Goal: Task Accomplishment & Management: Use online tool/utility

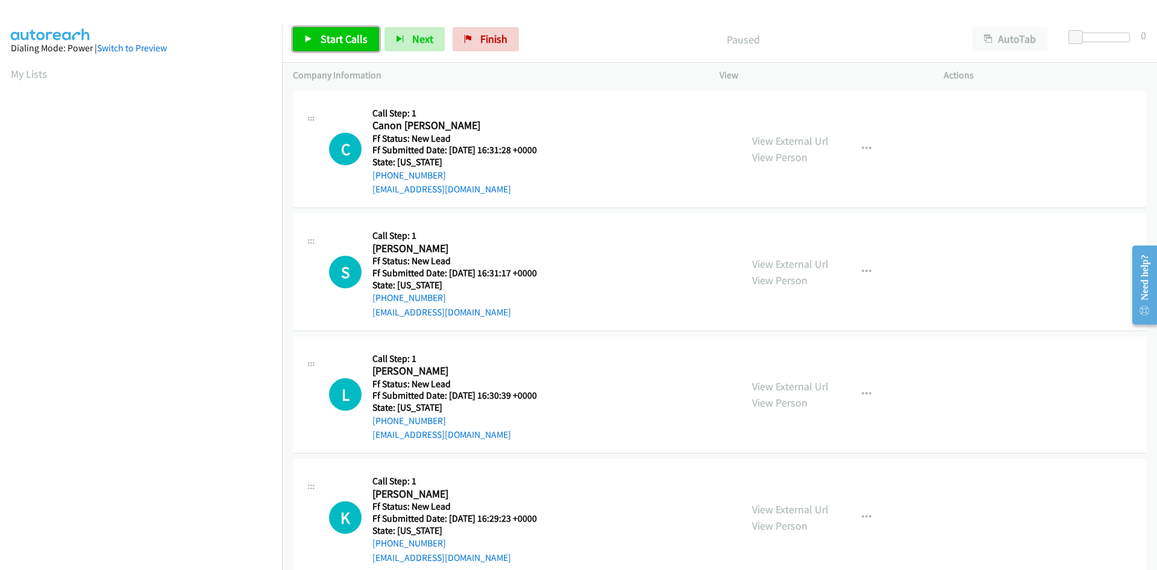
click at [319, 40] on link "Start Calls" at bounding box center [336, 39] width 86 height 24
click at [788, 140] on link "View External Url" at bounding box center [790, 141] width 77 height 14
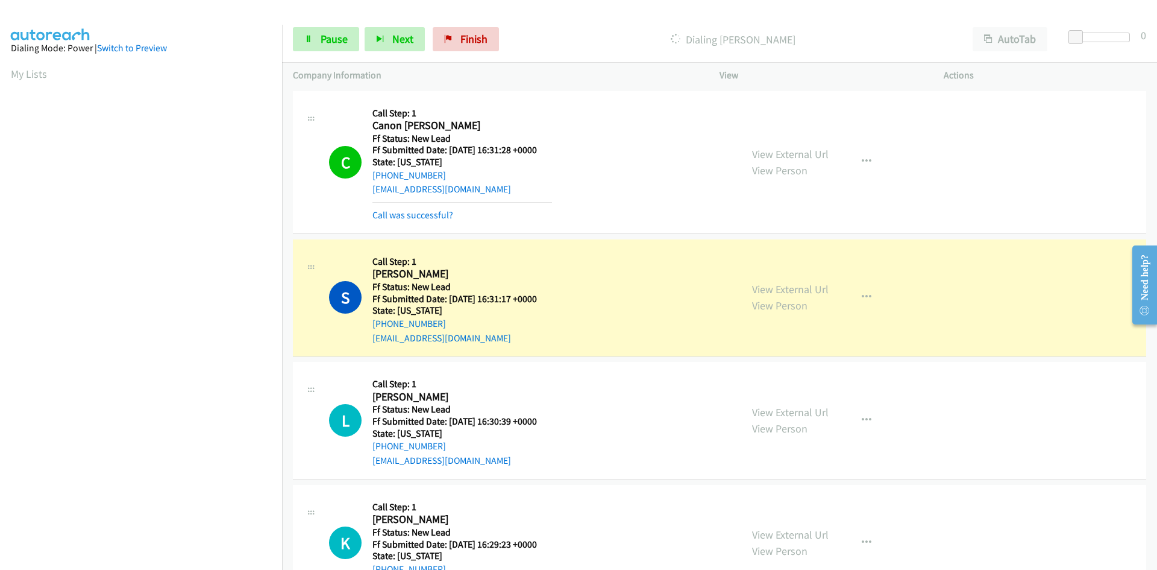
scroll to position [107, 0]
click at [404, 212] on link "Call was successful?" at bounding box center [412, 214] width 81 height 11
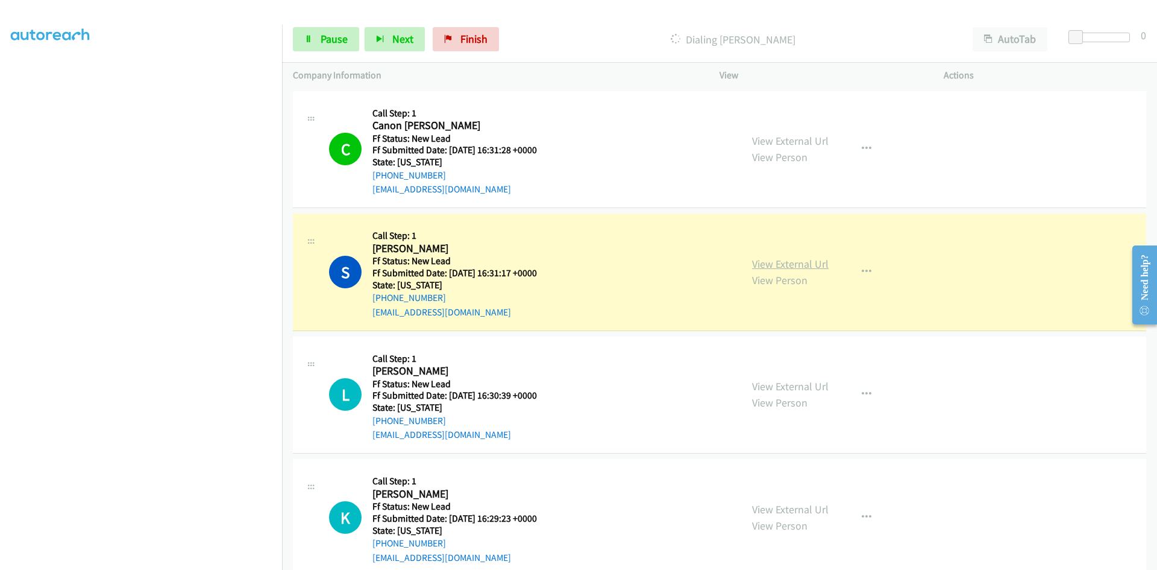
click at [805, 265] on link "View External Url" at bounding box center [790, 264] width 77 height 14
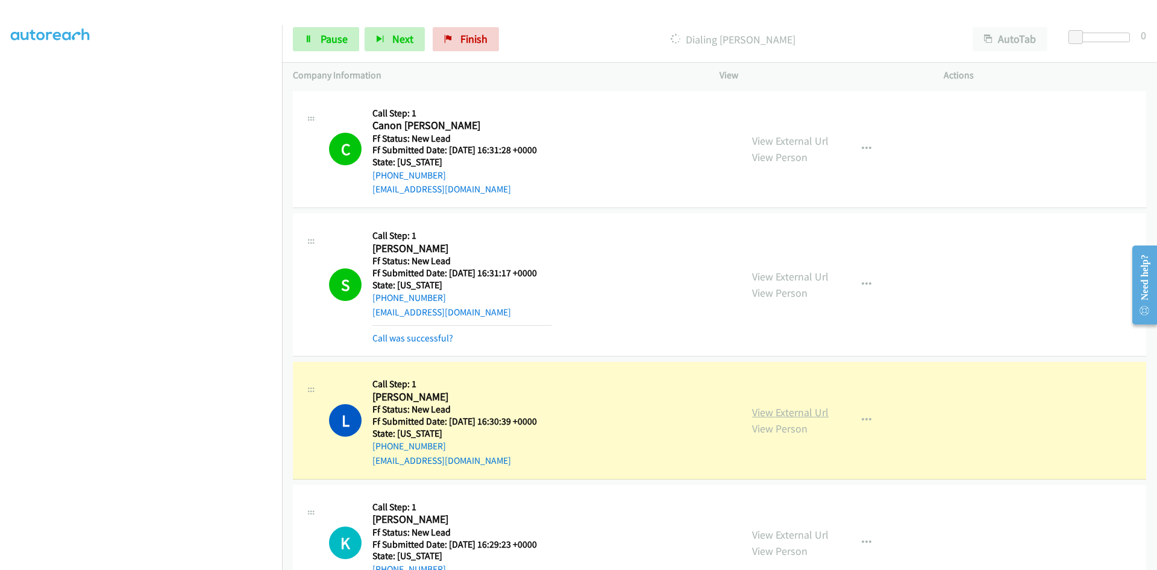
click at [763, 411] on link "View External Url" at bounding box center [790, 412] width 77 height 14
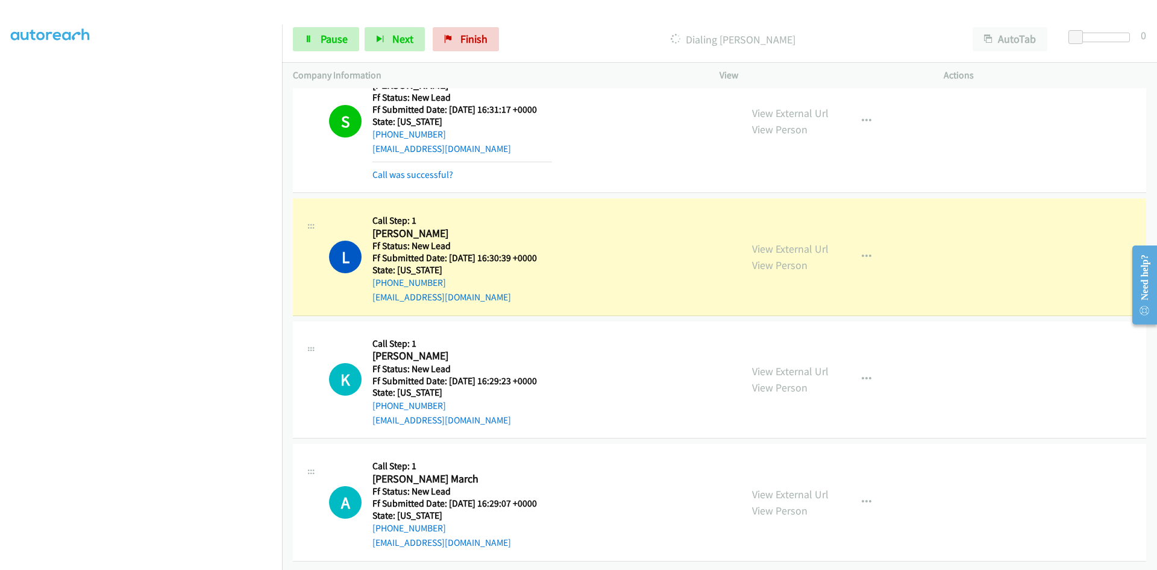
scroll to position [172, 0]
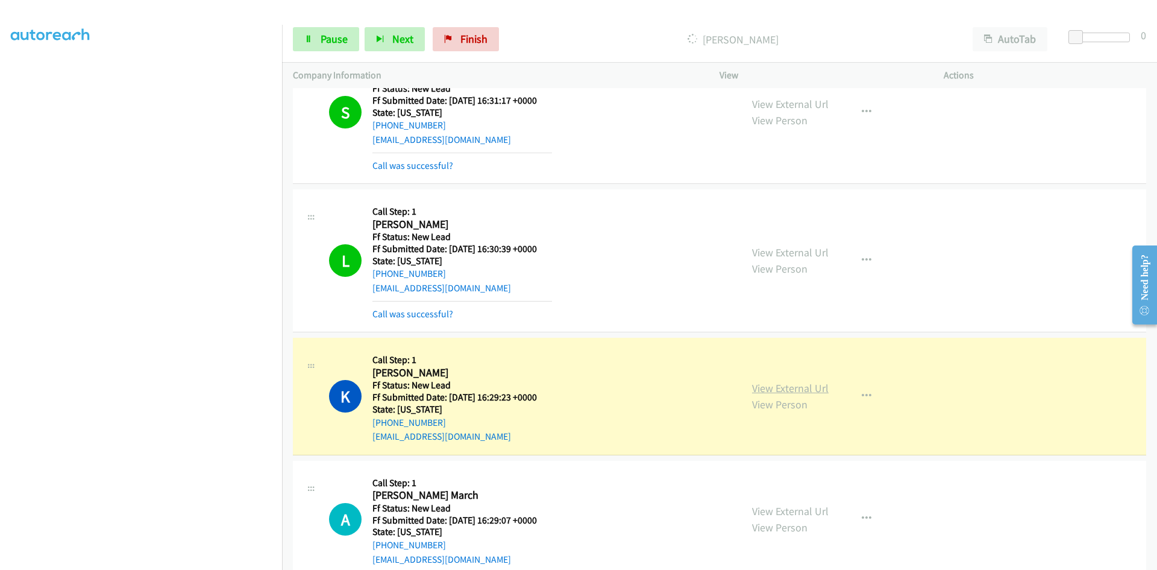
click at [771, 382] on link "View External Url" at bounding box center [790, 388] width 77 height 14
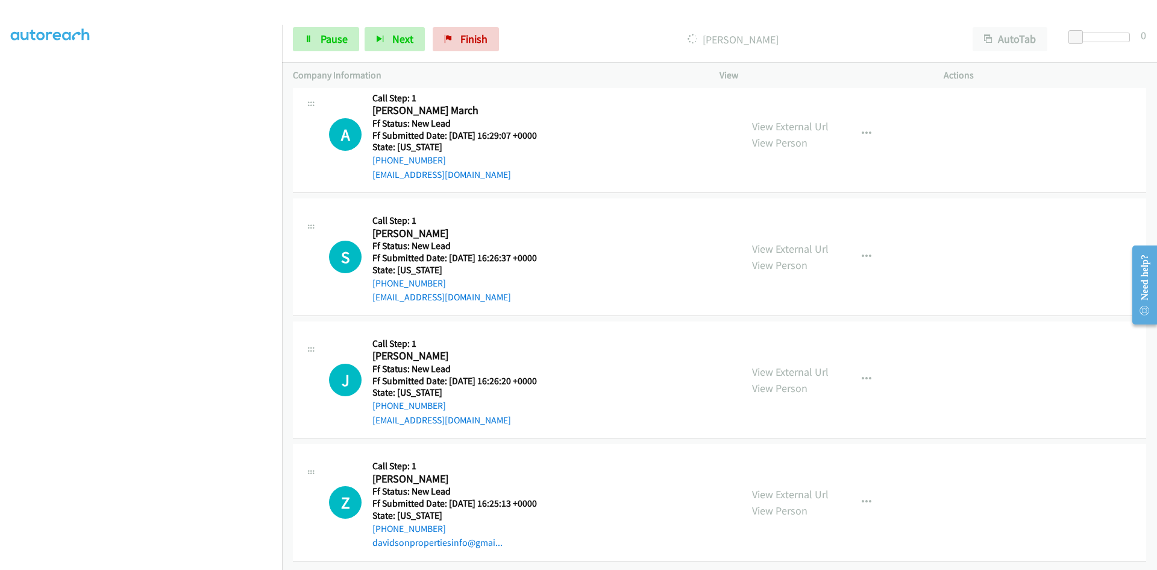
scroll to position [592, 0]
click at [762, 124] on div "View External Url View Person" at bounding box center [790, 134] width 77 height 33
click at [762, 120] on link "View External Url" at bounding box center [790, 126] width 77 height 14
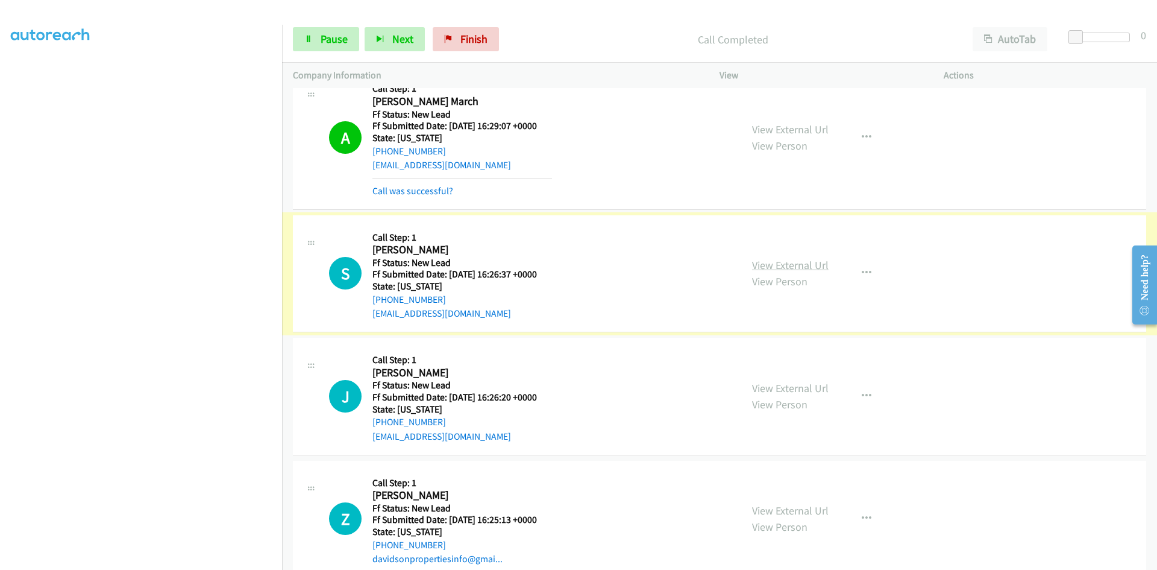
click at [766, 262] on link "View External Url" at bounding box center [790, 265] width 77 height 14
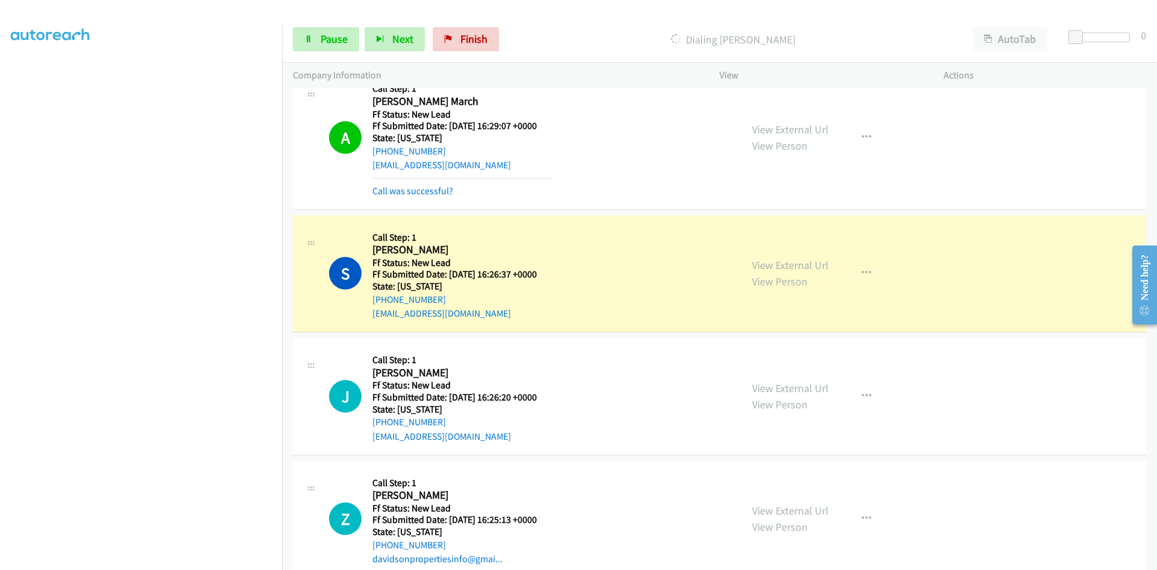
scroll to position [618, 0]
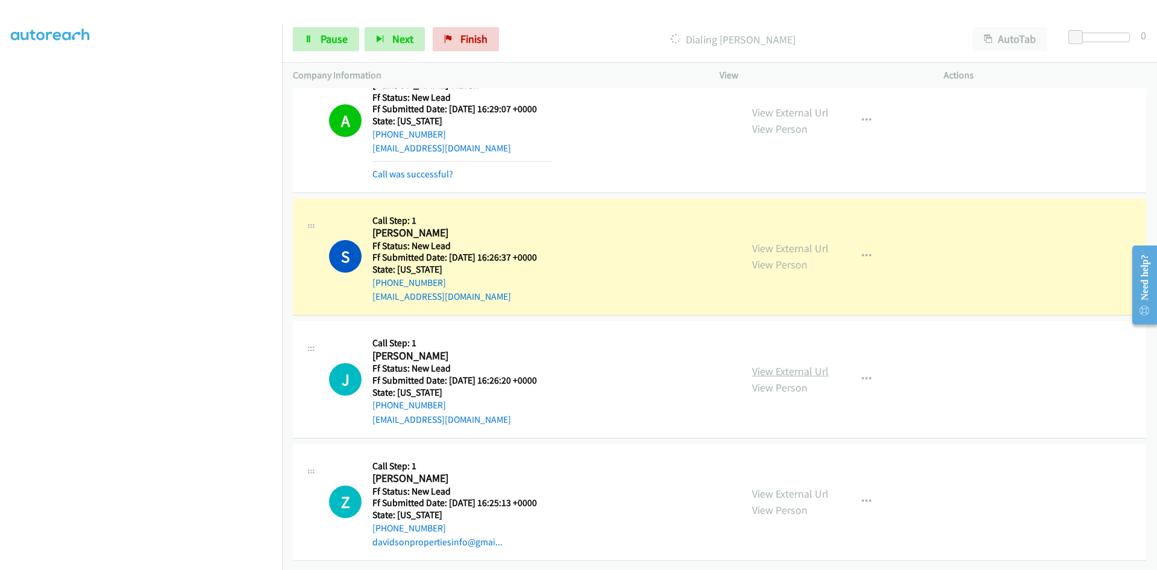
click at [758, 364] on link "View External Url" at bounding box center [790, 371] width 77 height 14
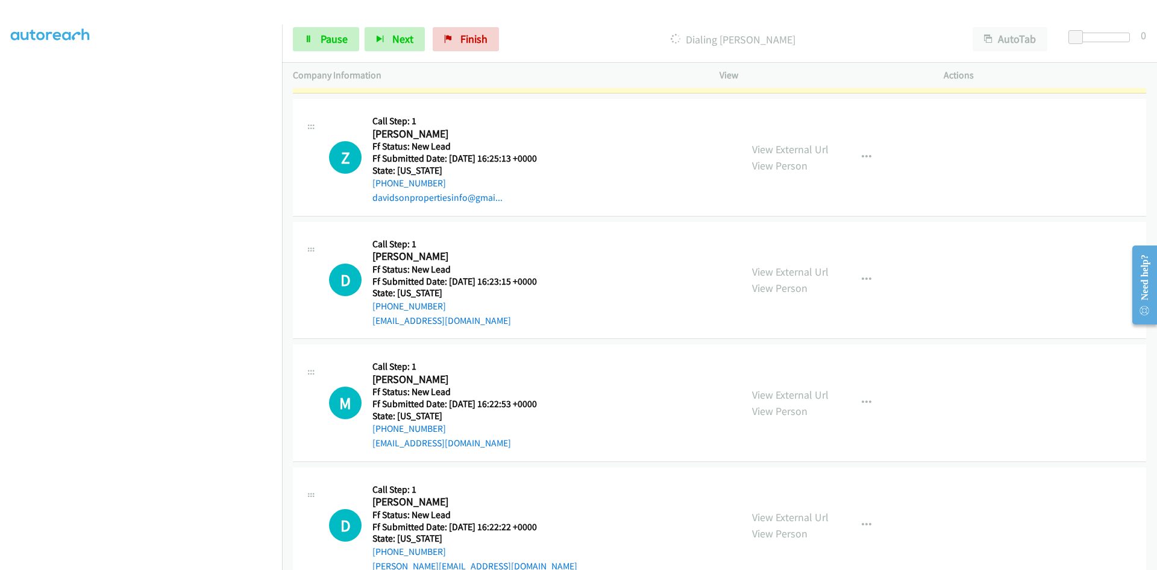
scroll to position [979, 0]
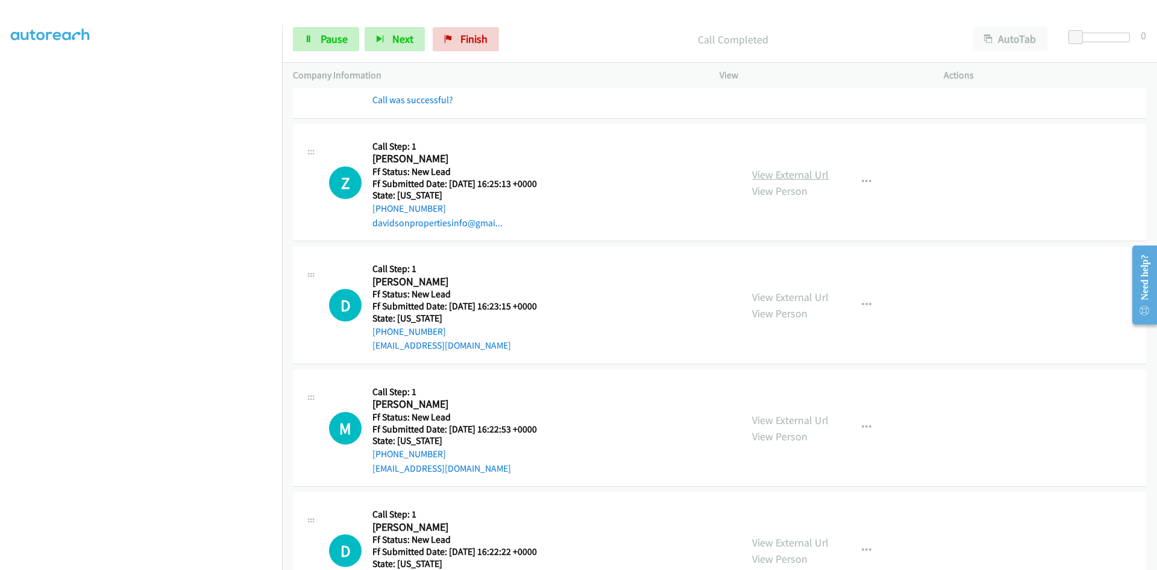
click at [806, 177] on link "View External Url" at bounding box center [790, 175] width 77 height 14
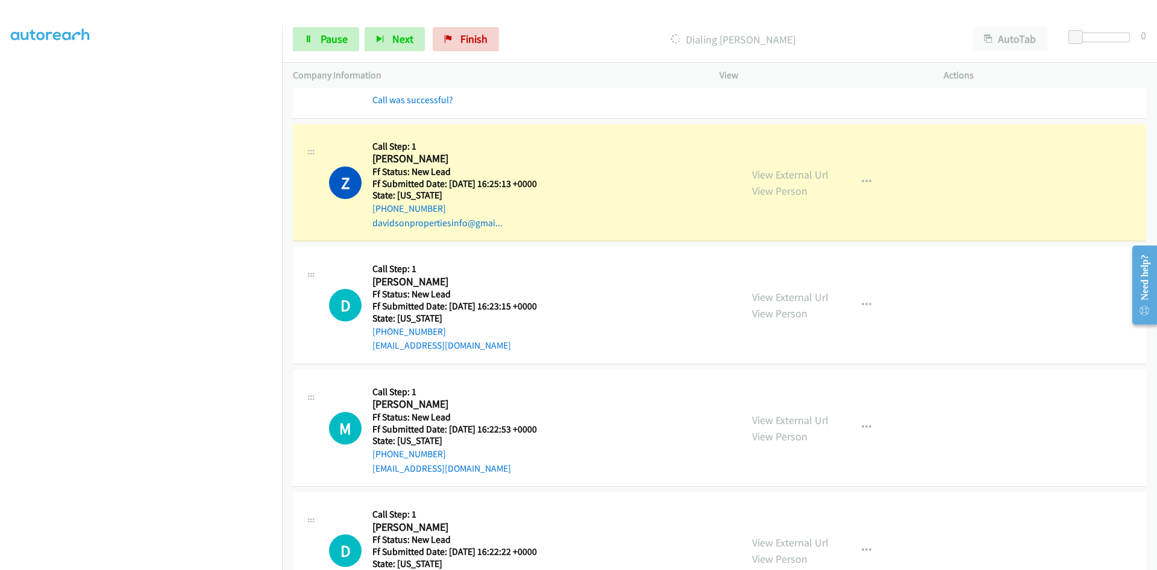
scroll to position [1037, 0]
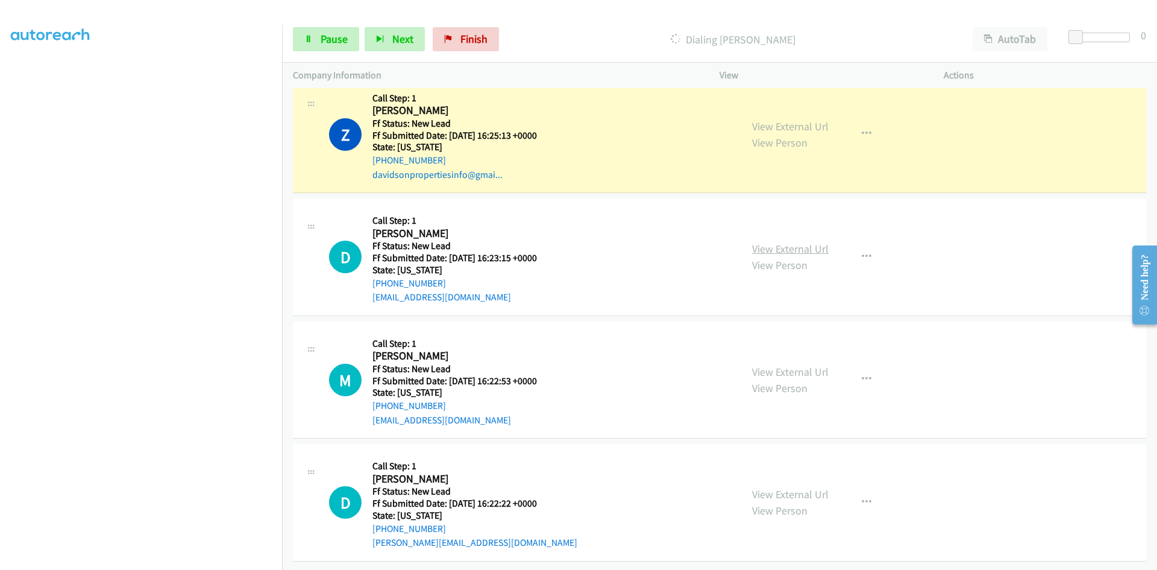
click at [755, 242] on link "View External Url" at bounding box center [790, 249] width 77 height 14
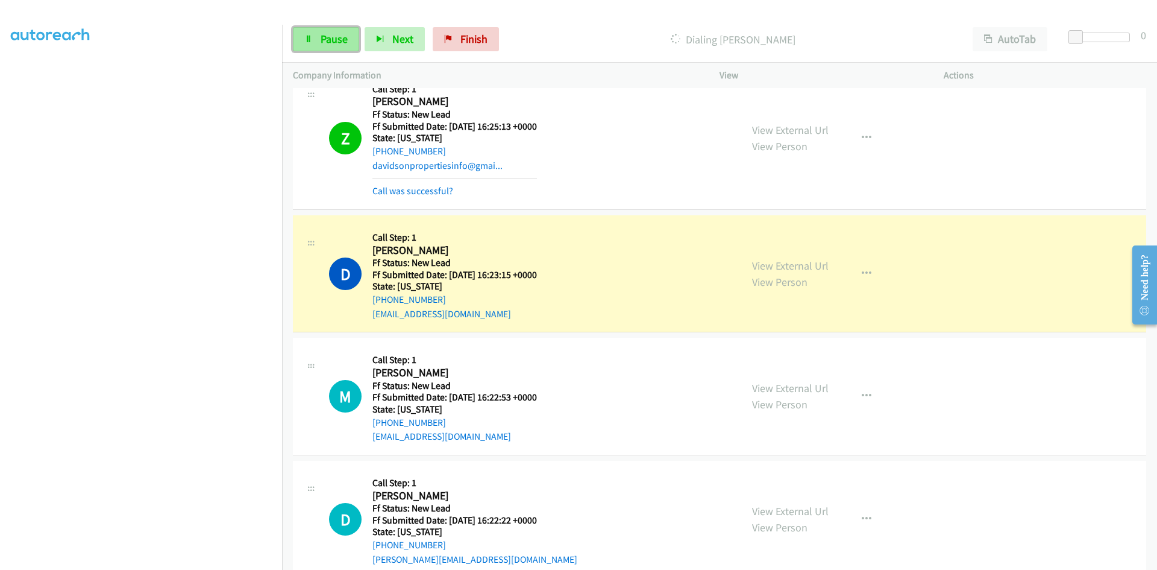
click at [319, 42] on link "Pause" at bounding box center [326, 39] width 66 height 24
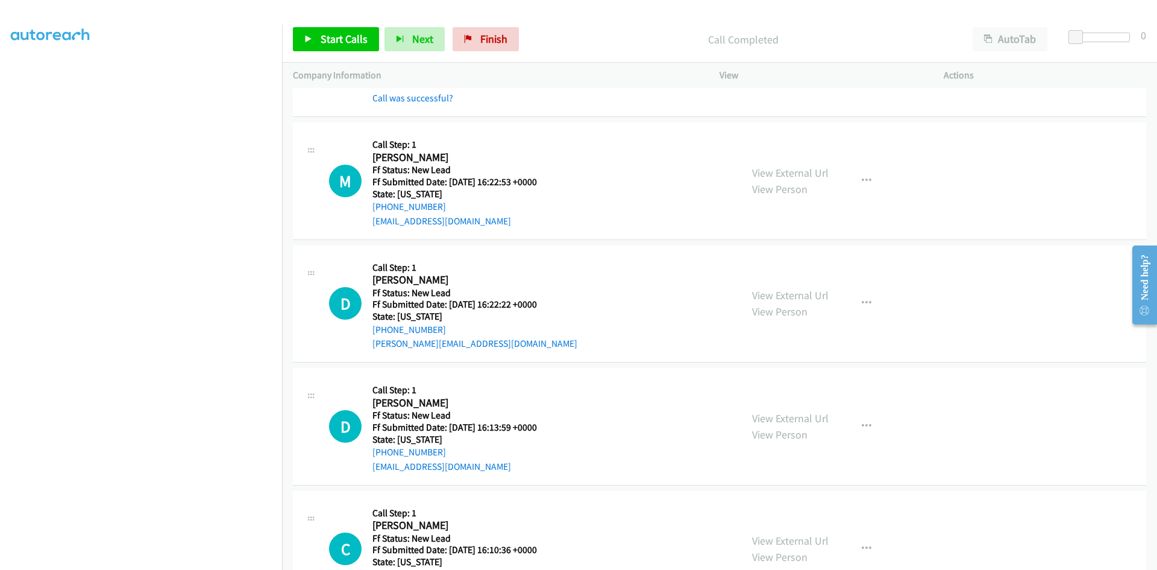
scroll to position [1338, 0]
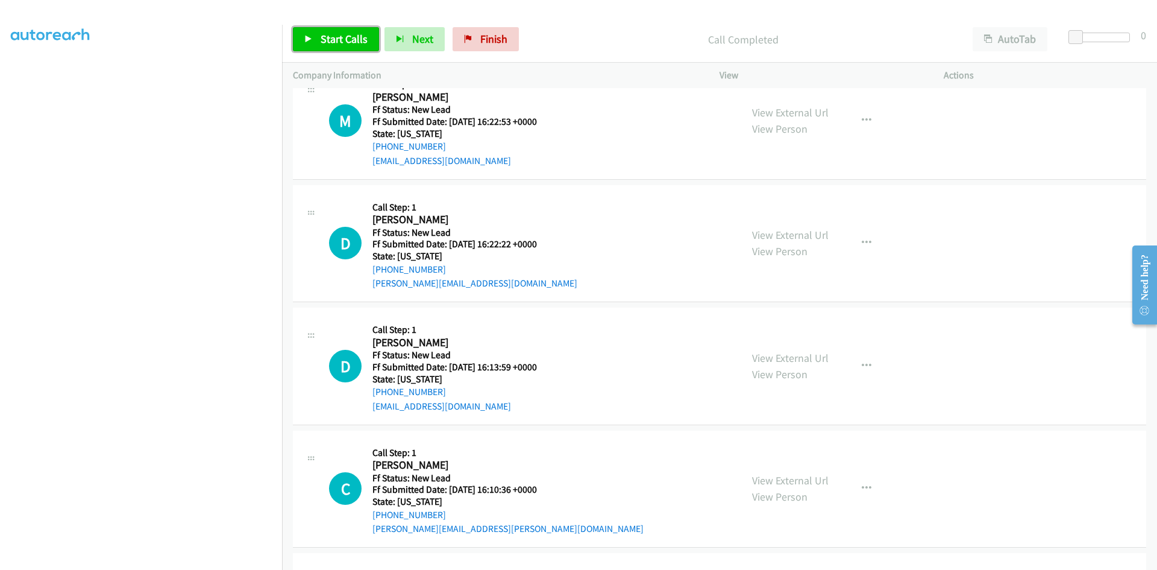
click at [338, 39] on span "Start Calls" at bounding box center [344, 39] width 47 height 14
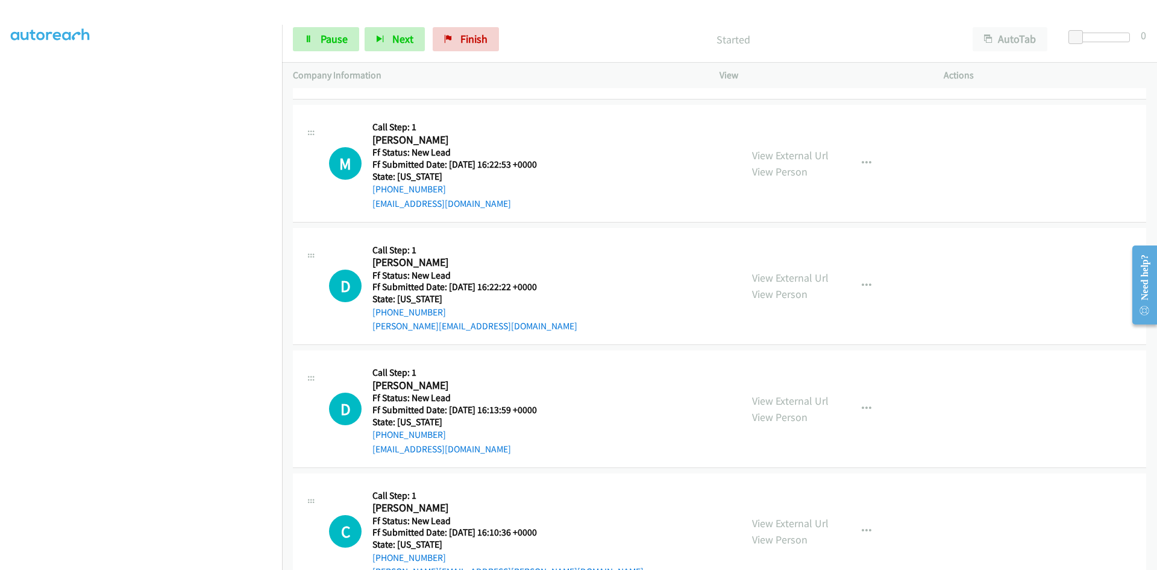
scroll to position [1157, 0]
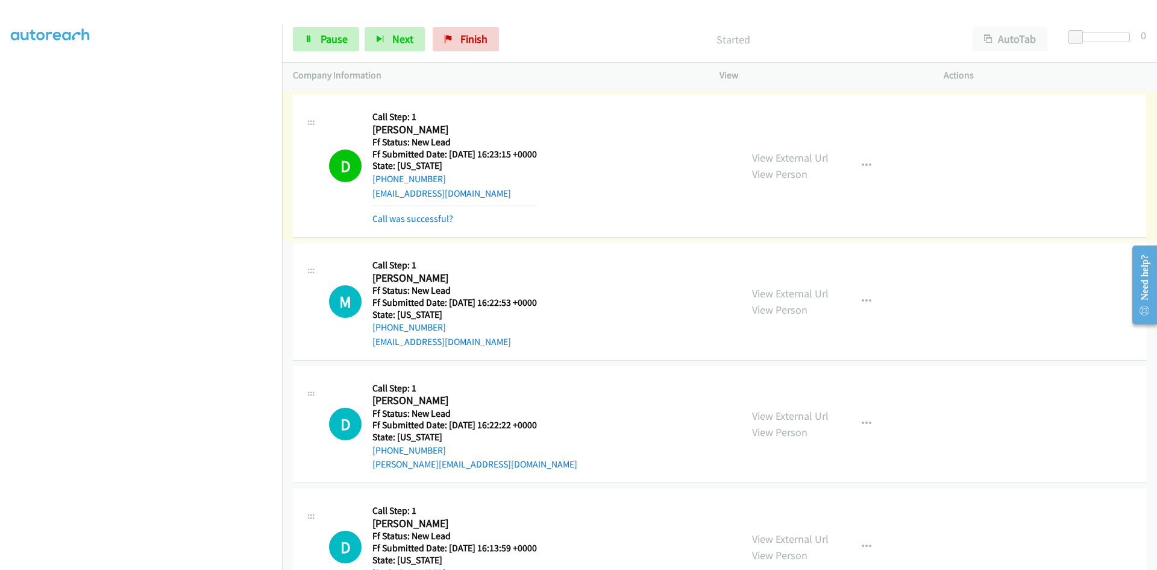
click at [423, 219] on link "Call was successful?" at bounding box center [412, 218] width 81 height 11
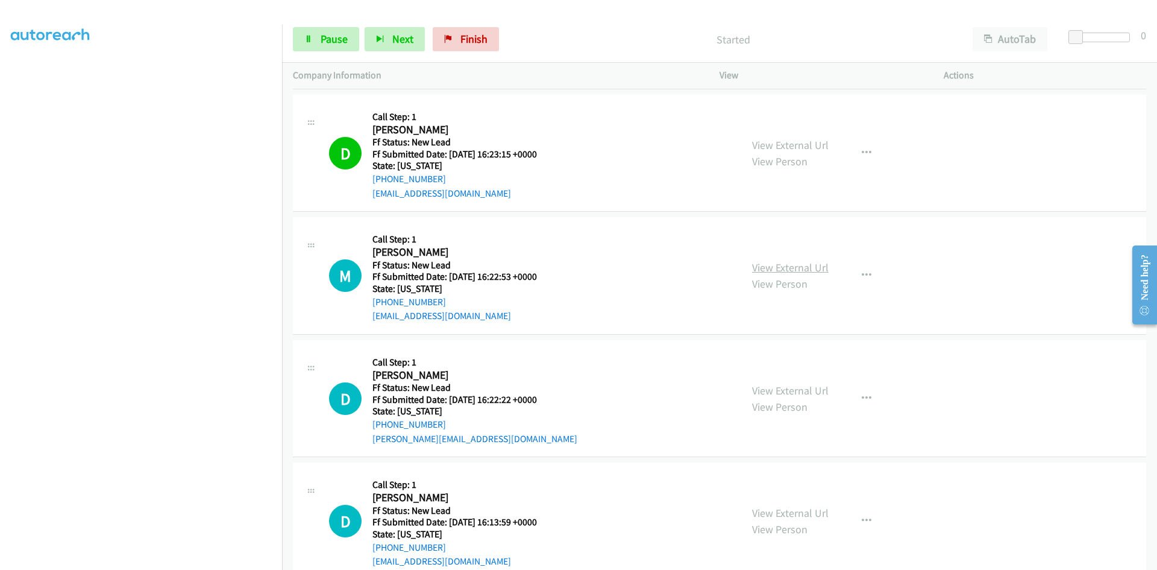
click at [753, 265] on link "View External Url" at bounding box center [790, 267] width 77 height 14
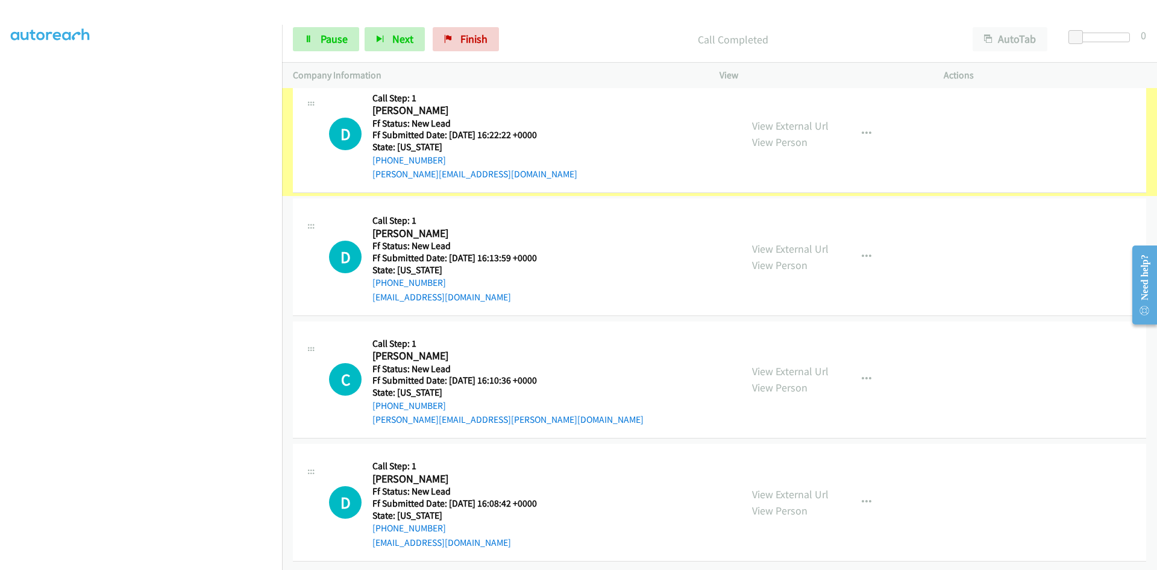
scroll to position [1456, 0]
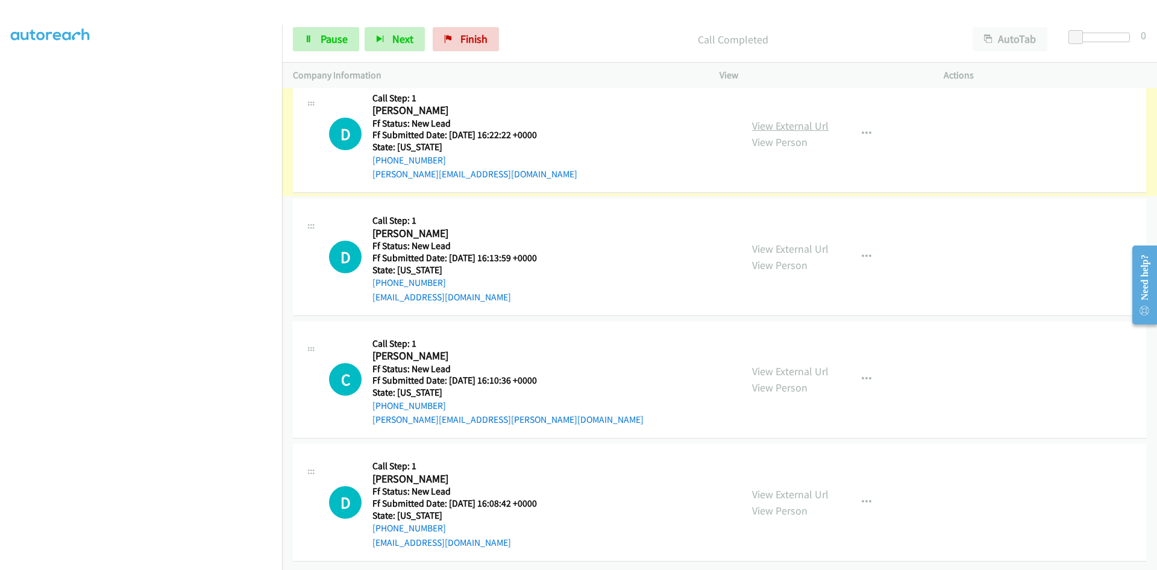
click at [783, 119] on link "View External Url" at bounding box center [790, 126] width 77 height 14
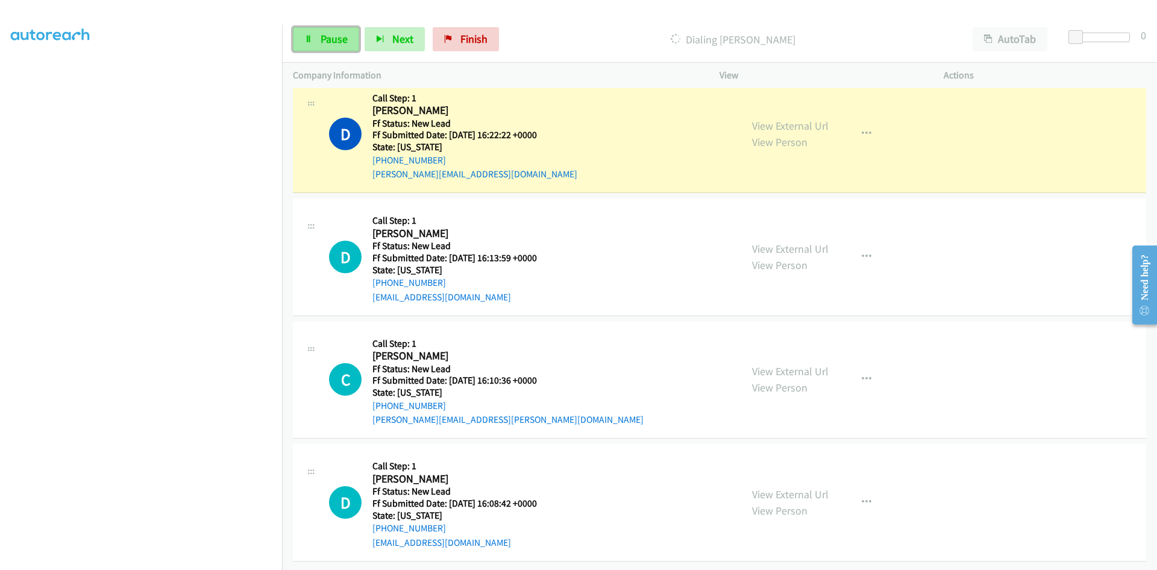
click at [342, 40] on span "Pause" at bounding box center [334, 39] width 27 height 14
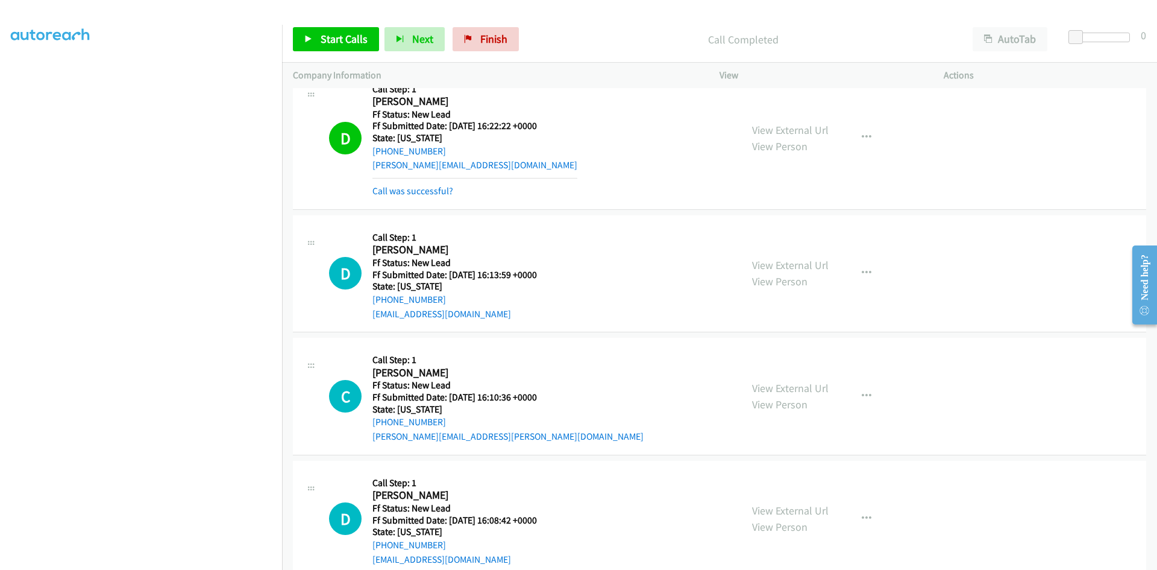
scroll to position [1482, 0]
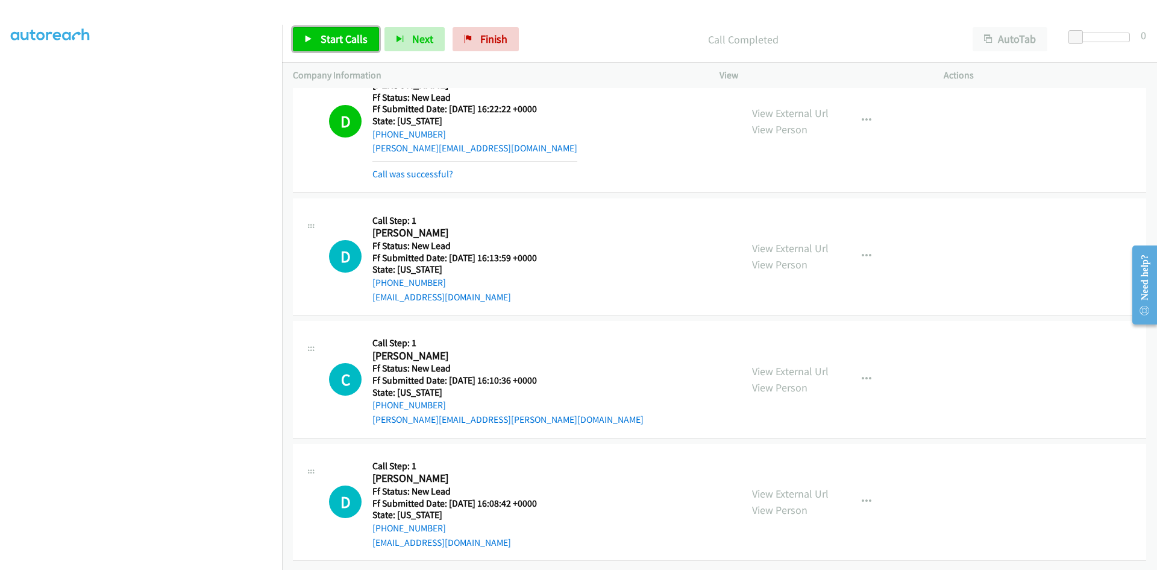
click at [338, 40] on span "Start Calls" at bounding box center [344, 39] width 47 height 14
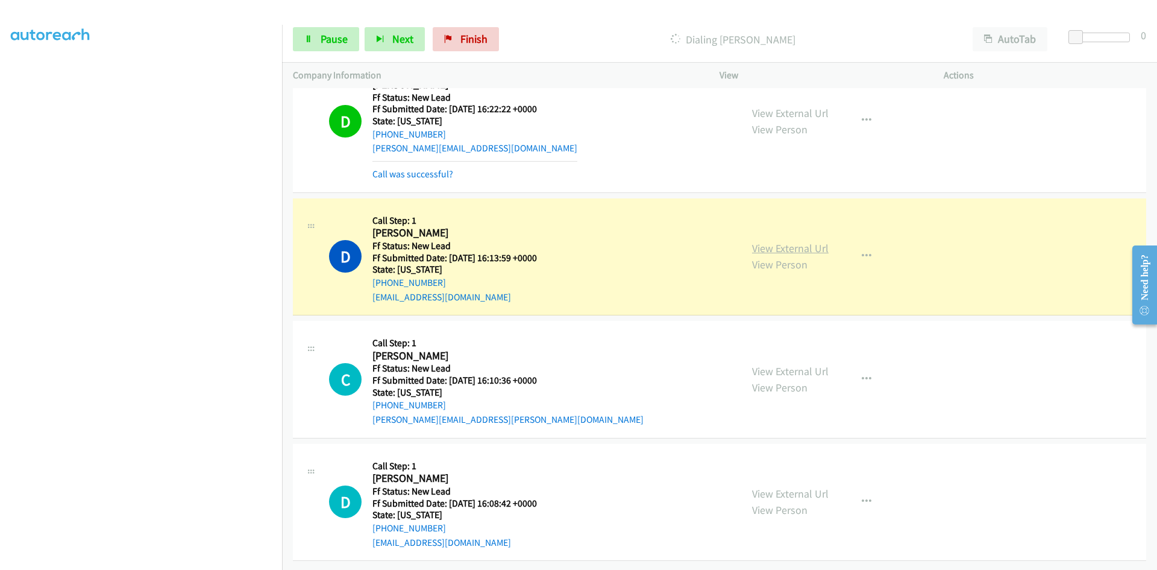
scroll to position [1482, 0]
click at [802, 241] on link "View External Url" at bounding box center [790, 248] width 77 height 14
click at [317, 42] on link "Pause" at bounding box center [326, 39] width 66 height 24
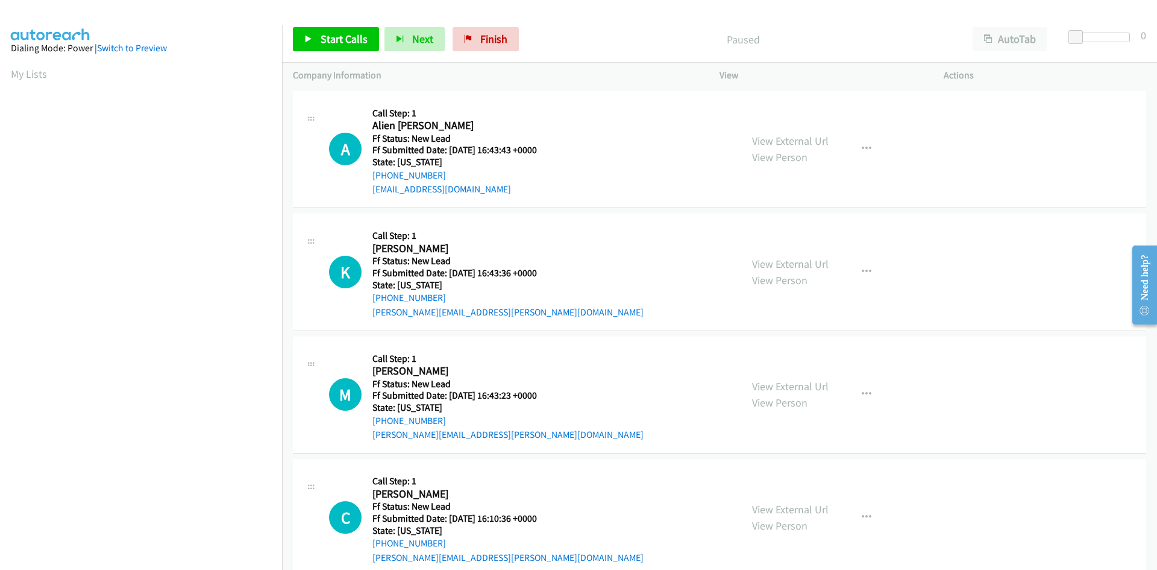
scroll to position [69, 0]
click at [350, 38] on span "Start Calls" at bounding box center [344, 39] width 47 height 14
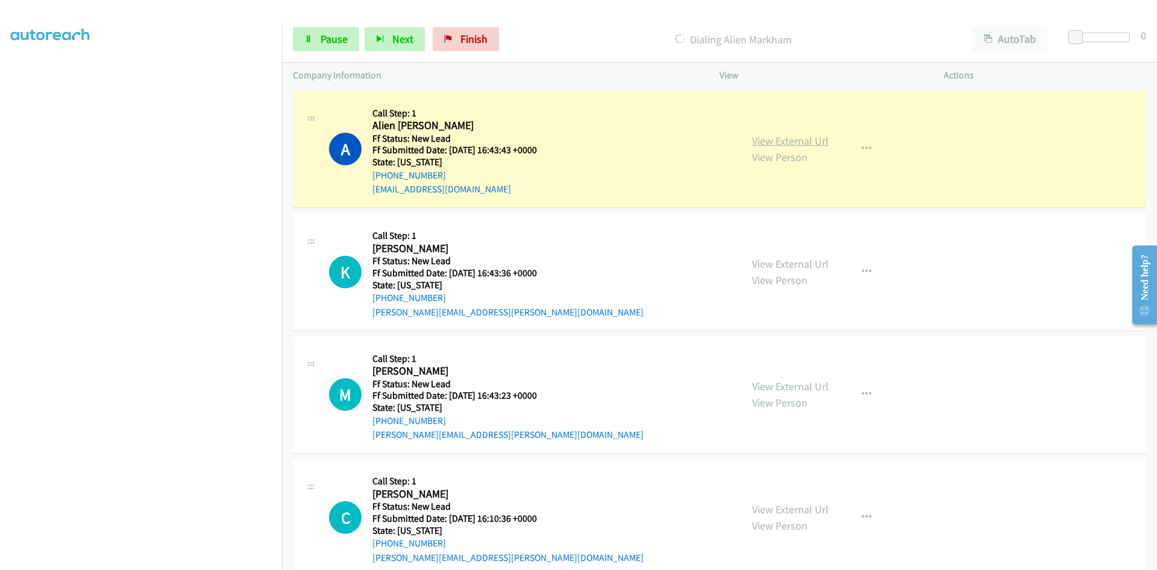
click at [787, 139] on link "View External Url" at bounding box center [790, 141] width 77 height 14
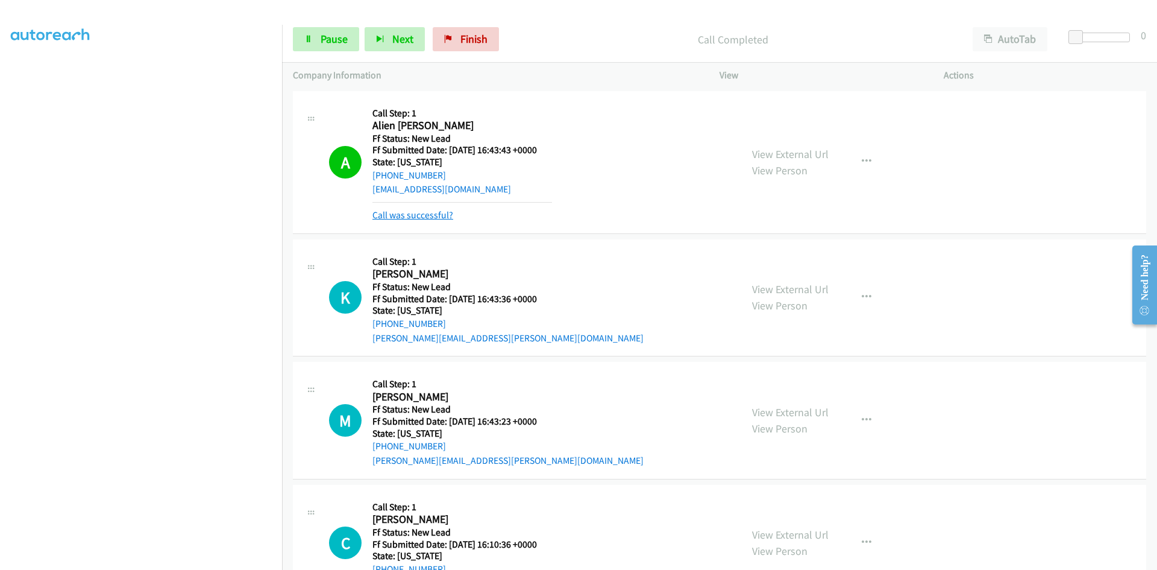
click at [439, 217] on link "Call was successful?" at bounding box center [412, 214] width 81 height 11
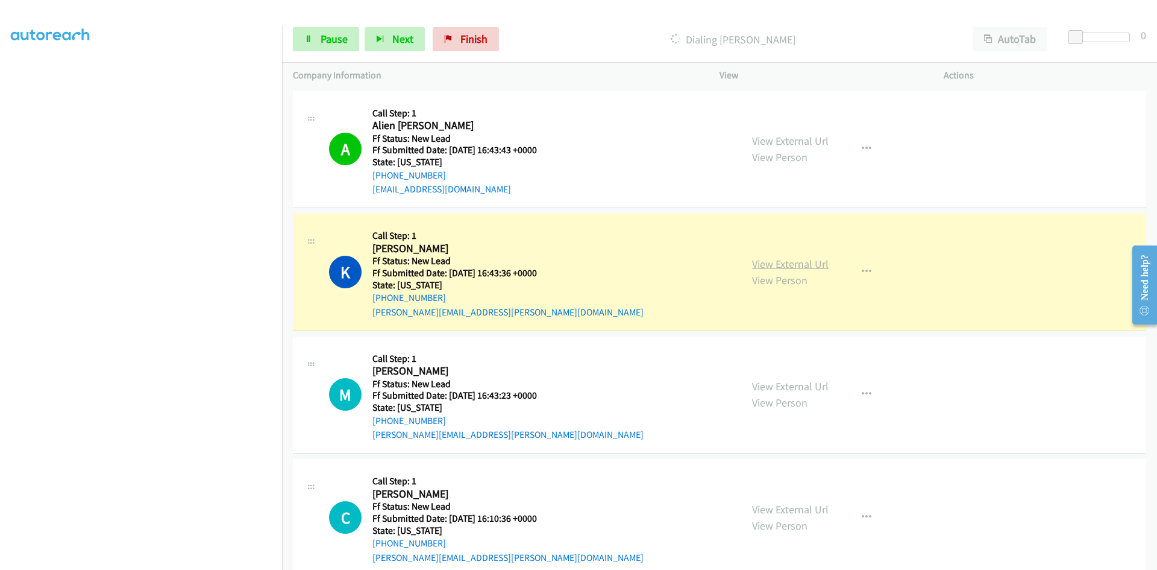
click at [815, 260] on link "View External Url" at bounding box center [790, 264] width 77 height 14
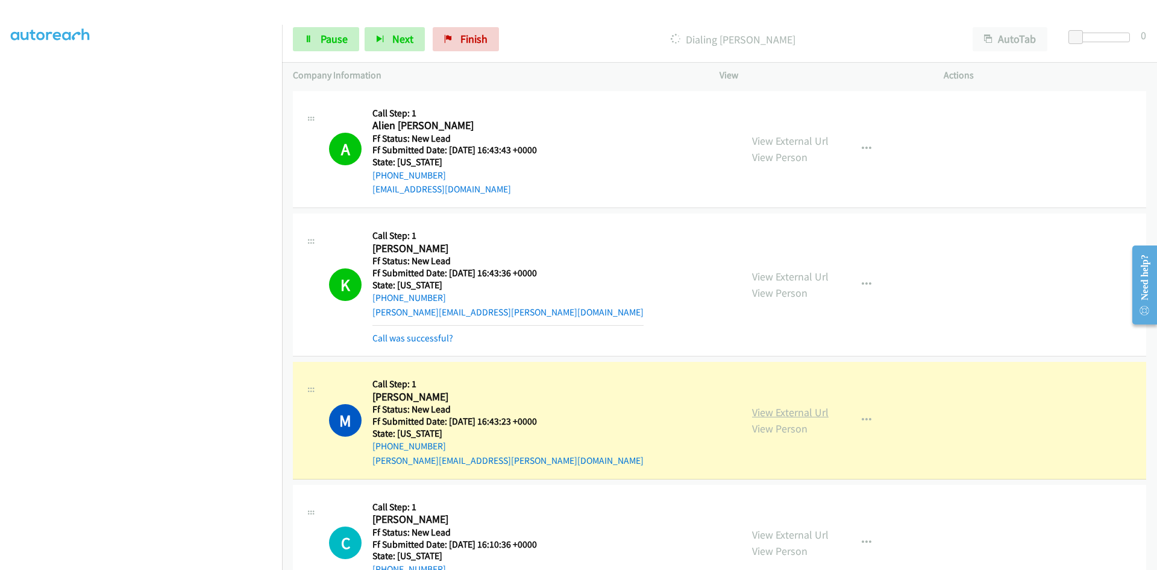
click at [782, 412] on link "View External Url" at bounding box center [790, 412] width 77 height 14
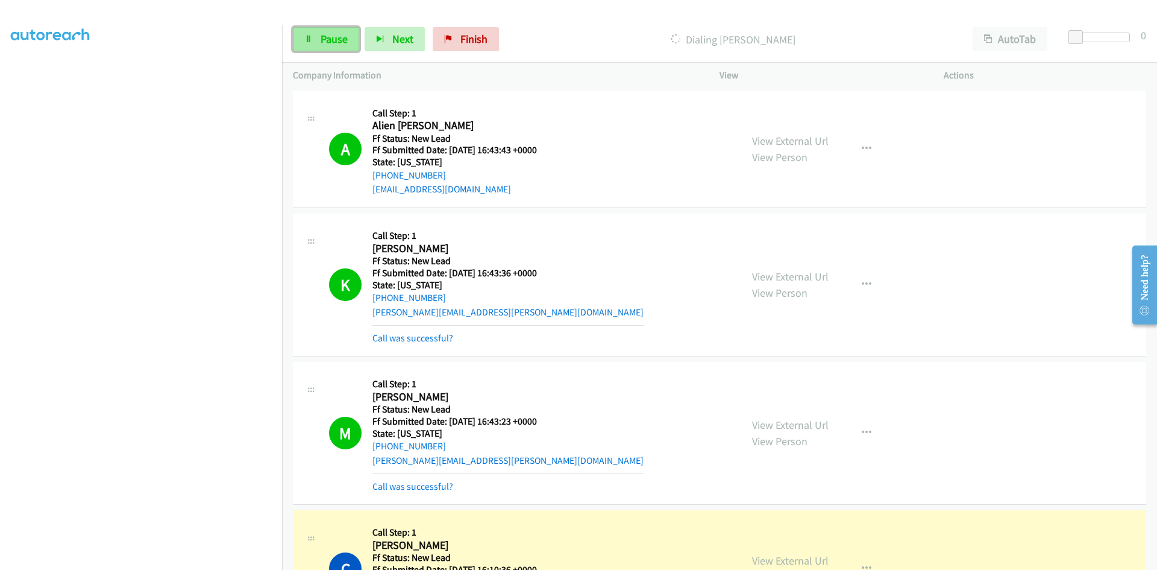
click at [333, 39] on span "Pause" at bounding box center [334, 39] width 27 height 14
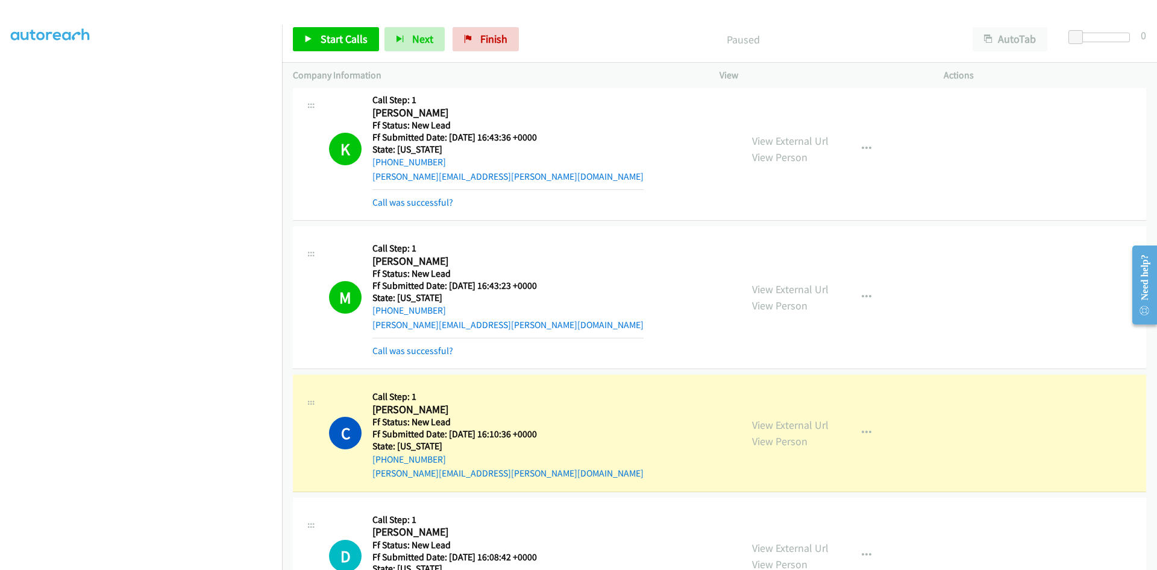
scroll to position [241, 0]
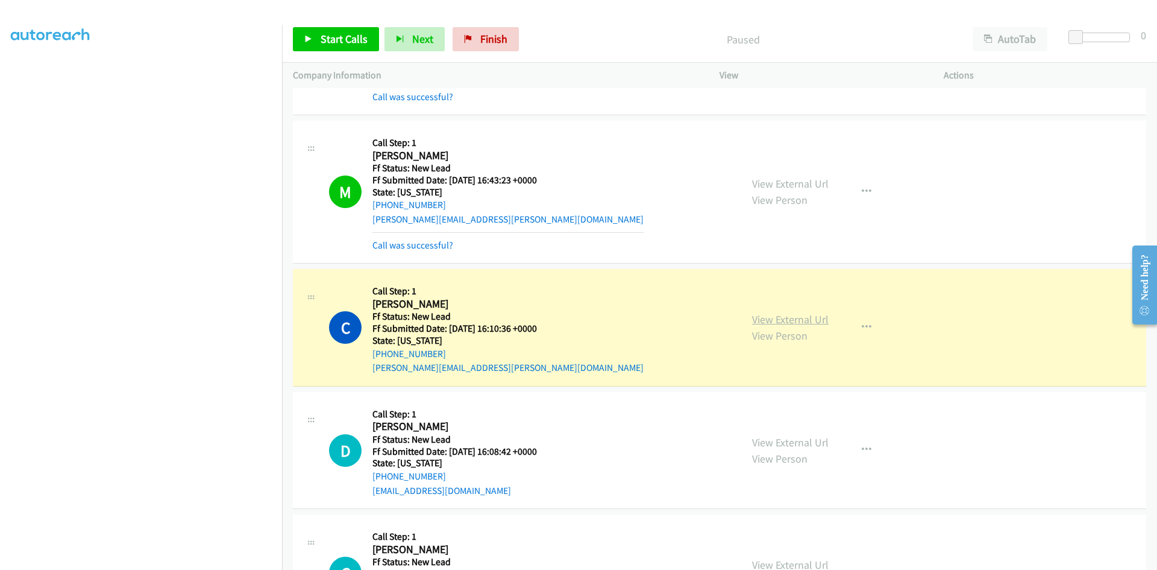
click at [768, 316] on link "View External Url" at bounding box center [790, 319] width 77 height 14
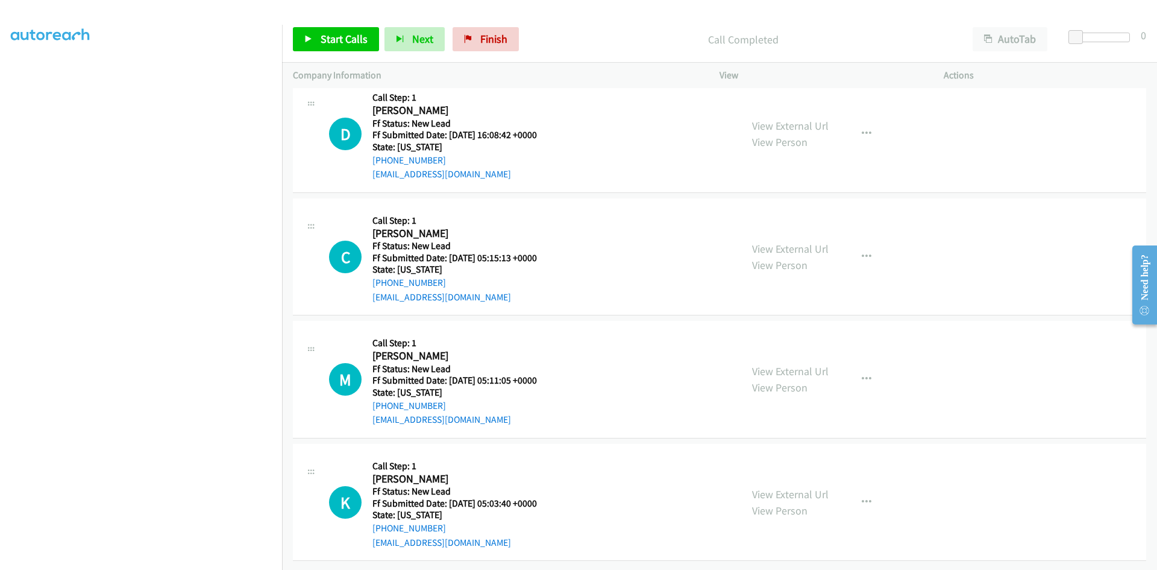
scroll to position [592, 0]
click at [344, 37] on span "Start Calls" at bounding box center [344, 39] width 47 height 14
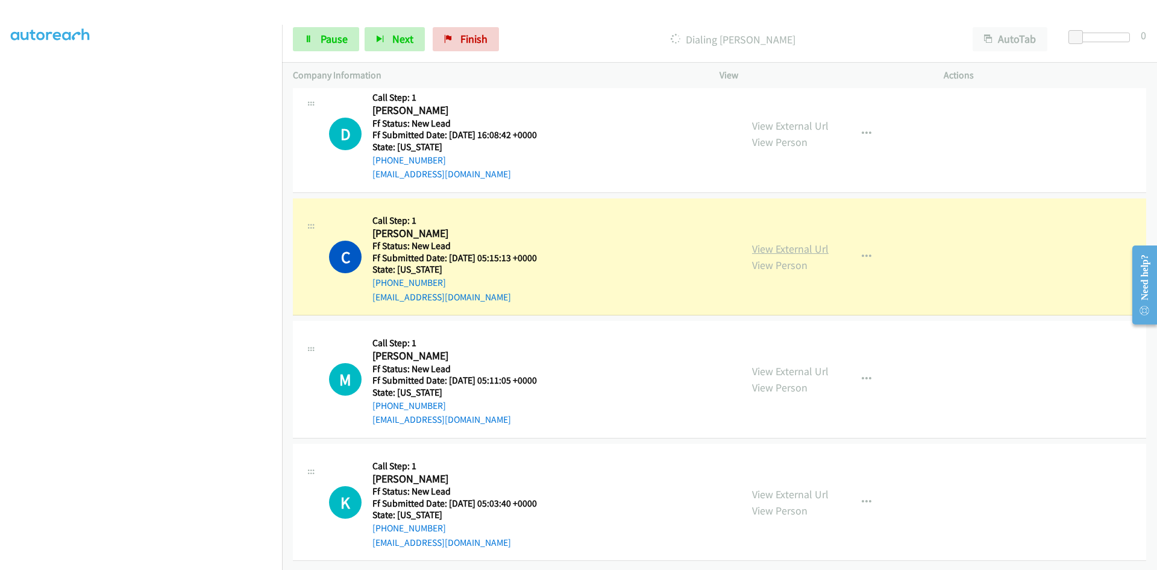
click at [764, 242] on link "View External Url" at bounding box center [790, 249] width 77 height 14
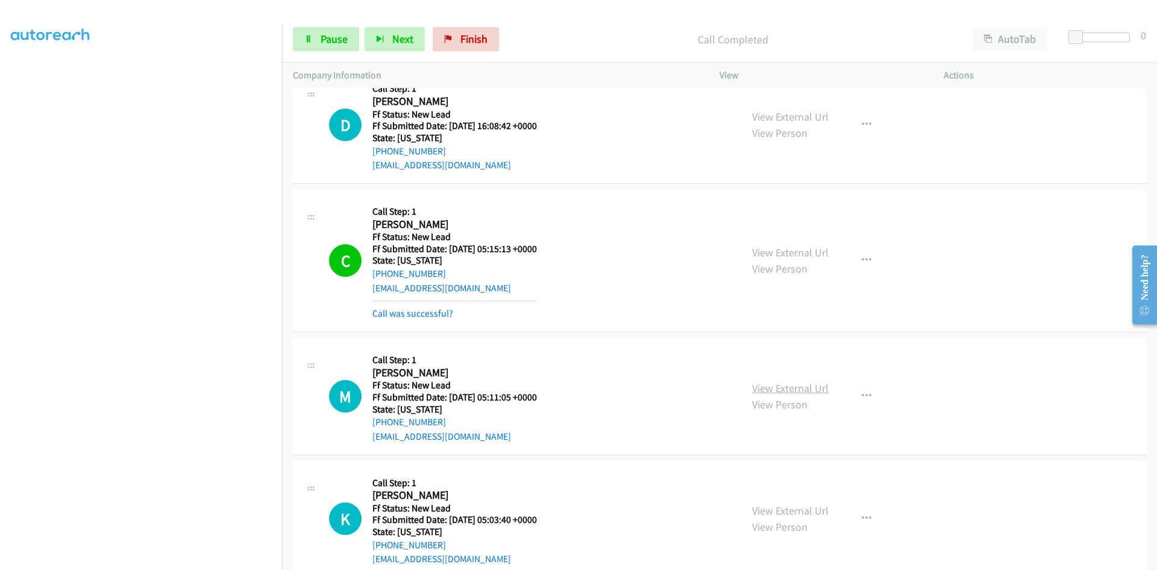
click at [770, 387] on link "View External Url" at bounding box center [790, 388] width 77 height 14
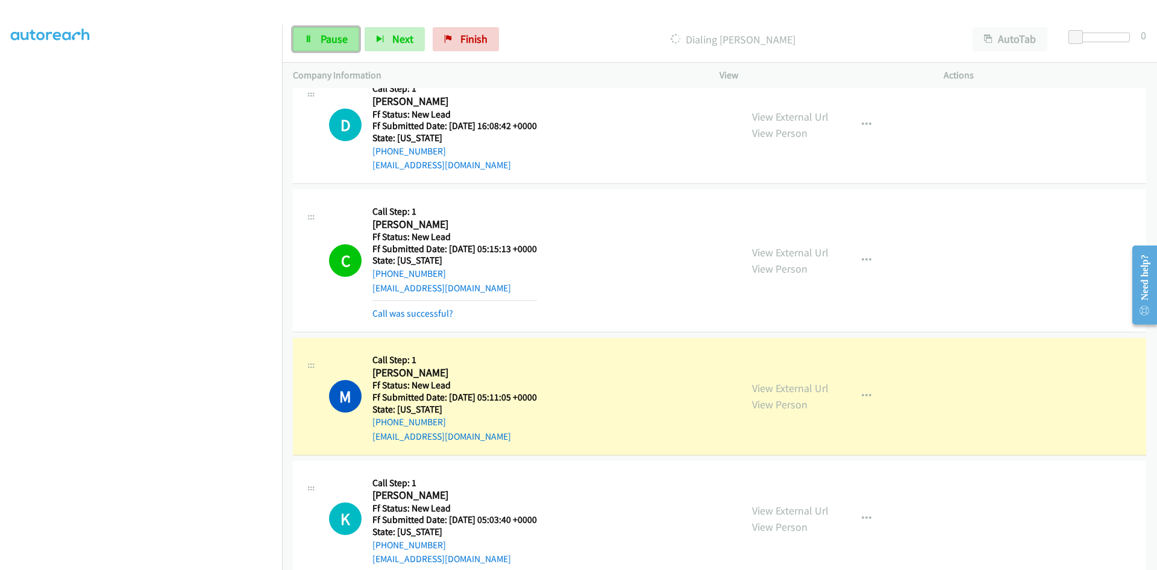
click at [345, 40] on span "Pause" at bounding box center [334, 39] width 27 height 14
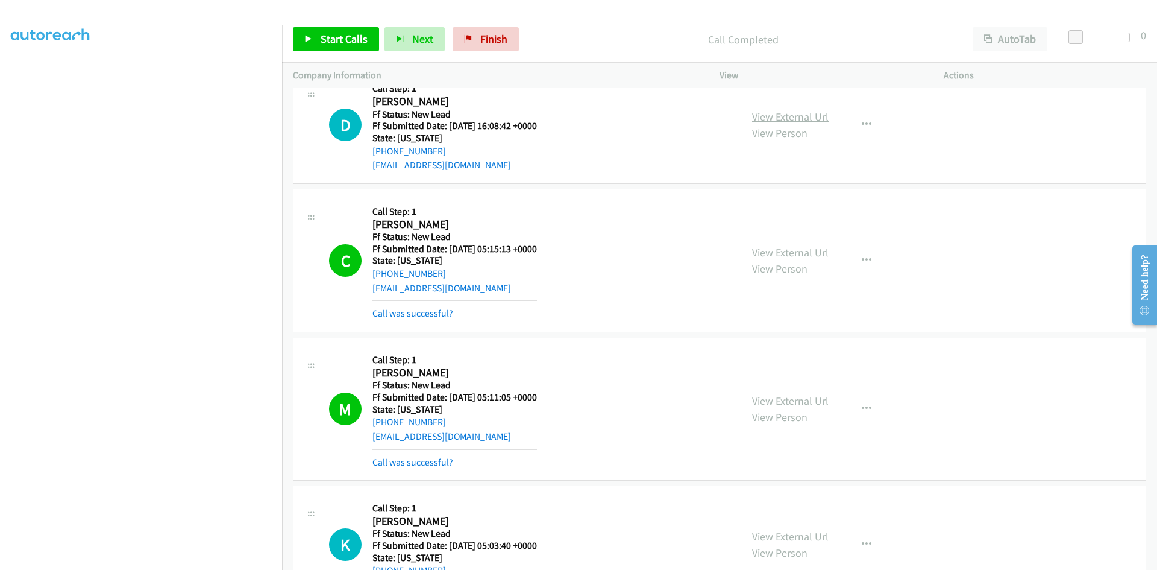
click at [812, 111] on link "View External Url" at bounding box center [790, 117] width 77 height 14
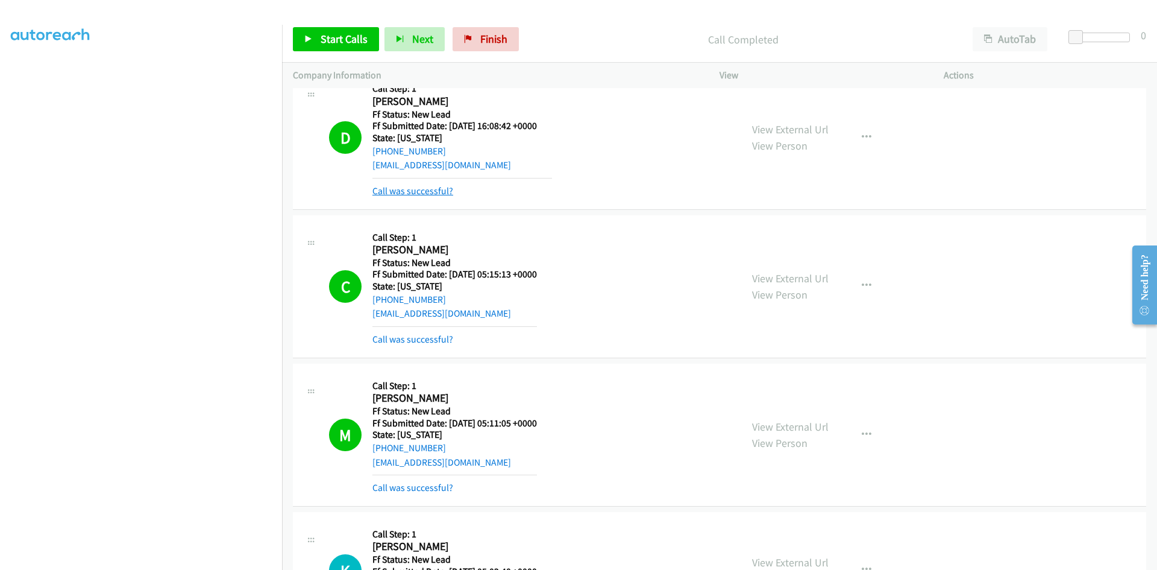
click at [422, 187] on link "Call was successful?" at bounding box center [412, 190] width 81 height 11
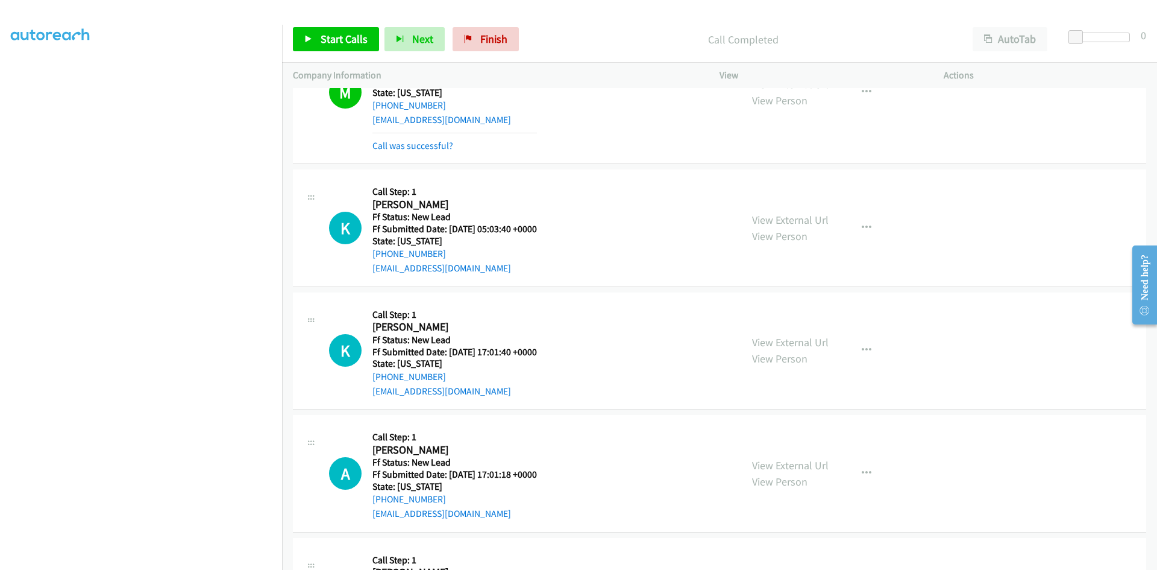
scroll to position [891, 0]
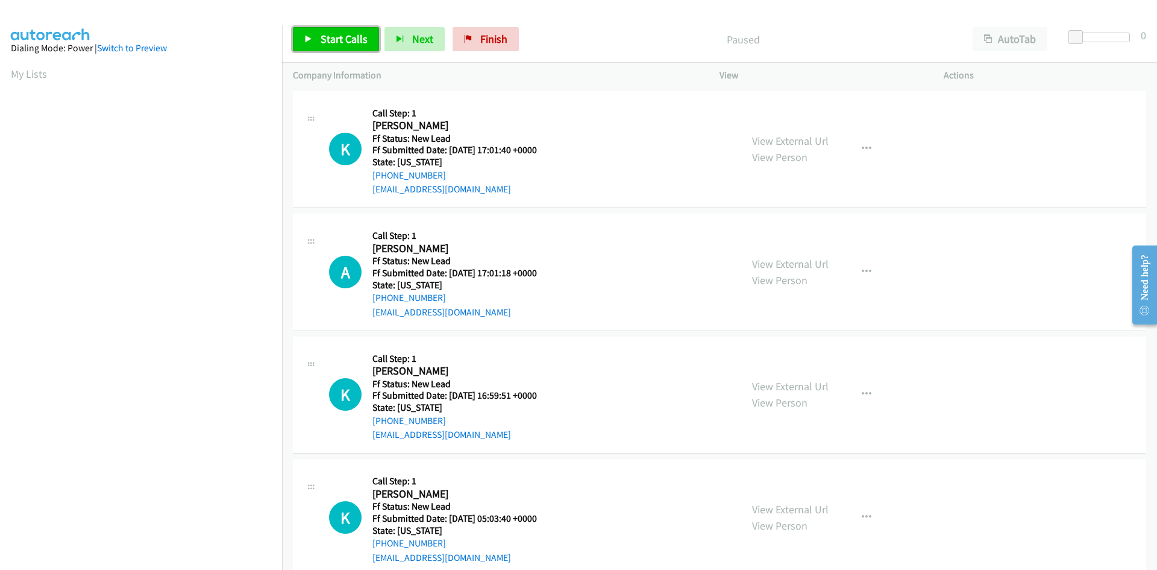
click at [344, 33] on span "Start Calls" at bounding box center [344, 39] width 47 height 14
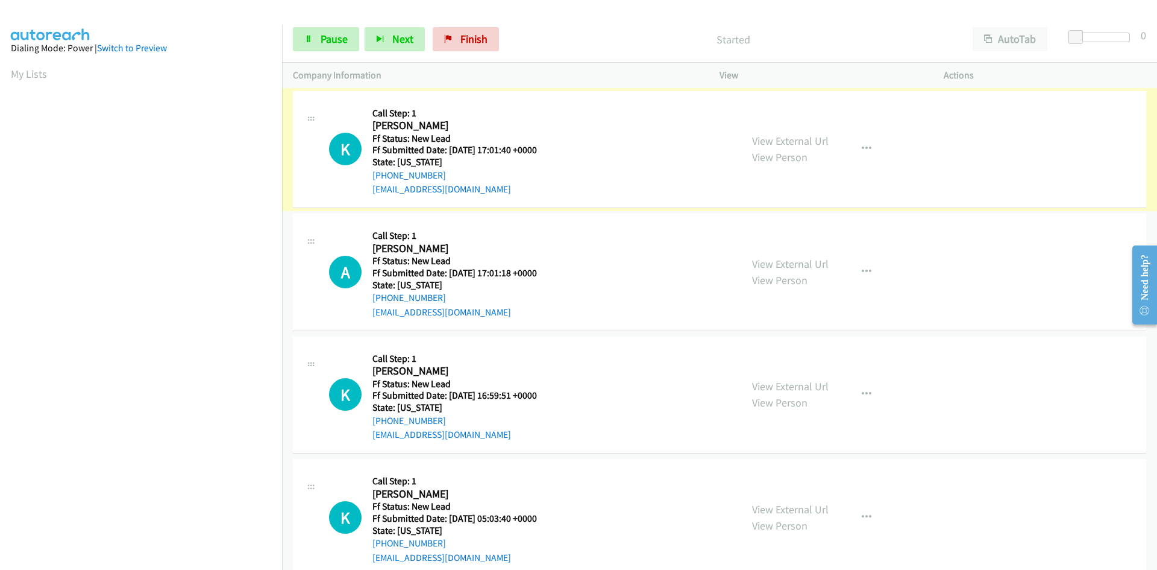
click at [759, 141] on link "View External Url" at bounding box center [790, 141] width 77 height 14
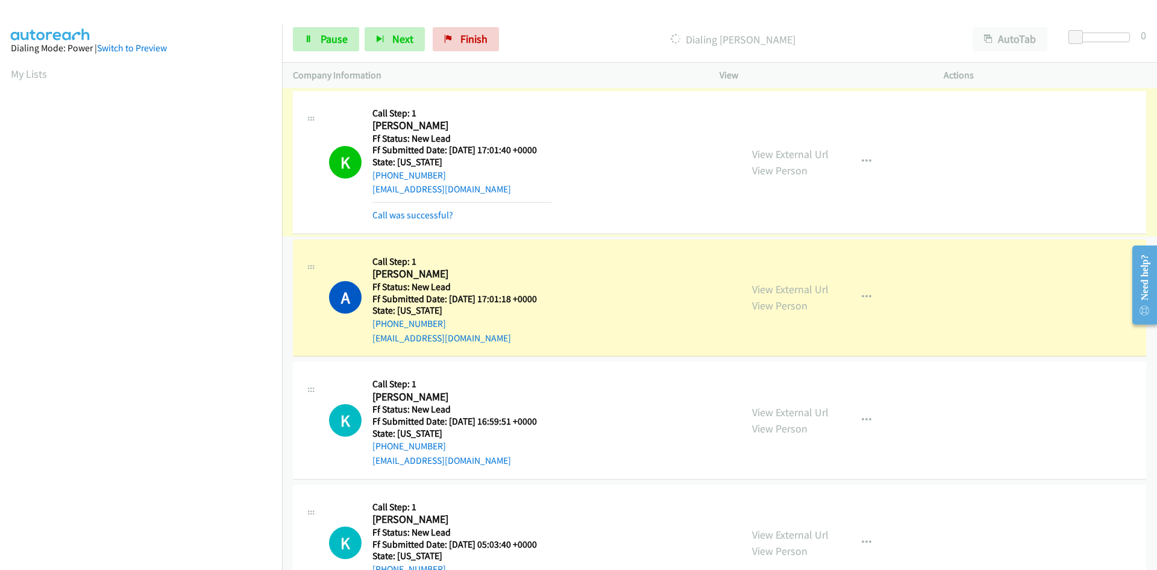
scroll to position [107, 0]
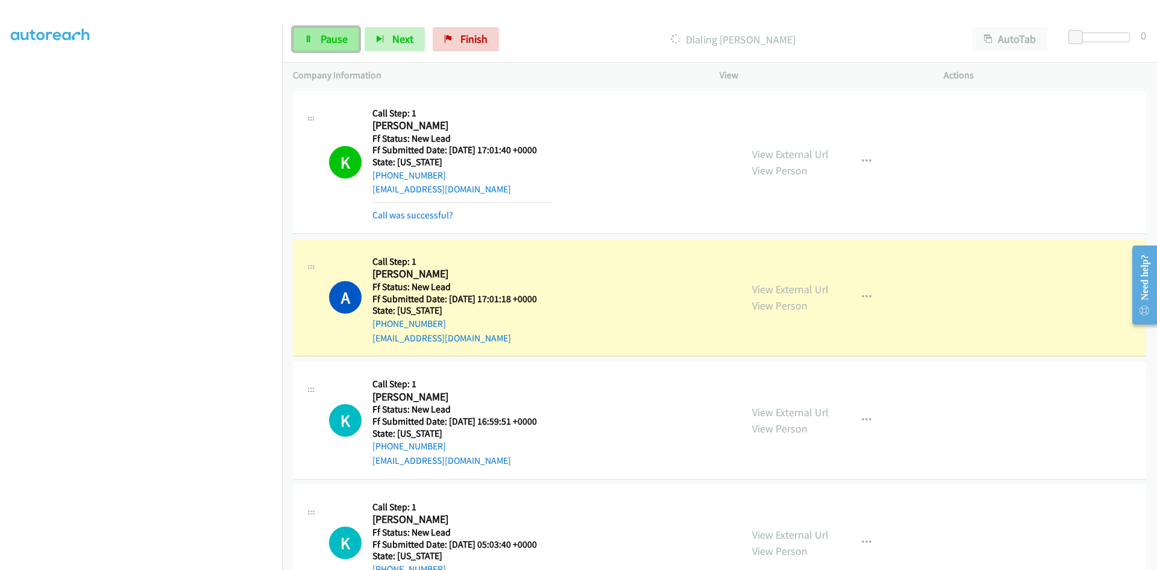
click at [338, 37] on span "Pause" at bounding box center [334, 39] width 27 height 14
click at [800, 286] on link "View External Url" at bounding box center [790, 289] width 77 height 14
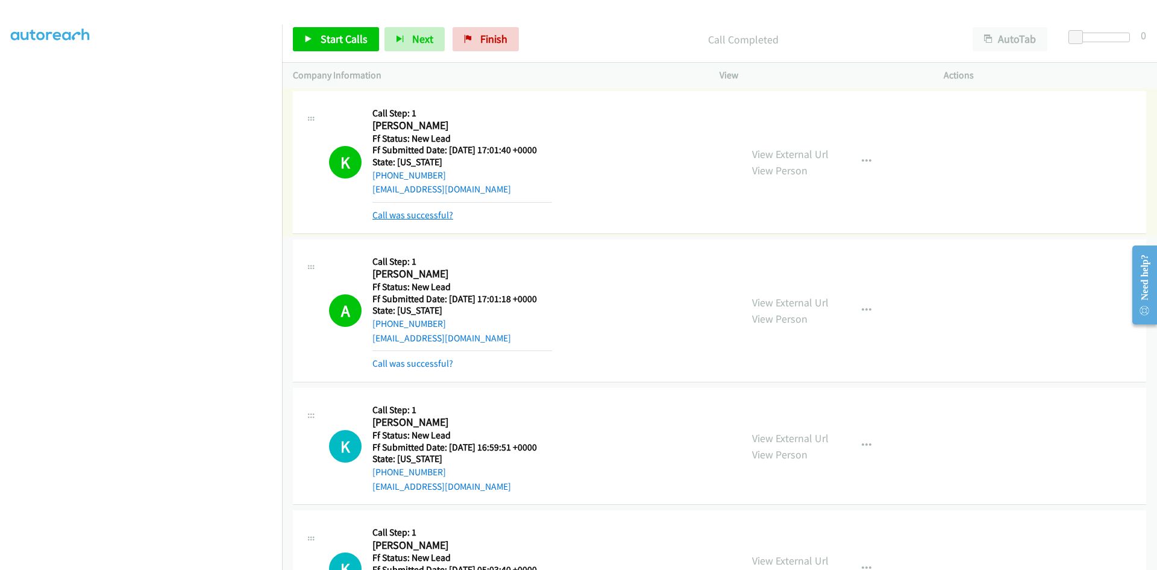
click at [395, 218] on link "Call was successful?" at bounding box center [412, 214] width 81 height 11
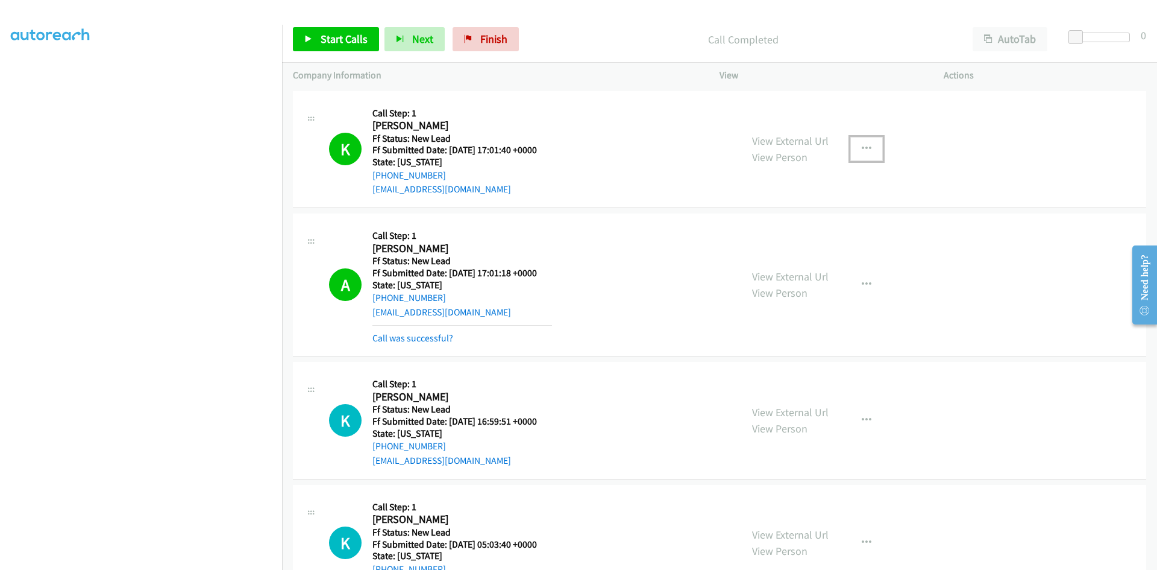
click at [862, 145] on icon "button" at bounding box center [867, 149] width 10 height 10
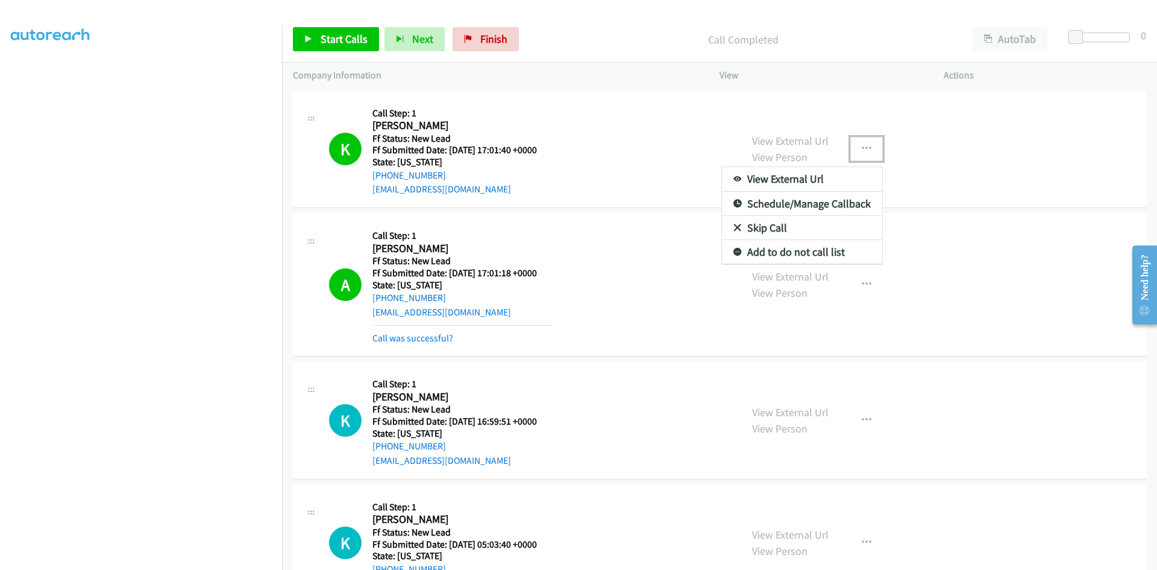
click at [778, 252] on link "Add to do not call list" at bounding box center [802, 252] width 160 height 24
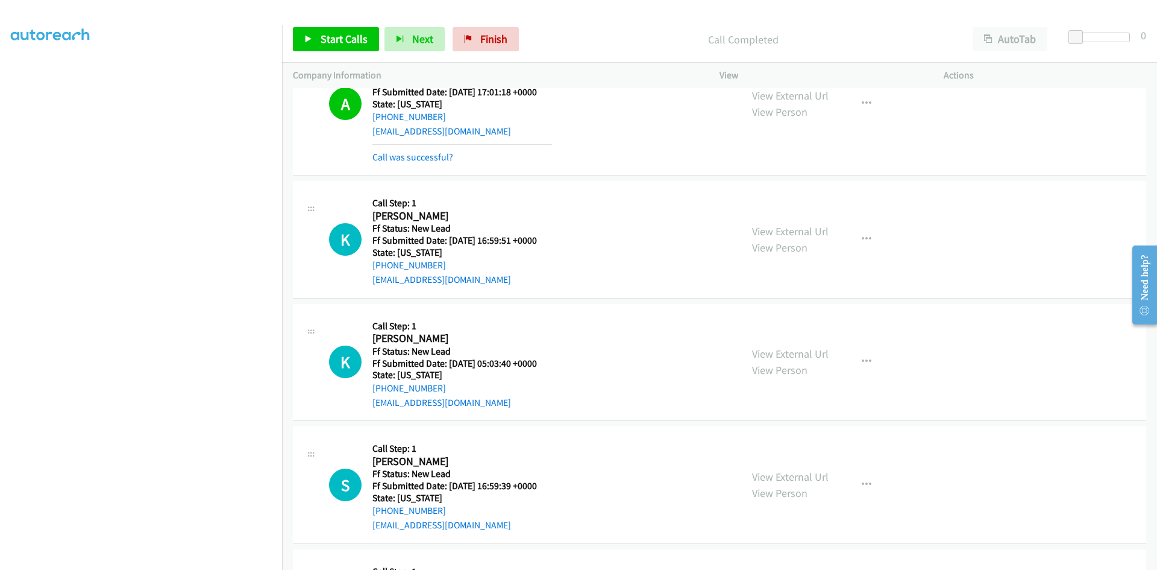
scroll to position [241, 0]
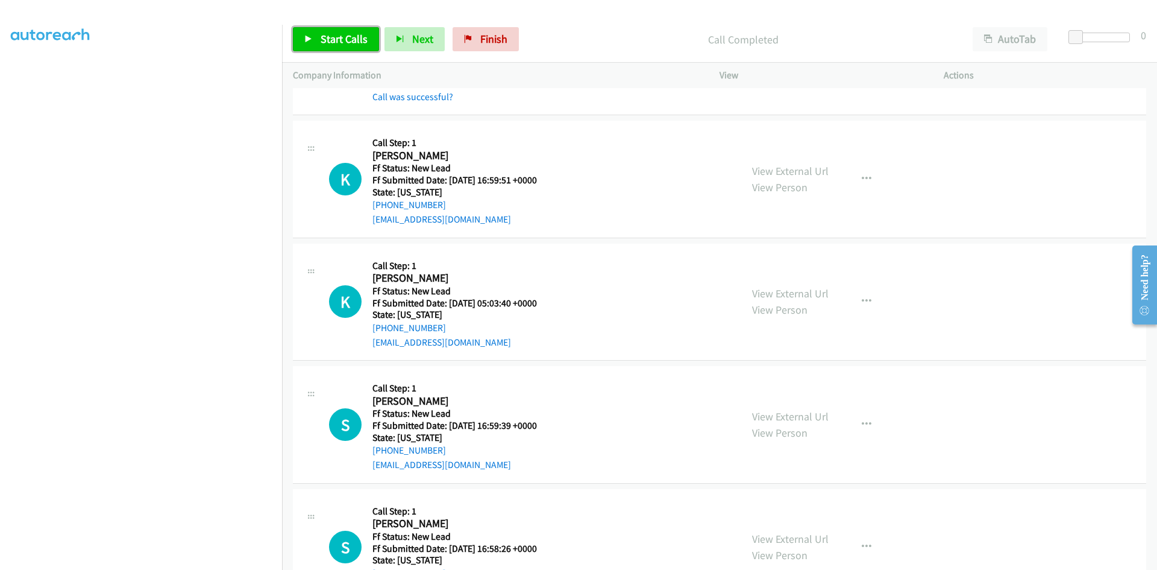
click at [339, 37] on span "Start Calls" at bounding box center [344, 39] width 47 height 14
click at [796, 171] on link "View External Url" at bounding box center [790, 171] width 77 height 14
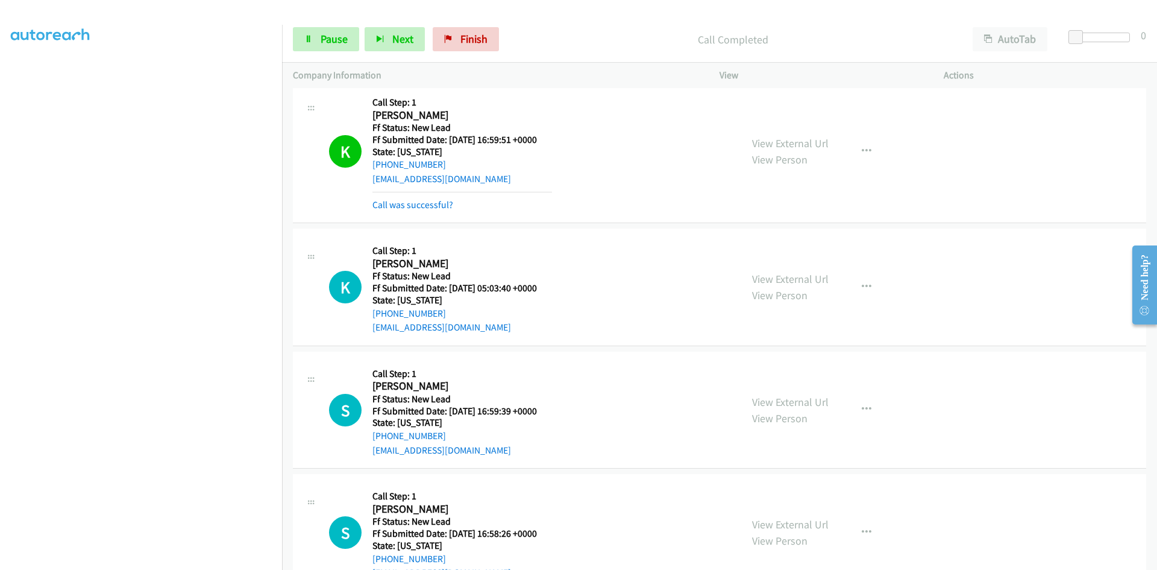
scroll to position [362, 0]
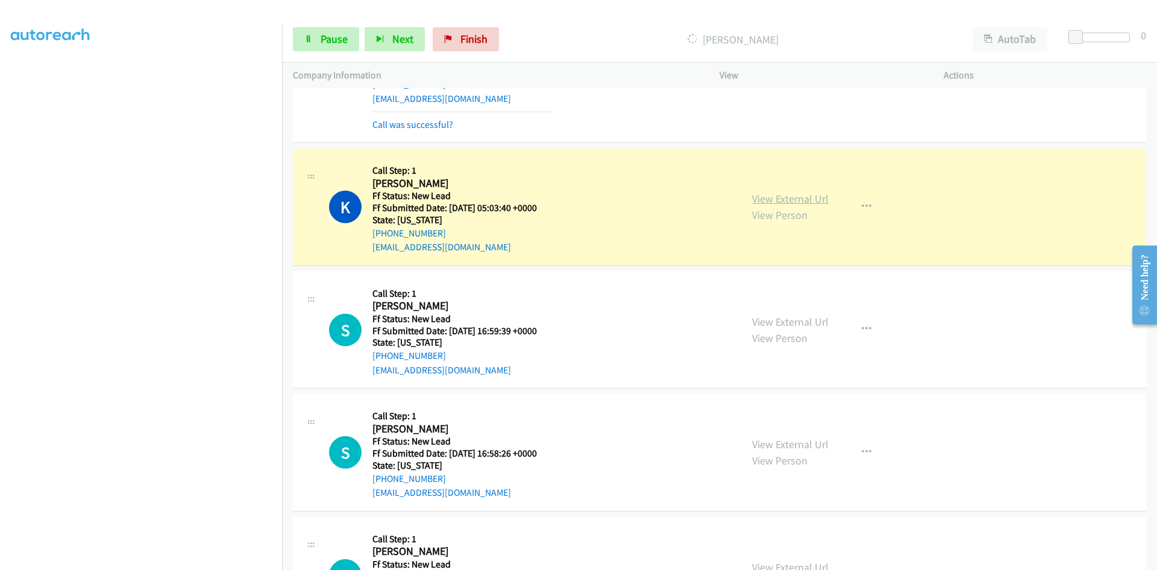
click at [800, 200] on link "View External Url" at bounding box center [790, 199] width 77 height 14
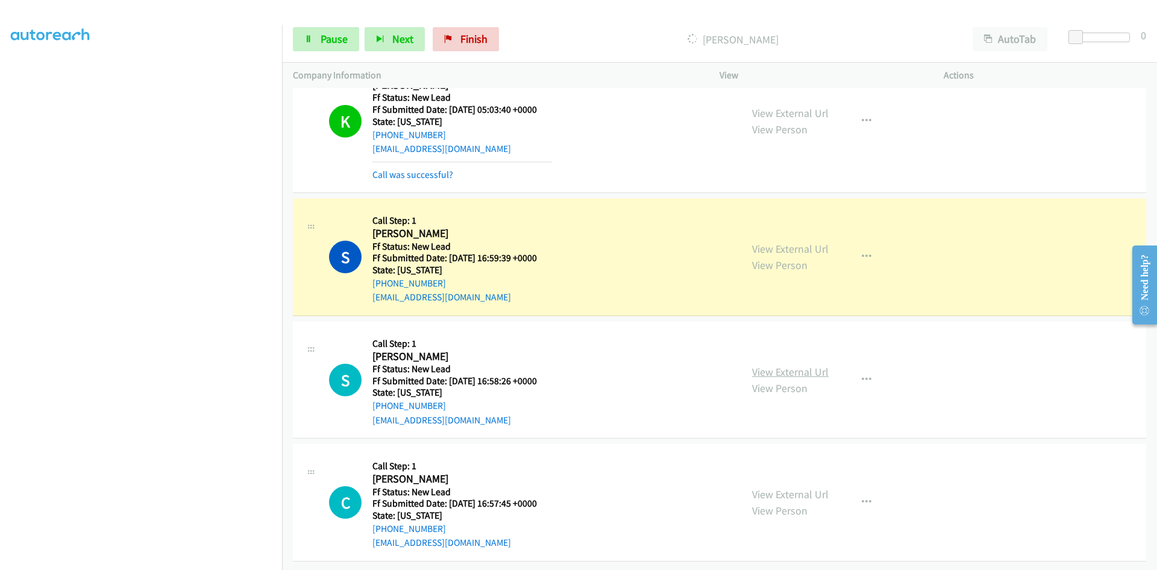
scroll to position [469, 0]
click at [790, 242] on link "View External Url" at bounding box center [790, 249] width 77 height 14
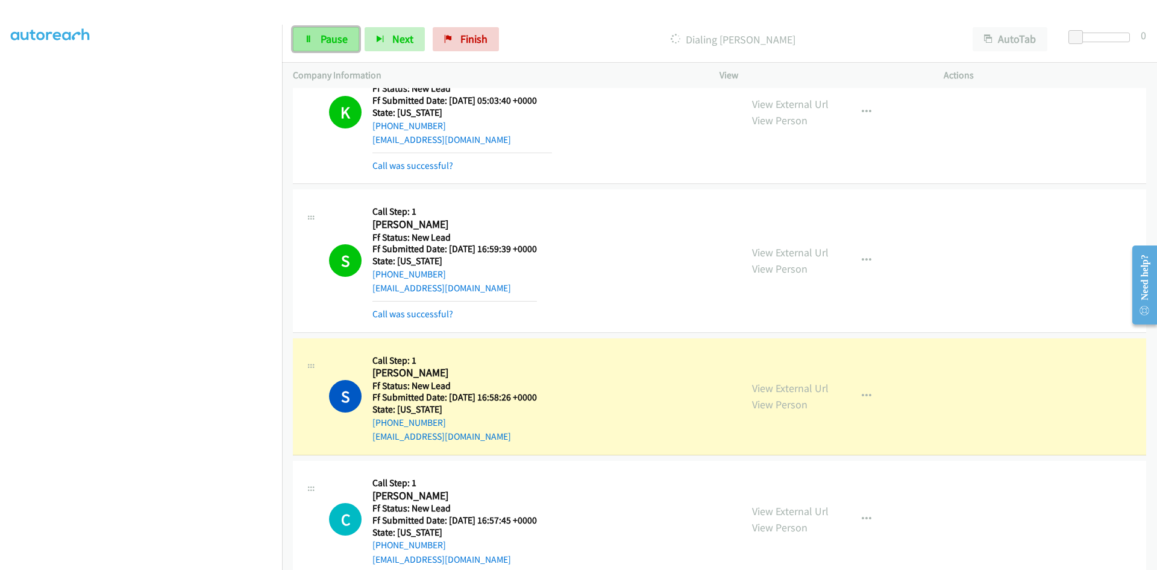
click at [342, 43] on span "Pause" at bounding box center [334, 39] width 27 height 14
click at [808, 389] on link "View External Url" at bounding box center [790, 388] width 77 height 14
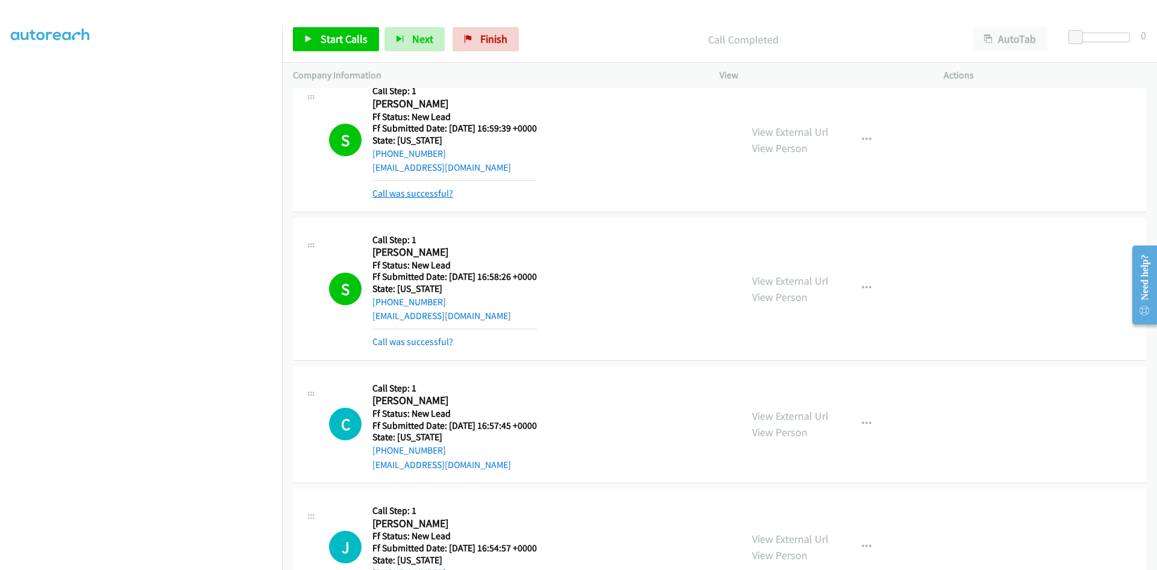
scroll to position [589, 0]
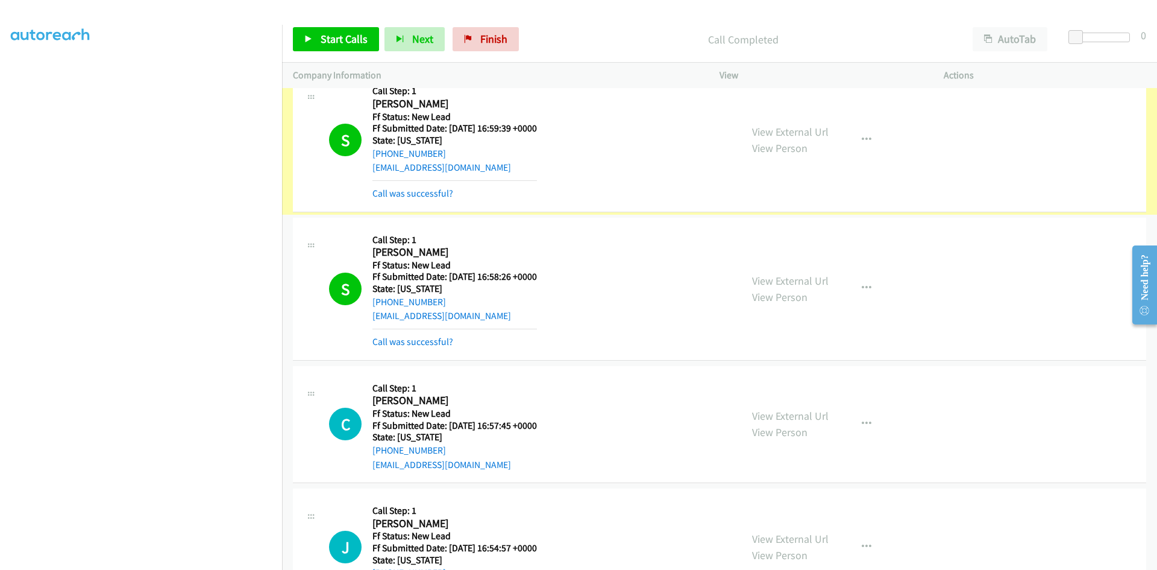
click at [399, 188] on link "Call was successful?" at bounding box center [412, 192] width 81 height 11
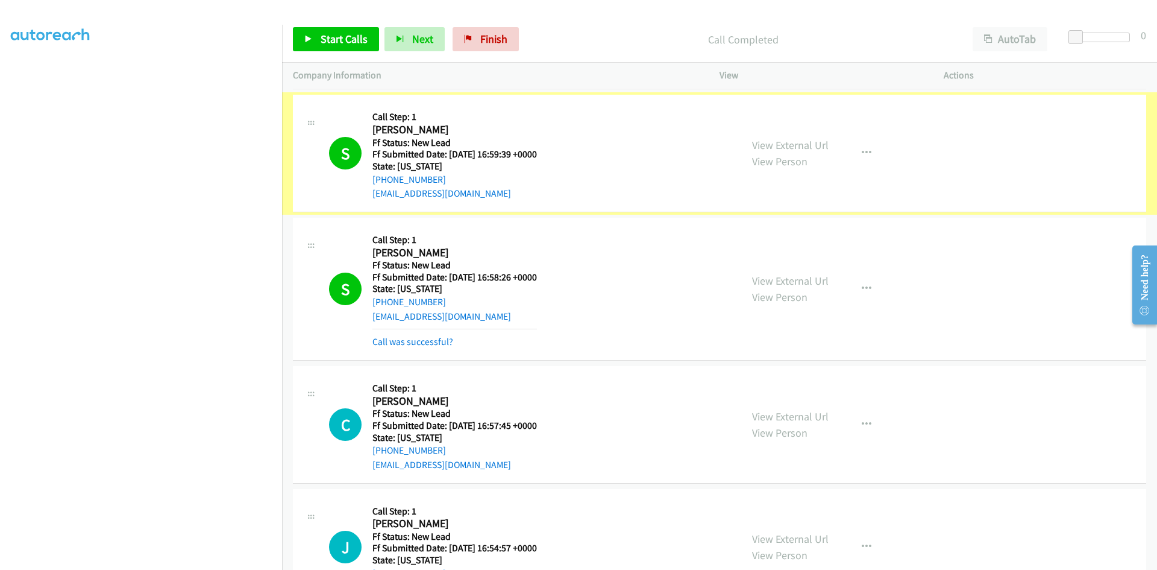
scroll to position [564, 0]
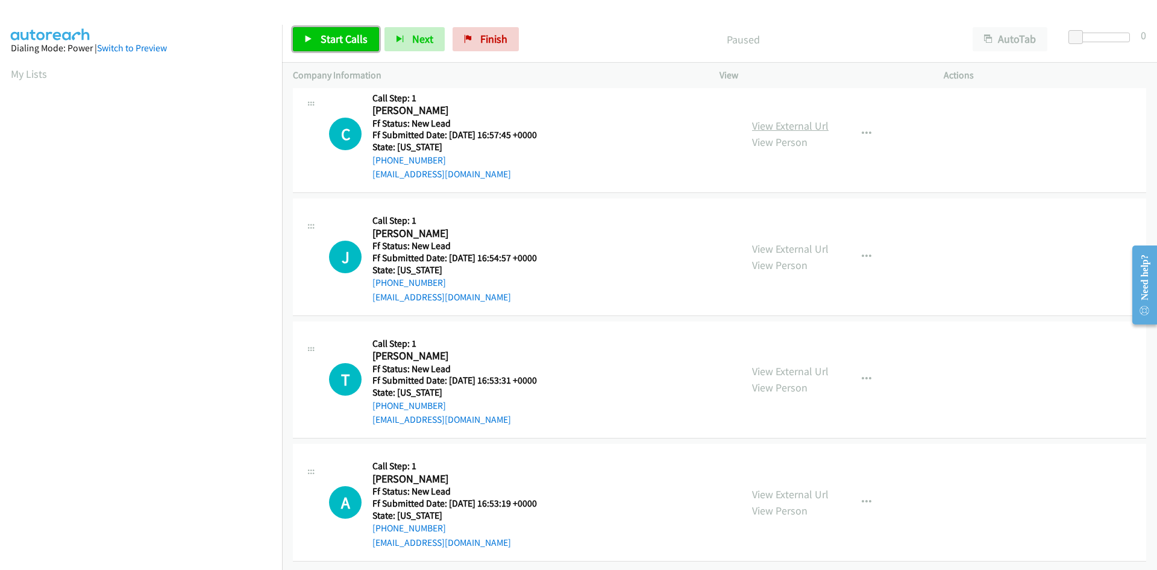
click at [761, 119] on link "View External Url" at bounding box center [790, 126] width 77 height 14
click at [349, 36] on span "Start Calls" at bounding box center [344, 39] width 47 height 14
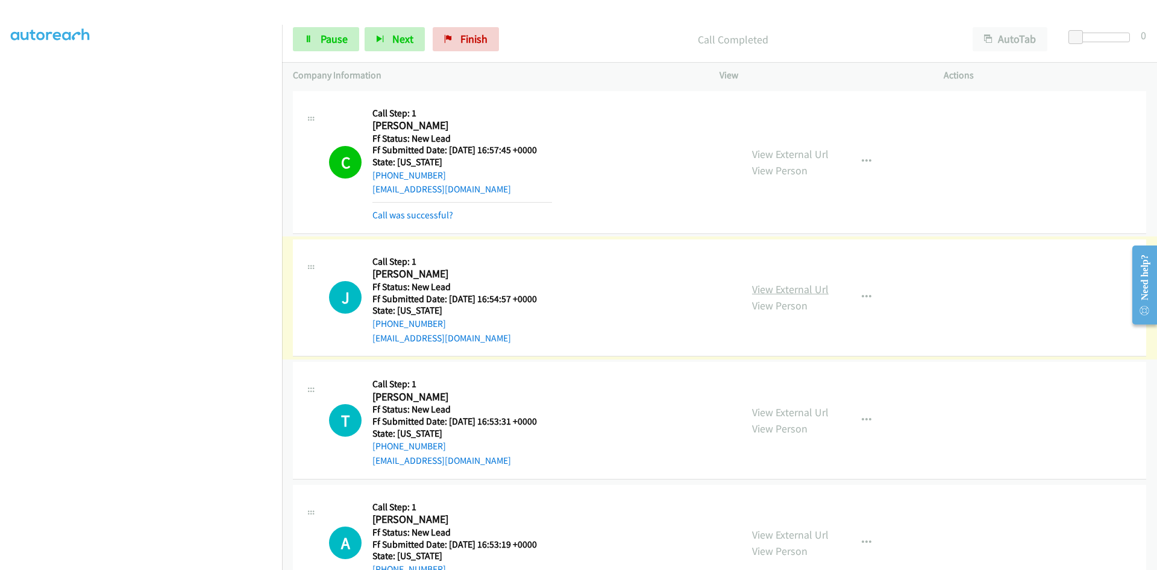
click at [776, 288] on link "View External Url" at bounding box center [790, 289] width 77 height 14
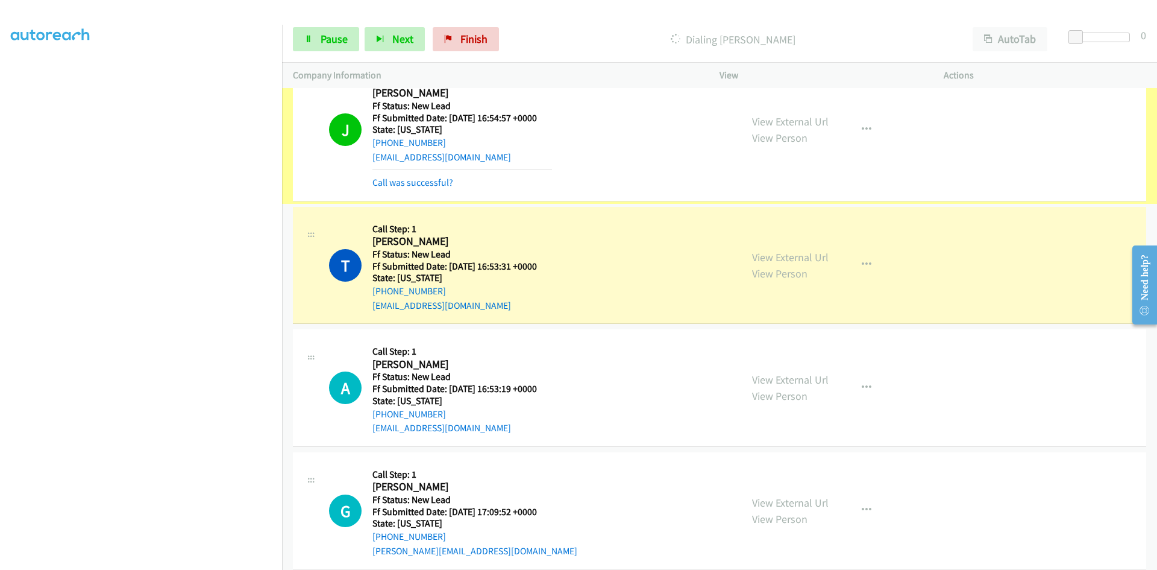
scroll to position [181, 0]
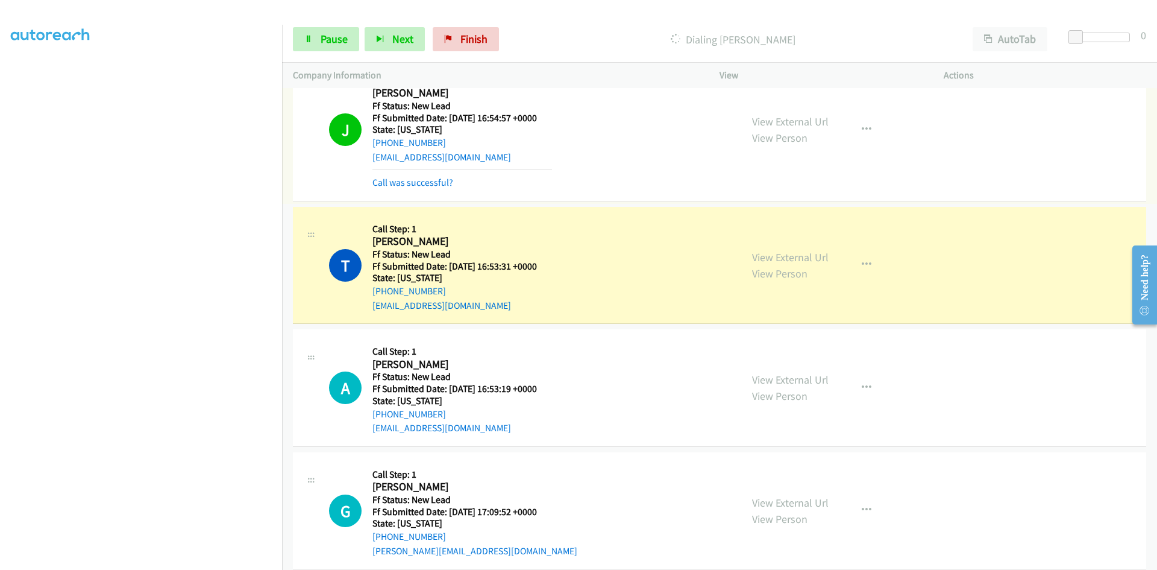
click at [438, 181] on link "Call was successful?" at bounding box center [412, 182] width 81 height 11
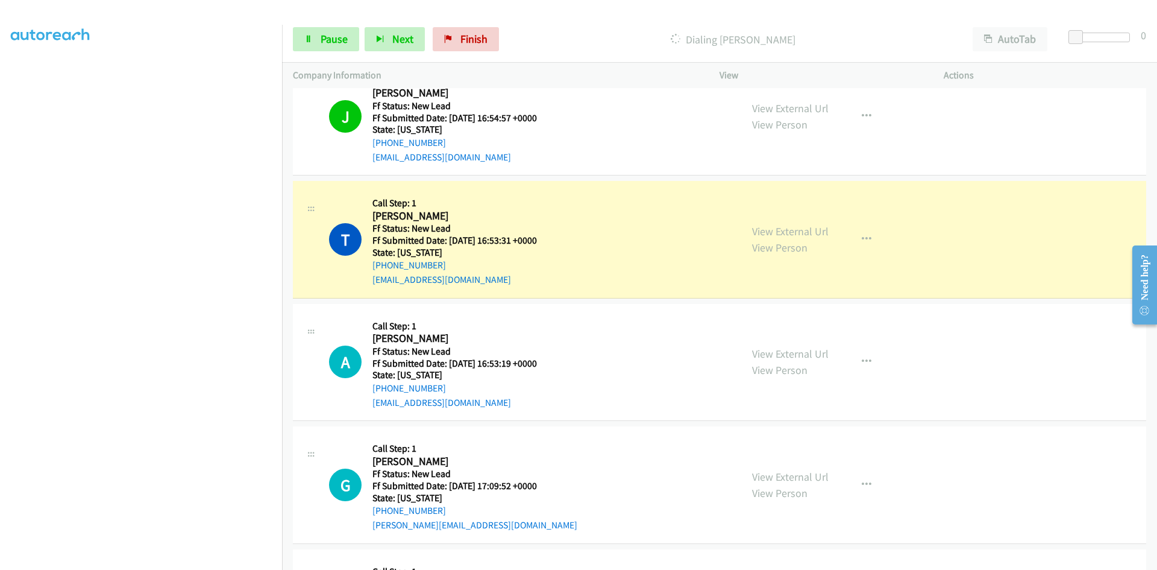
scroll to position [156, 0]
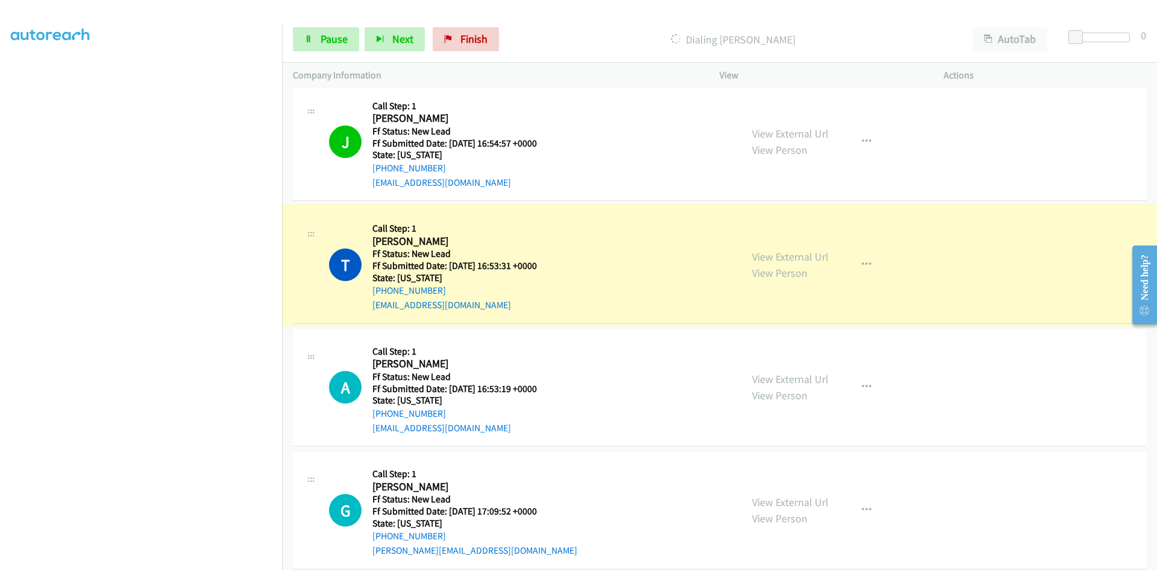
click at [770, 256] on link "View External Url" at bounding box center [790, 257] width 77 height 14
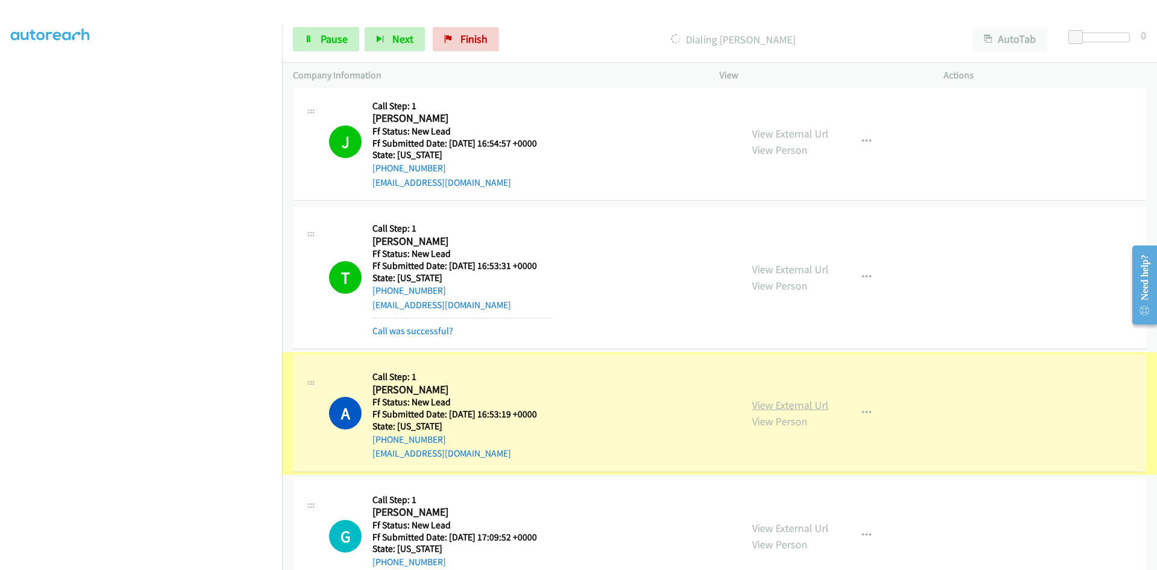
click at [777, 401] on link "View External Url" at bounding box center [790, 405] width 77 height 14
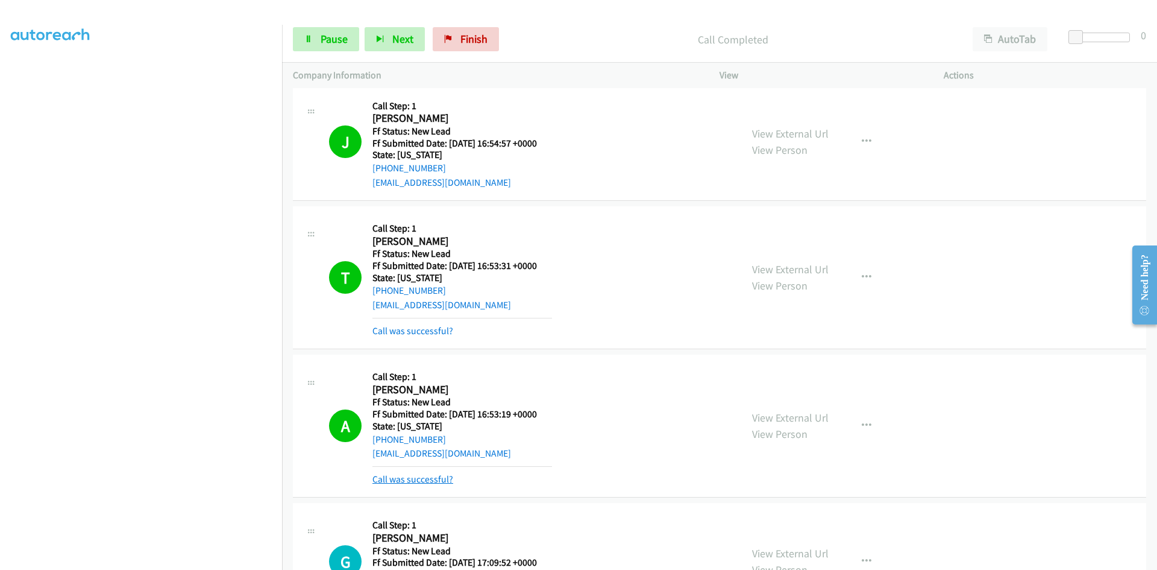
click at [415, 480] on link "Call was successful?" at bounding box center [412, 478] width 81 height 11
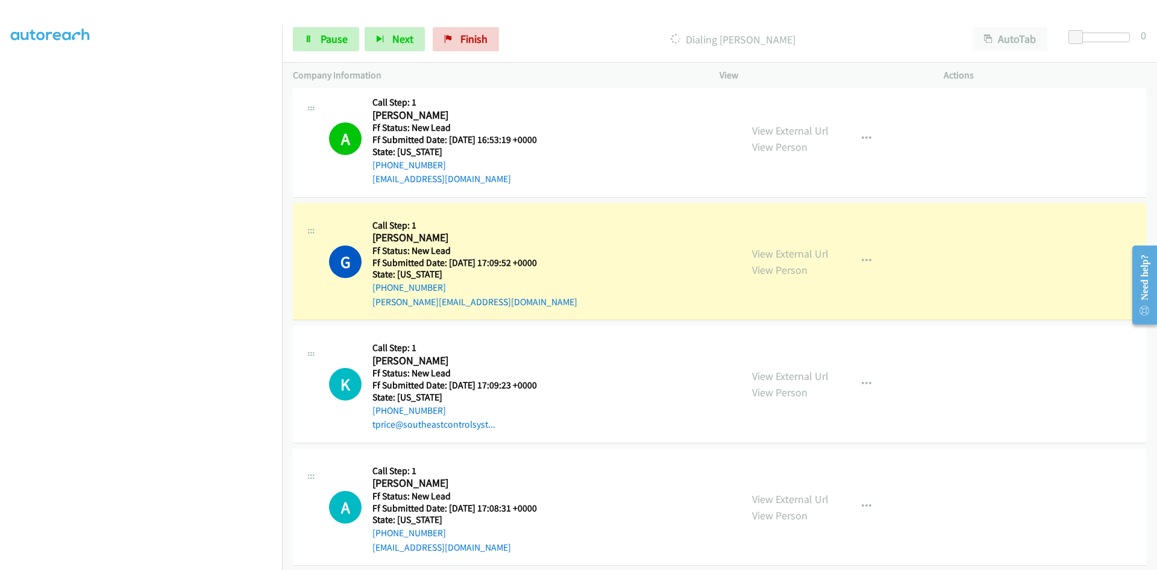
scroll to position [444, 0]
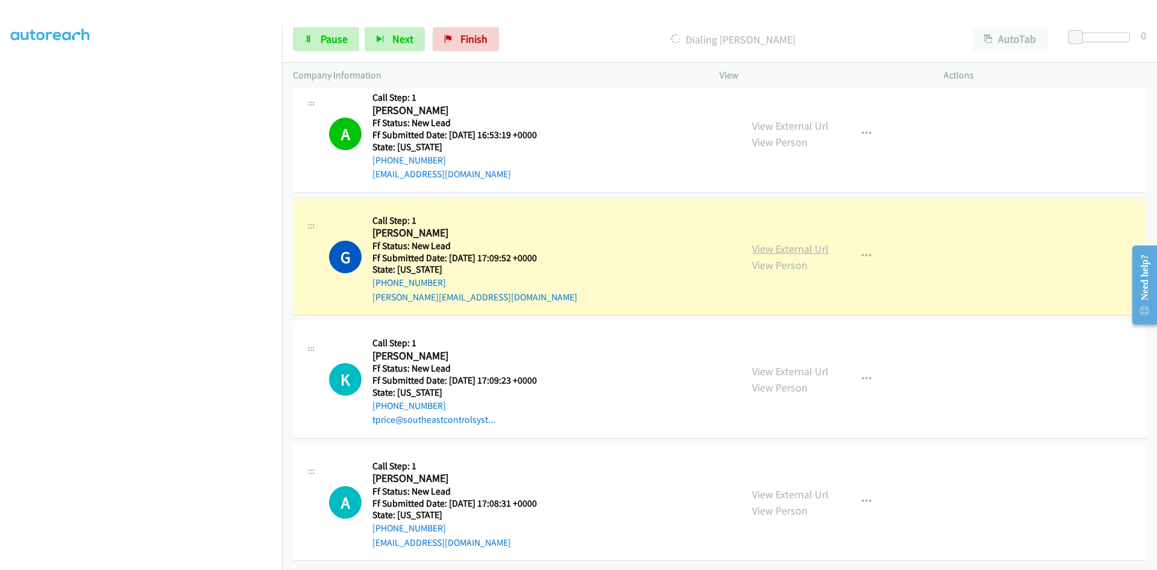
click at [782, 242] on link "View External Url" at bounding box center [790, 249] width 77 height 14
click at [326, 40] on span "Pause" at bounding box center [334, 39] width 27 height 14
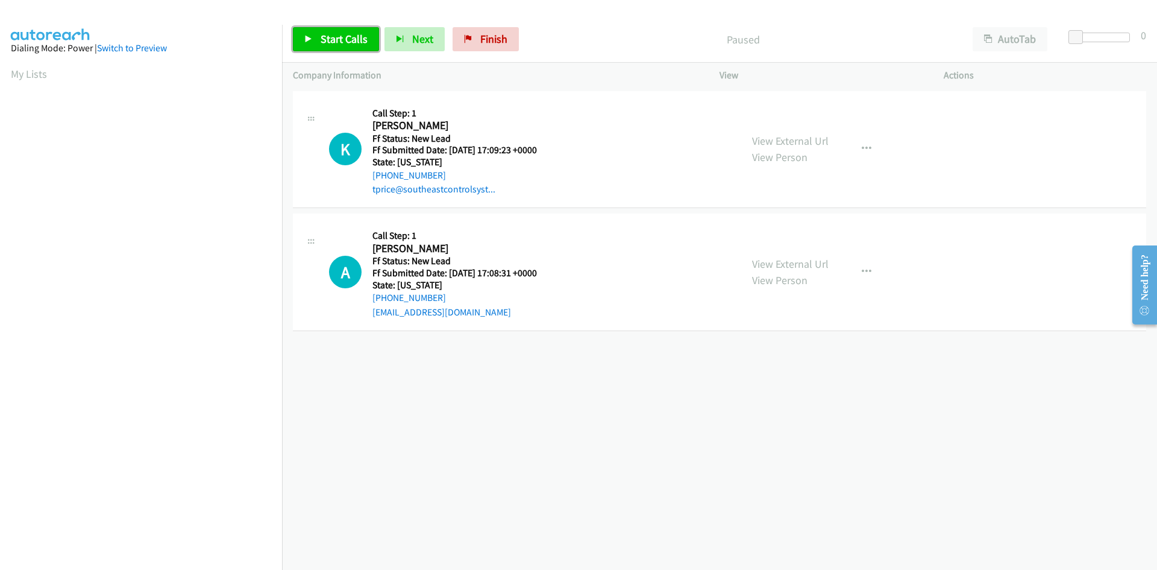
click at [332, 40] on span "Start Calls" at bounding box center [344, 39] width 47 height 14
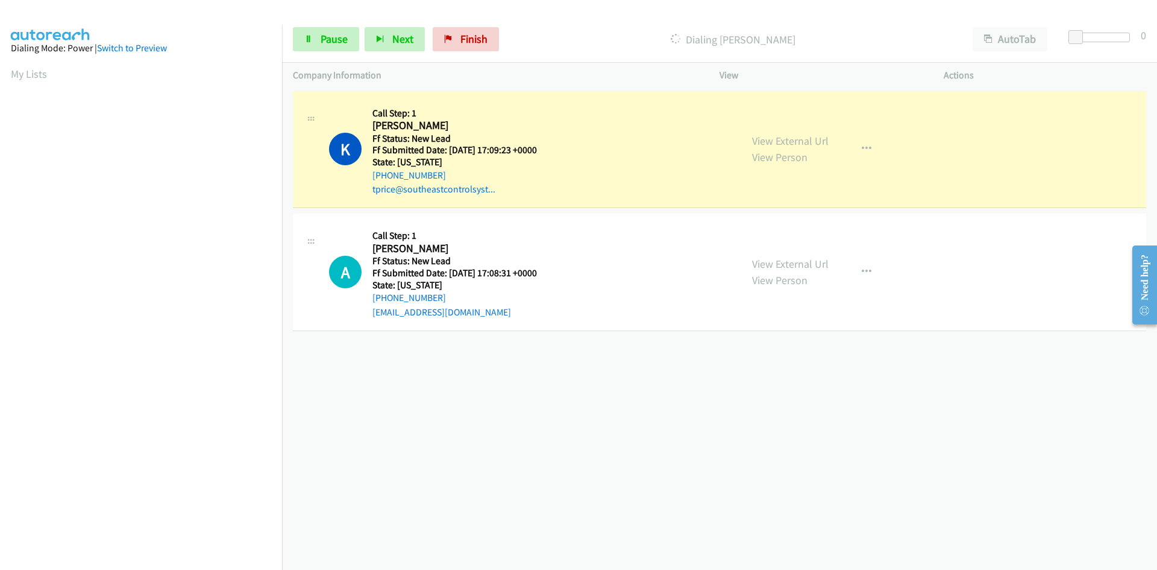
click at [785, 139] on link "View External Url" at bounding box center [790, 141] width 77 height 14
click at [765, 262] on link "View External Url" at bounding box center [790, 264] width 77 height 14
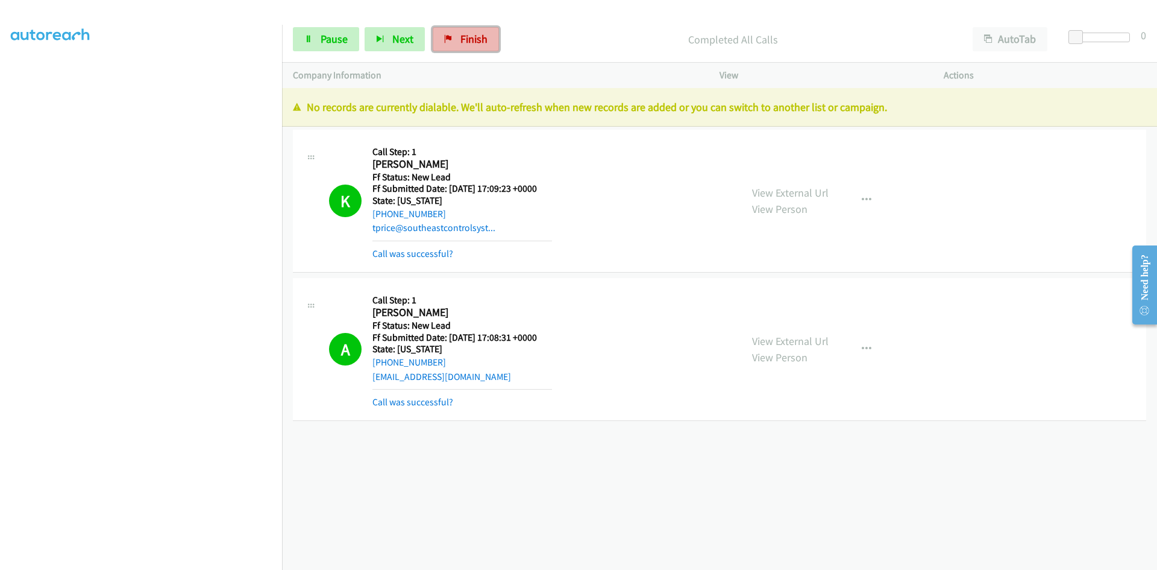
click at [471, 42] on span "Finish" at bounding box center [473, 39] width 27 height 14
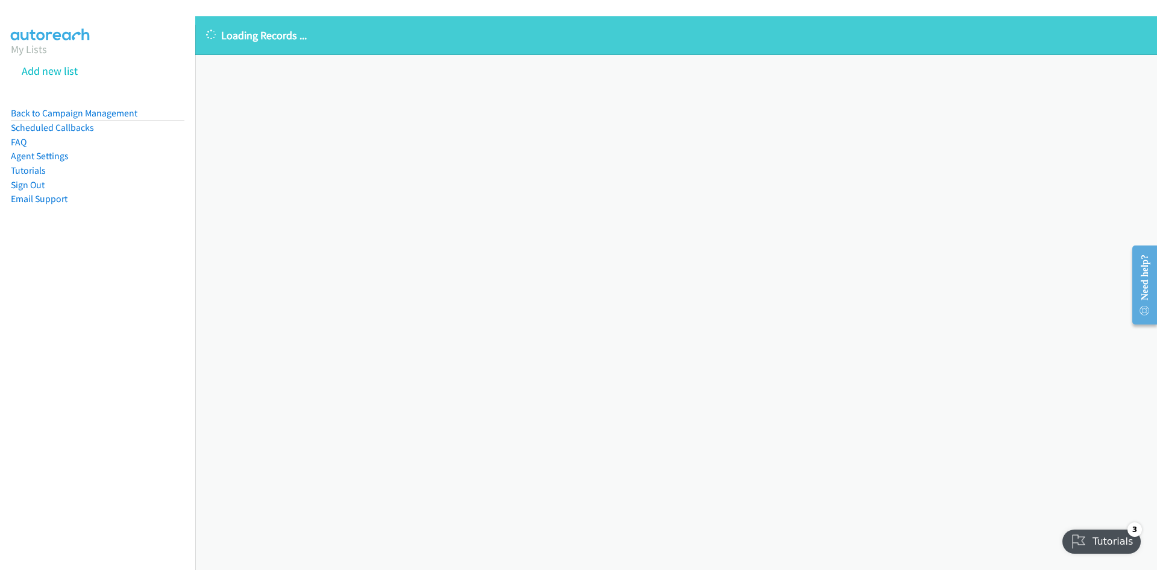
drag, startPoint x: 825, startPoint y: 248, endPoint x: 834, endPoint y: 247, distance: 8.6
click at [834, 247] on div "Loading Records ... Sorry, something went wrong please try again." at bounding box center [676, 292] width 962 height 553
click at [39, 46] on link "My Lists" at bounding box center [29, 49] width 36 height 14
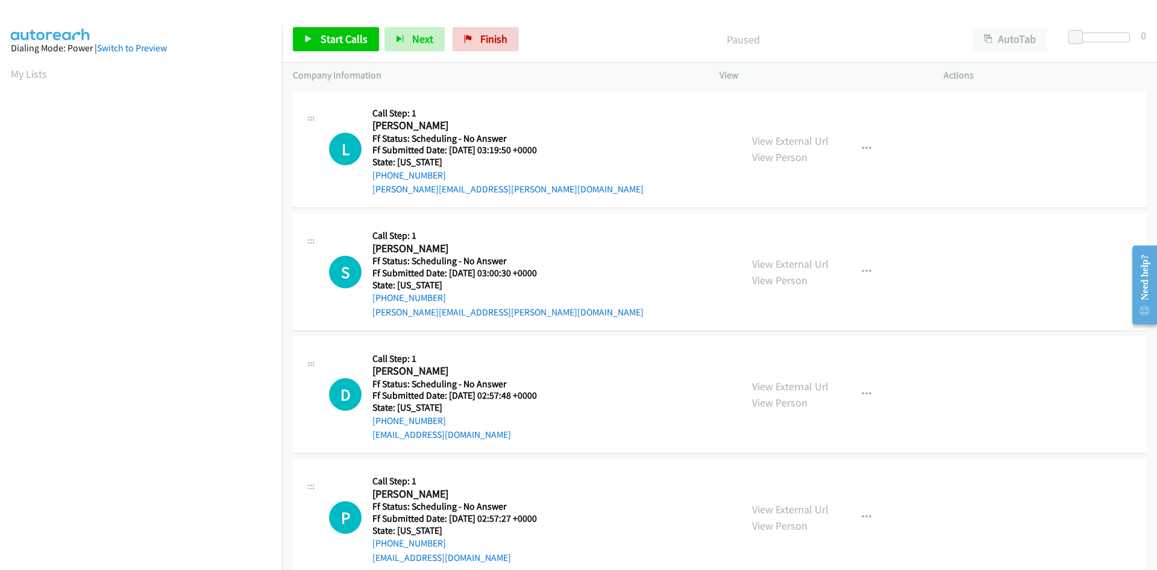
scroll to position [69, 0]
click at [358, 43] on span "Start Calls" at bounding box center [344, 39] width 47 height 14
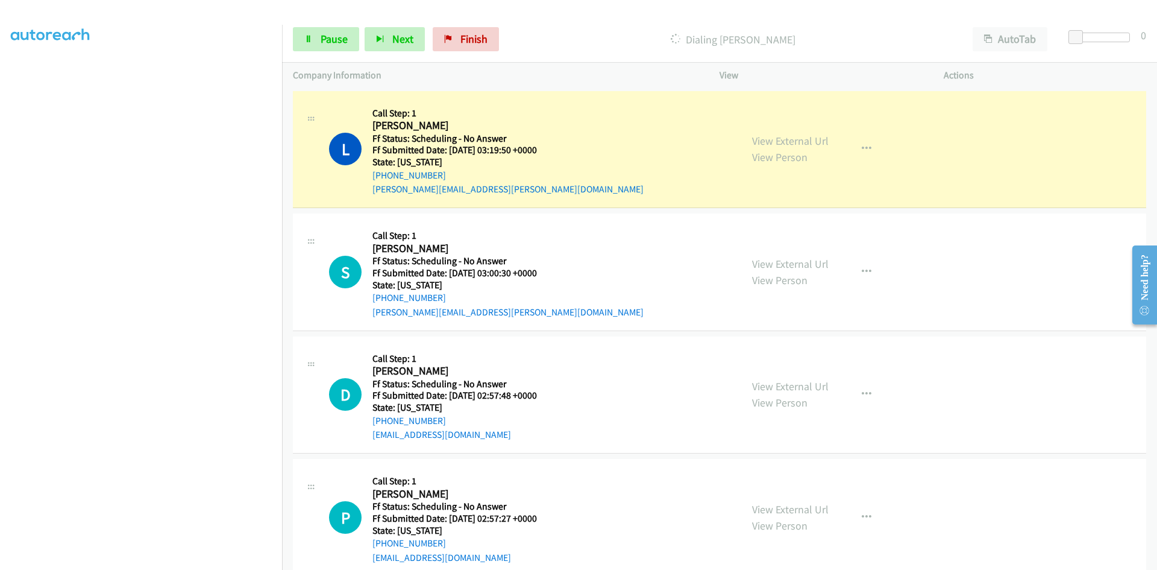
scroll to position [81, 0]
click at [808, 141] on link "View External Url" at bounding box center [790, 141] width 77 height 14
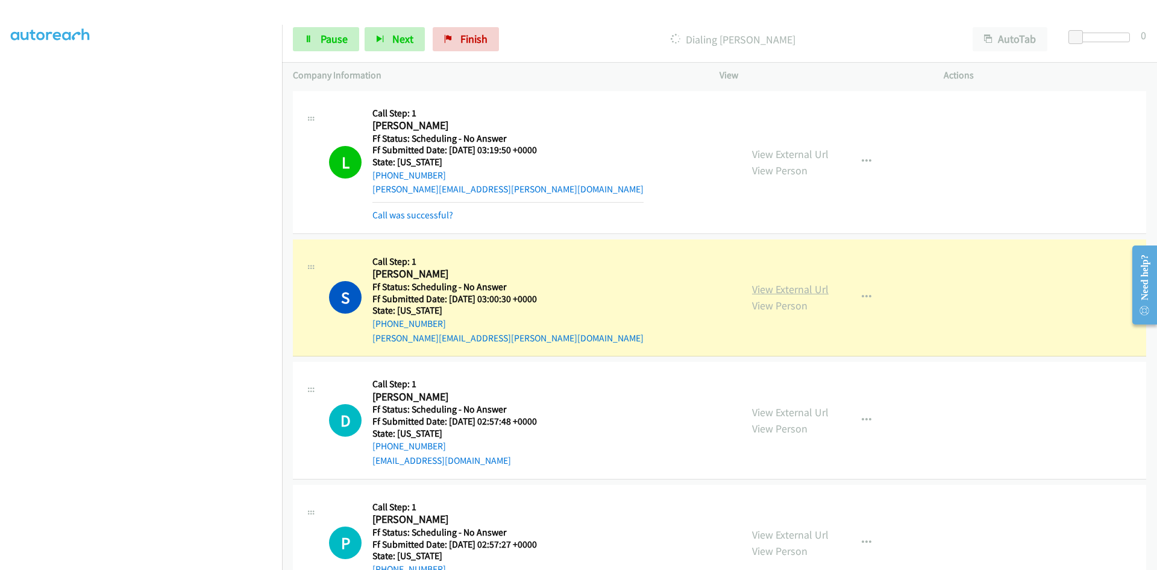
click at [761, 291] on link "View External Url" at bounding box center [790, 289] width 77 height 14
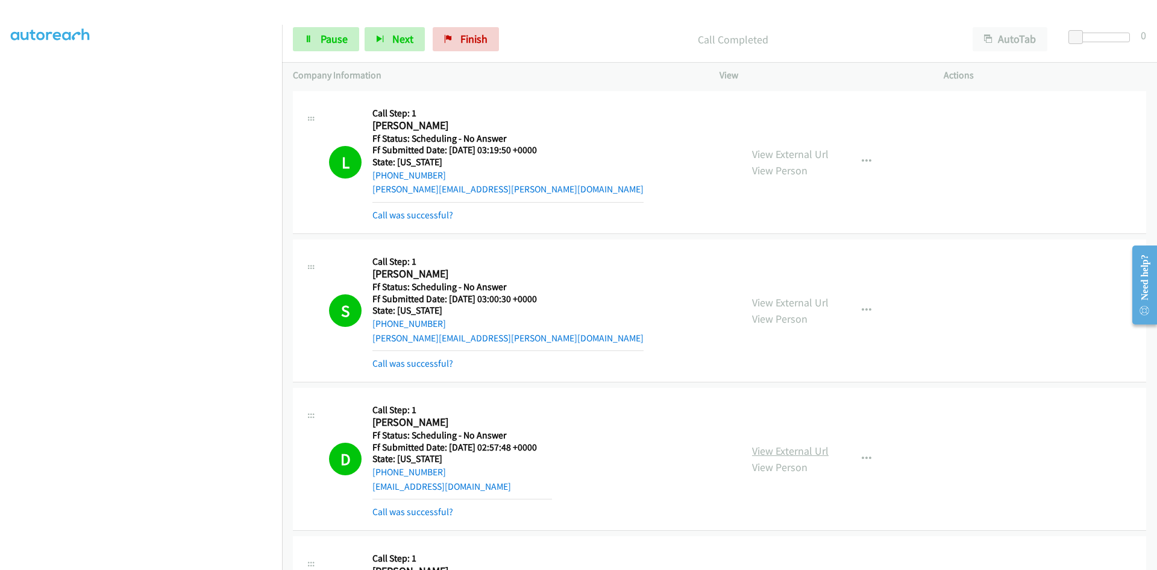
click at [790, 452] on link "View External Url" at bounding box center [790, 451] width 77 height 14
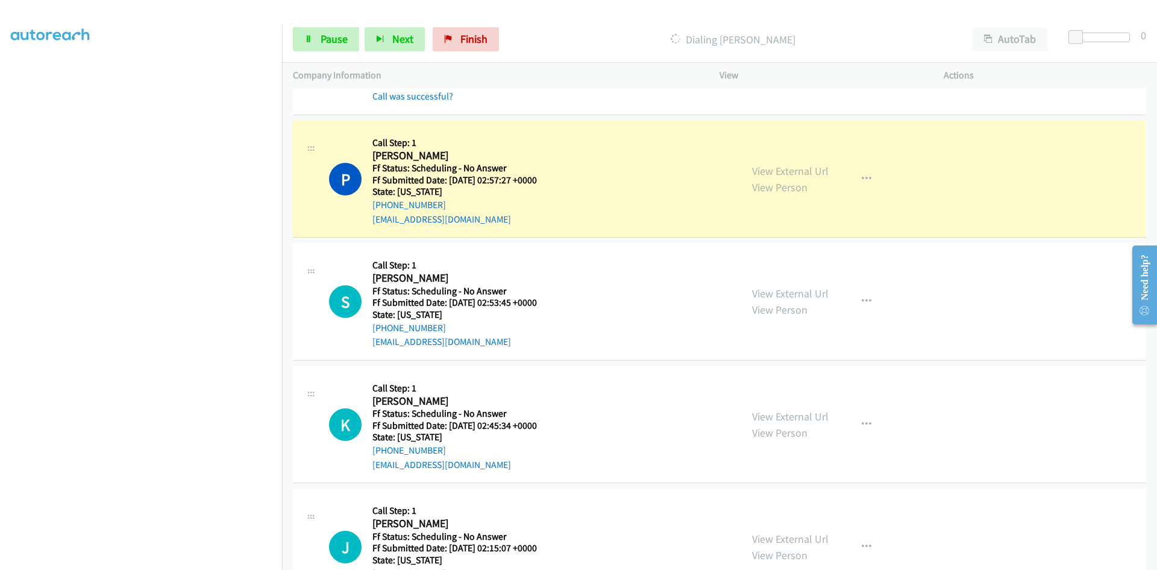
scroll to position [422, 0]
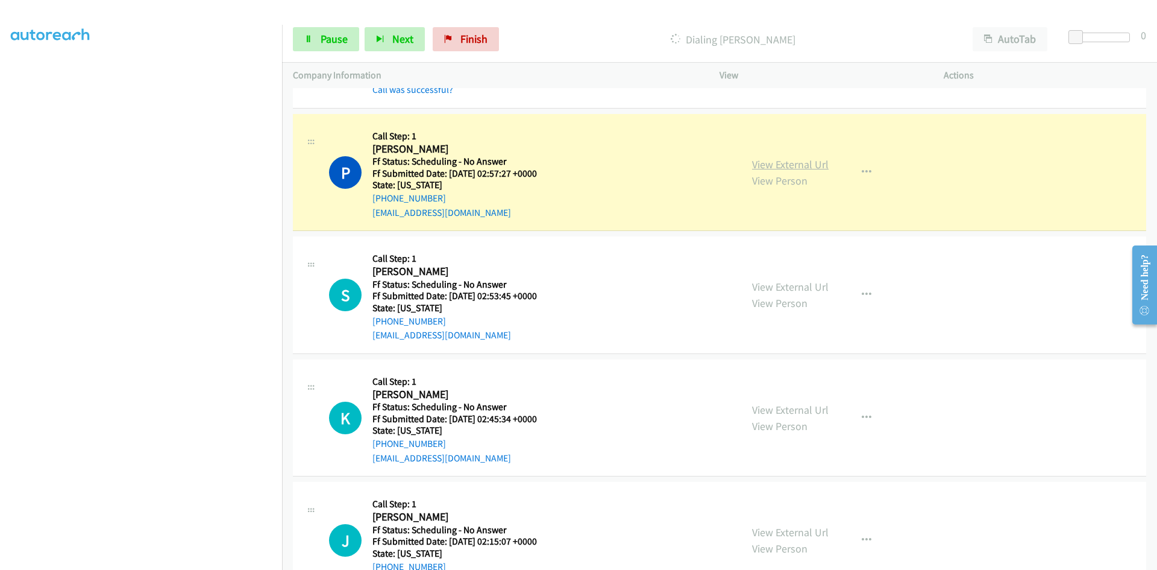
click at [803, 162] on link "View External Url" at bounding box center [790, 164] width 77 height 14
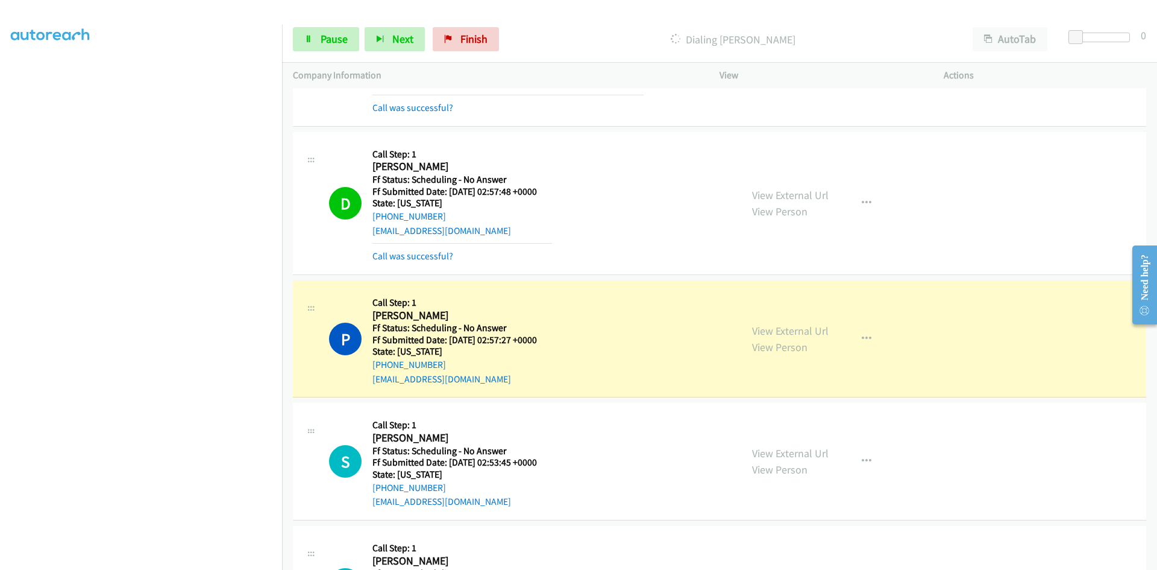
scroll to position [241, 0]
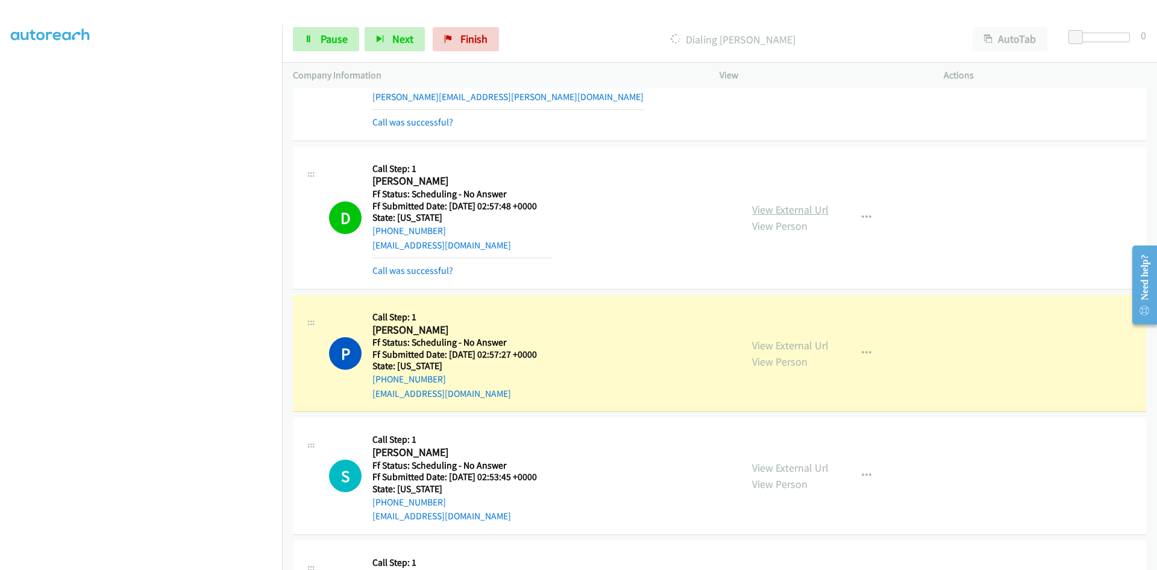
click at [817, 209] on link "View External Url" at bounding box center [790, 210] width 77 height 14
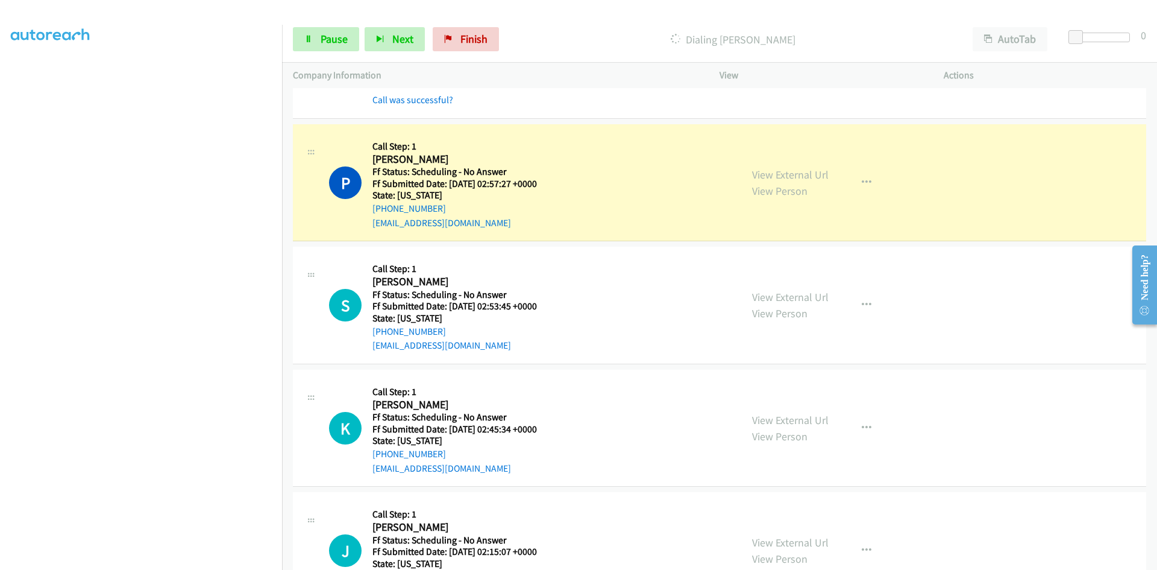
scroll to position [482, 0]
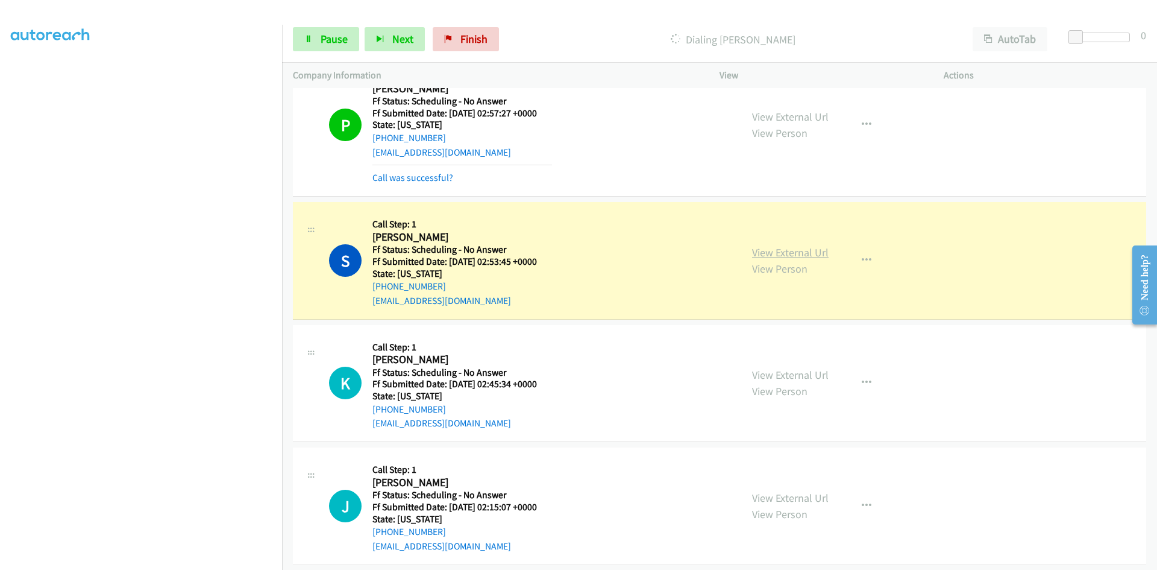
click at [794, 248] on link "View External Url" at bounding box center [790, 252] width 77 height 14
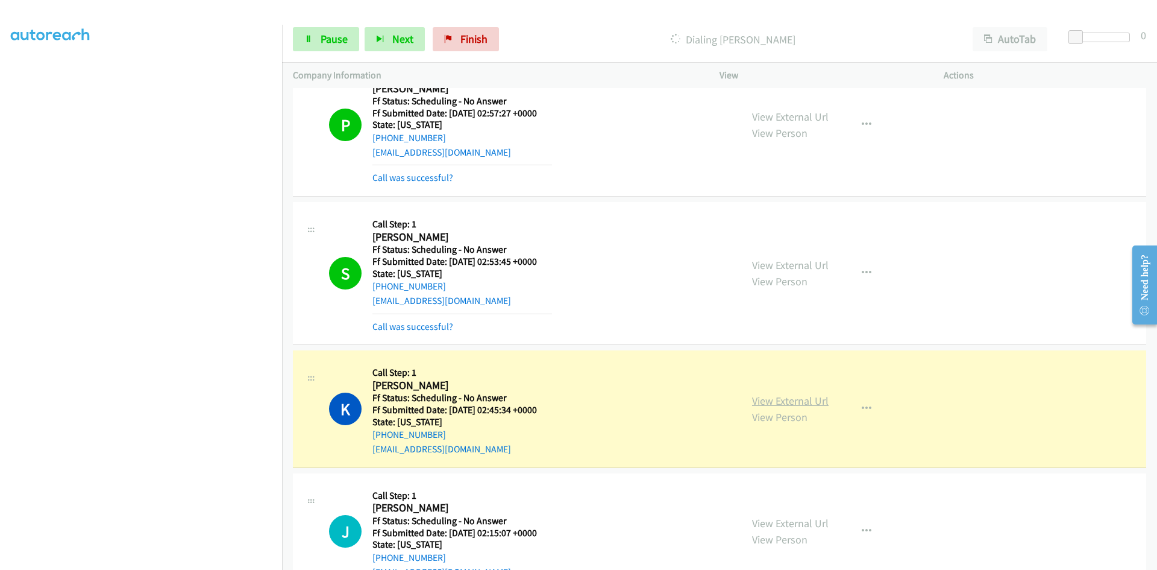
click at [767, 400] on link "View External Url" at bounding box center [790, 401] width 77 height 14
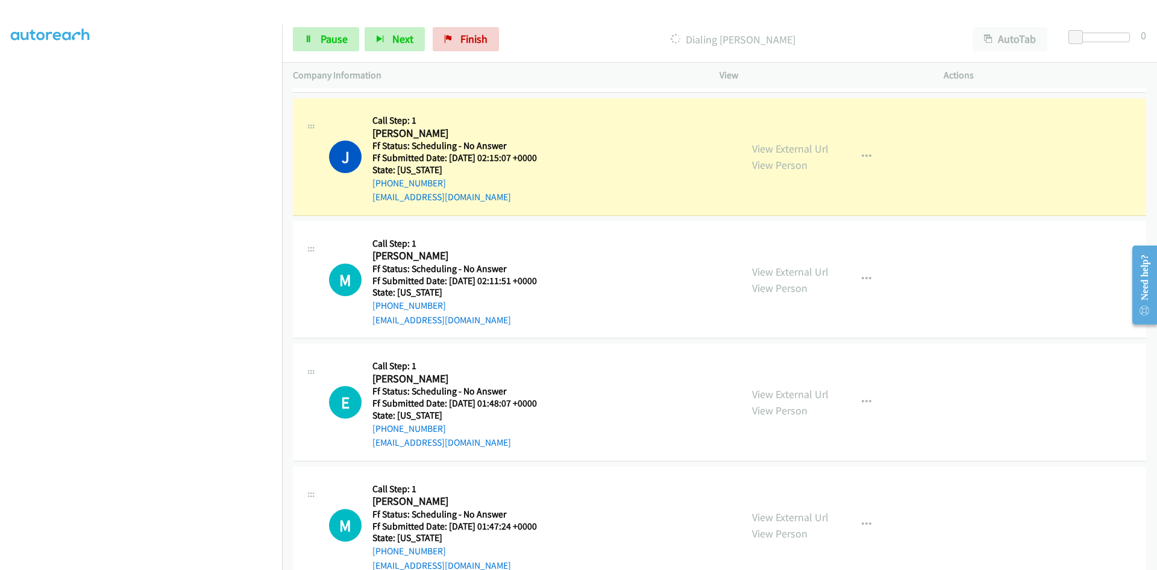
scroll to position [904, 0]
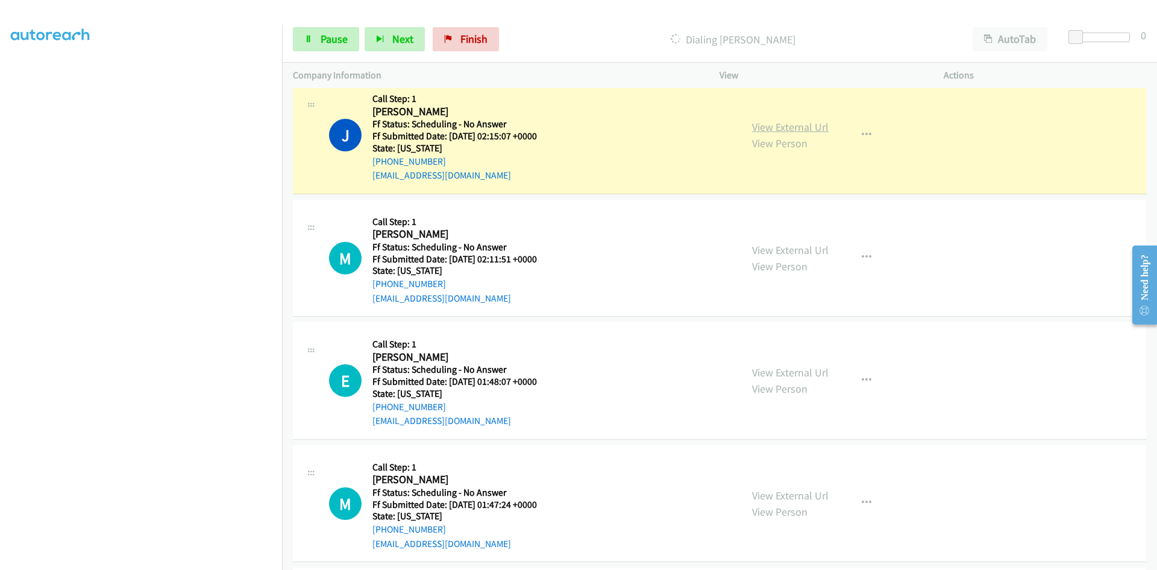
click at [823, 122] on link "View External Url" at bounding box center [790, 127] width 77 height 14
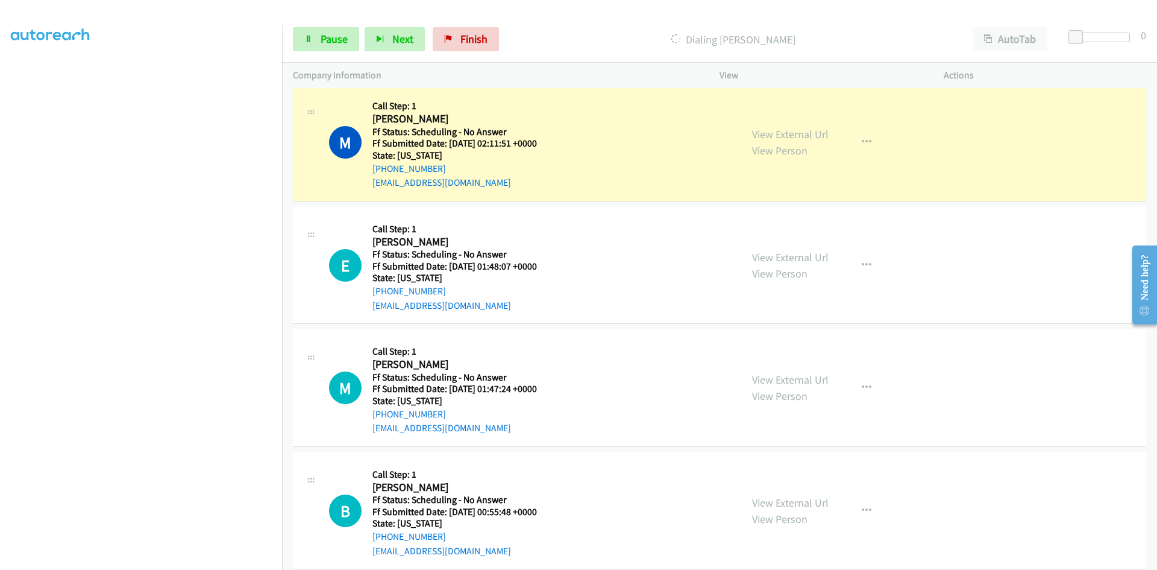
scroll to position [1085, 0]
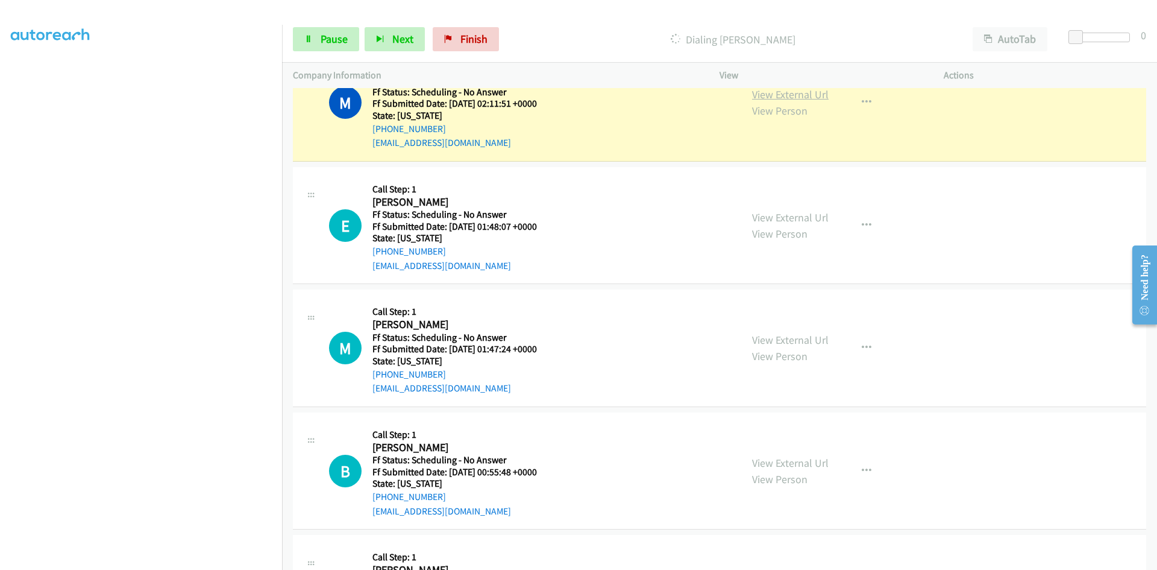
click at [778, 97] on link "View External Url" at bounding box center [790, 94] width 77 height 14
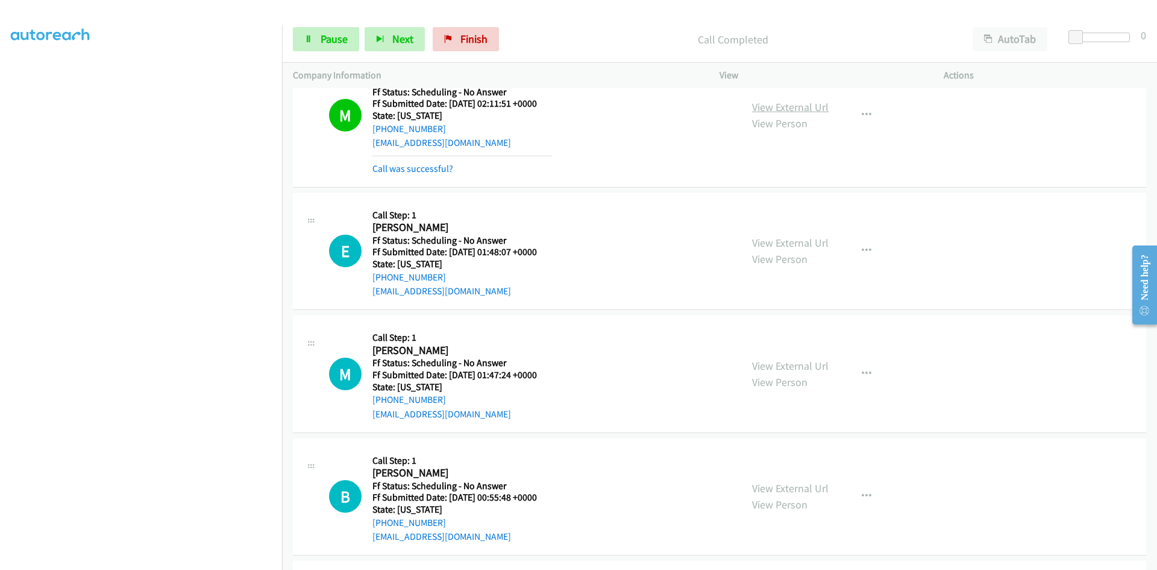
scroll to position [1098, 0]
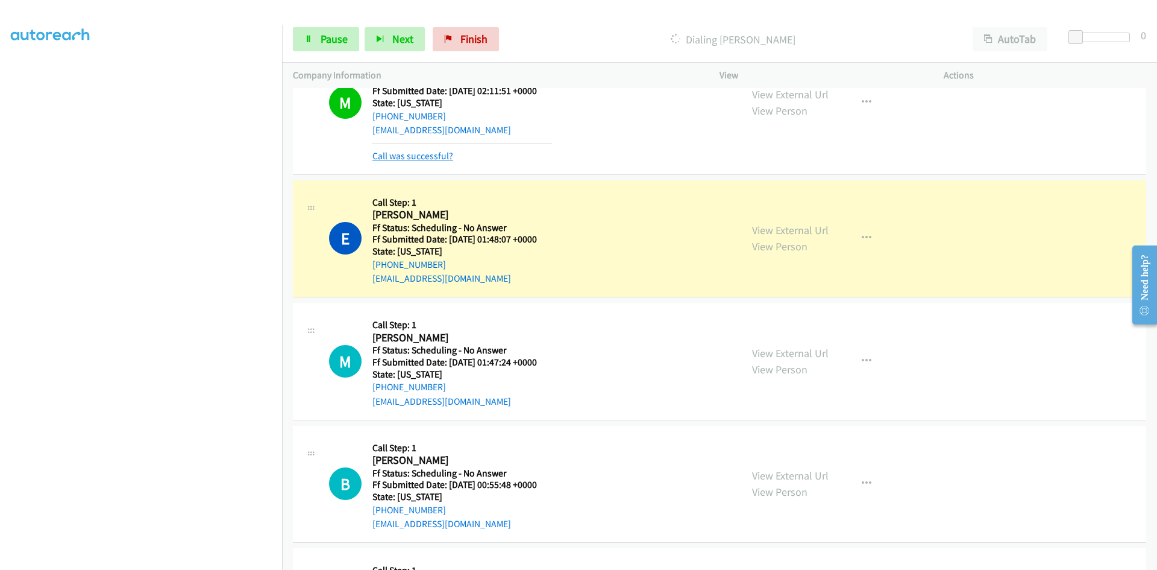
click at [446, 154] on link "Call was successful?" at bounding box center [412, 155] width 81 height 11
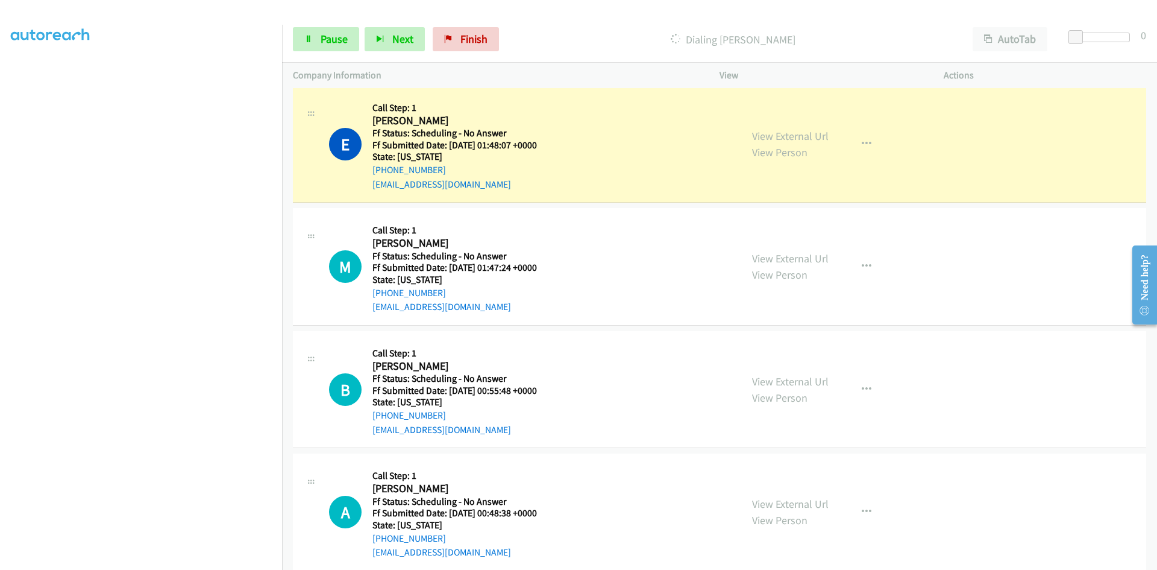
scroll to position [1145, 0]
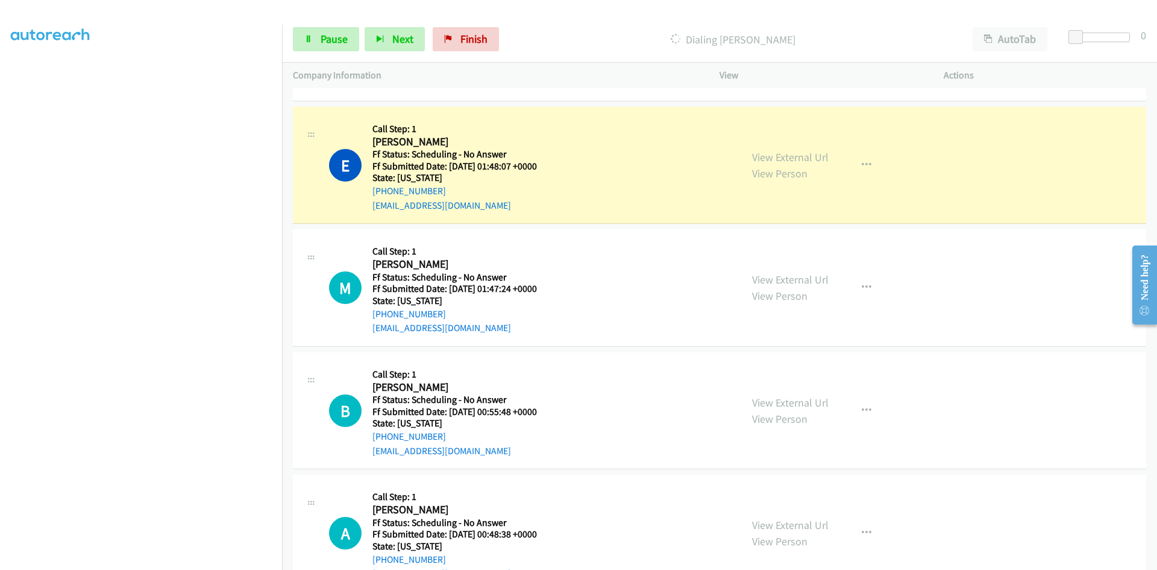
click at [788, 160] on link "View External Url" at bounding box center [790, 157] width 77 height 14
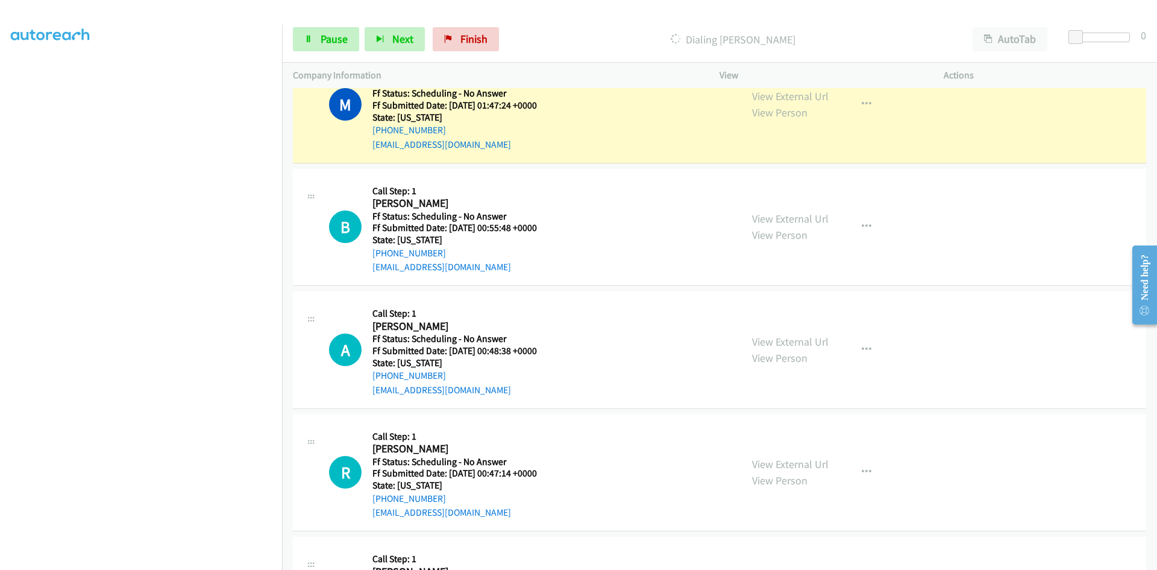
scroll to position [1326, 0]
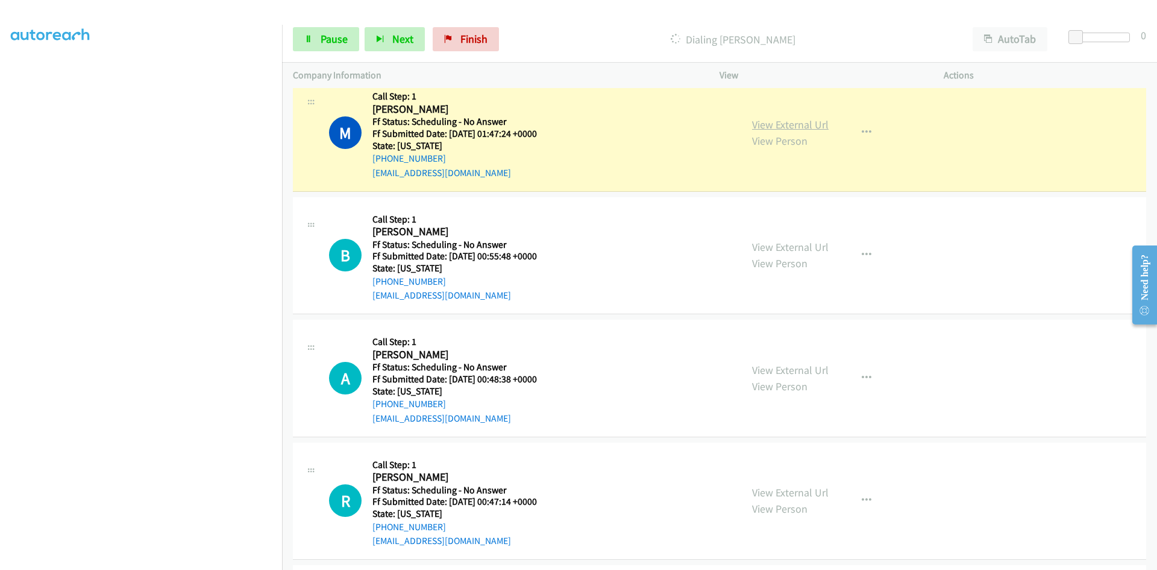
click at [816, 126] on link "View External Url" at bounding box center [790, 125] width 77 height 14
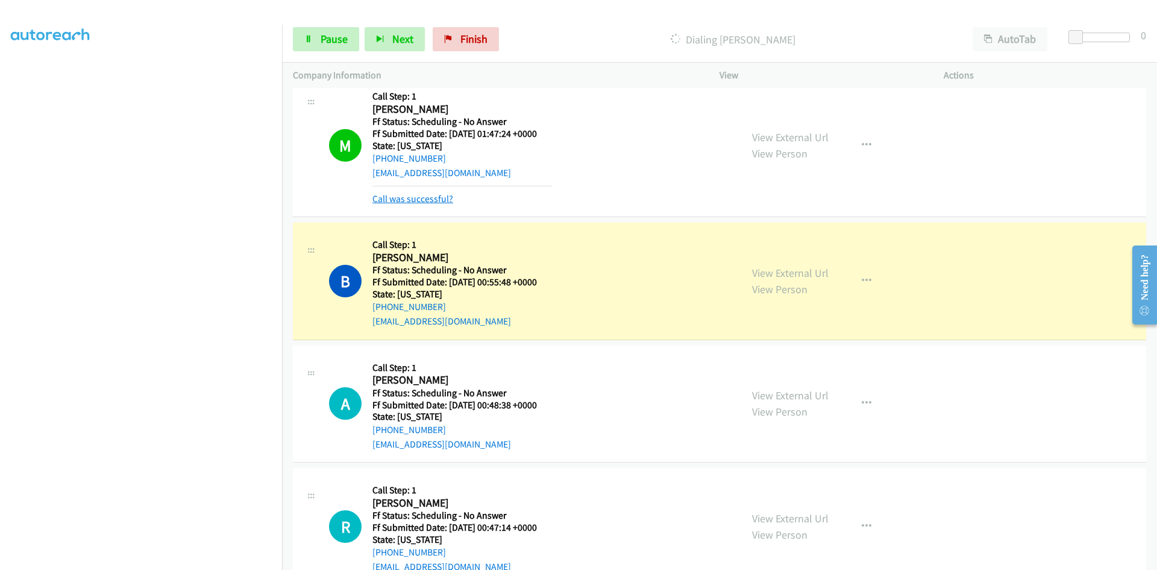
click at [408, 195] on link "Call was successful?" at bounding box center [412, 198] width 81 height 11
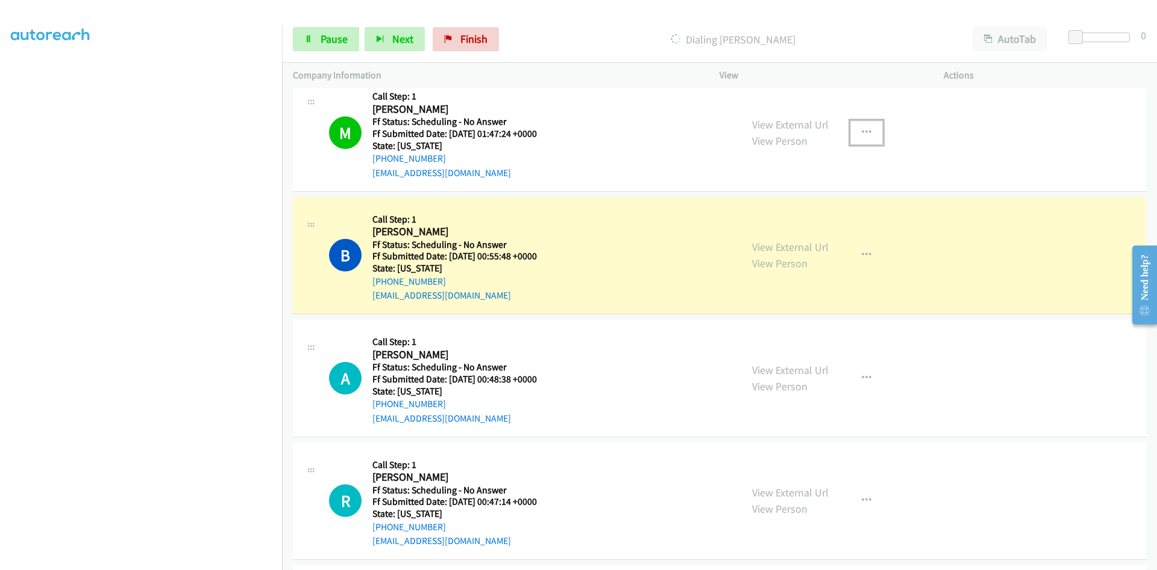
click at [856, 128] on button "button" at bounding box center [866, 133] width 33 height 24
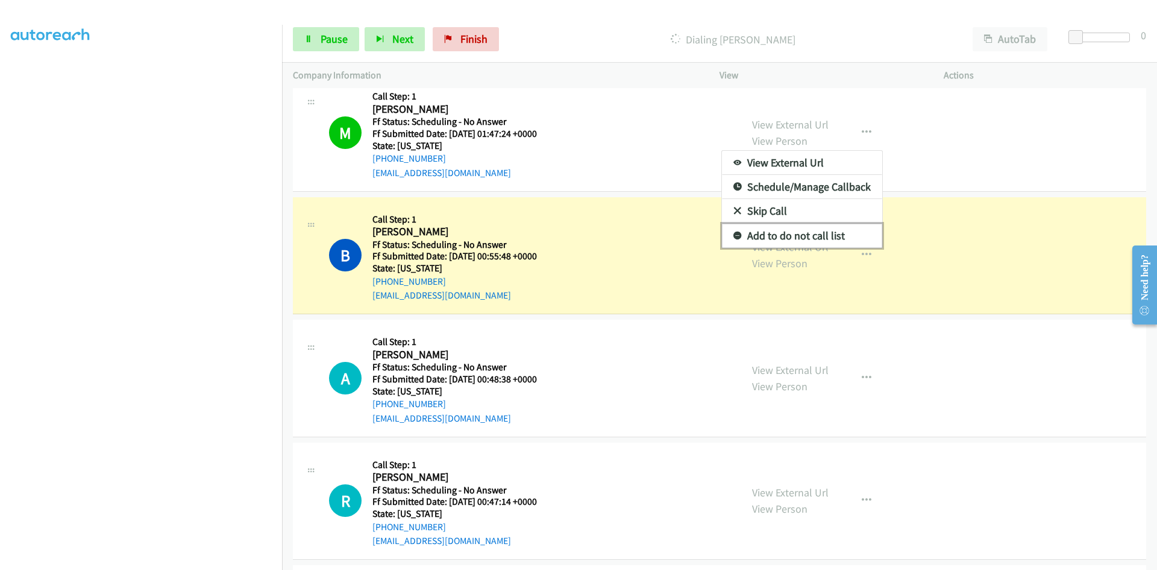
click at [834, 231] on link "Add to do not call list" at bounding box center [802, 236] width 160 height 24
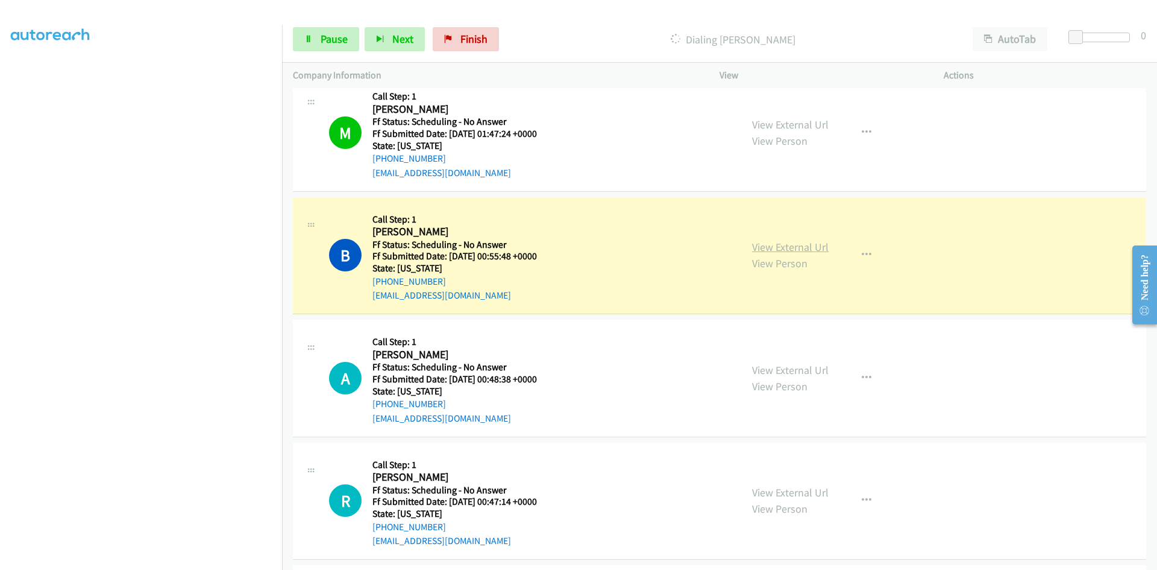
click at [791, 248] on link "View External Url" at bounding box center [790, 247] width 77 height 14
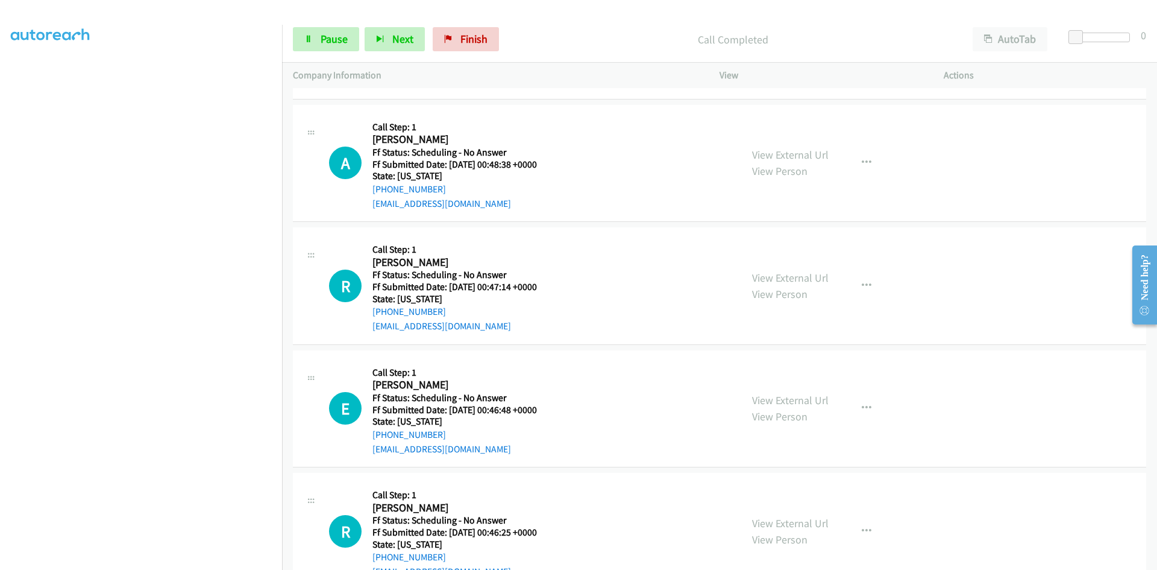
scroll to position [1567, 0]
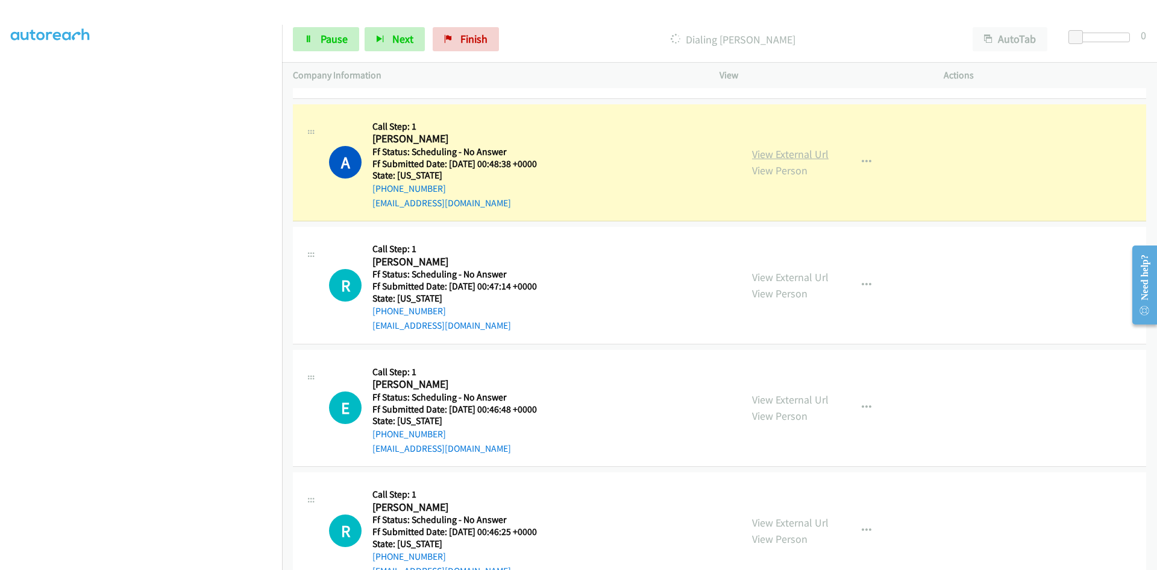
click at [788, 152] on link "View External Url" at bounding box center [790, 154] width 77 height 14
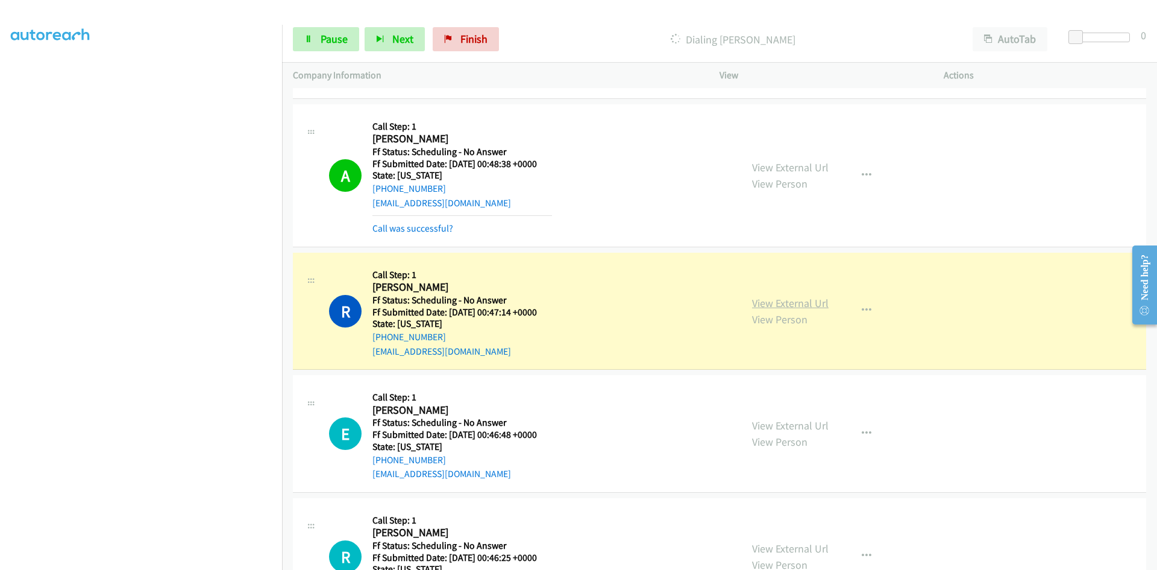
click at [811, 304] on link "View External Url" at bounding box center [790, 303] width 77 height 14
click at [765, 301] on link "View External Url" at bounding box center [790, 303] width 77 height 14
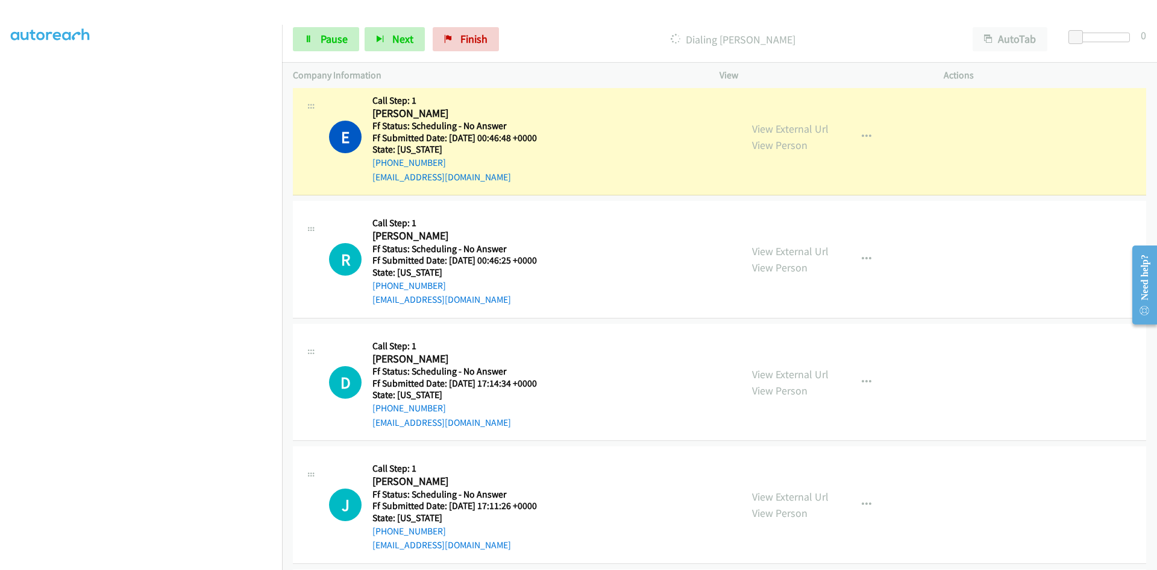
scroll to position [1868, 0]
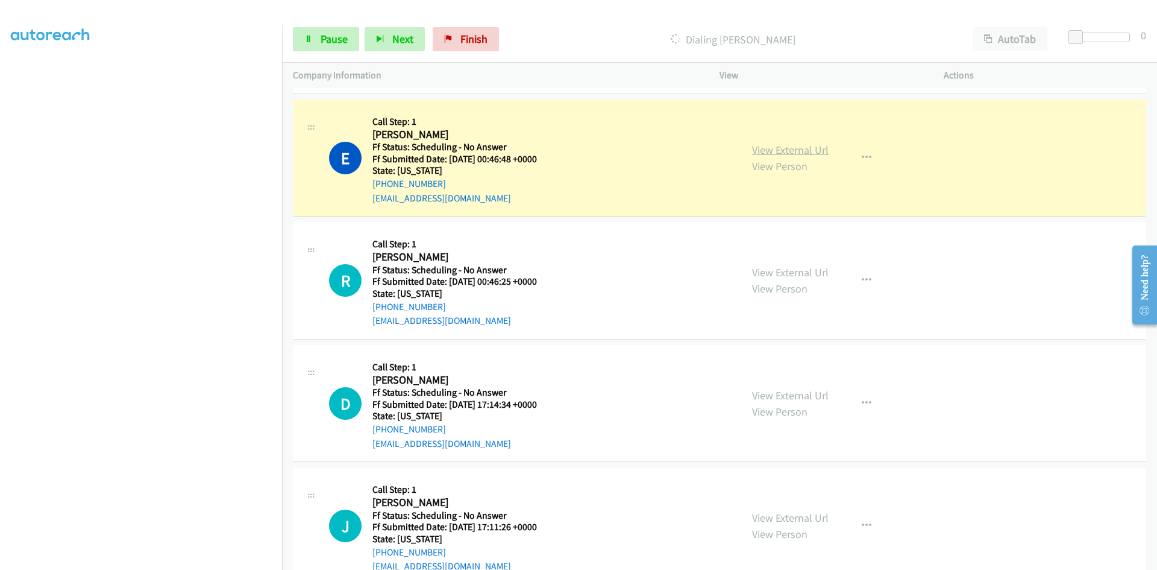
click at [818, 151] on link "View External Url" at bounding box center [790, 150] width 77 height 14
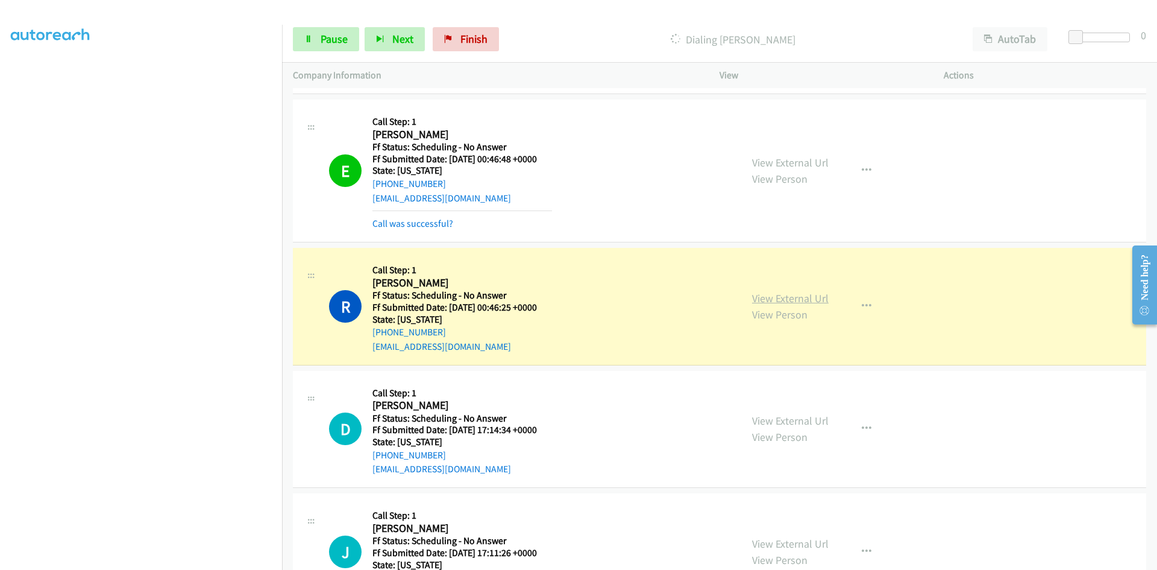
click at [817, 300] on link "View External Url" at bounding box center [790, 298] width 77 height 14
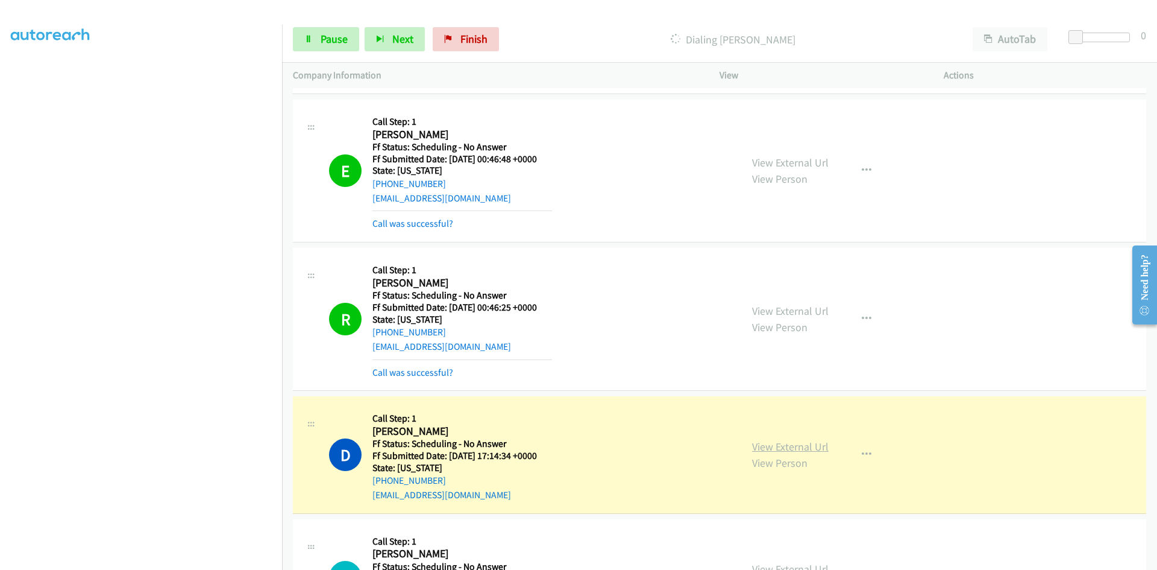
click at [800, 442] on link "View External Url" at bounding box center [790, 446] width 77 height 14
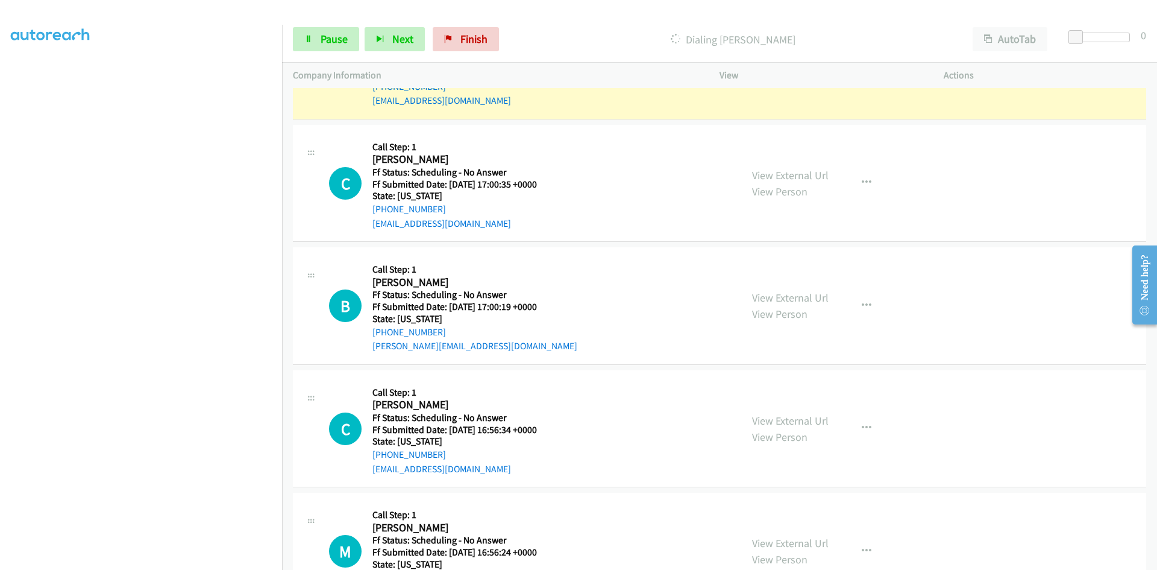
scroll to position [2351, 0]
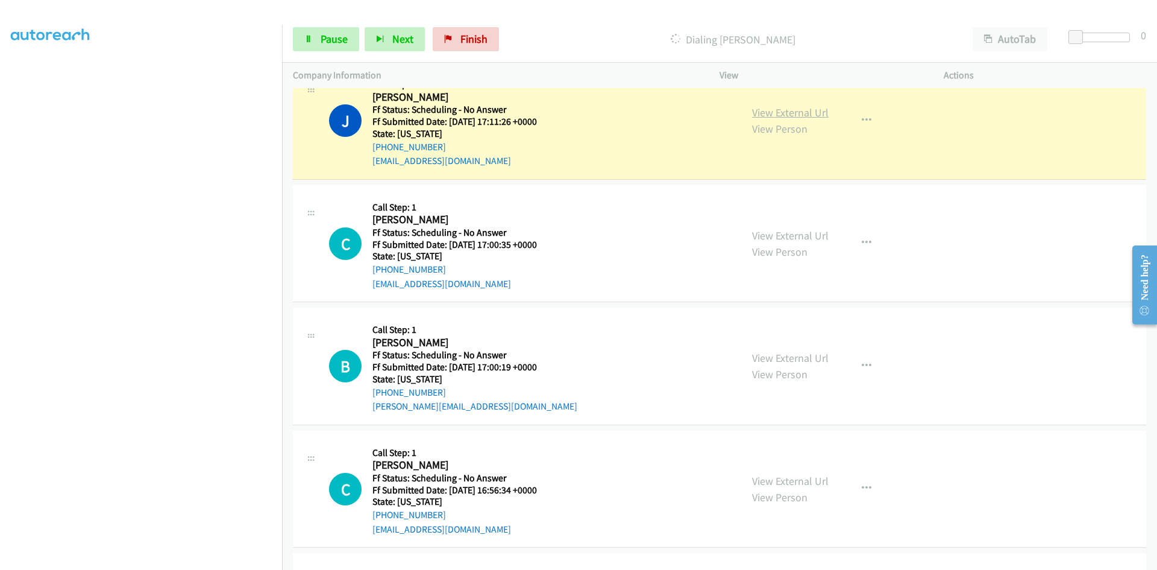
click at [808, 116] on link "View External Url" at bounding box center [790, 112] width 77 height 14
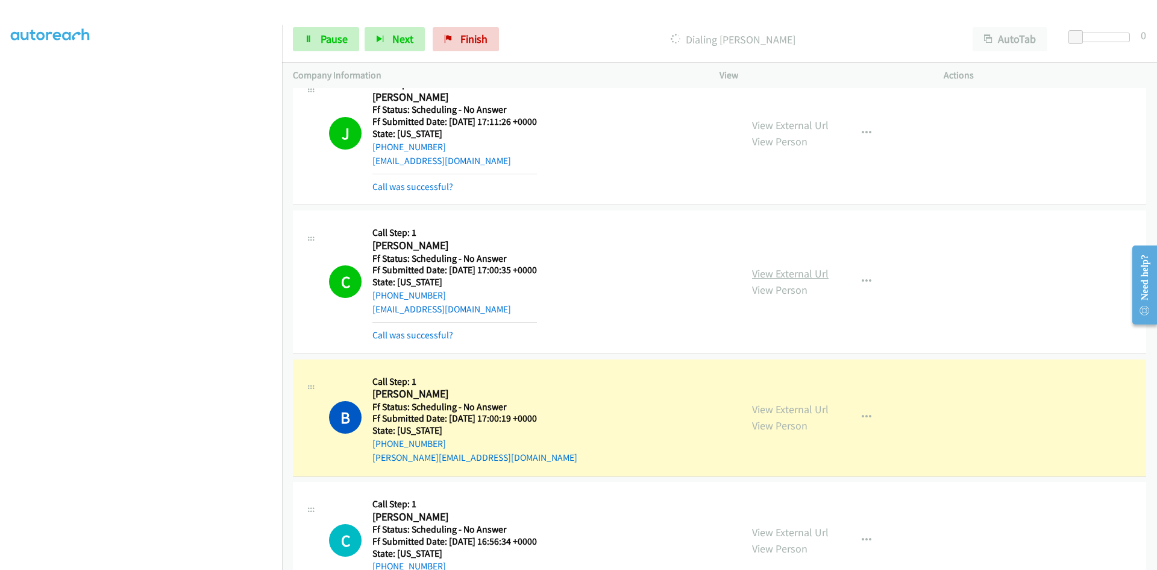
click at [794, 272] on link "View External Url" at bounding box center [790, 273] width 77 height 14
click at [779, 408] on link "View External Url" at bounding box center [790, 409] width 77 height 14
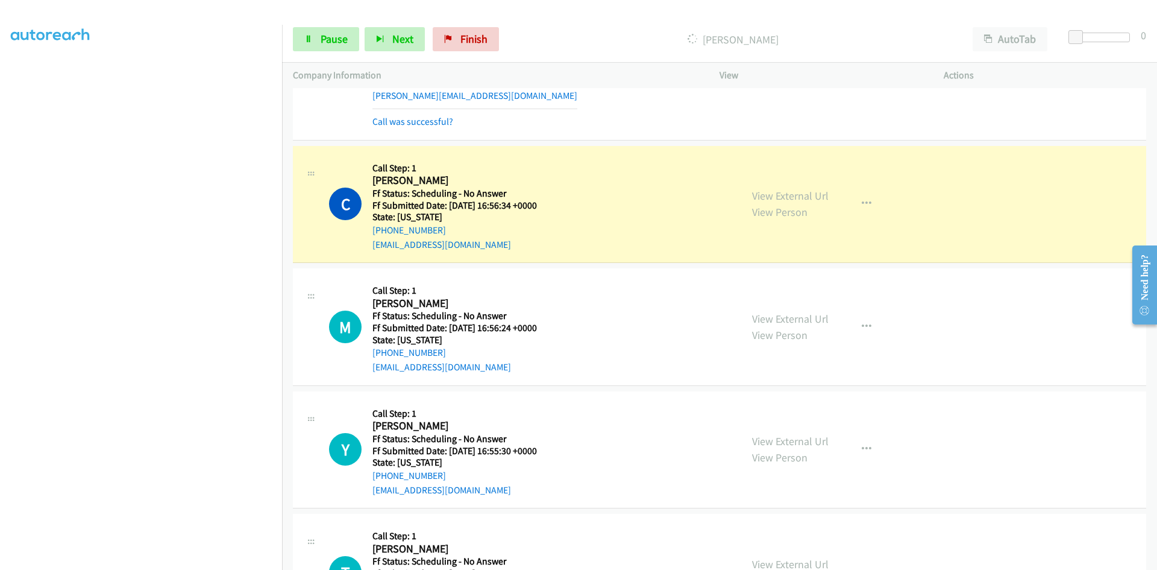
scroll to position [2773, 0]
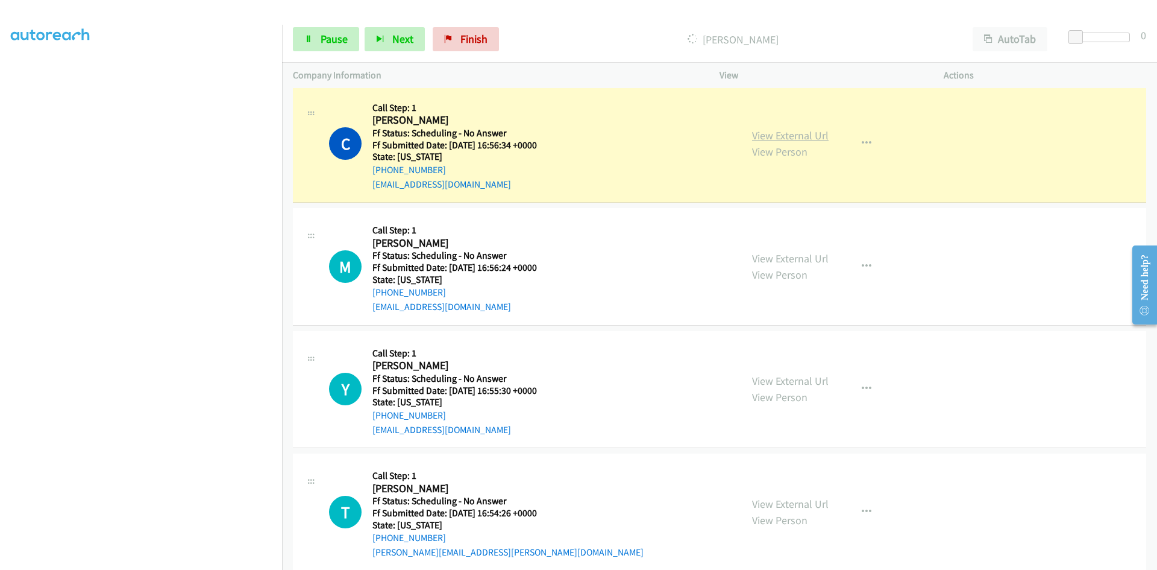
click at [770, 134] on link "View External Url" at bounding box center [790, 135] width 77 height 14
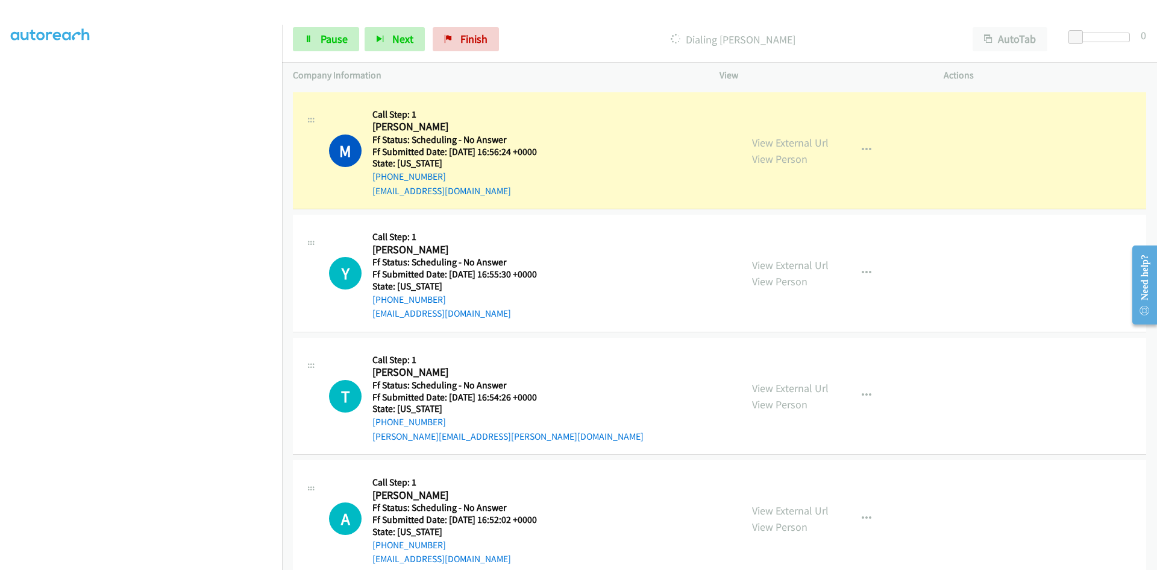
scroll to position [2893, 0]
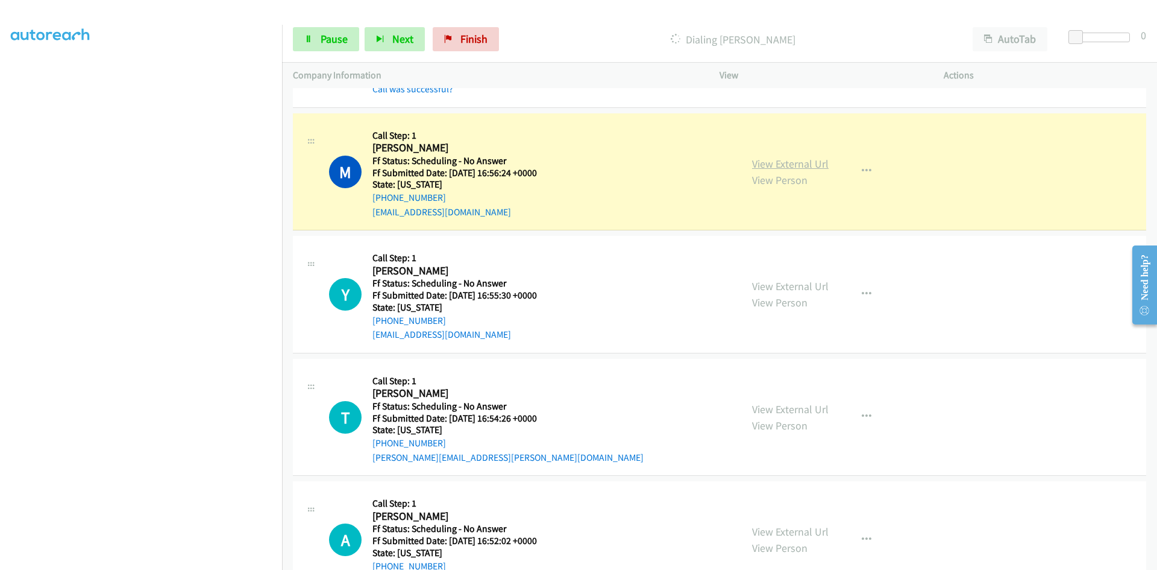
click at [793, 162] on link "View External Url" at bounding box center [790, 164] width 77 height 14
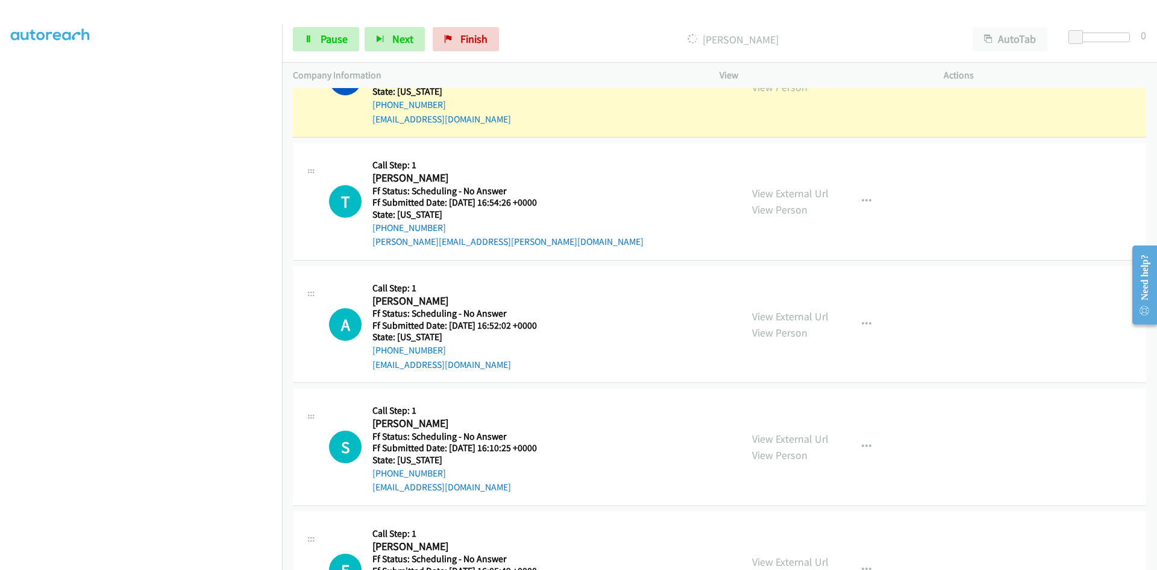
scroll to position [3074, 0]
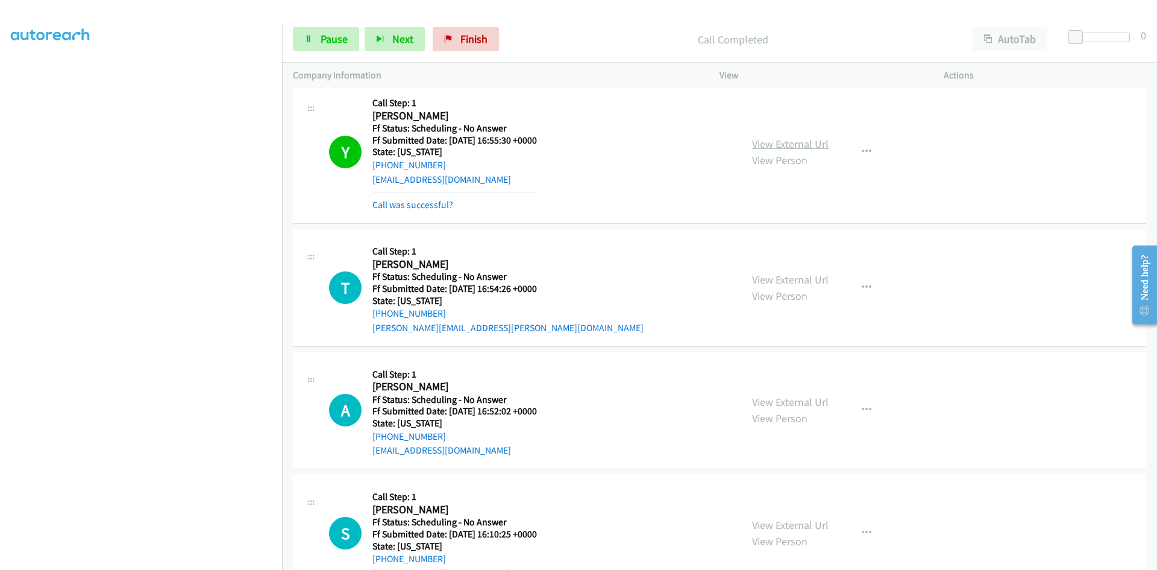
click at [799, 146] on link "View External Url" at bounding box center [790, 144] width 77 height 14
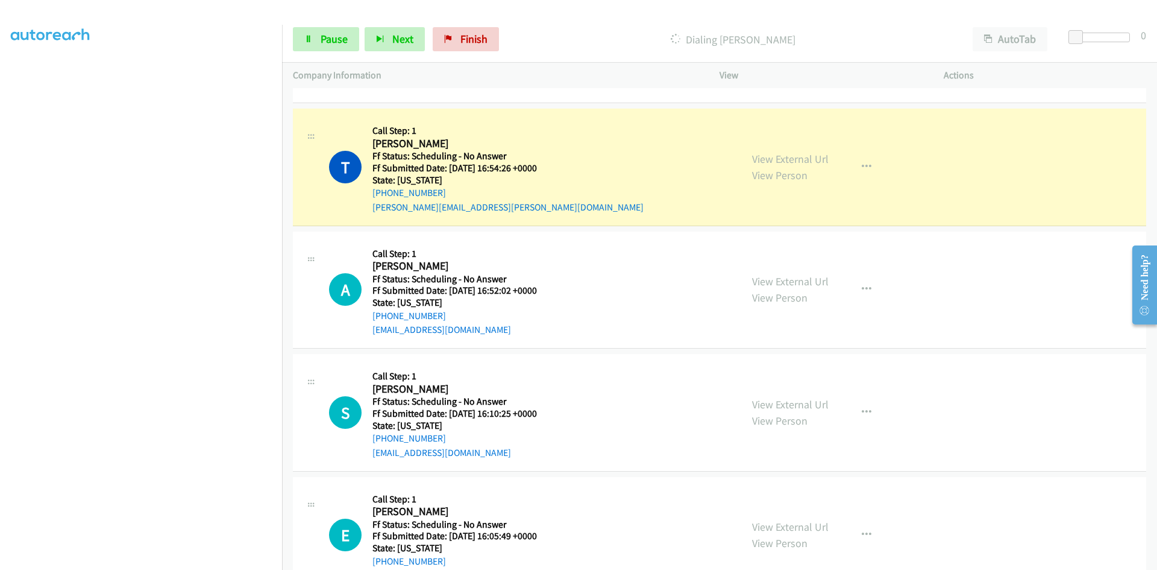
scroll to position [3255, 0]
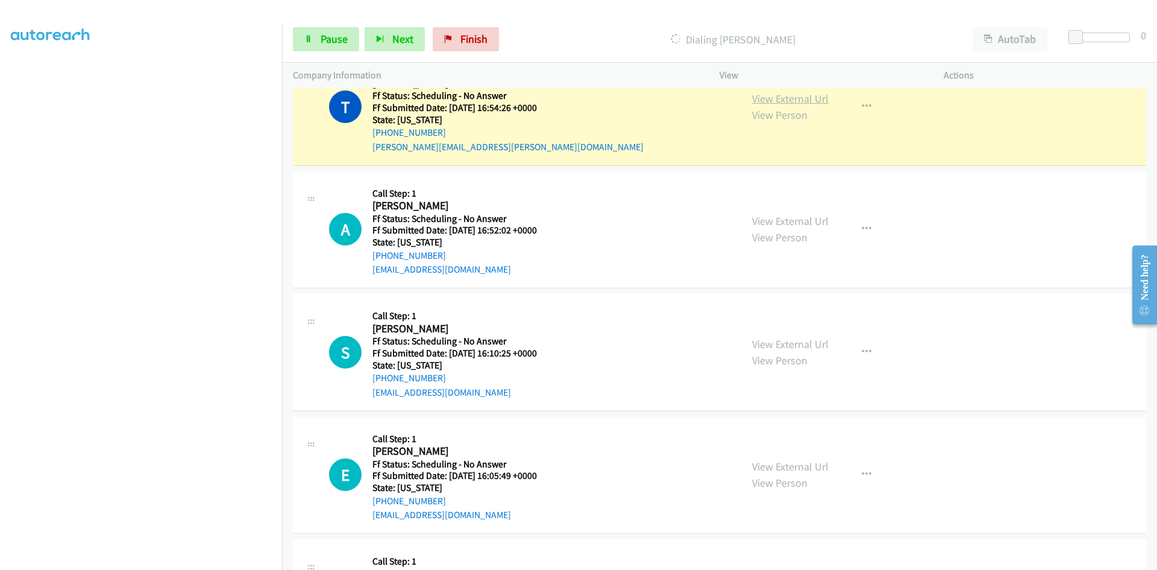
click at [819, 101] on link "View External Url" at bounding box center [790, 99] width 77 height 14
click at [778, 98] on link "View External Url" at bounding box center [790, 99] width 77 height 14
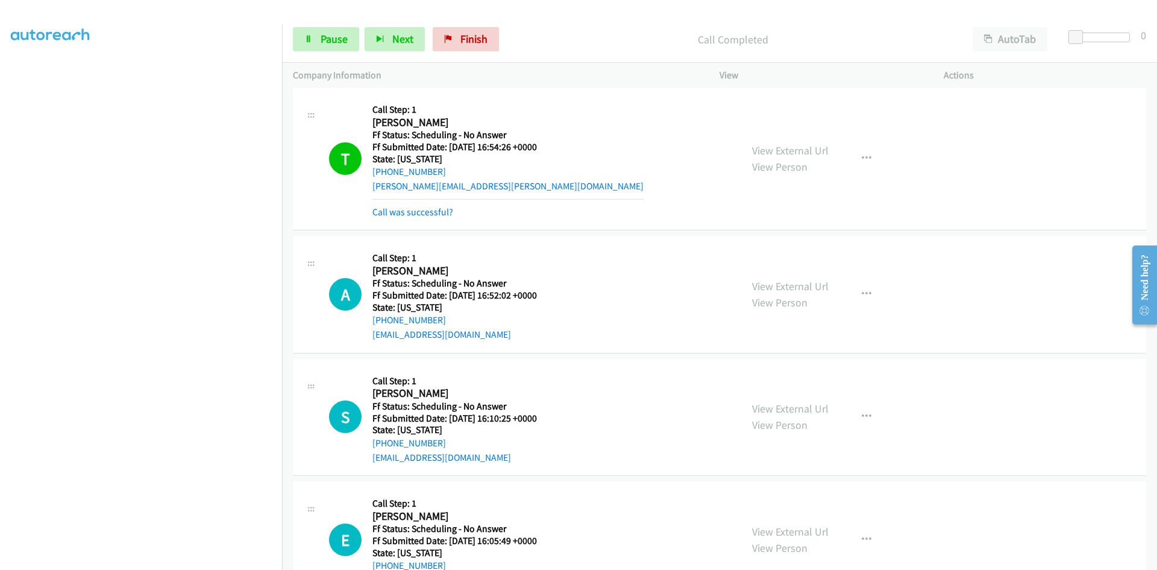
scroll to position [3194, 0]
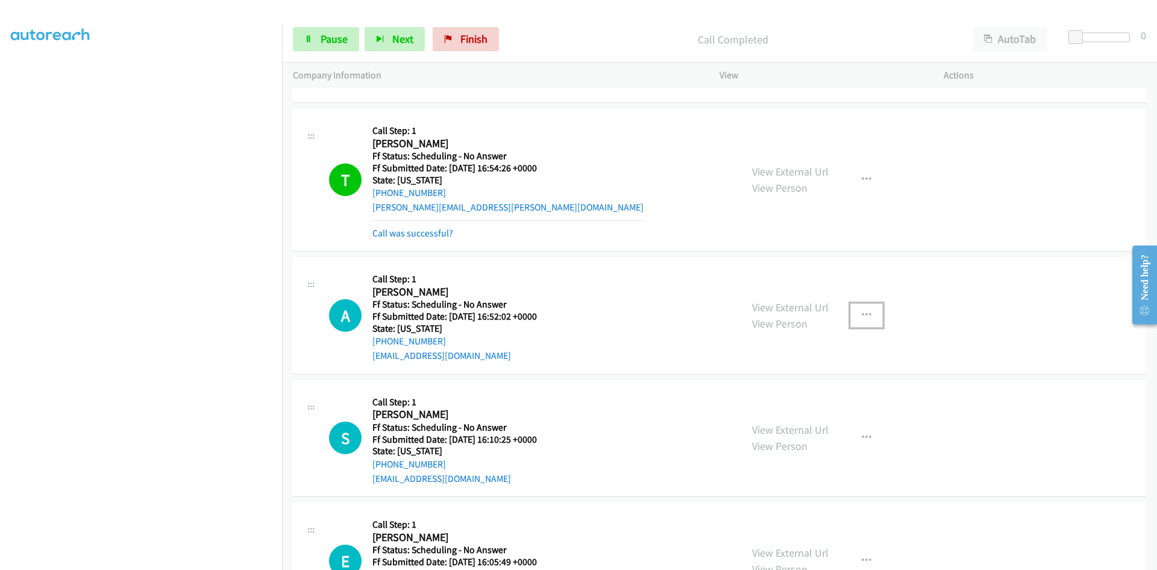
click at [862, 315] on icon "button" at bounding box center [867, 315] width 10 height 10
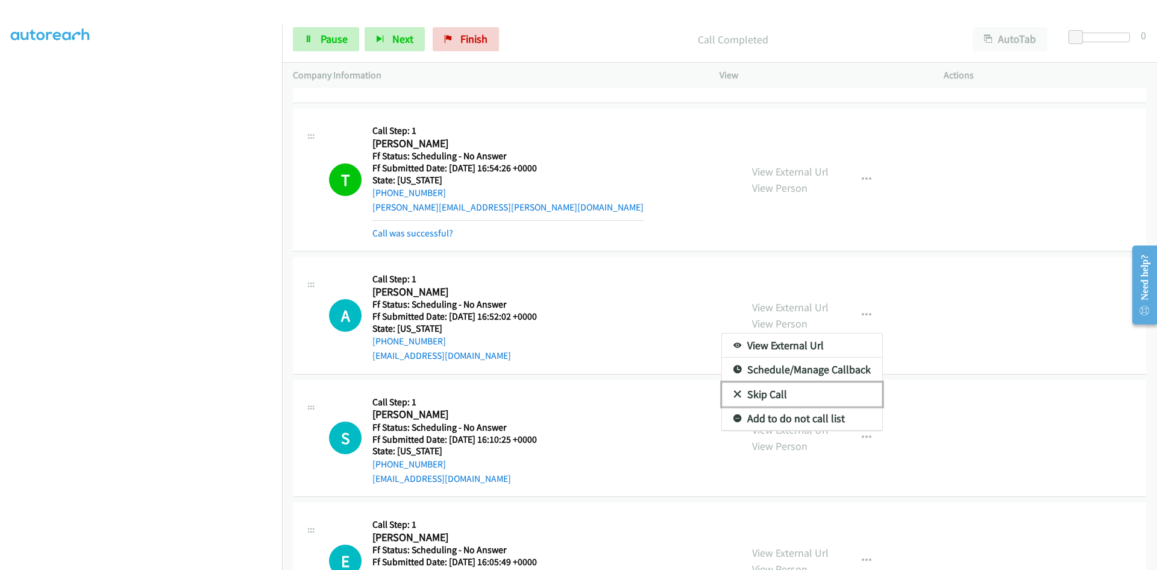
click at [749, 389] on link "Skip Call" at bounding box center [802, 394] width 160 height 24
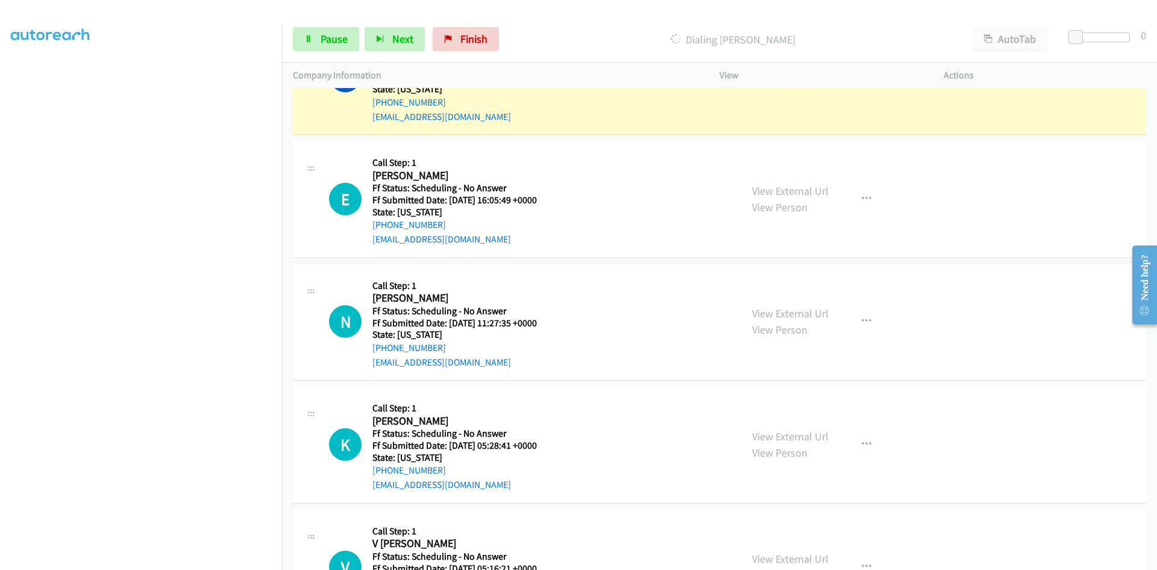
scroll to position [3496, 0]
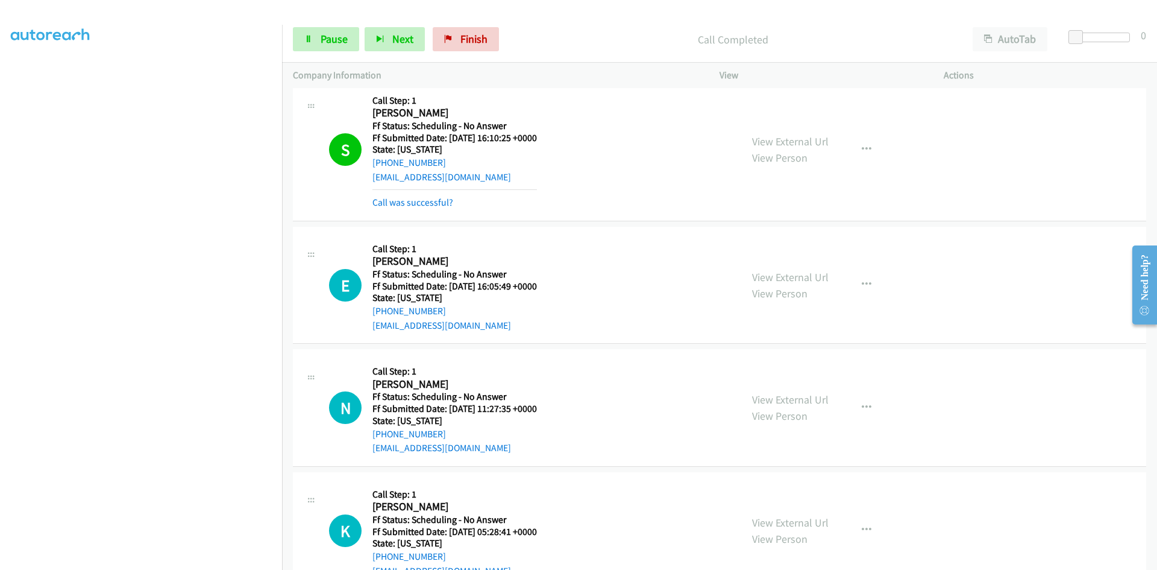
click at [803, 130] on div "View External Url View Person View External Url Email Schedule/Manage Callback …" at bounding box center [858, 149] width 235 height 121
click at [797, 144] on link "View External Url" at bounding box center [790, 141] width 77 height 14
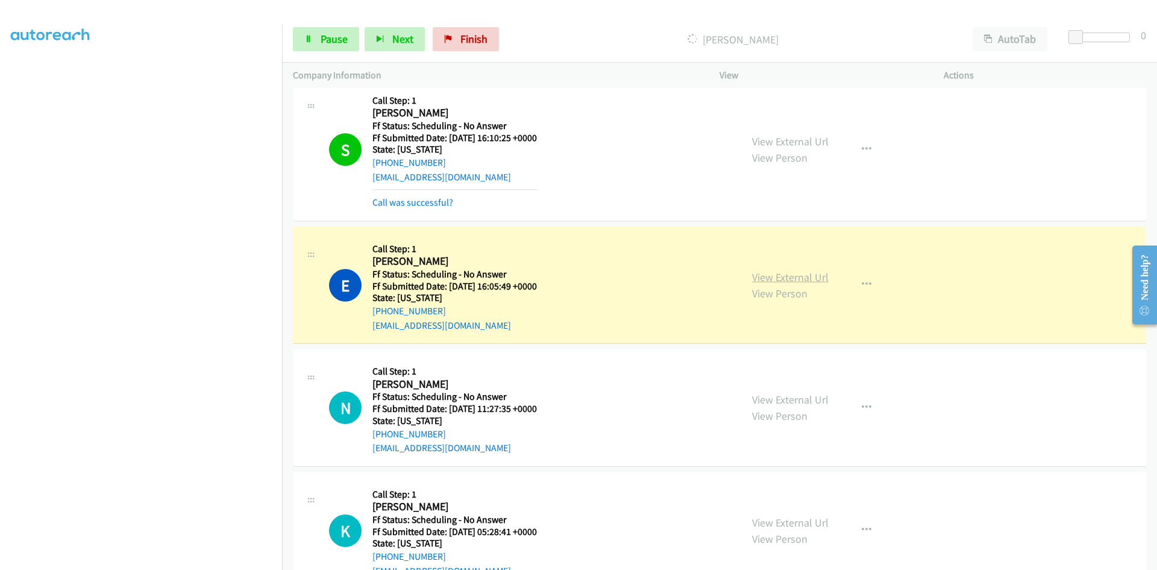
click at [756, 280] on link "View External Url" at bounding box center [790, 277] width 77 height 14
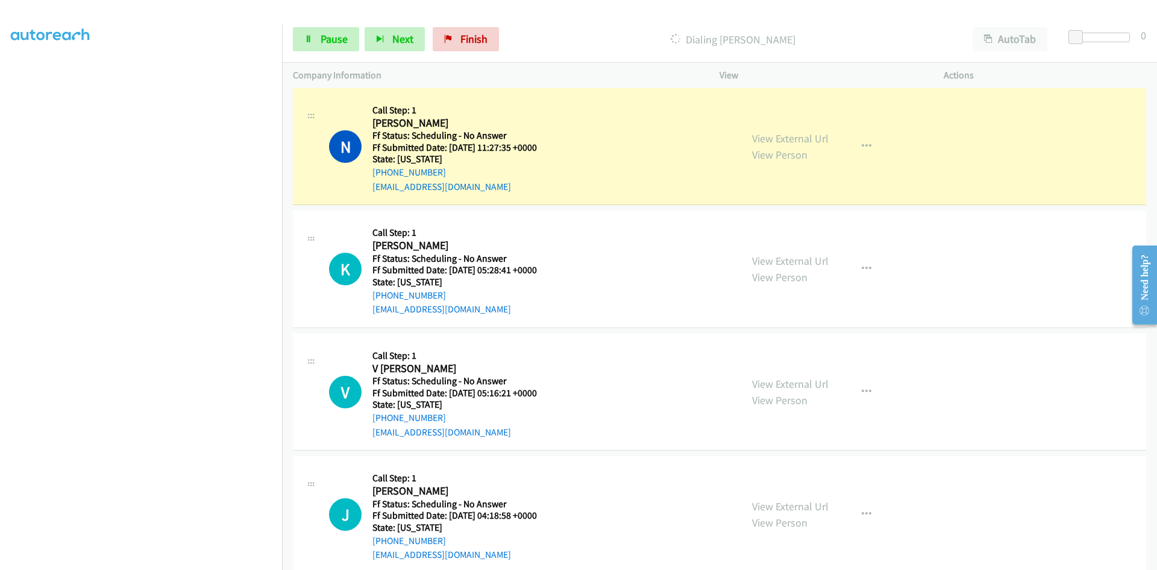
scroll to position [3797, 0]
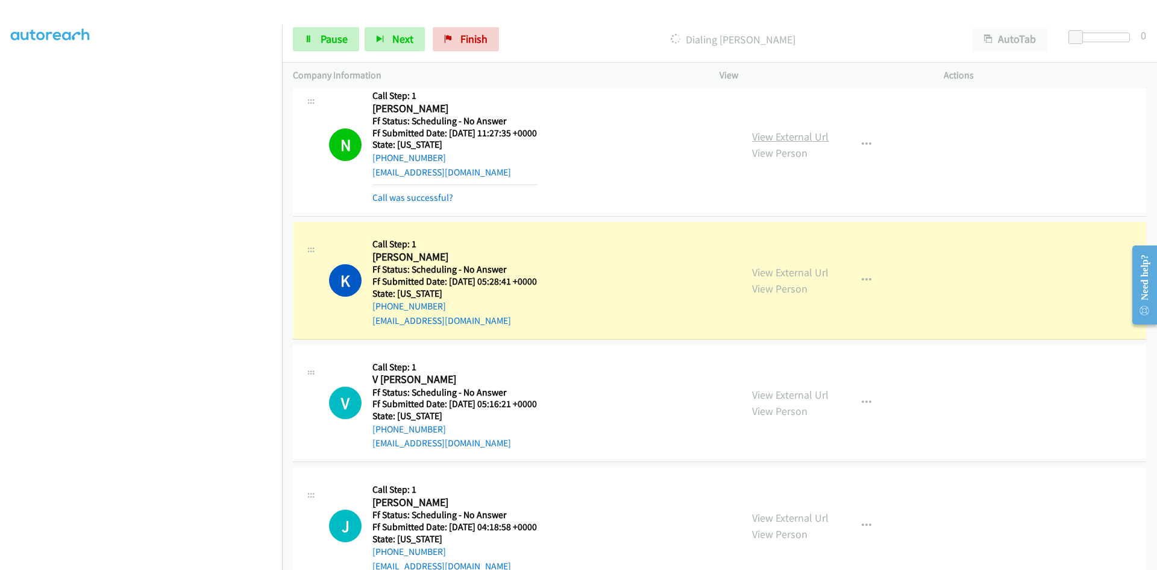
click at [783, 139] on link "View External Url" at bounding box center [790, 137] width 77 height 14
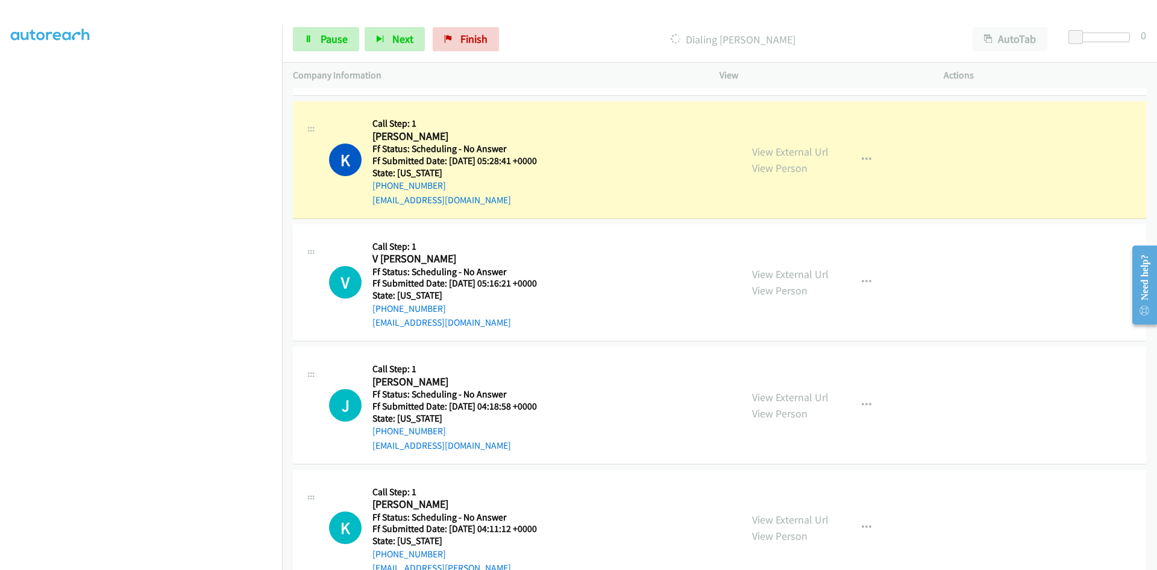
drag, startPoint x: 511, startPoint y: 314, endPoint x: 507, endPoint y: 324, distance: 10.3
click at [507, 324] on div "vero.d13@gmail.com" at bounding box center [454, 322] width 165 height 14
click at [765, 148] on link "View External Url" at bounding box center [790, 152] width 77 height 14
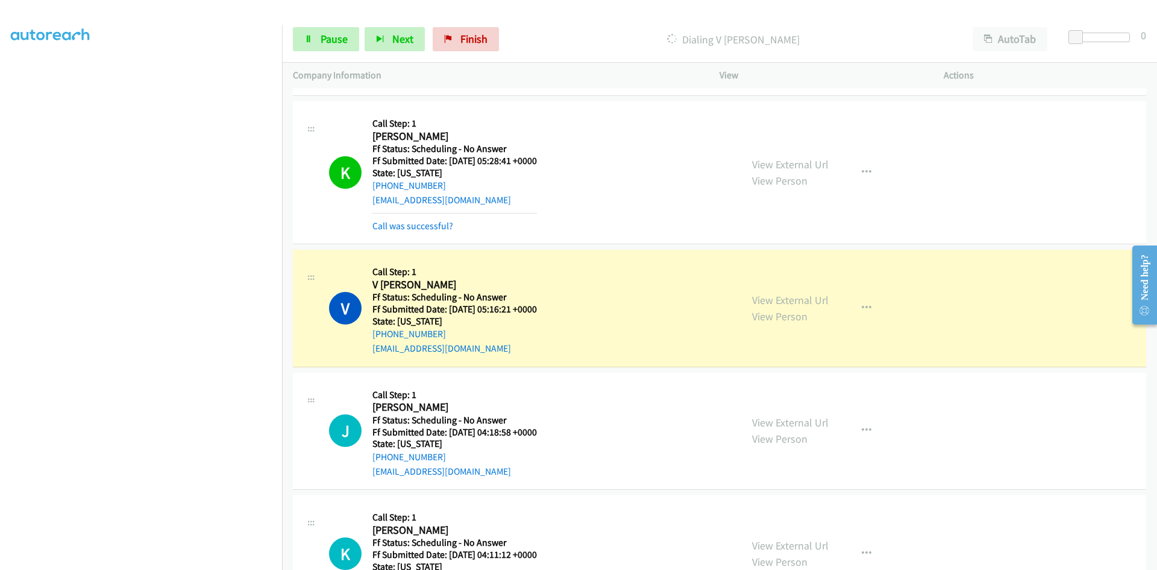
click at [825, 298] on div "View External Url View Person View External Url Email Schedule/Manage Callback …" at bounding box center [858, 307] width 235 height 95
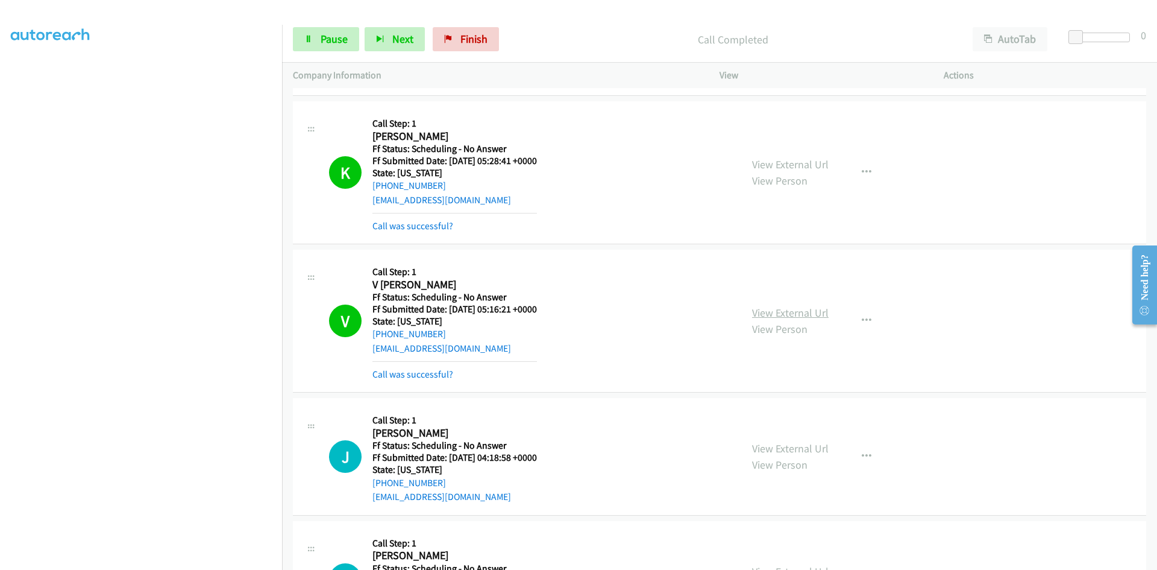
click at [809, 309] on link "View External Url" at bounding box center [790, 313] width 77 height 14
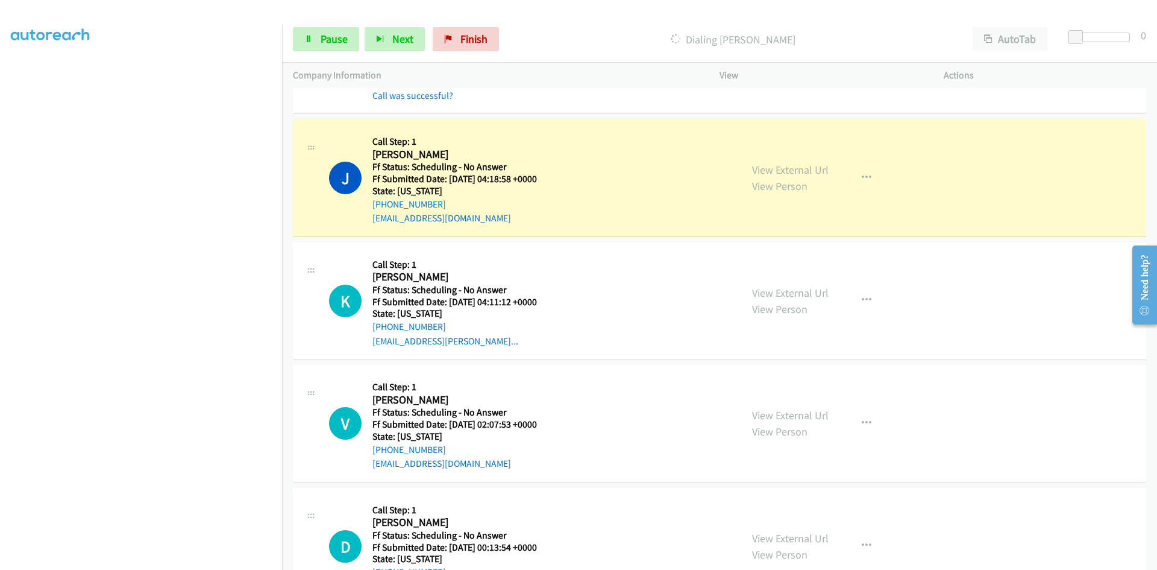
scroll to position [4219, 0]
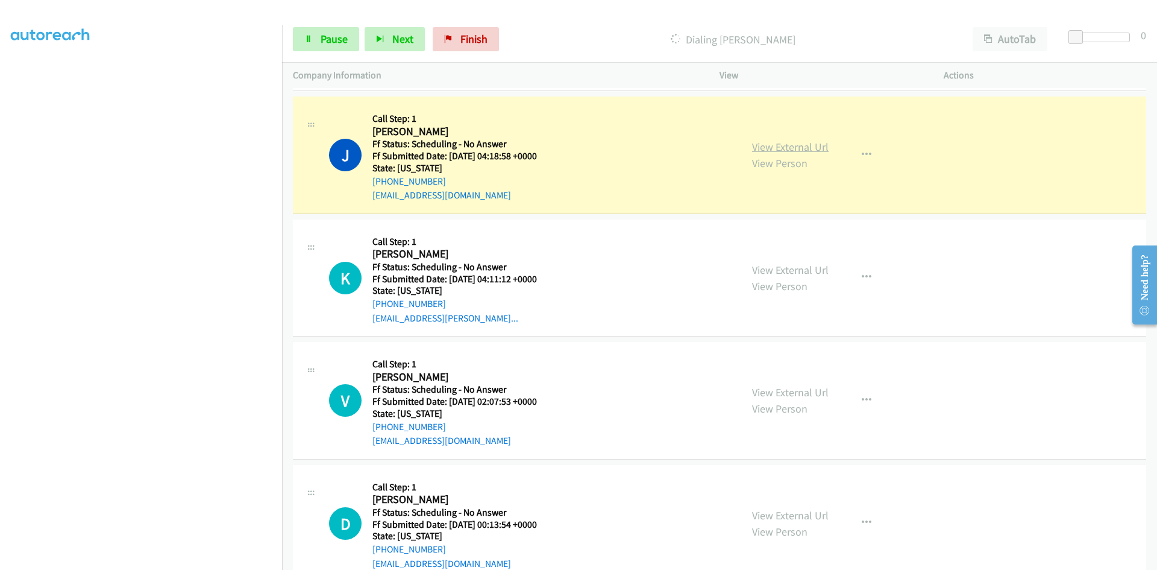
click at [785, 148] on link "View External Url" at bounding box center [790, 147] width 77 height 14
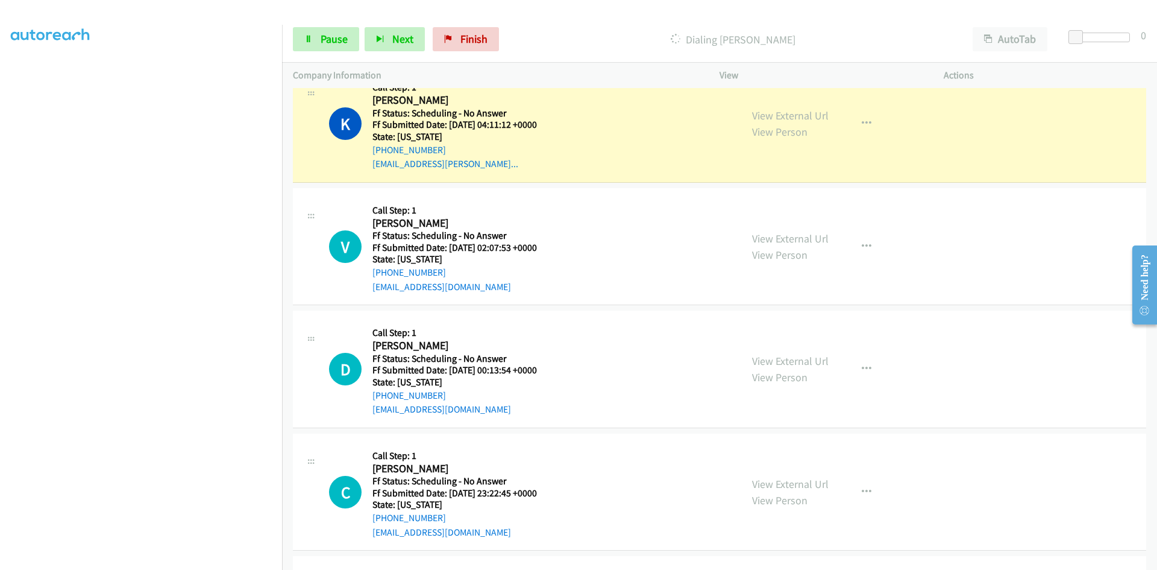
scroll to position [4400, 0]
click at [820, 115] on link "View External Url" at bounding box center [790, 114] width 77 height 14
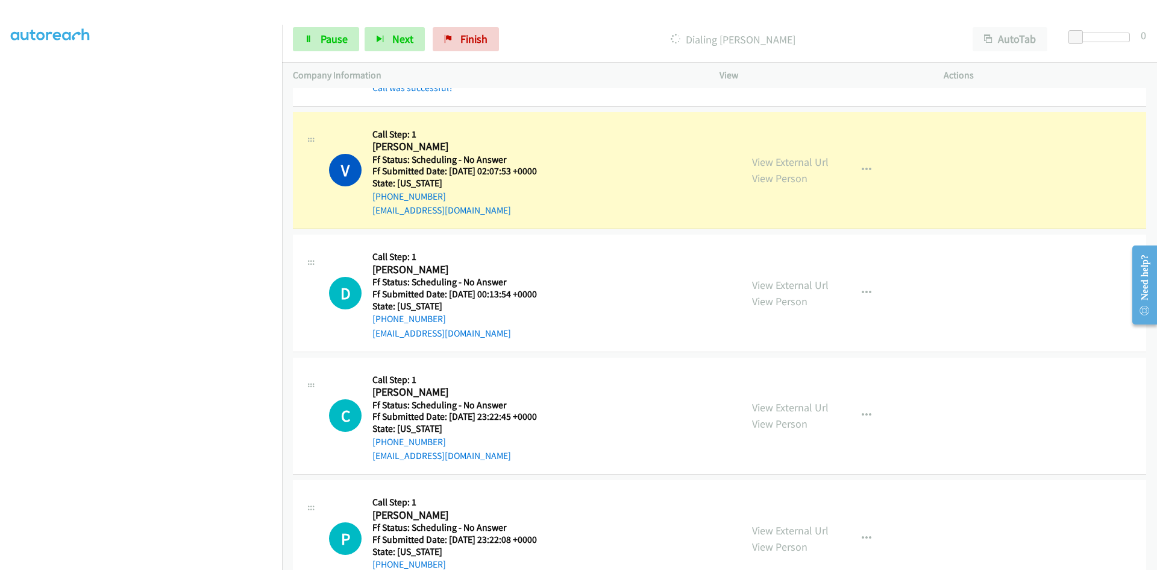
scroll to position [4520, 0]
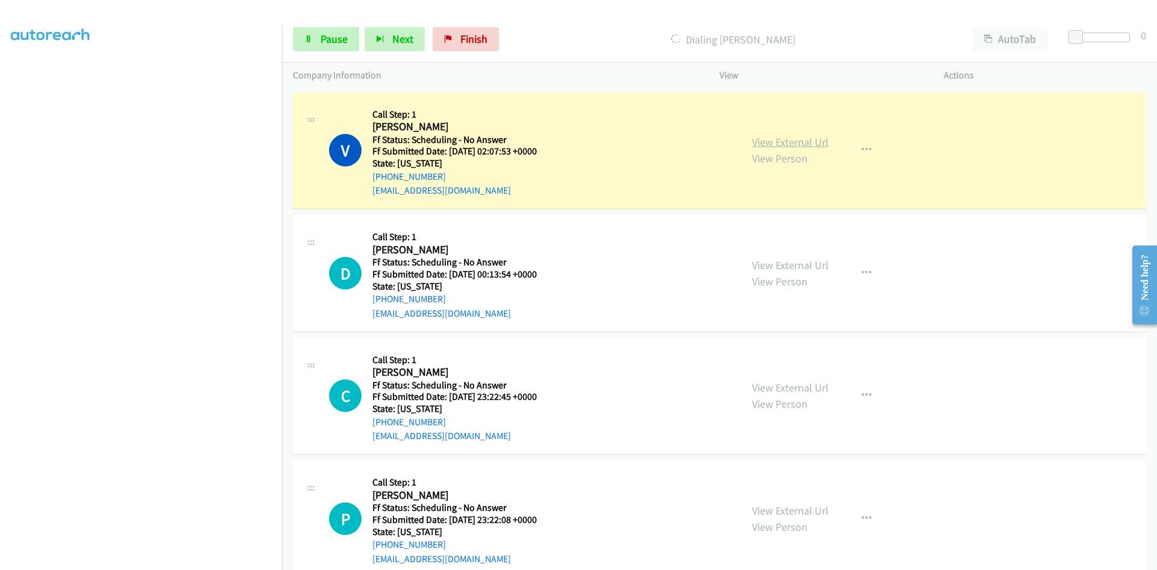
click at [780, 142] on link "View External Url" at bounding box center [790, 142] width 77 height 14
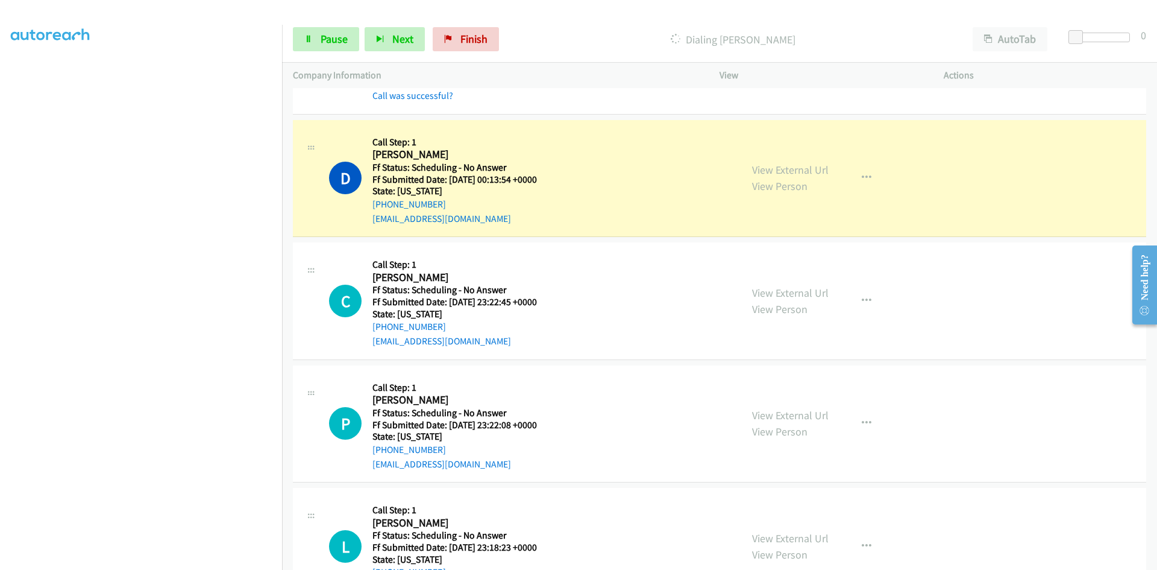
scroll to position [4701, 0]
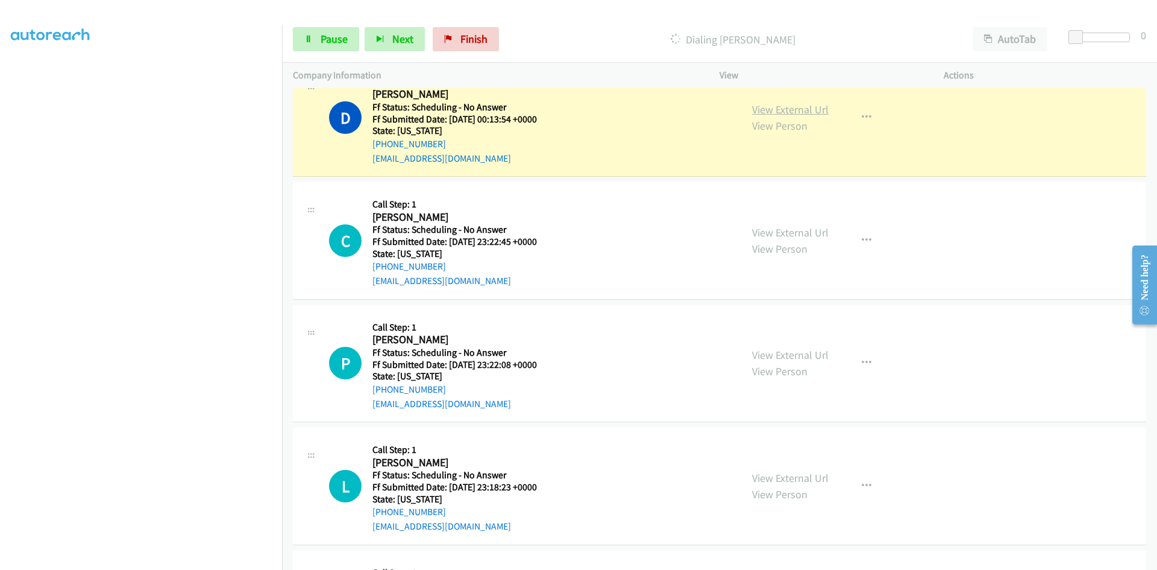
click at [790, 115] on link "View External Url" at bounding box center [790, 109] width 77 height 14
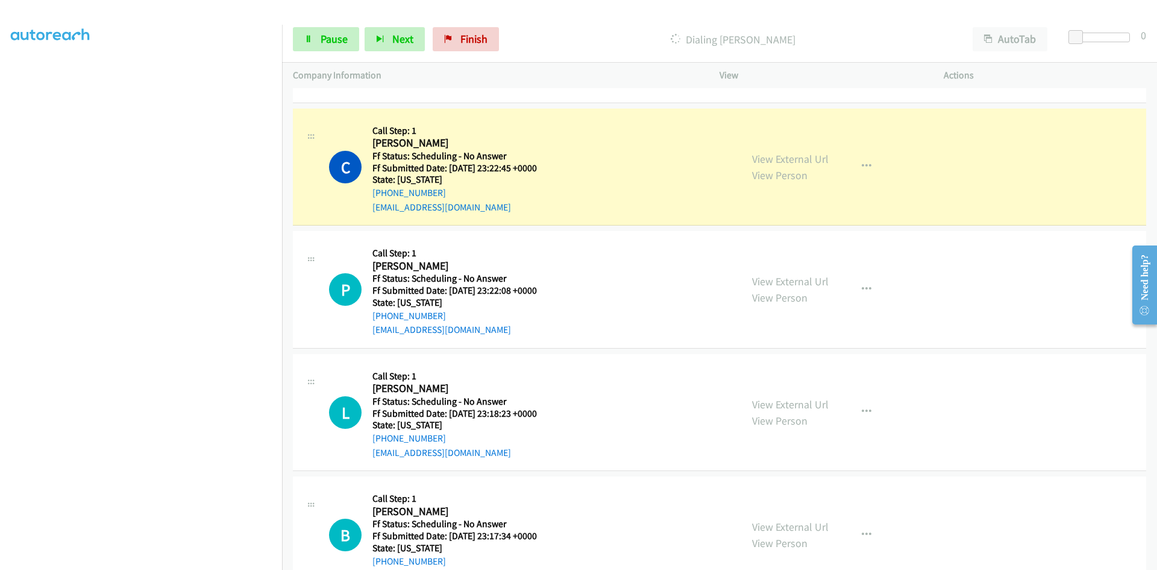
scroll to position [4822, 0]
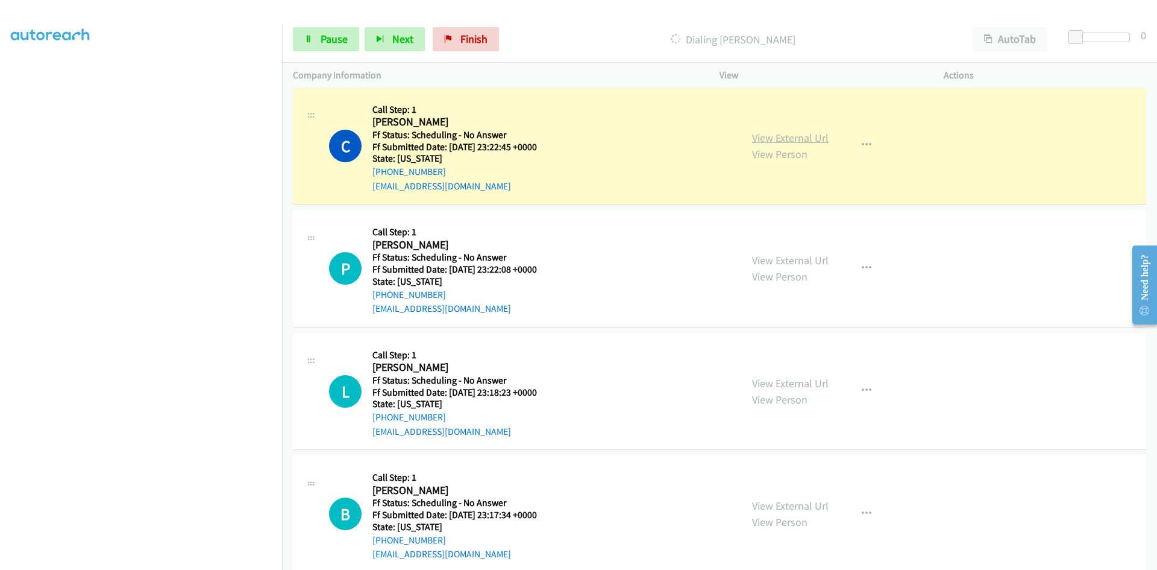
click at [754, 140] on link "View External Url" at bounding box center [790, 138] width 77 height 14
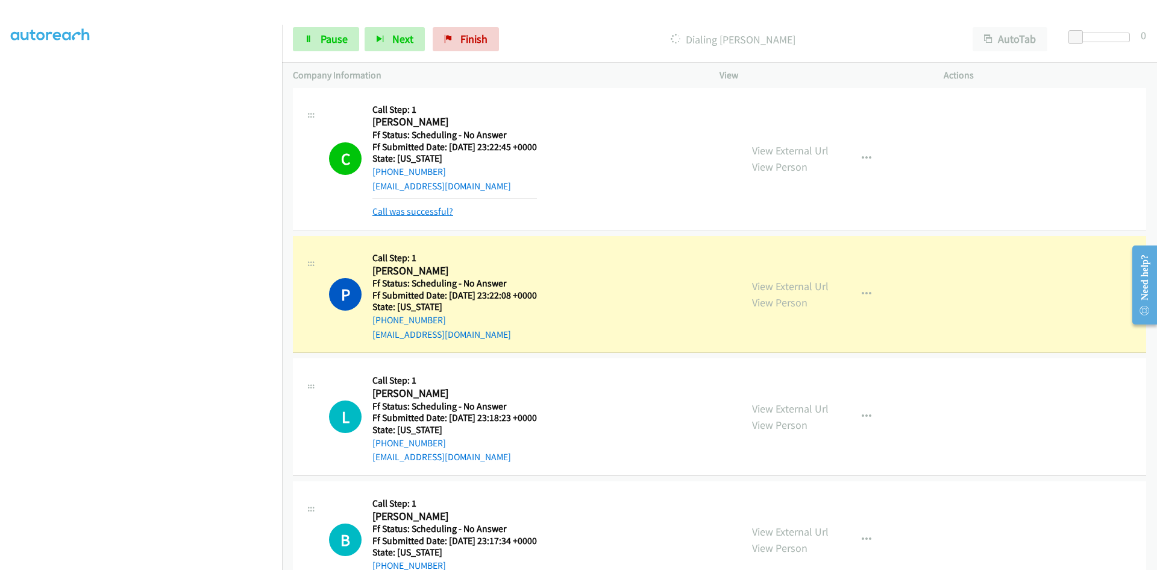
click at [397, 212] on link "Call was successful?" at bounding box center [412, 211] width 81 height 11
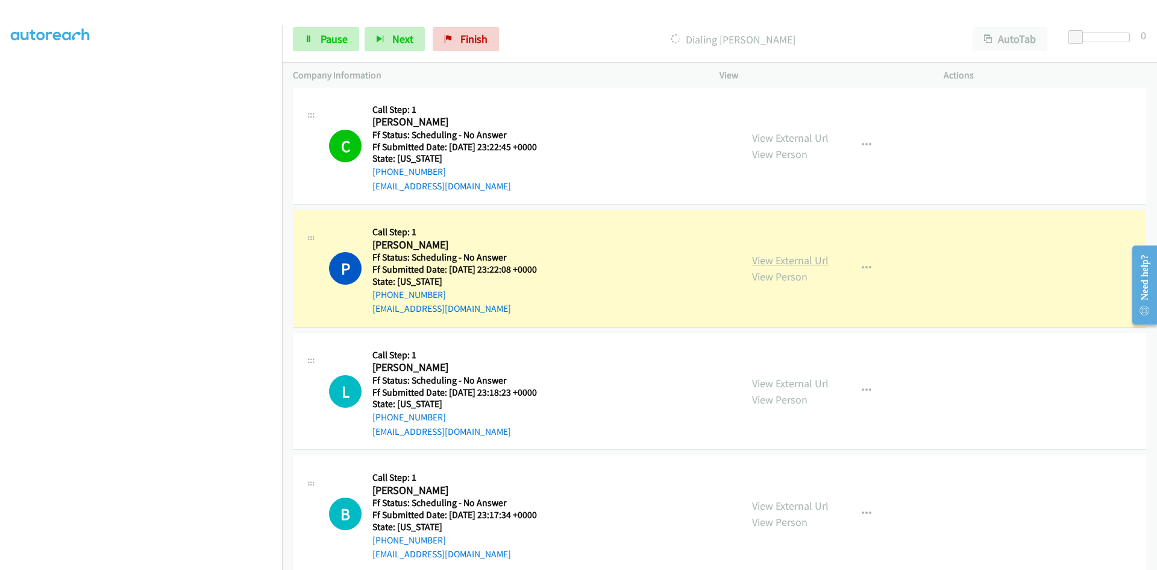
click at [756, 258] on link "View External Url" at bounding box center [790, 260] width 77 height 14
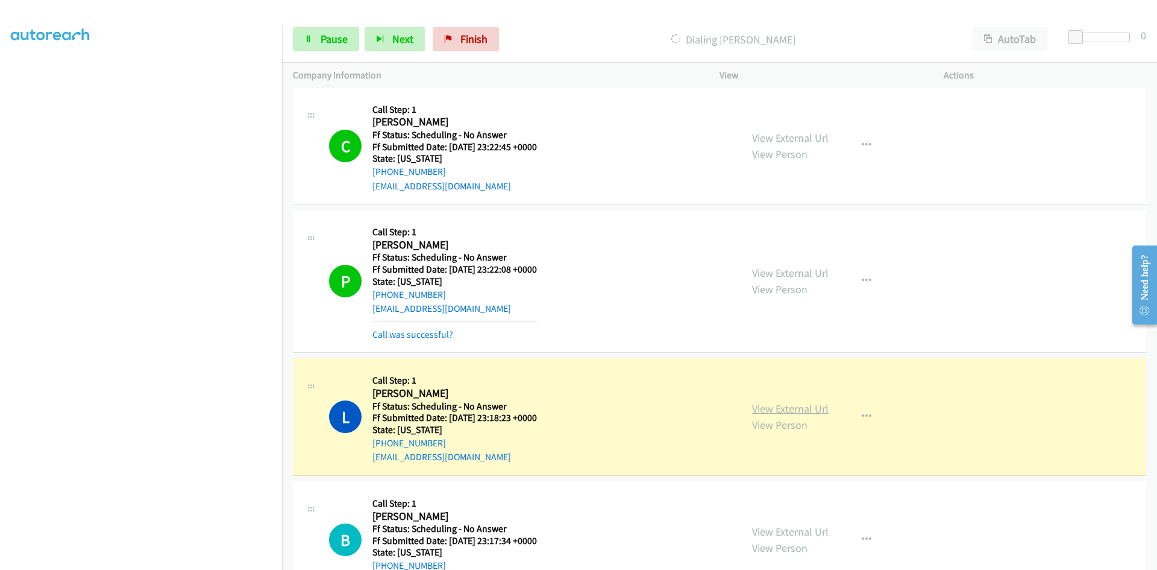
click at [796, 406] on link "View External Url" at bounding box center [790, 408] width 77 height 14
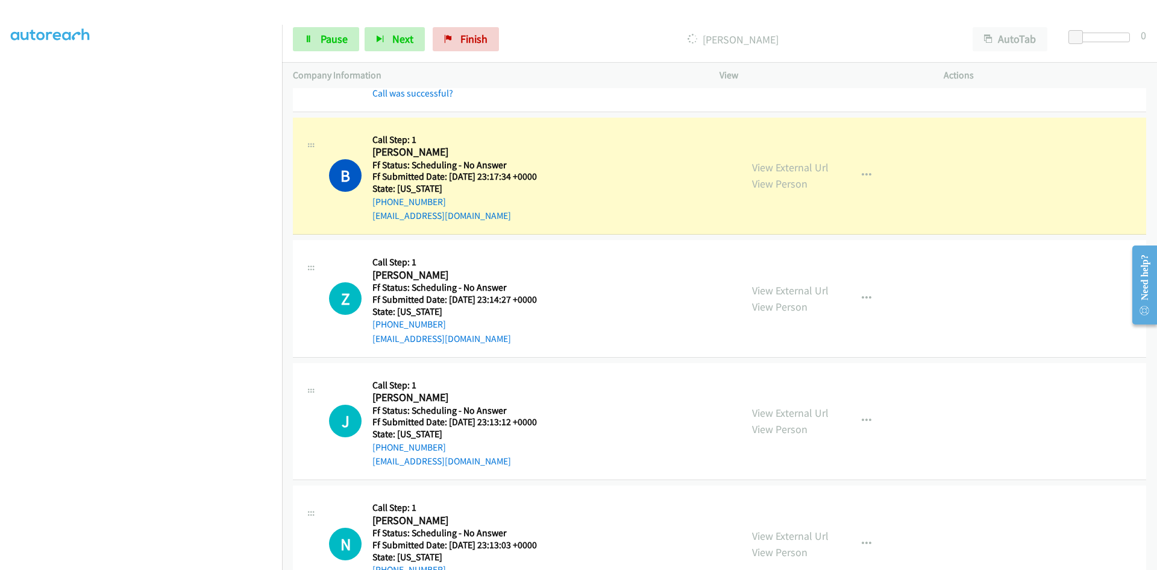
scroll to position [5244, 0]
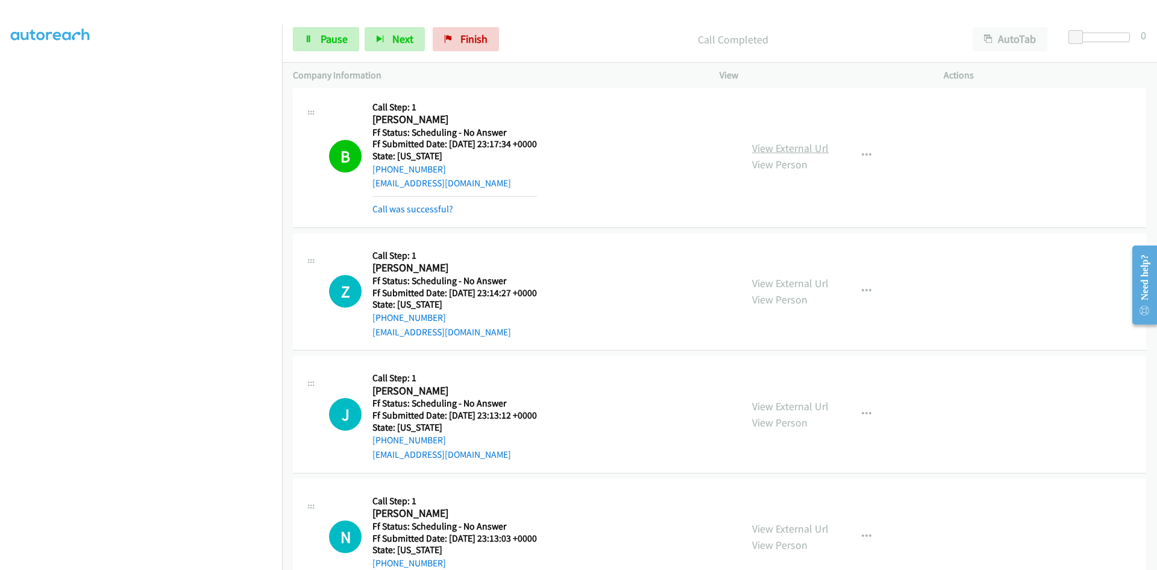
click at [776, 146] on link "View External Url" at bounding box center [790, 148] width 77 height 14
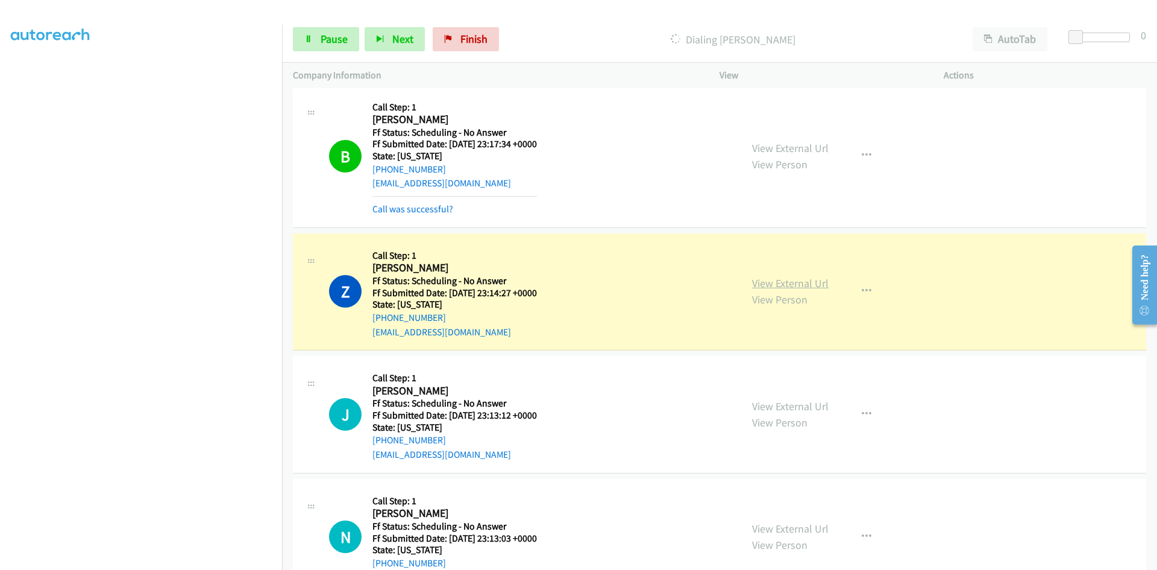
click at [810, 284] on link "View External Url" at bounding box center [790, 283] width 77 height 14
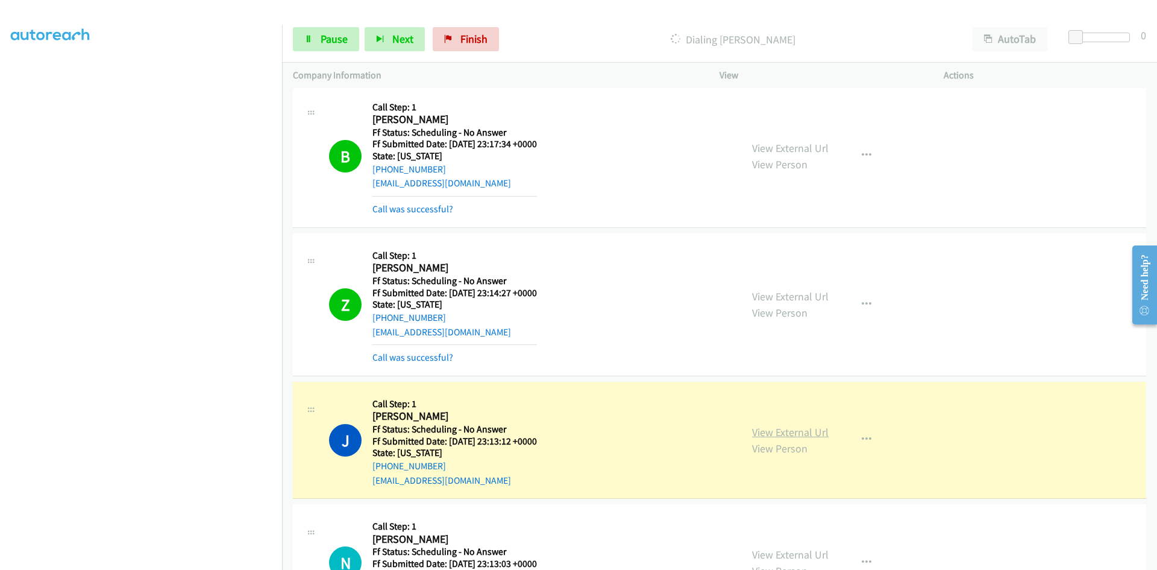
click at [771, 433] on link "View External Url" at bounding box center [790, 432] width 77 height 14
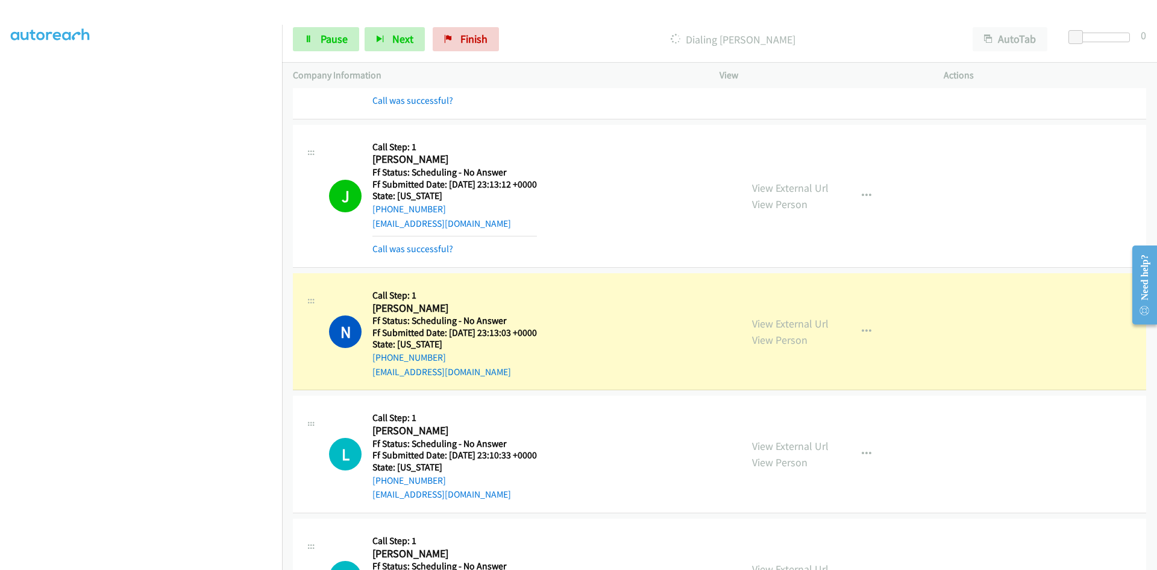
scroll to position [5485, 0]
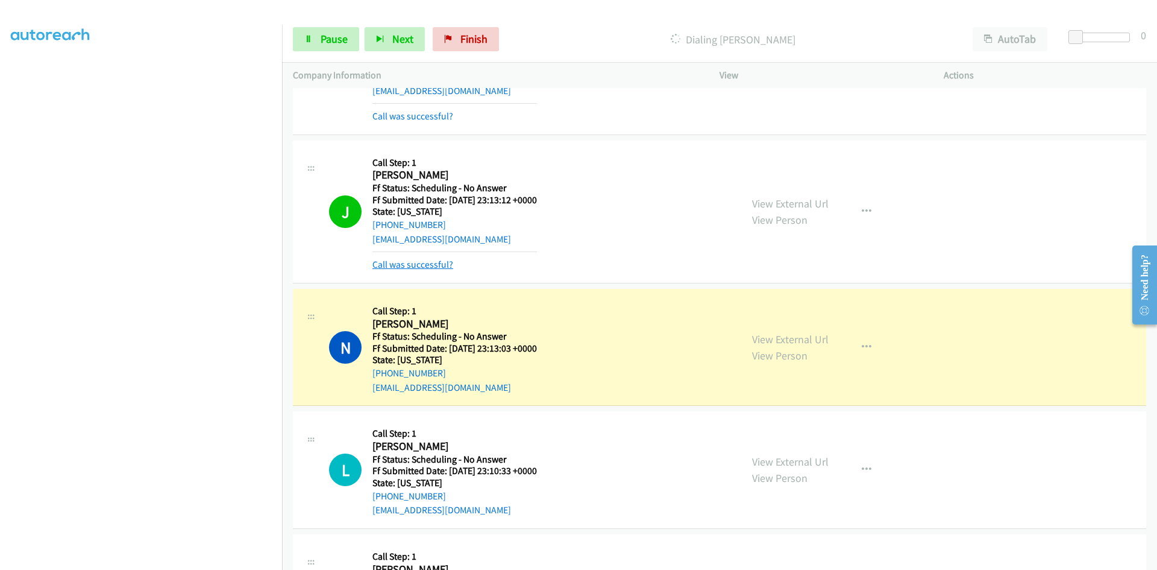
click at [430, 274] on div "J Callback Scheduled Call Step: 1 Jeffrey Bryant America/New_York Ff Status: Sc…" at bounding box center [719, 211] width 853 height 143
click at [430, 268] on link "Call was successful?" at bounding box center [412, 264] width 81 height 11
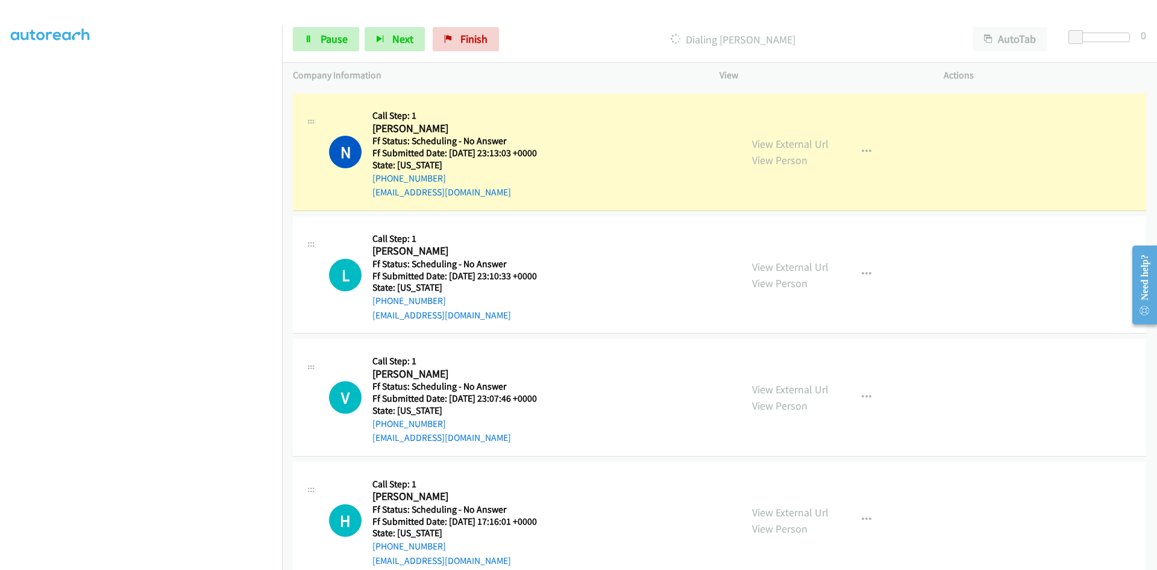
scroll to position [5666, 0]
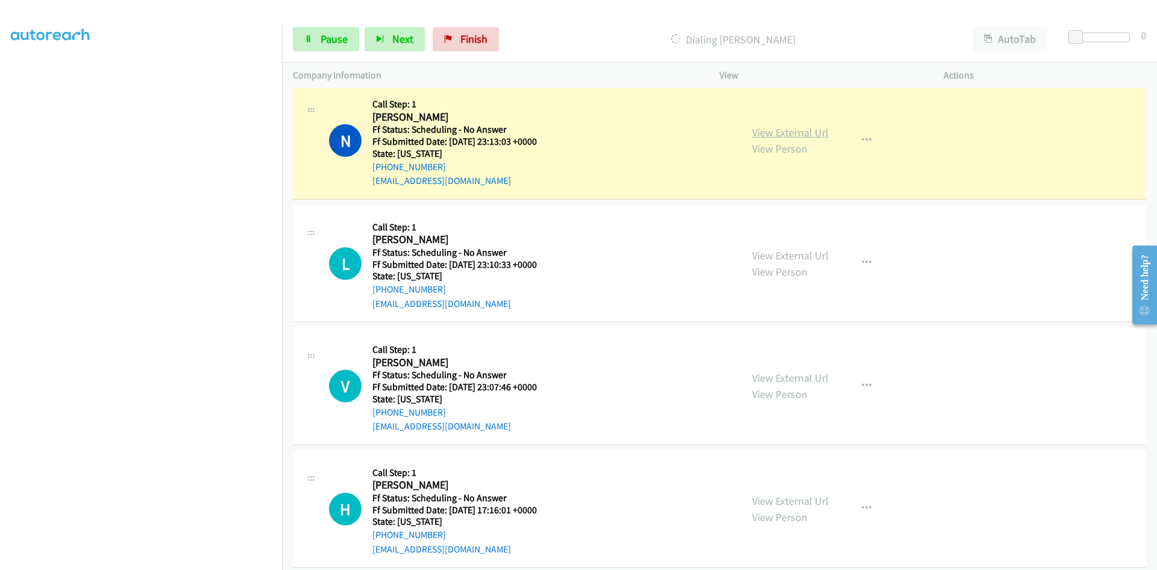
click at [806, 131] on link "View External Url" at bounding box center [790, 132] width 77 height 14
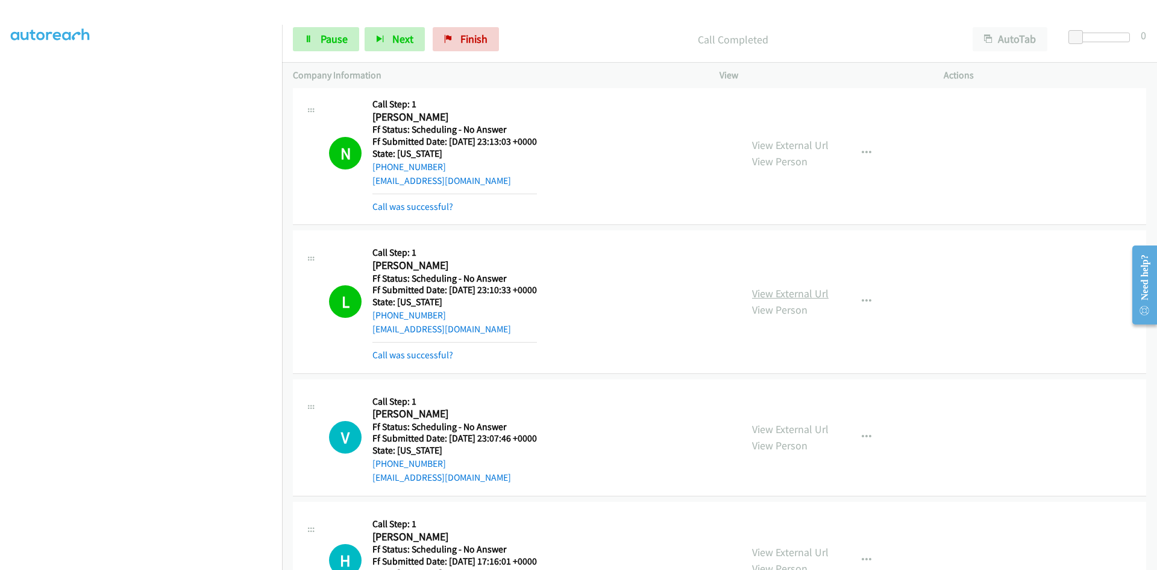
click at [790, 291] on link "View External Url" at bounding box center [790, 293] width 77 height 14
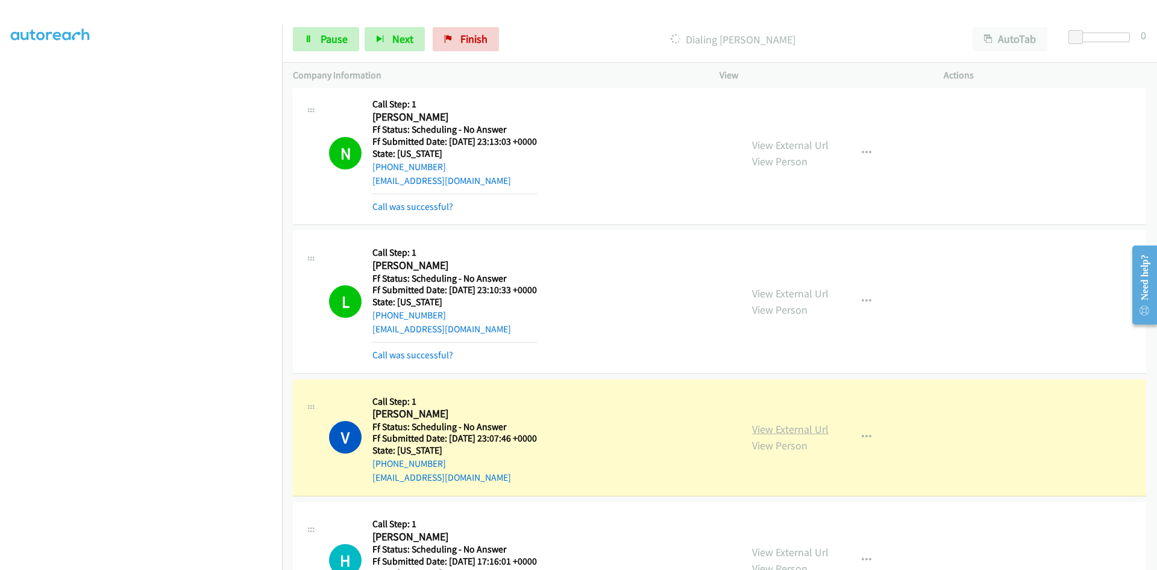
click at [804, 424] on link "View External Url" at bounding box center [790, 429] width 77 height 14
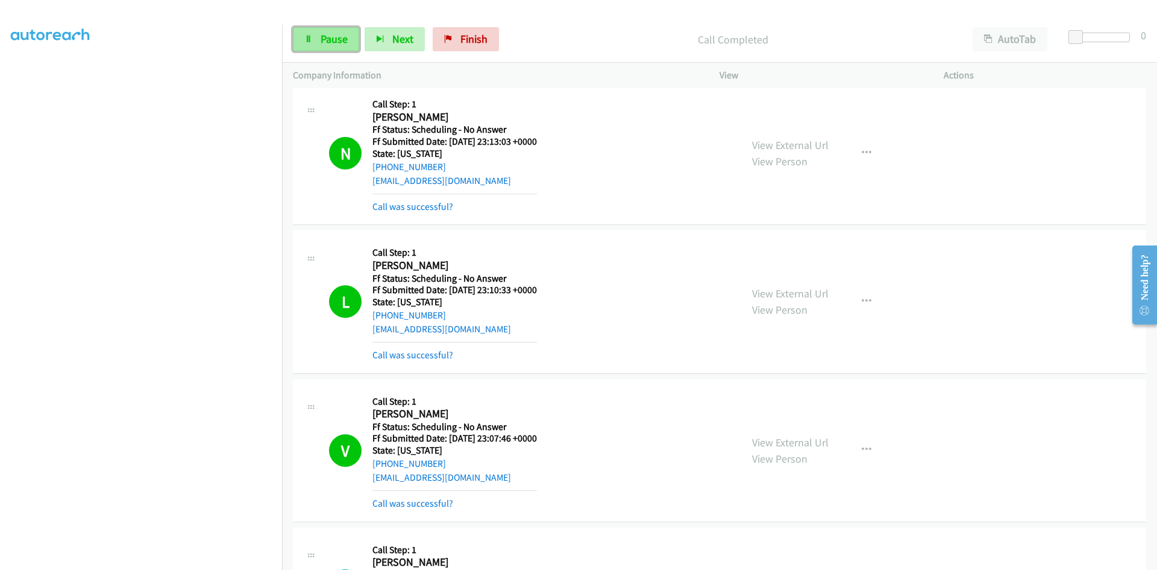
click at [346, 43] on span "Pause" at bounding box center [334, 39] width 27 height 14
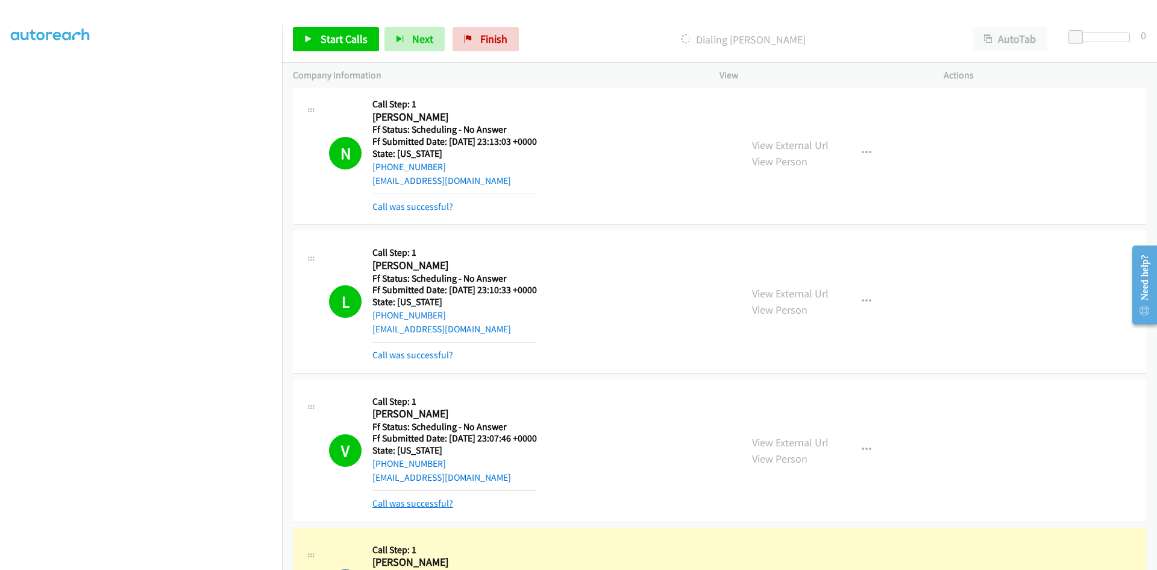
click at [434, 500] on link "Call was successful?" at bounding box center [412, 502] width 81 height 11
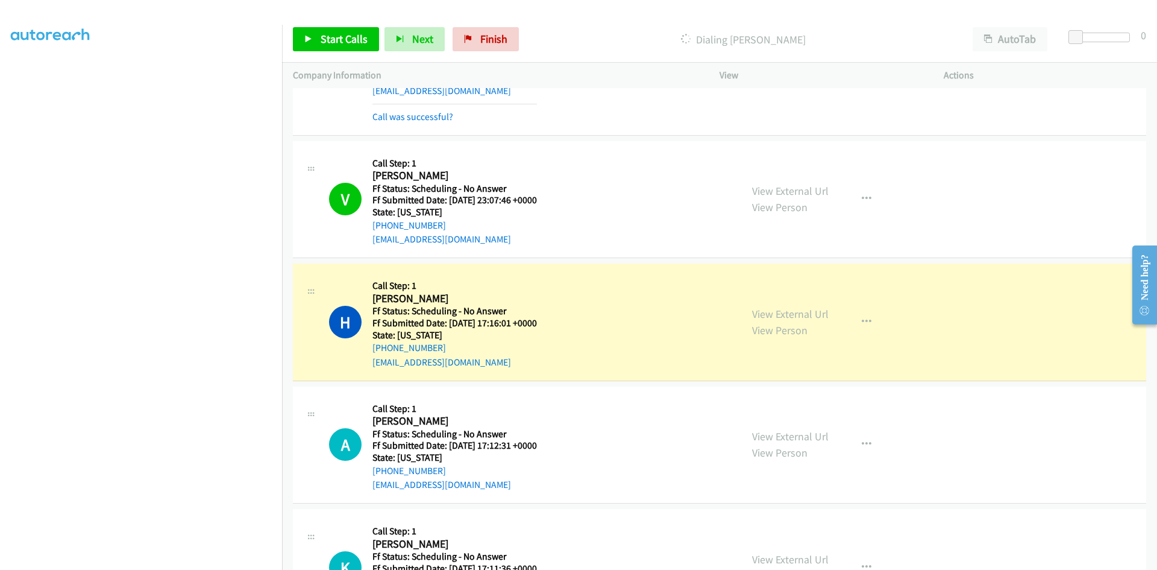
scroll to position [5907, 0]
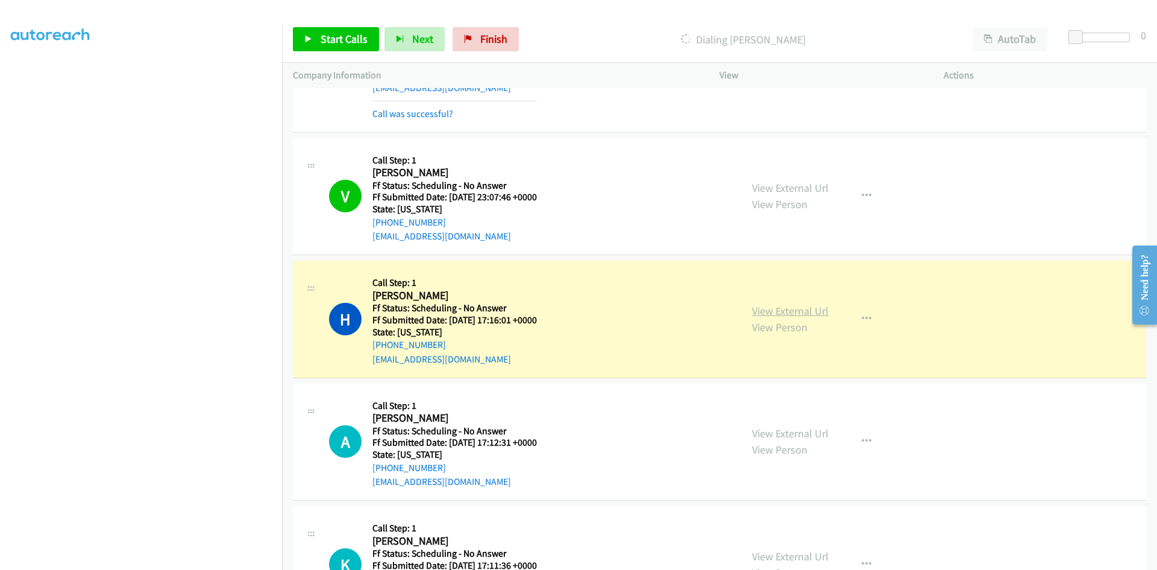
click at [782, 310] on link "View External Url" at bounding box center [790, 311] width 77 height 14
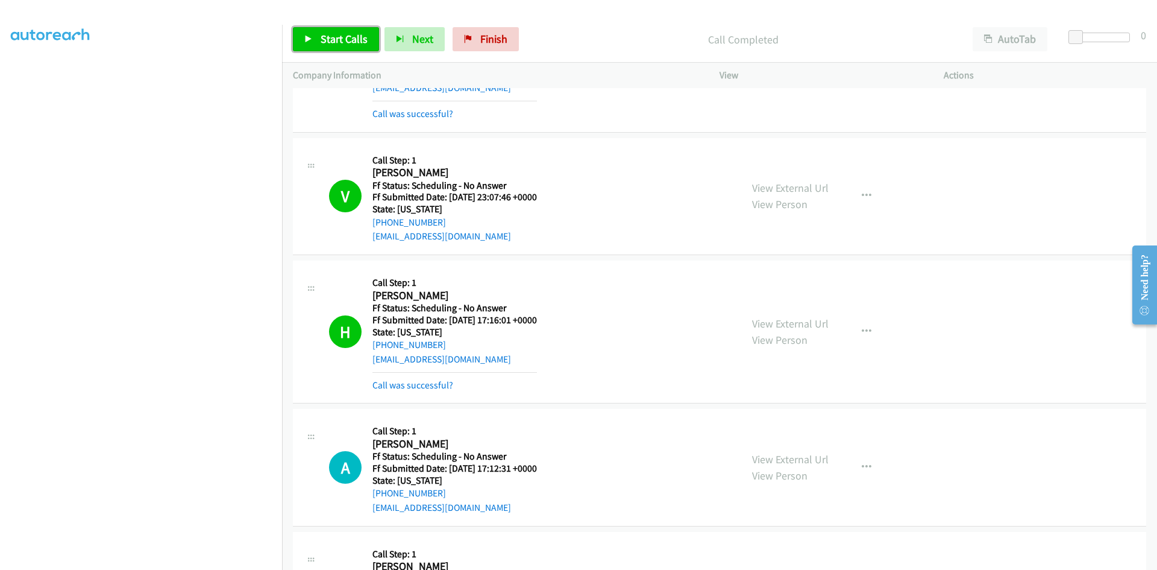
click at [318, 46] on link "Start Calls" at bounding box center [336, 39] width 86 height 24
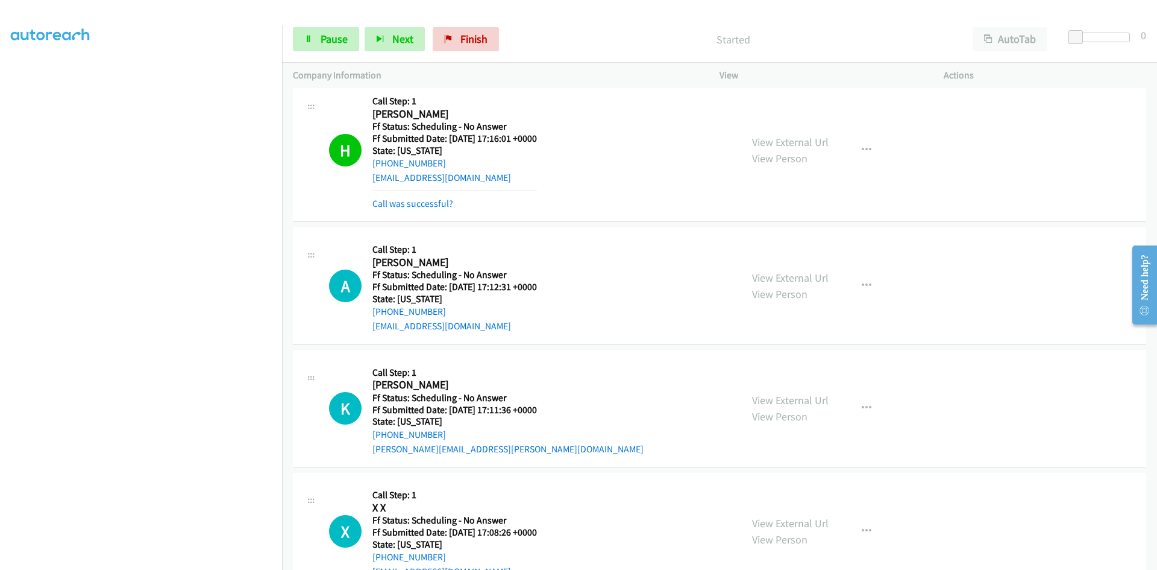
scroll to position [6148, 0]
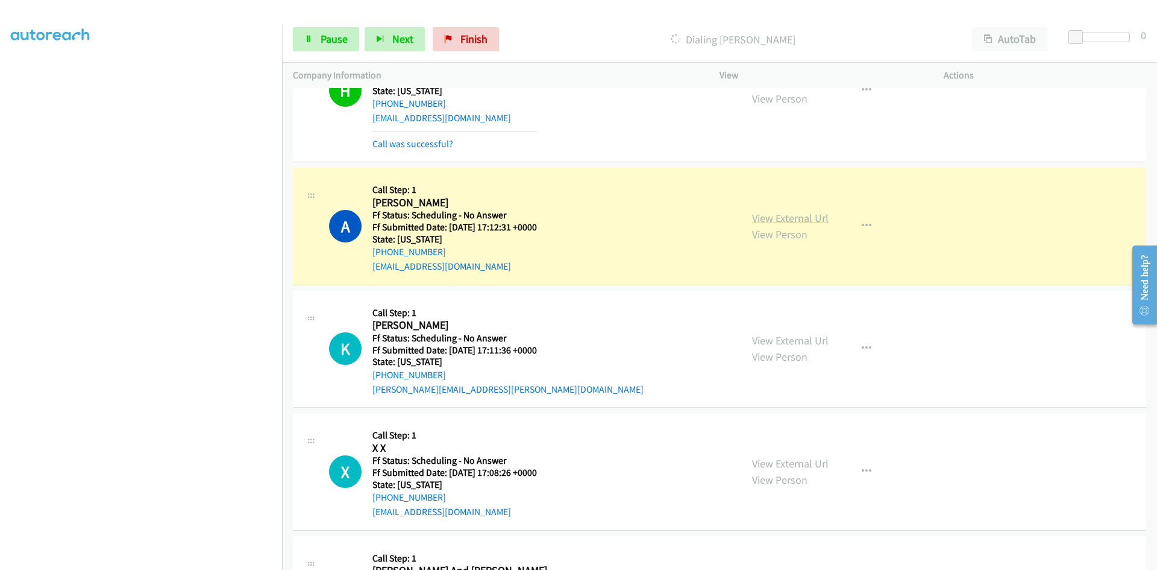
click at [794, 212] on link "View External Url" at bounding box center [790, 218] width 77 height 14
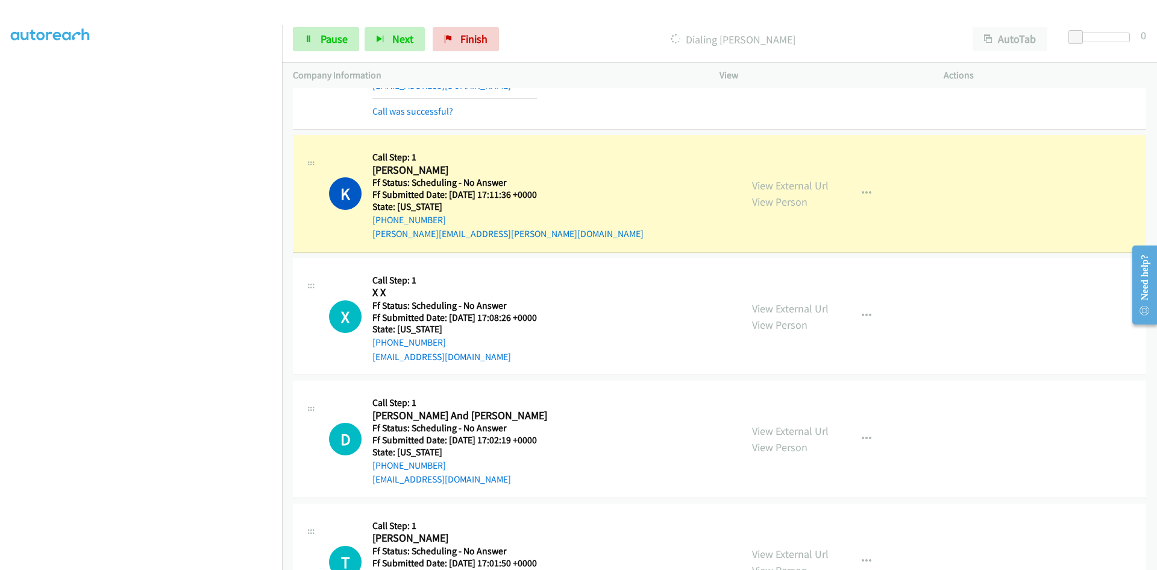
scroll to position [6389, 0]
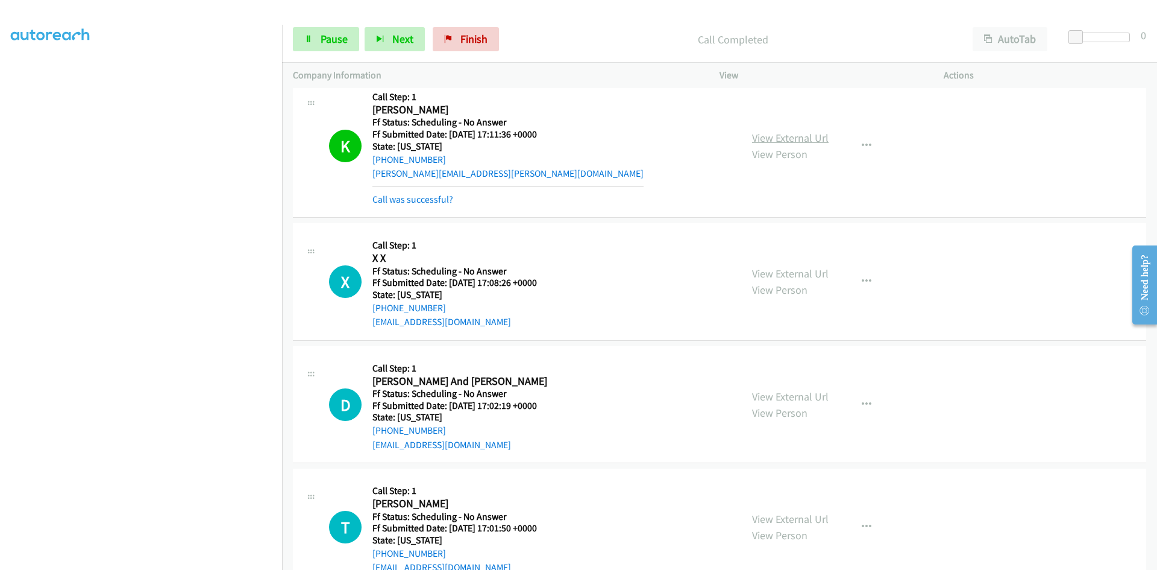
click at [798, 136] on link "View External Url" at bounding box center [790, 138] width 77 height 14
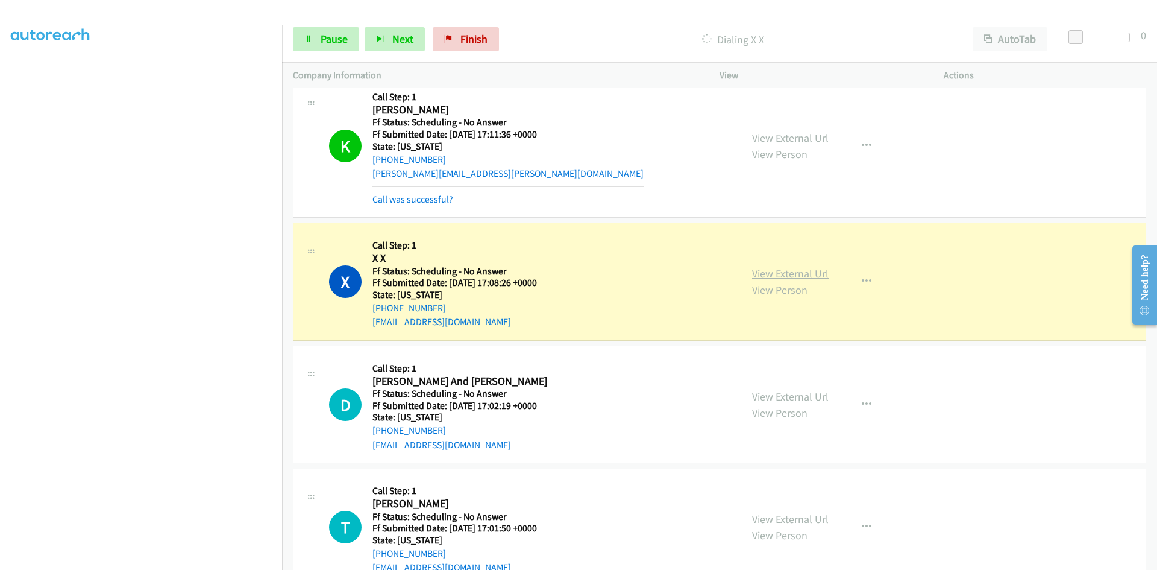
click at [781, 273] on link "View External Url" at bounding box center [790, 273] width 77 height 14
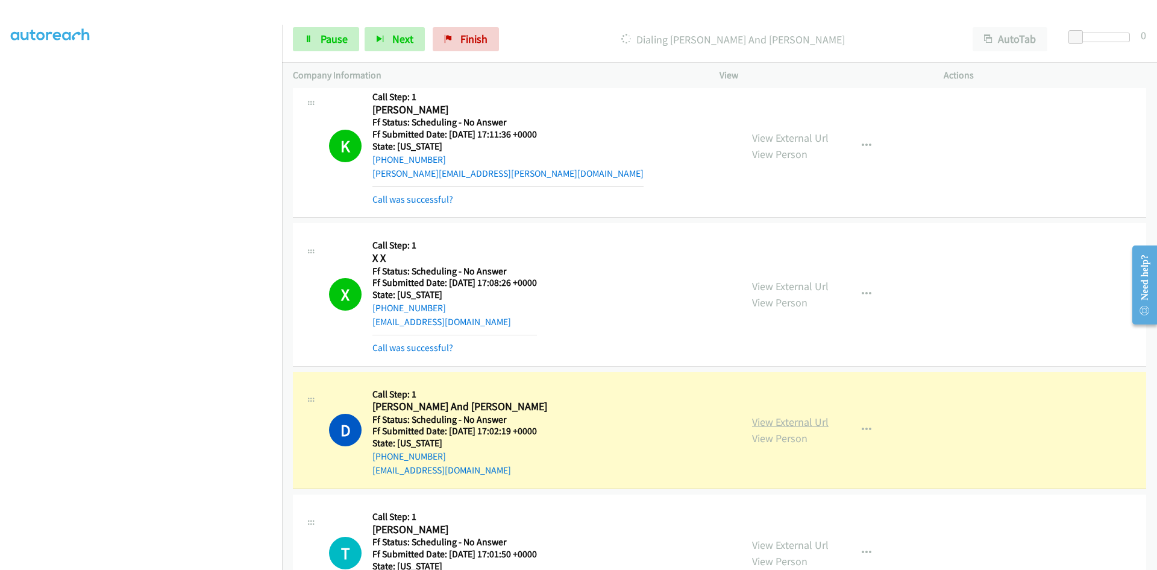
click at [772, 425] on link "View External Url" at bounding box center [790, 422] width 77 height 14
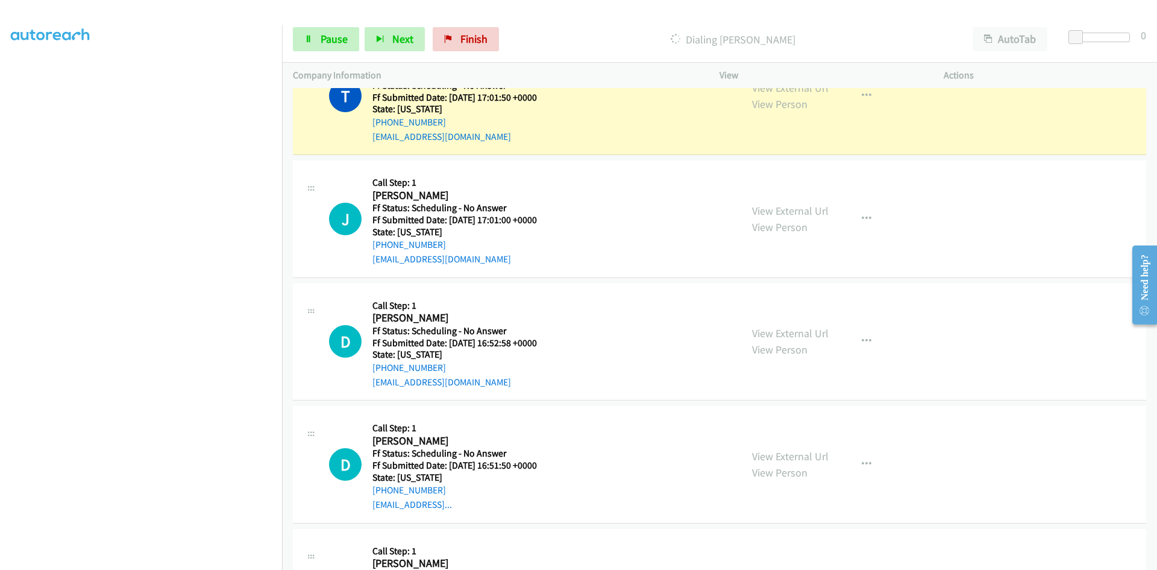
scroll to position [6811, 0]
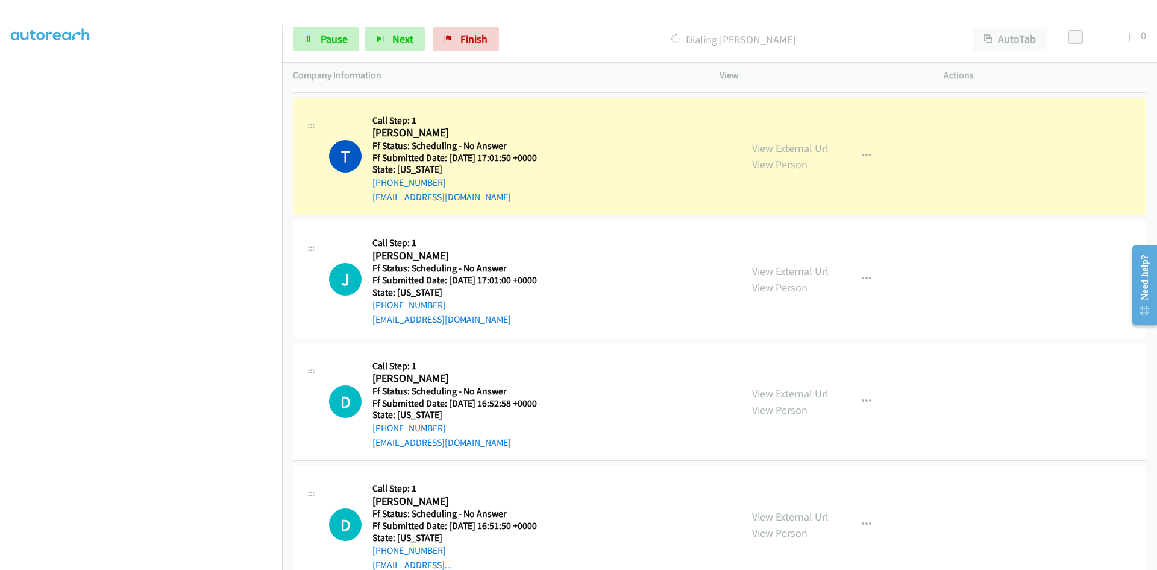
click at [810, 148] on link "View External Url" at bounding box center [790, 148] width 77 height 14
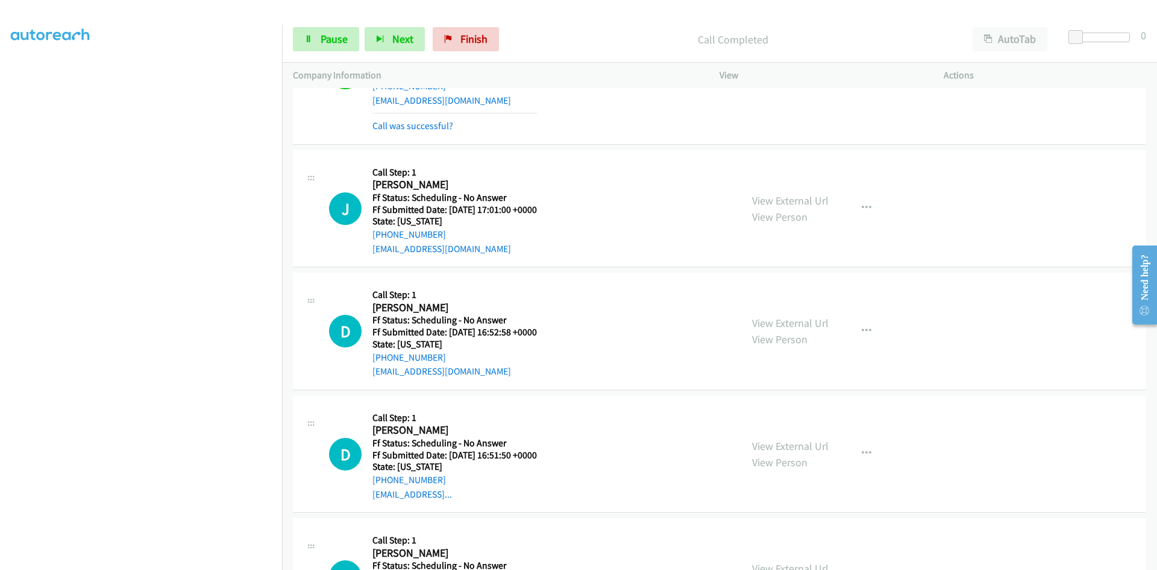
scroll to position [6931, 0]
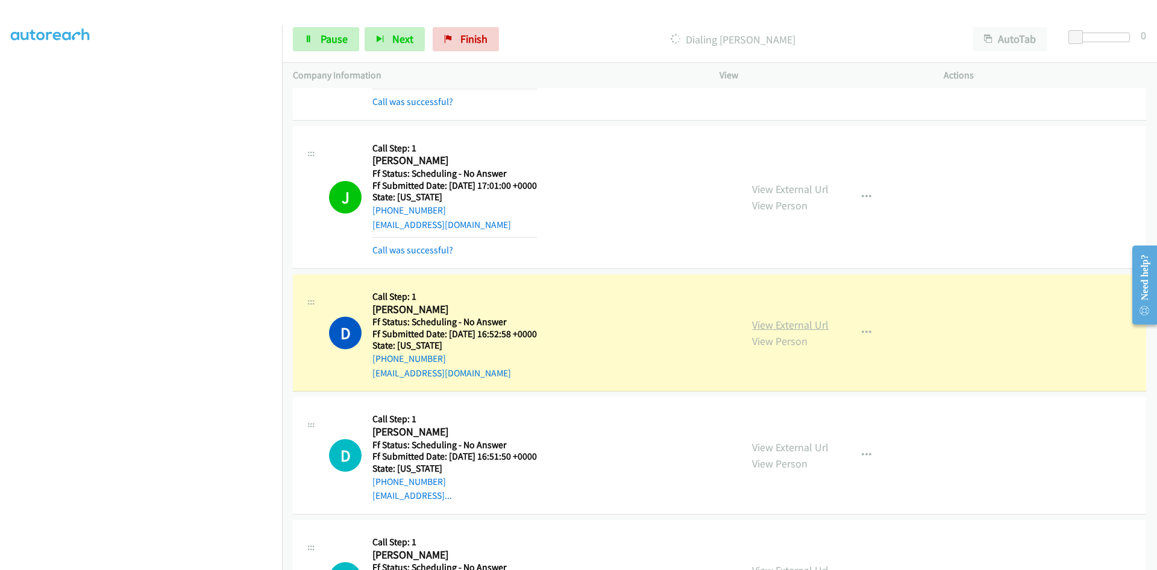
click at [784, 325] on link "View External Url" at bounding box center [790, 325] width 77 height 14
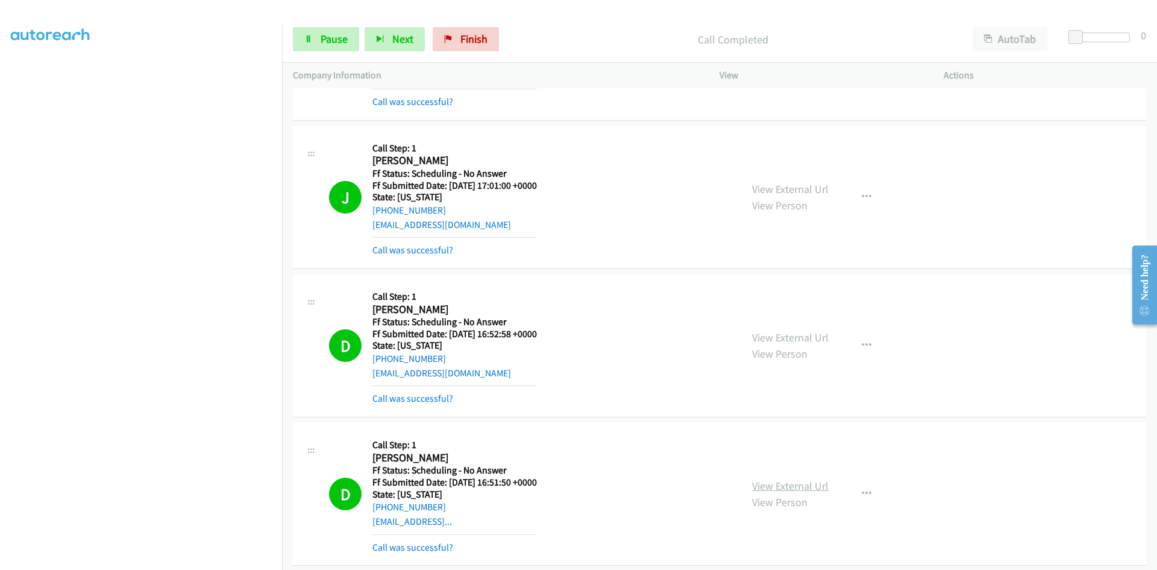
click at [761, 482] on link "View External Url" at bounding box center [790, 486] width 77 height 14
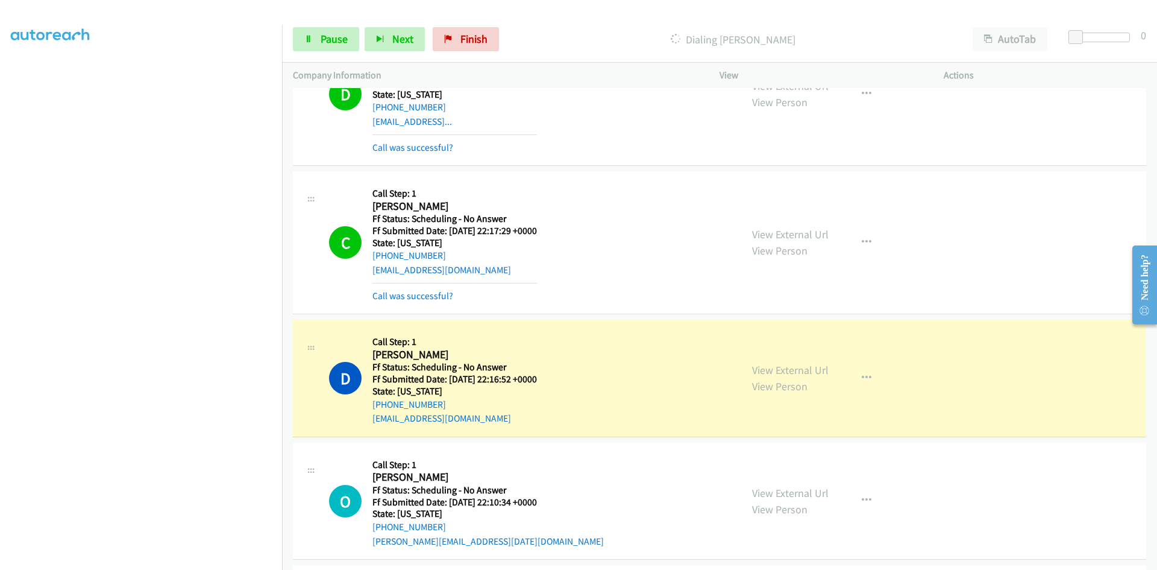
scroll to position [7353, 0]
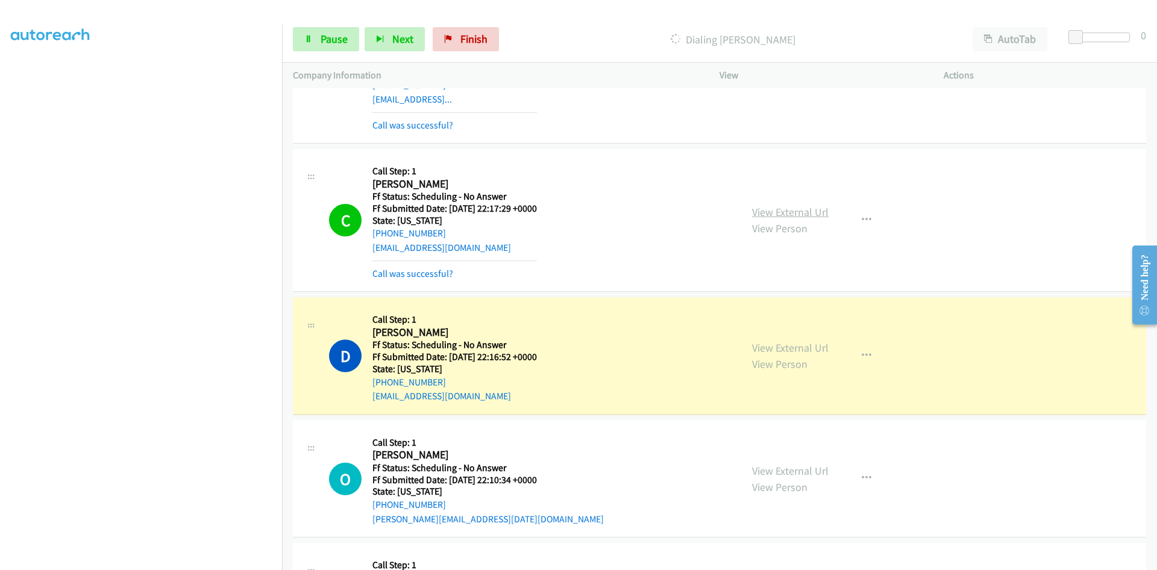
click at [770, 215] on link "View External Url" at bounding box center [790, 212] width 77 height 14
click at [793, 345] on link "View External Url" at bounding box center [790, 348] width 77 height 14
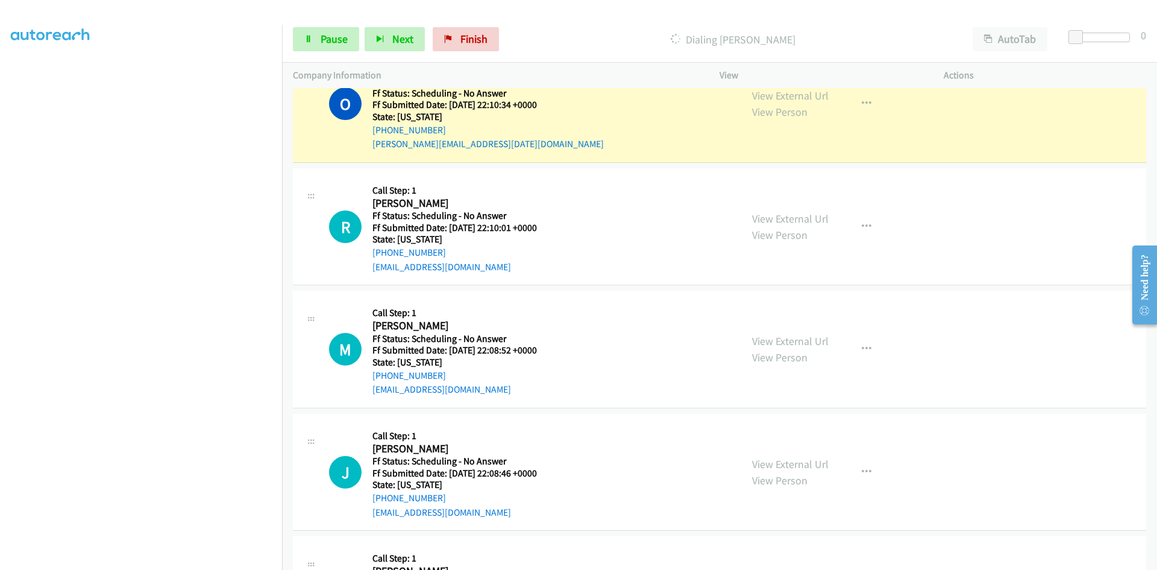
scroll to position [7715, 0]
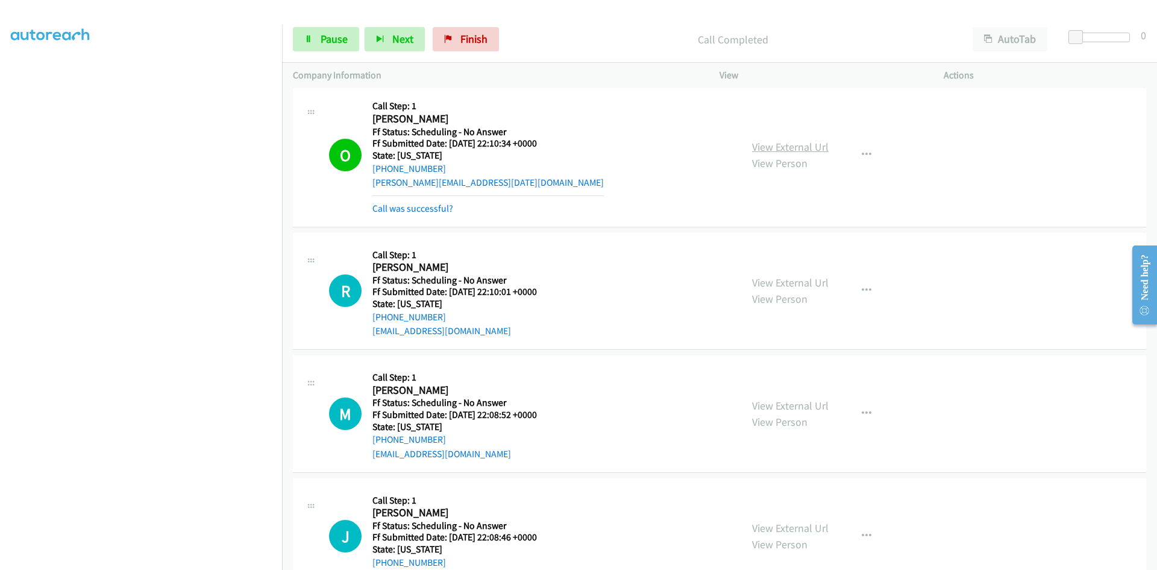
click at [782, 143] on link "View External Url" at bounding box center [790, 147] width 77 height 14
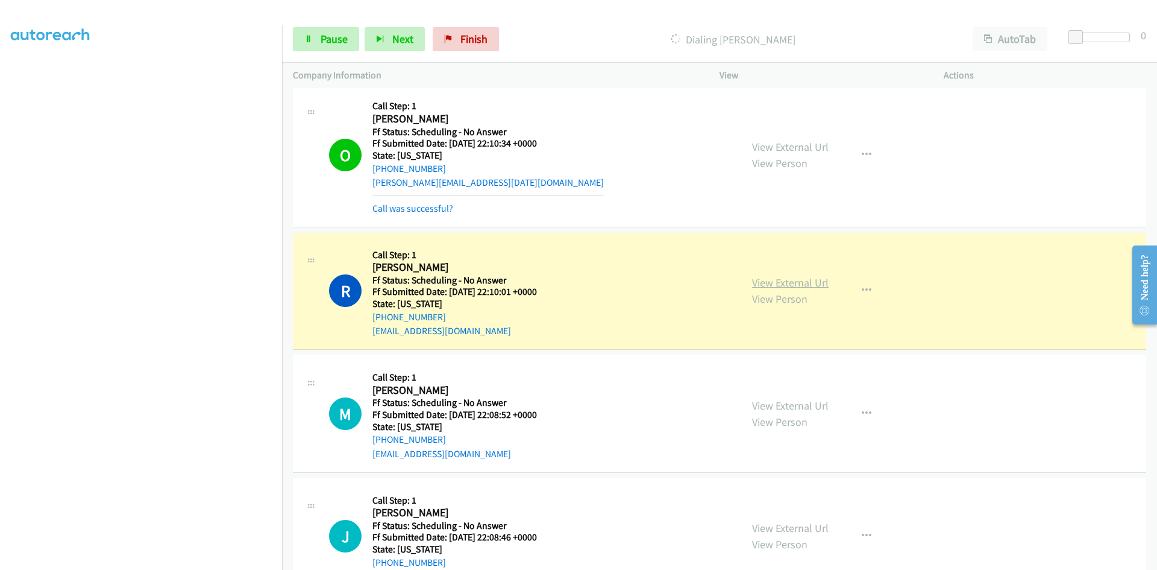
click at [765, 284] on link "View External Url" at bounding box center [790, 282] width 77 height 14
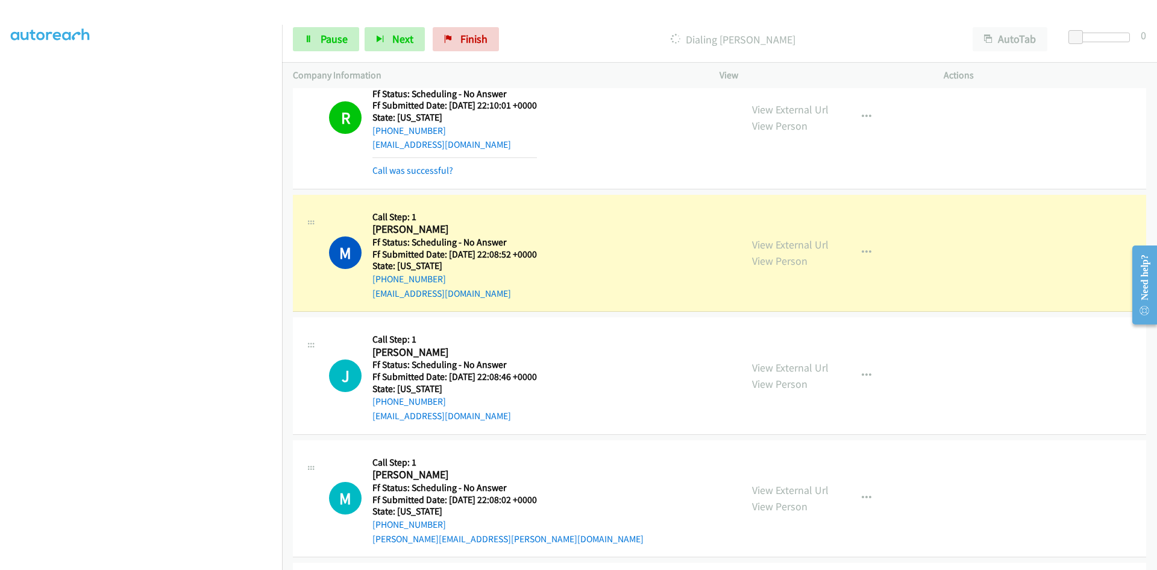
scroll to position [7956, 0]
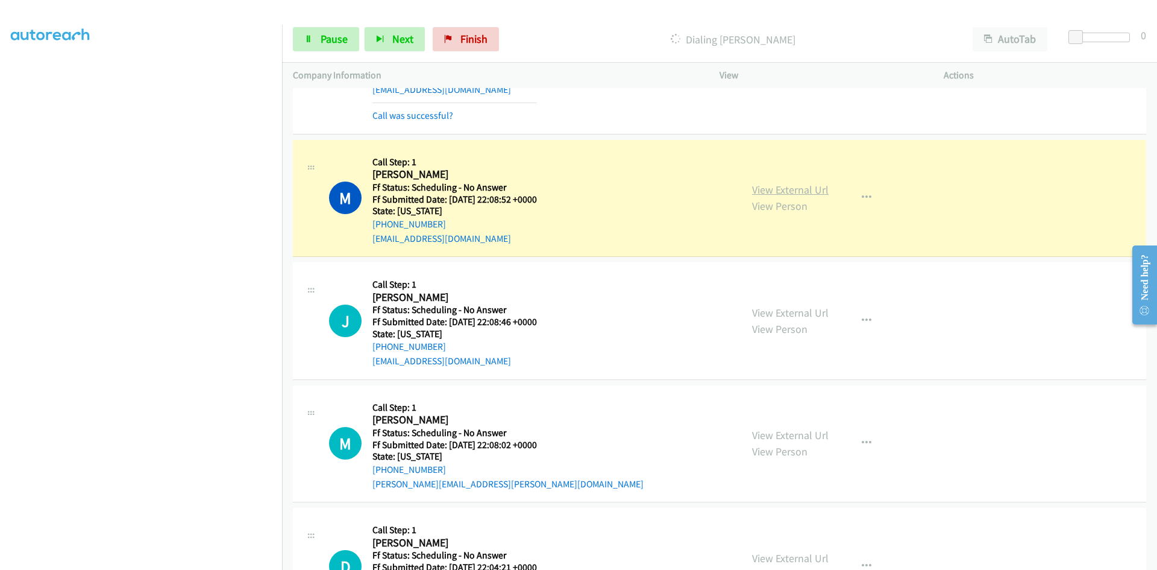
click at [811, 193] on link "View External Url" at bounding box center [790, 190] width 77 height 14
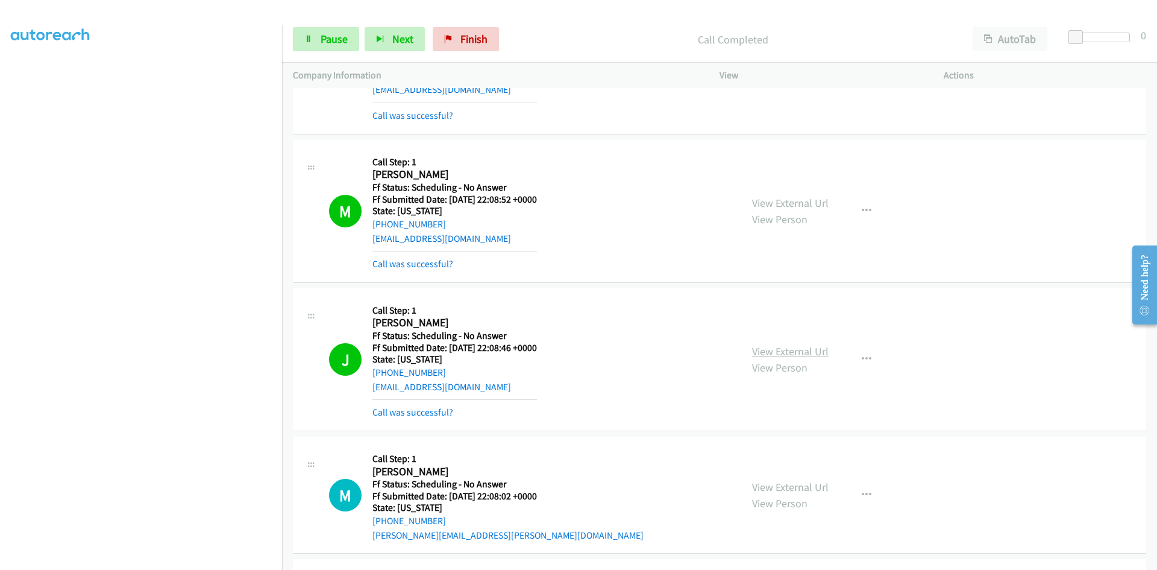
click at [796, 351] on link "View External Url" at bounding box center [790, 351] width 77 height 14
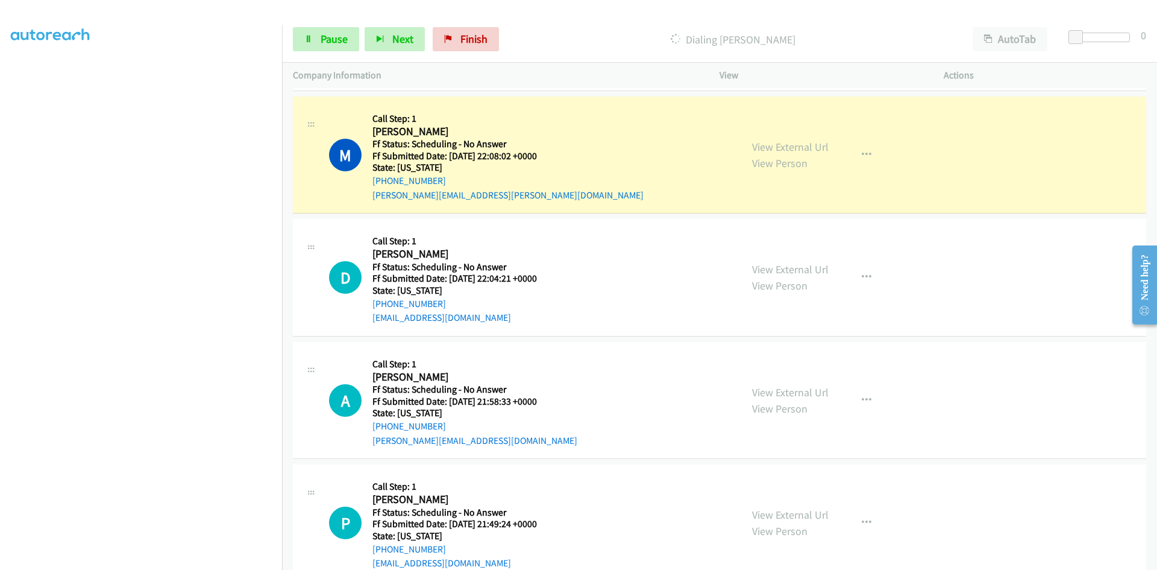
scroll to position [8318, 0]
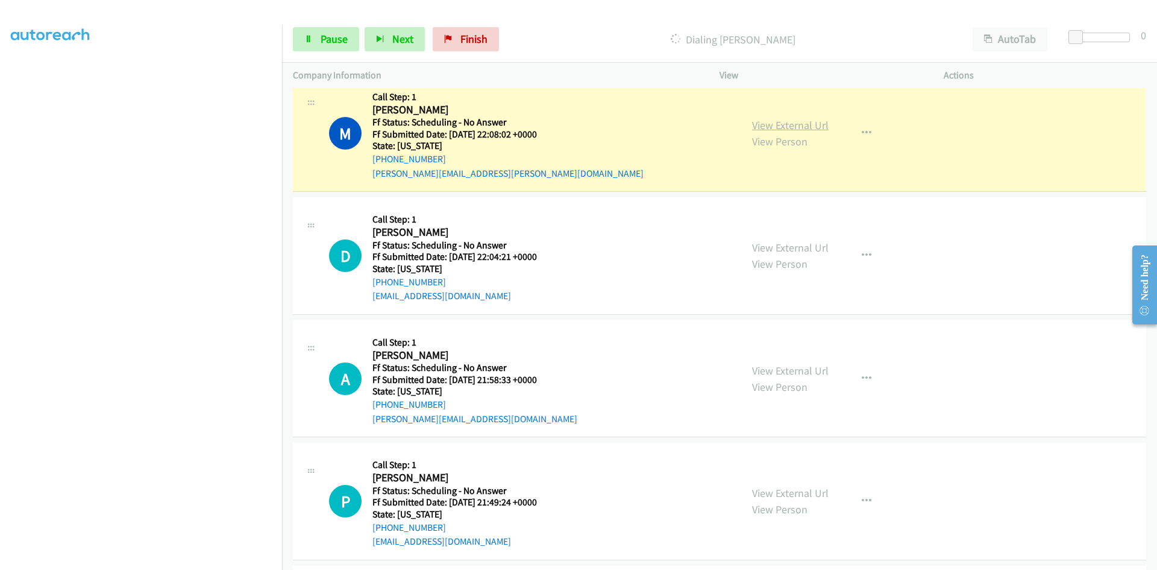
click at [794, 127] on link "View External Url" at bounding box center [790, 125] width 77 height 14
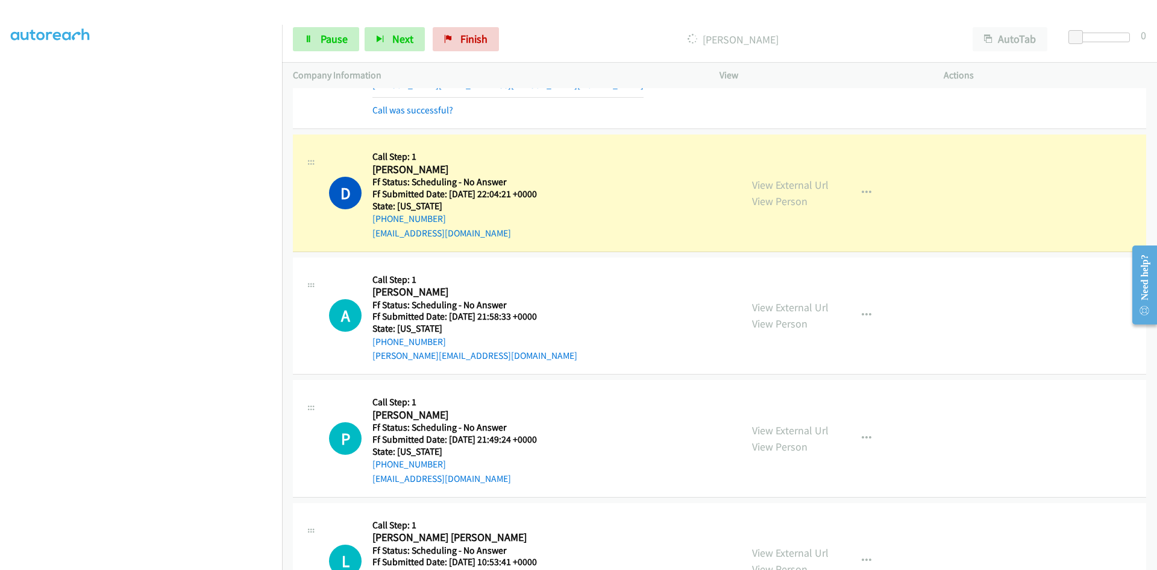
scroll to position [8438, 0]
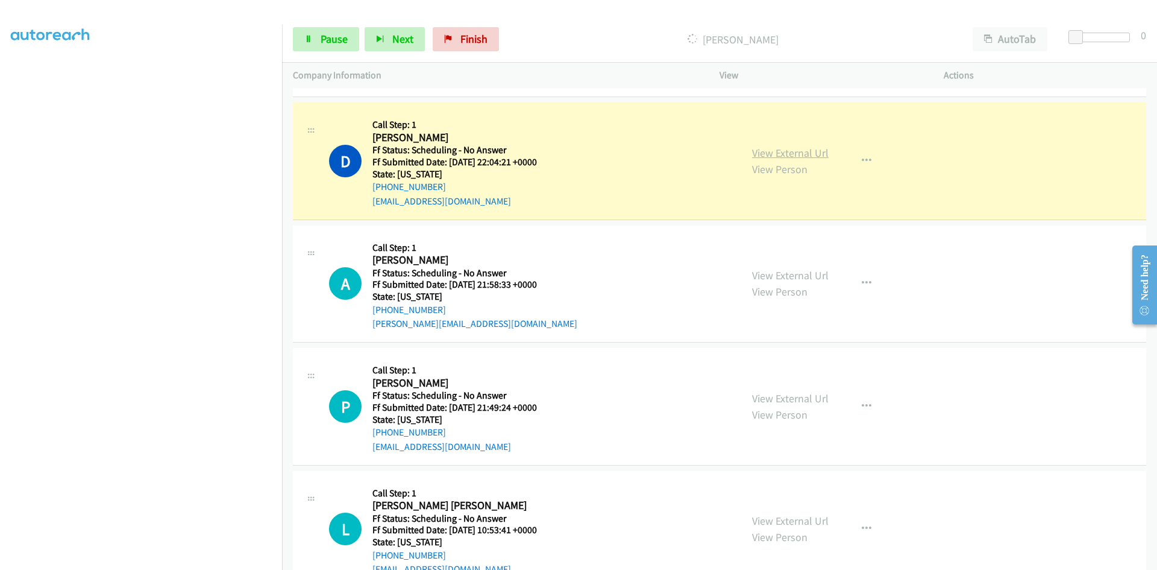
click at [791, 157] on link "View External Url" at bounding box center [790, 153] width 77 height 14
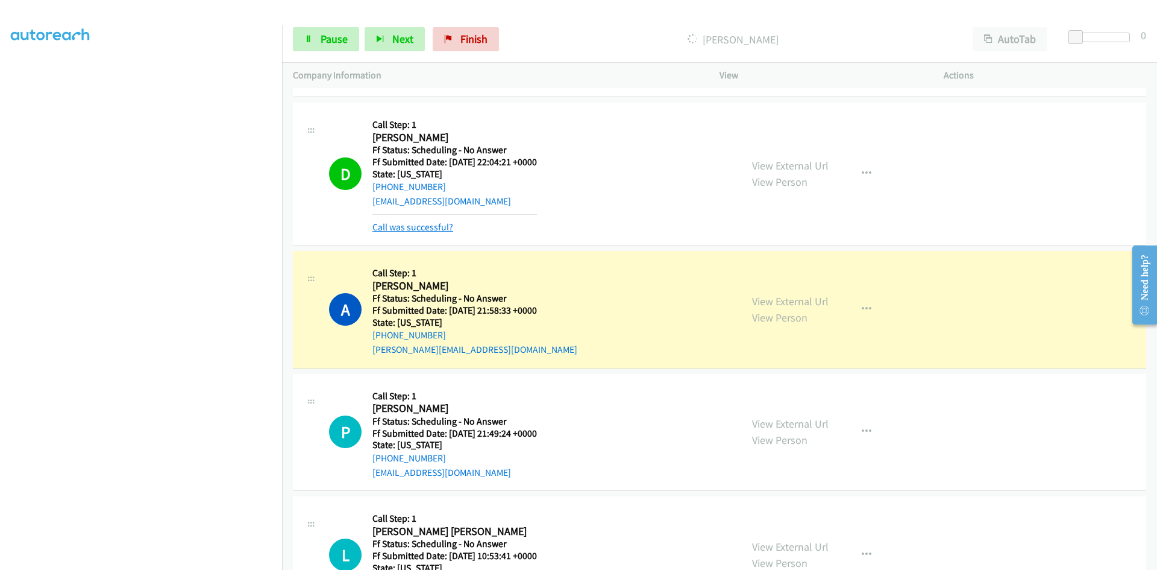
click at [399, 225] on link "Call was successful?" at bounding box center [412, 226] width 81 height 11
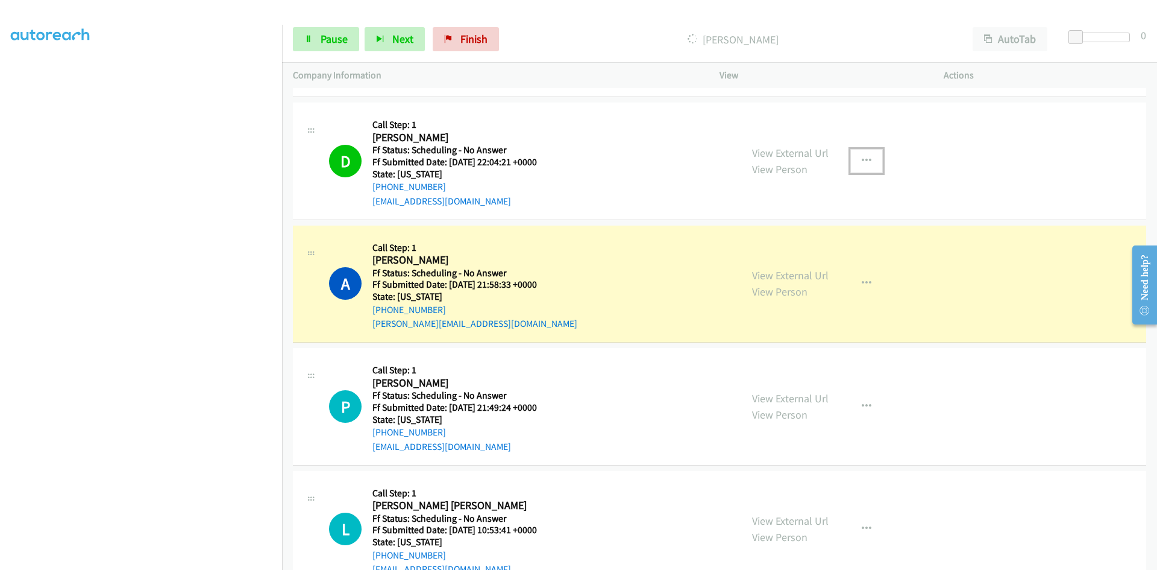
click at [864, 159] on icon "button" at bounding box center [867, 161] width 10 height 10
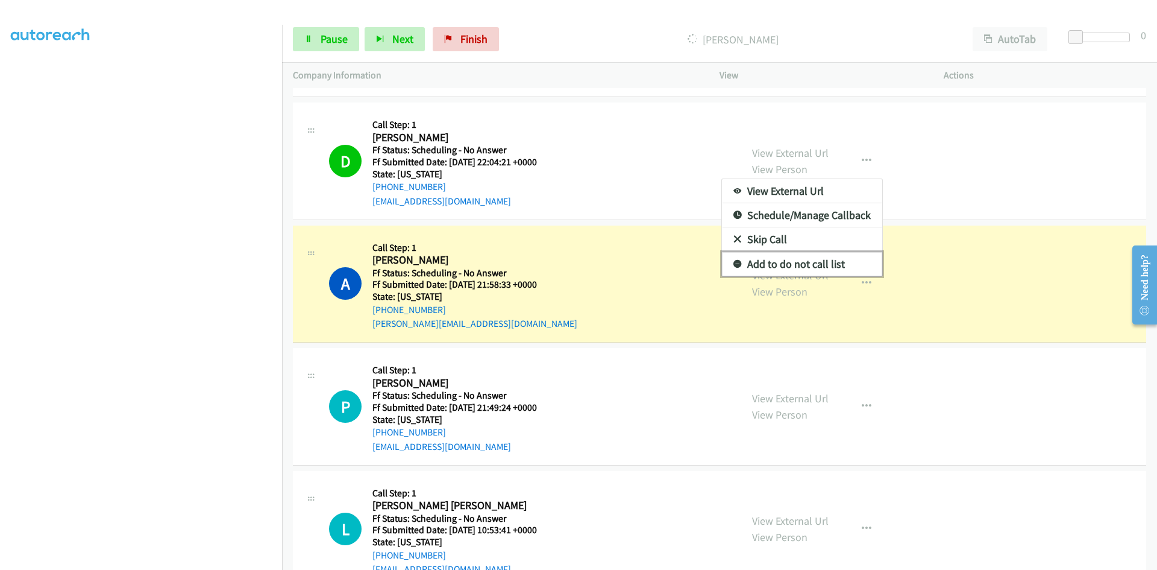
click at [797, 262] on link "Add to do not call list" at bounding box center [802, 264] width 160 height 24
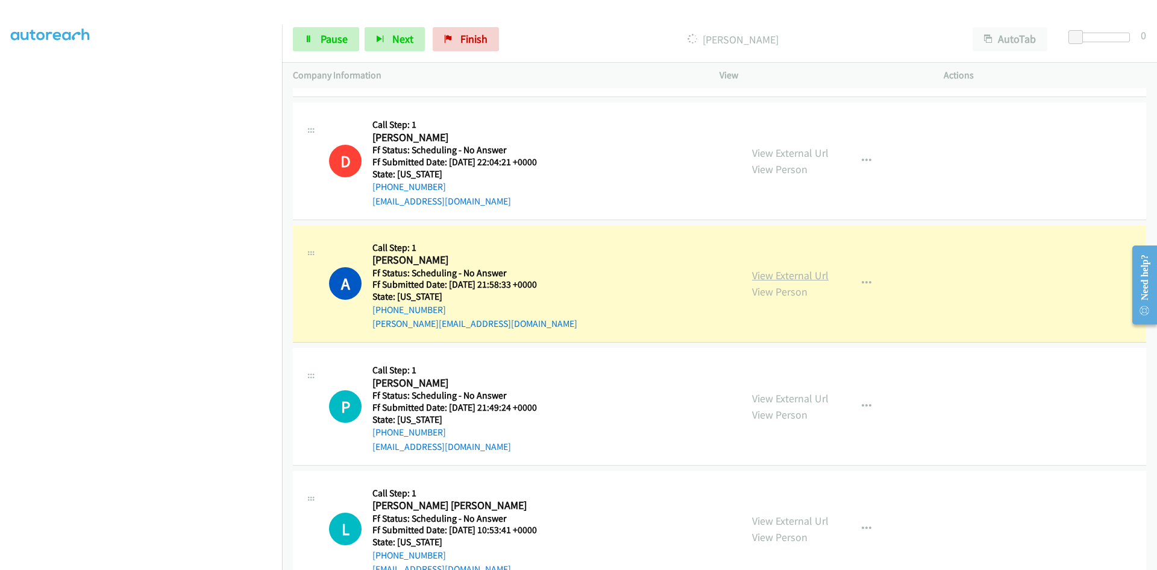
click at [787, 274] on link "View External Url" at bounding box center [790, 275] width 77 height 14
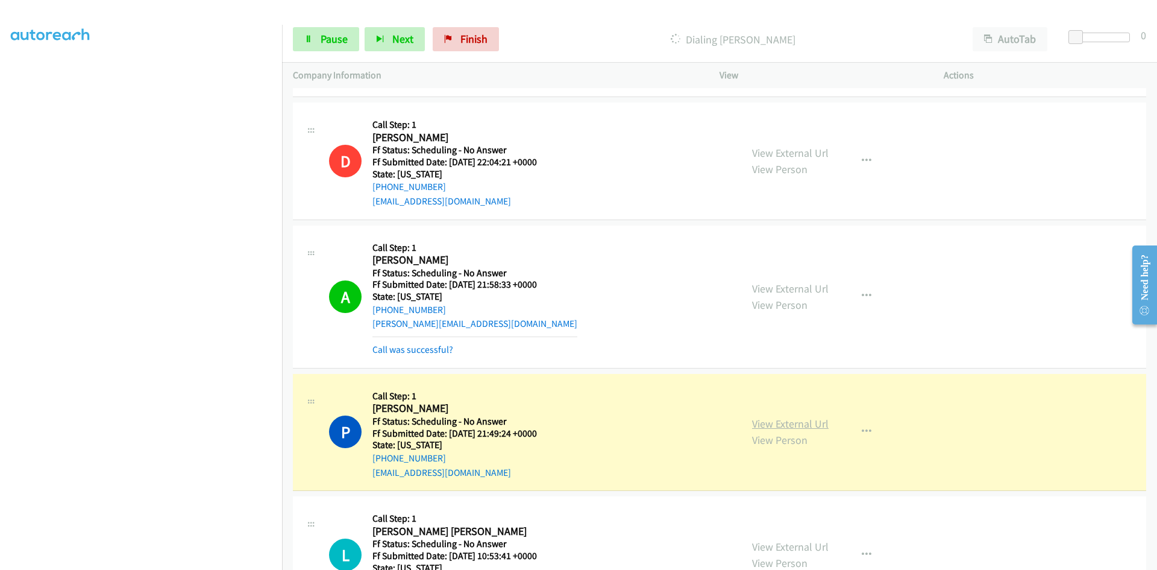
click at [775, 425] on link "View External Url" at bounding box center [790, 423] width 77 height 14
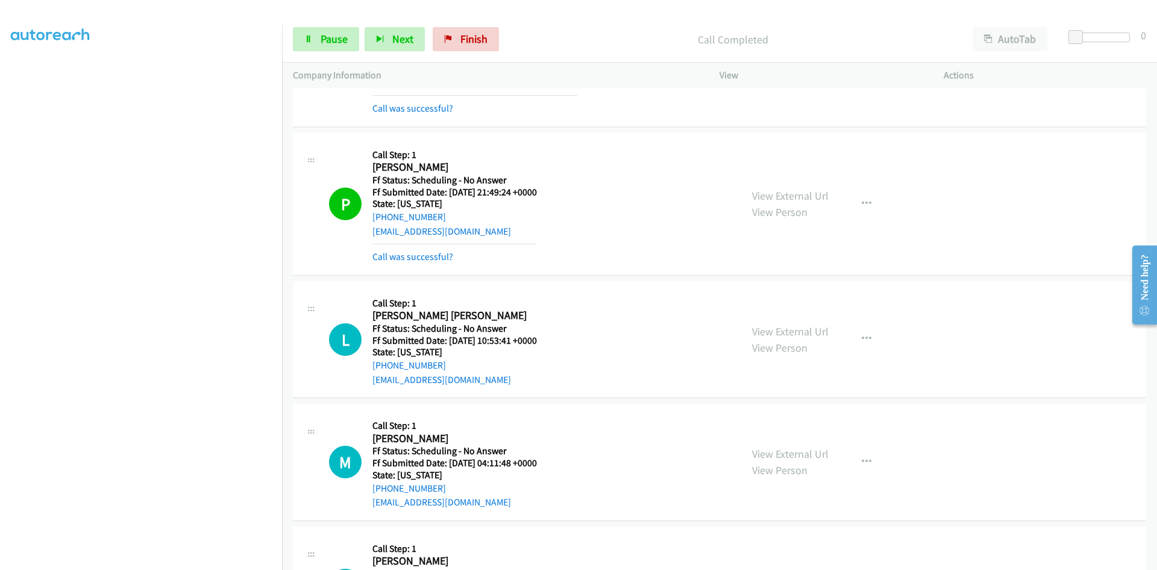
scroll to position [8740, 0]
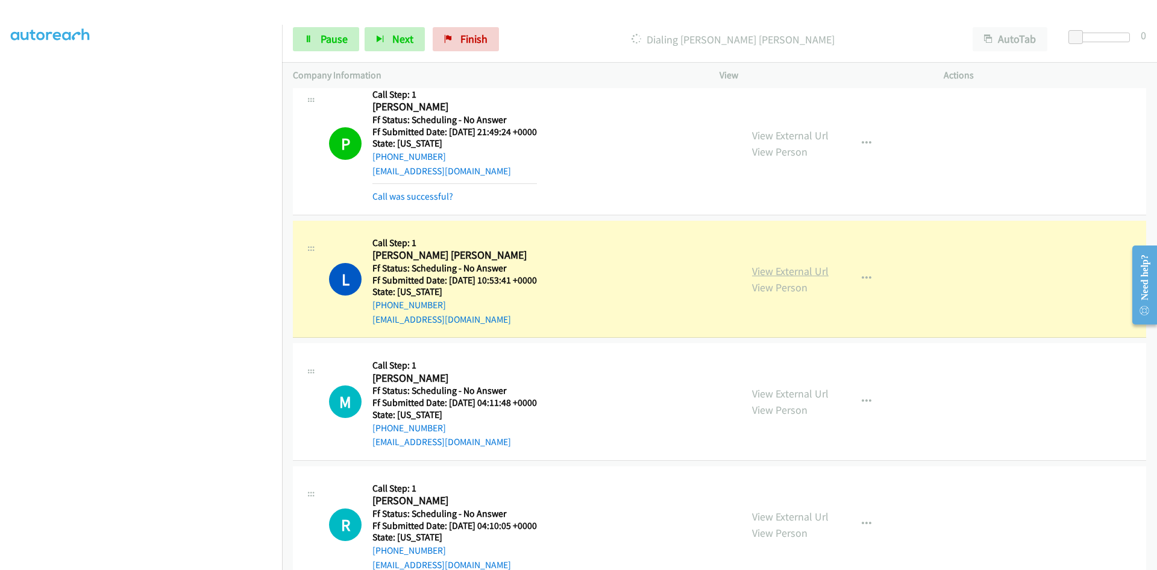
click at [781, 270] on link "View External Url" at bounding box center [790, 271] width 77 height 14
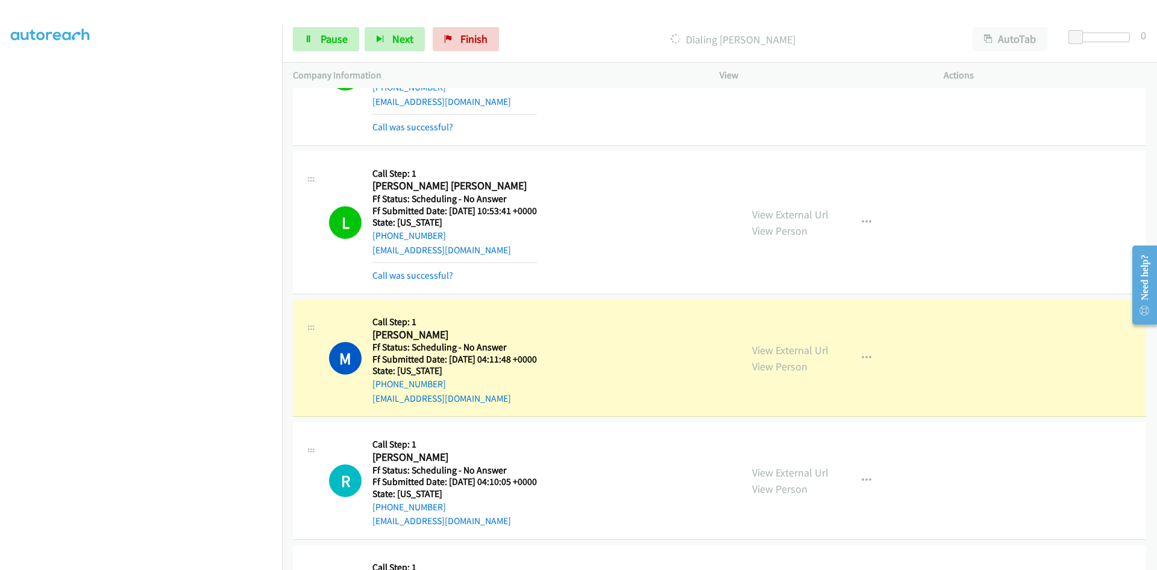
scroll to position [8981, 0]
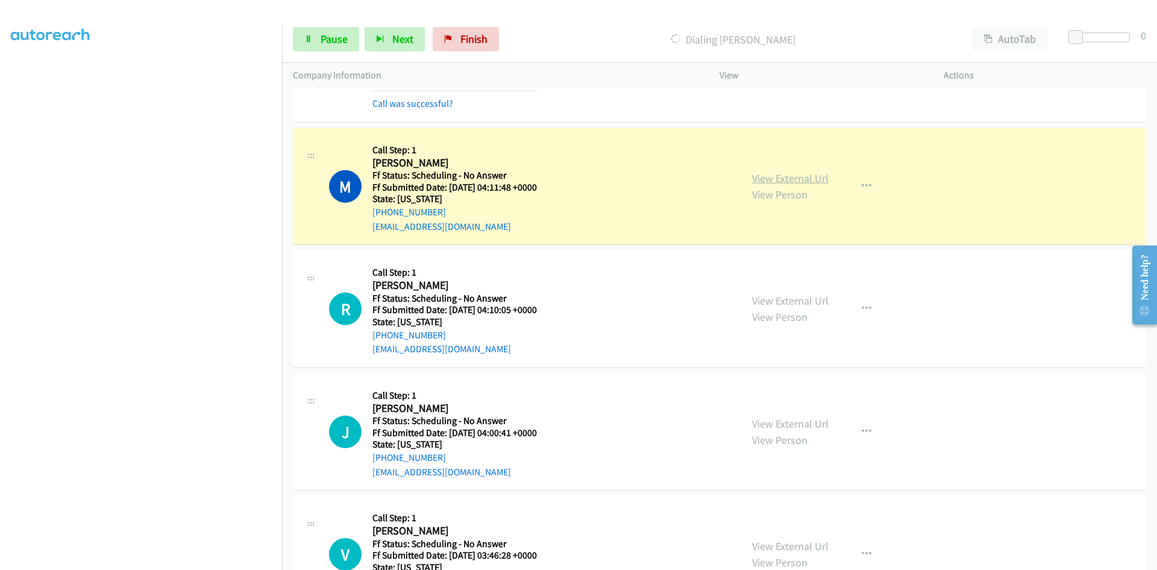
click at [775, 179] on link "View External Url" at bounding box center [790, 178] width 77 height 14
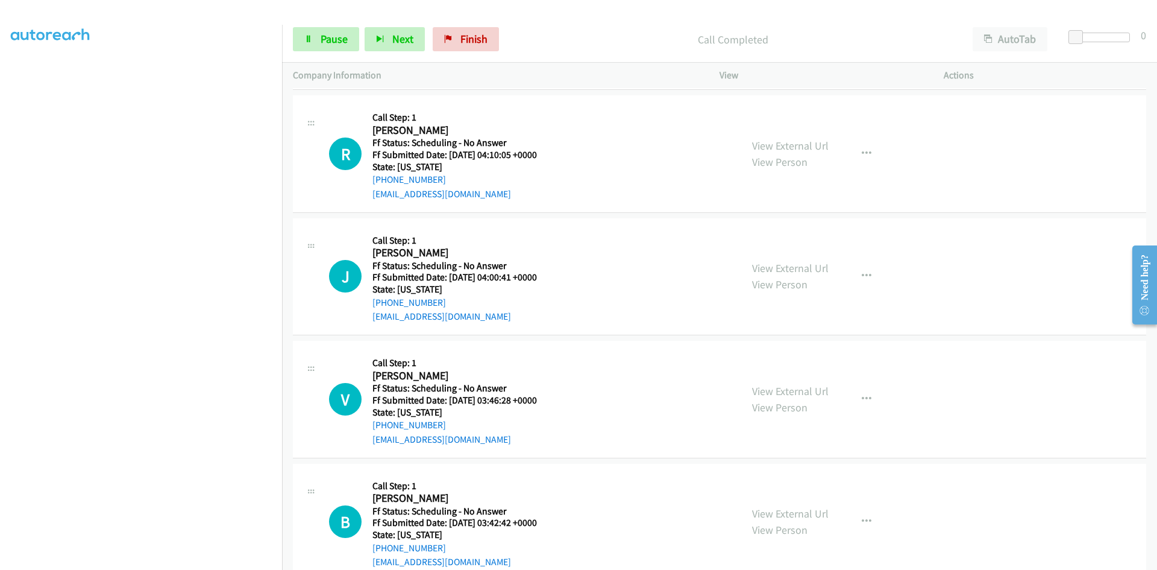
scroll to position [9187, 0]
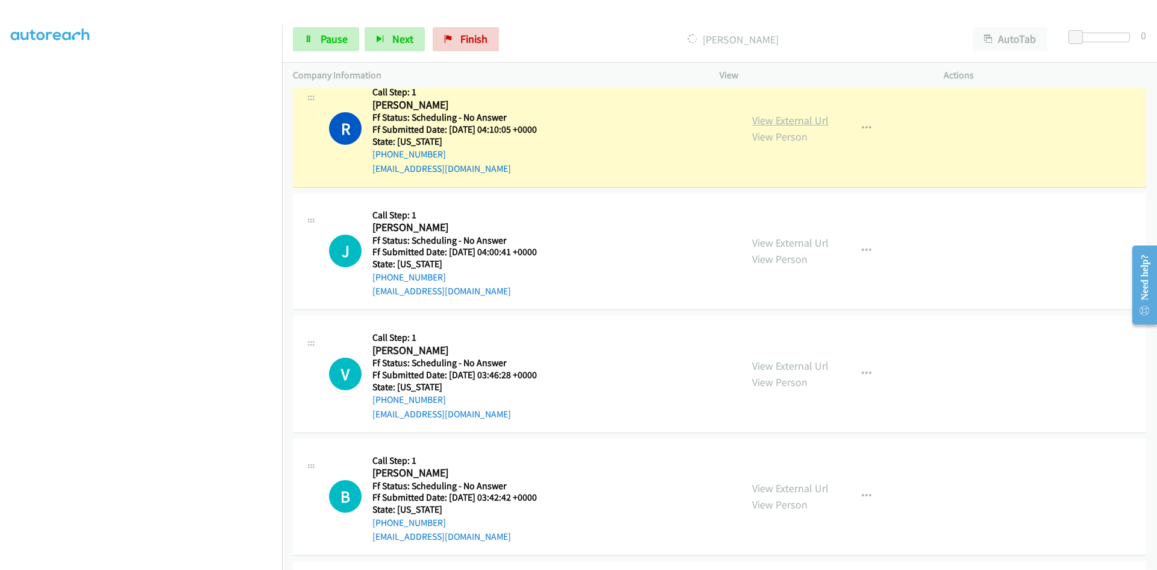
click at [799, 124] on link "View External Url" at bounding box center [790, 120] width 77 height 14
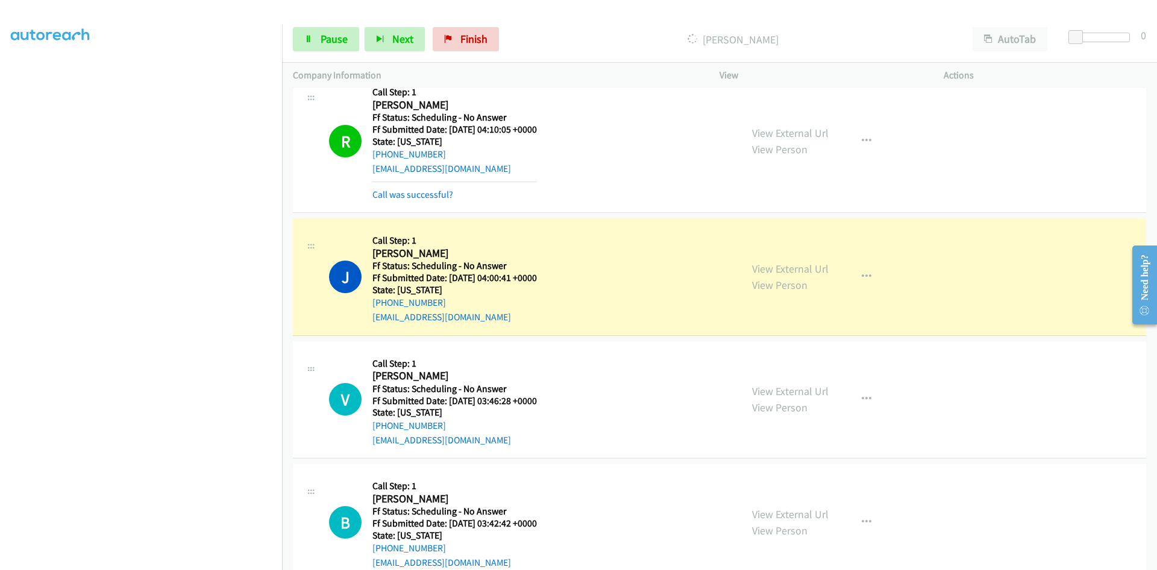
scroll to position [9247, 0]
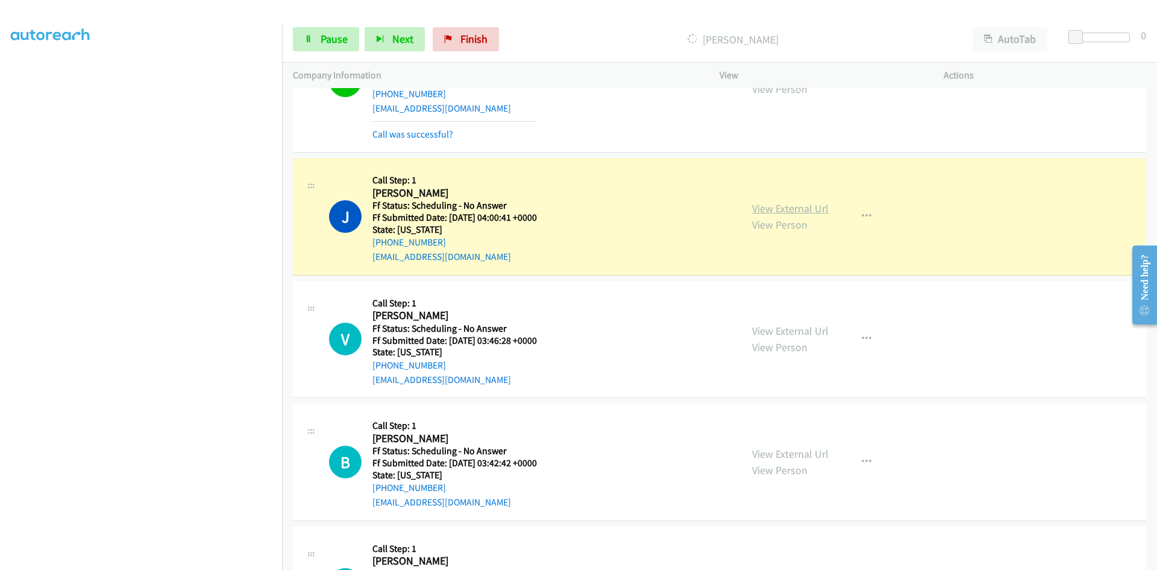
click at [771, 208] on link "View External Url" at bounding box center [790, 208] width 77 height 14
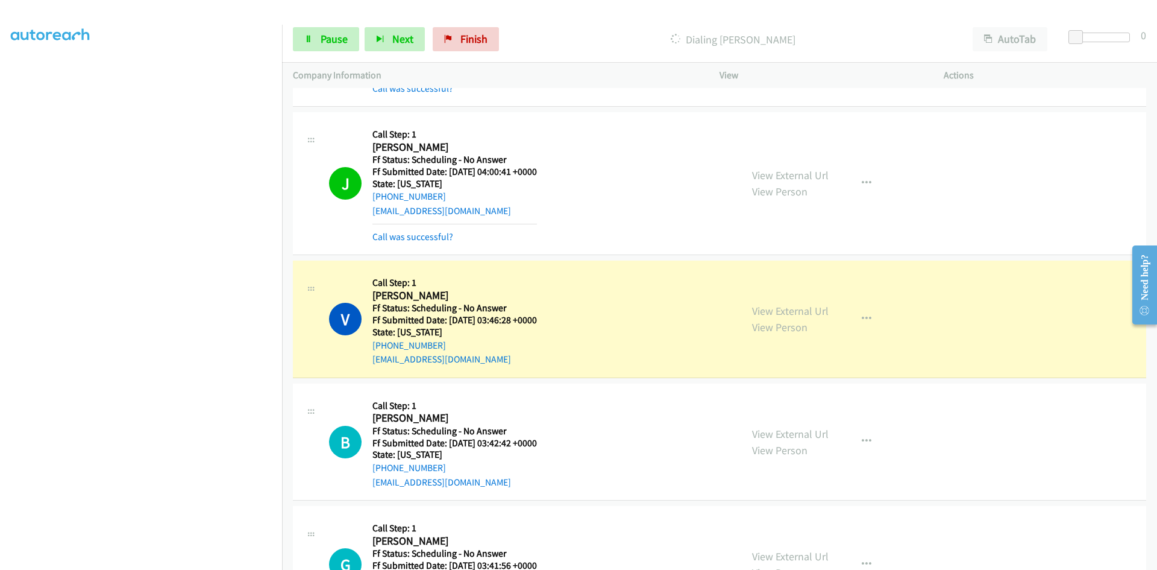
scroll to position [9428, 0]
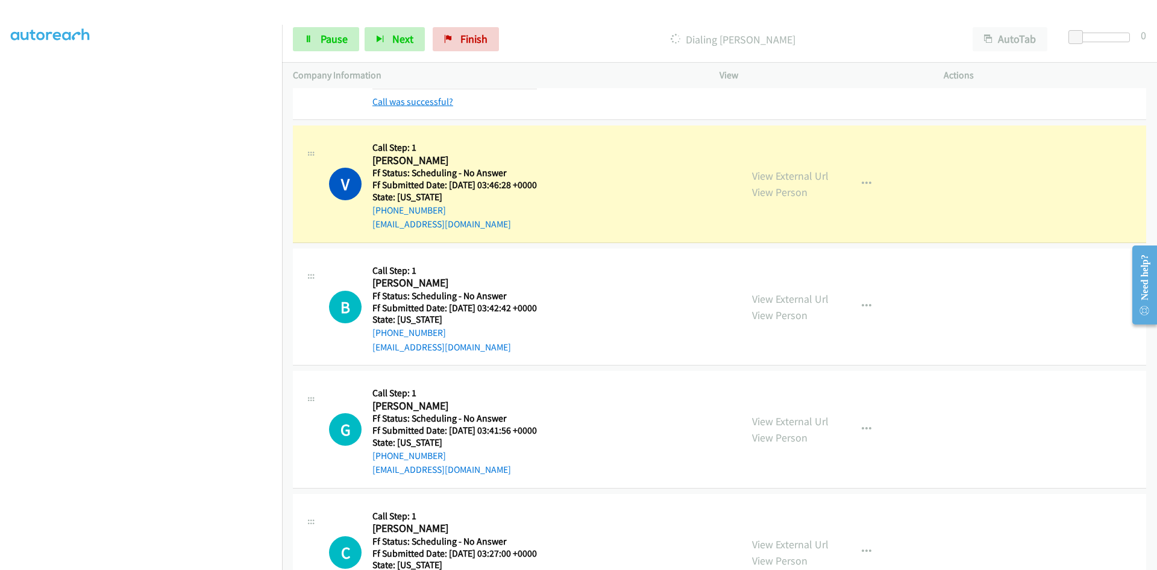
click at [433, 102] on link "Call was successful?" at bounding box center [412, 101] width 81 height 11
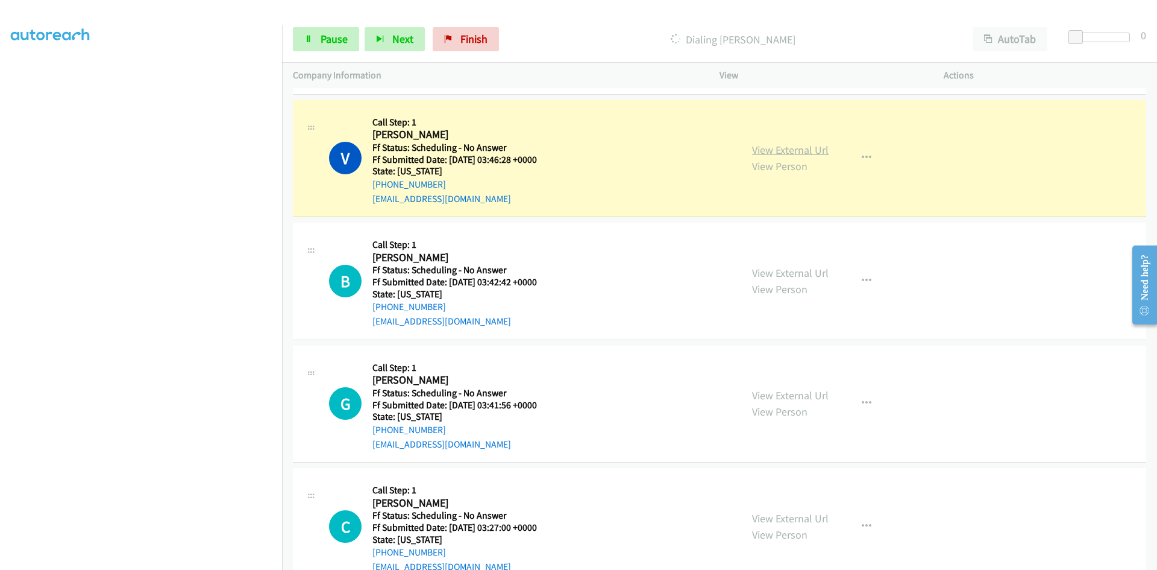
click at [768, 149] on link "View External Url" at bounding box center [790, 150] width 77 height 14
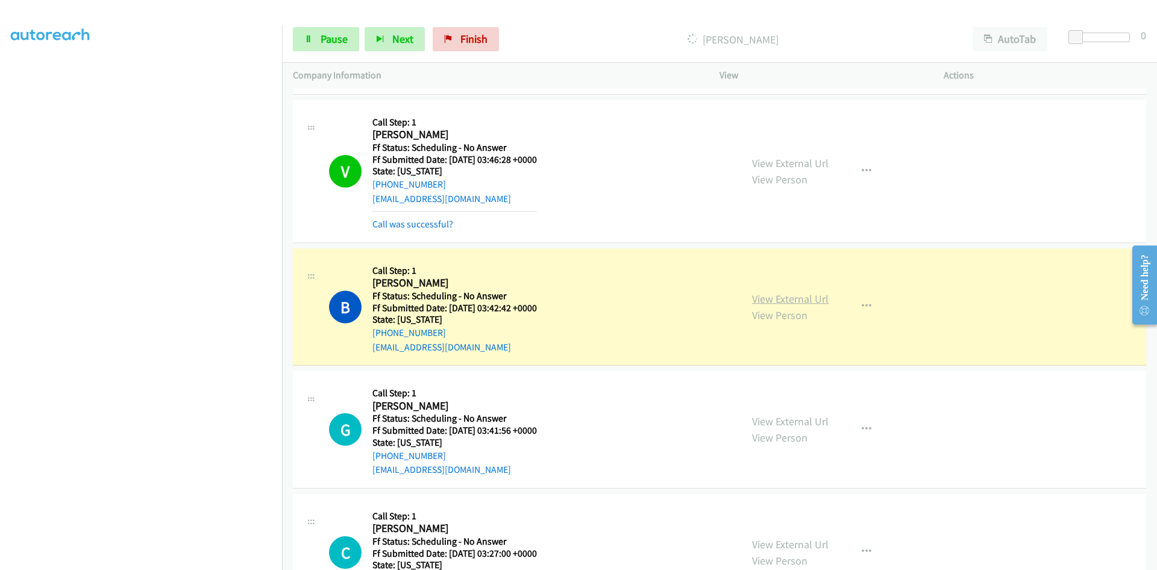
click at [796, 301] on link "View External Url" at bounding box center [790, 299] width 77 height 14
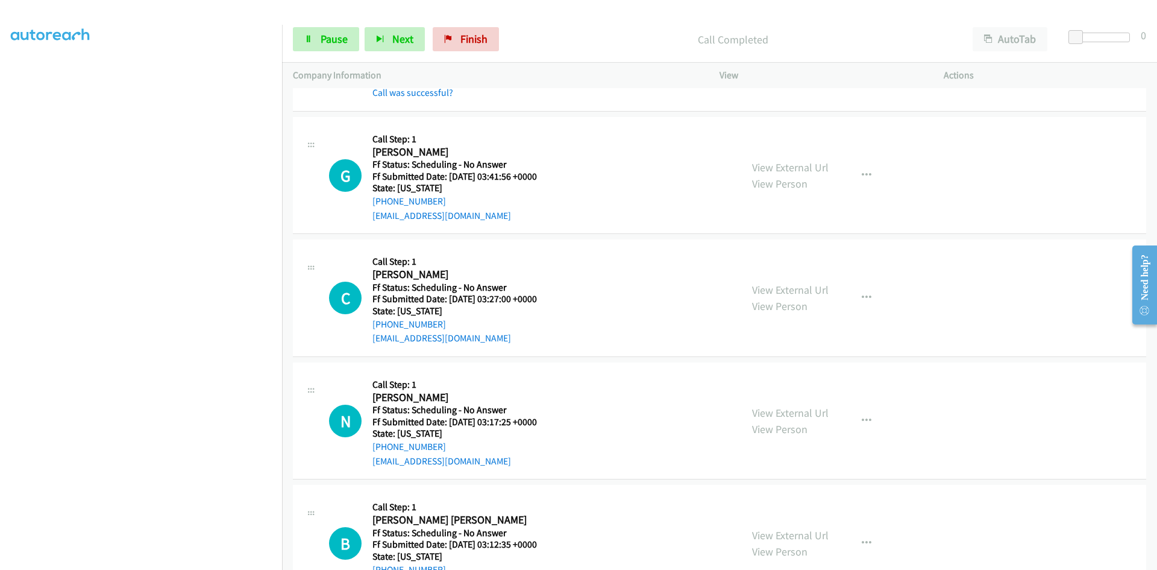
scroll to position [9729, 0]
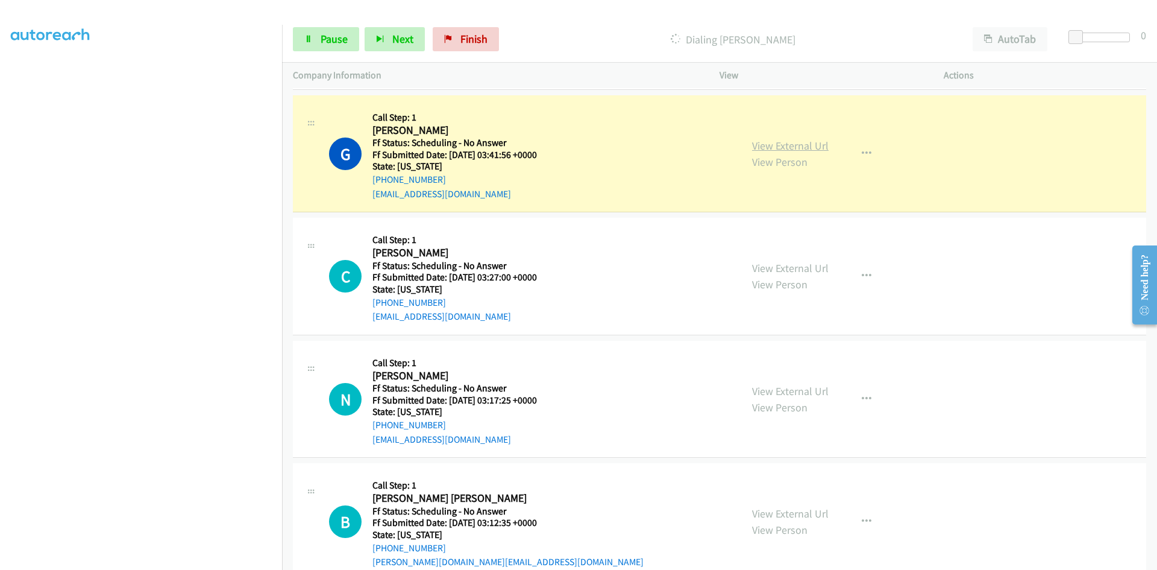
click at [781, 144] on link "View External Url" at bounding box center [790, 146] width 77 height 14
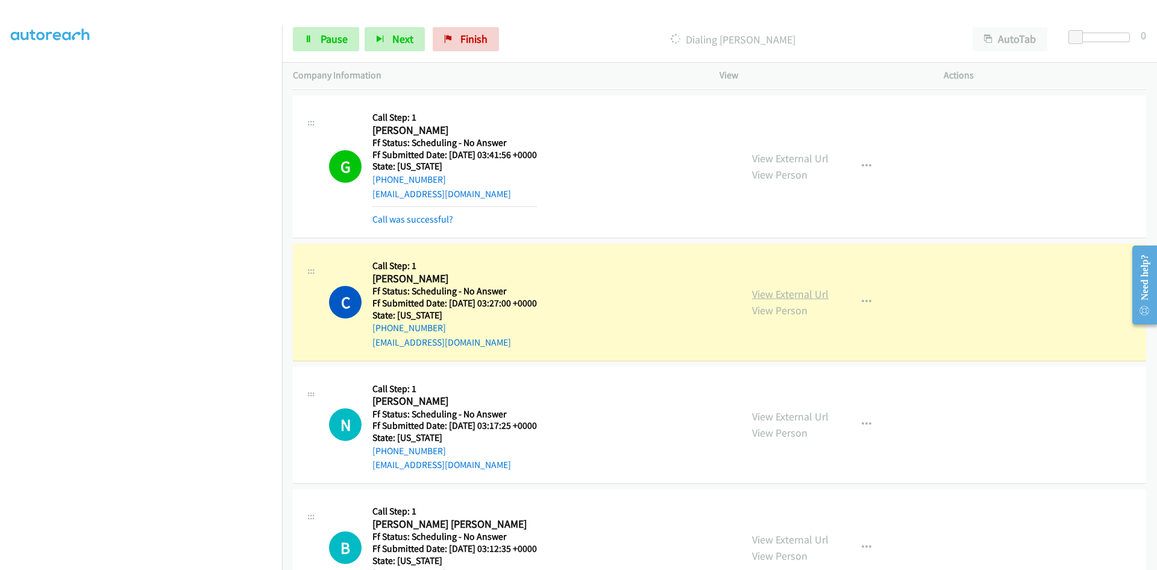
click at [758, 291] on link "View External Url" at bounding box center [790, 294] width 77 height 14
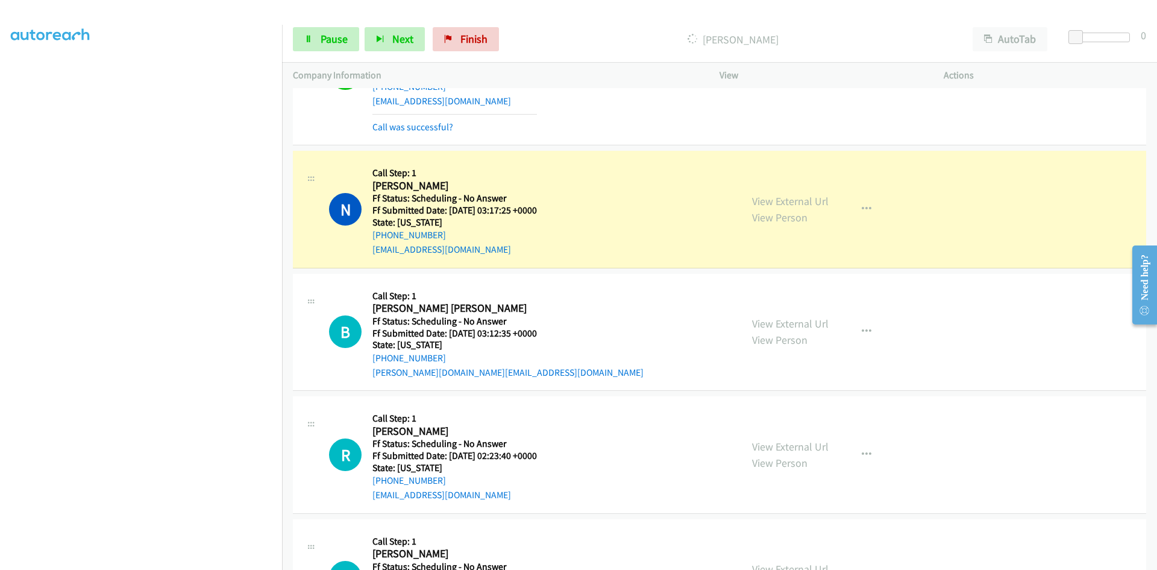
scroll to position [10031, 0]
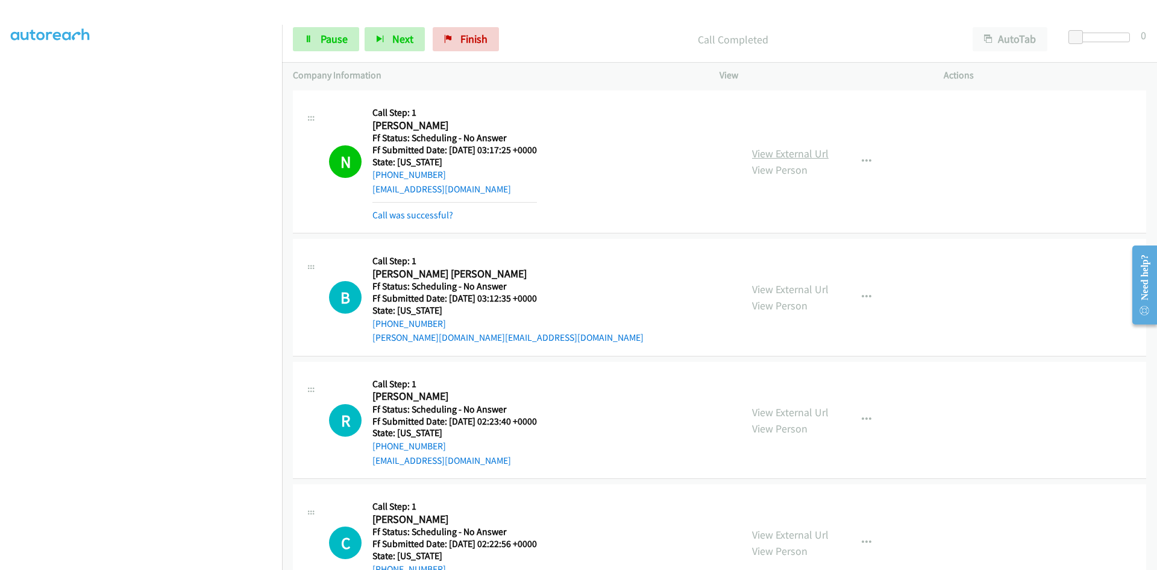
click at [796, 152] on link "View External Url" at bounding box center [790, 153] width 77 height 14
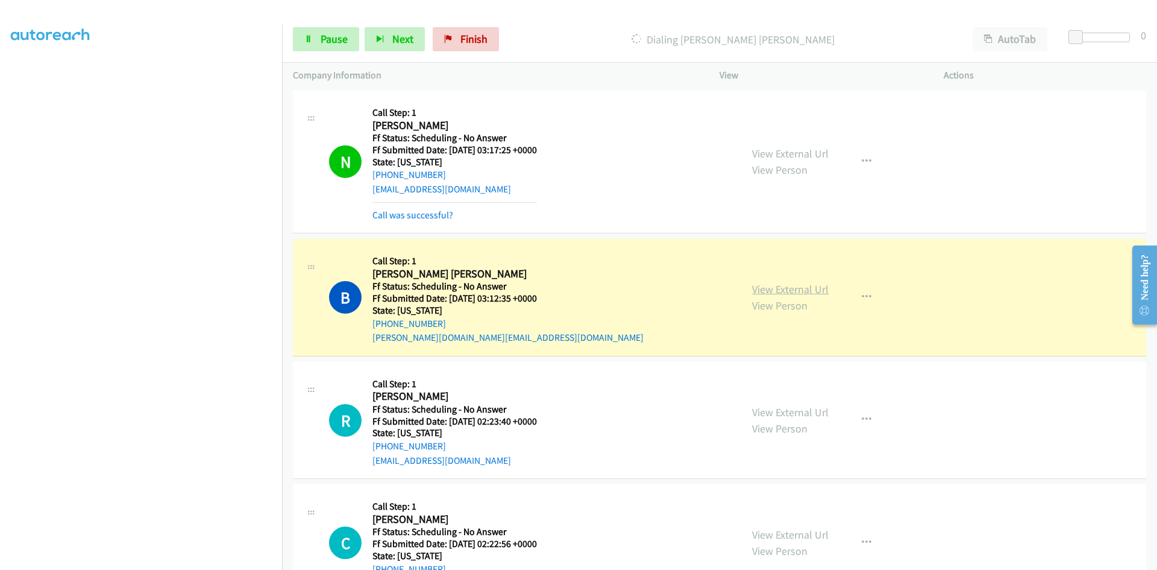
click at [779, 289] on link "View External Url" at bounding box center [790, 289] width 77 height 14
click at [350, 37] on link "Pause" at bounding box center [326, 39] width 66 height 24
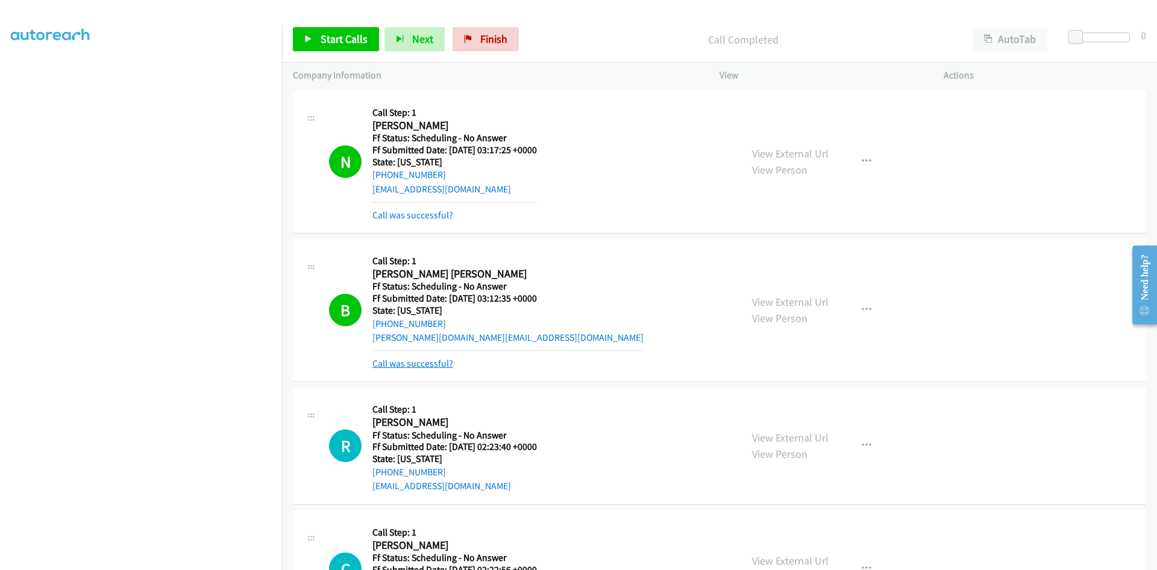
click at [411, 365] on link "Call was successful?" at bounding box center [412, 362] width 81 height 11
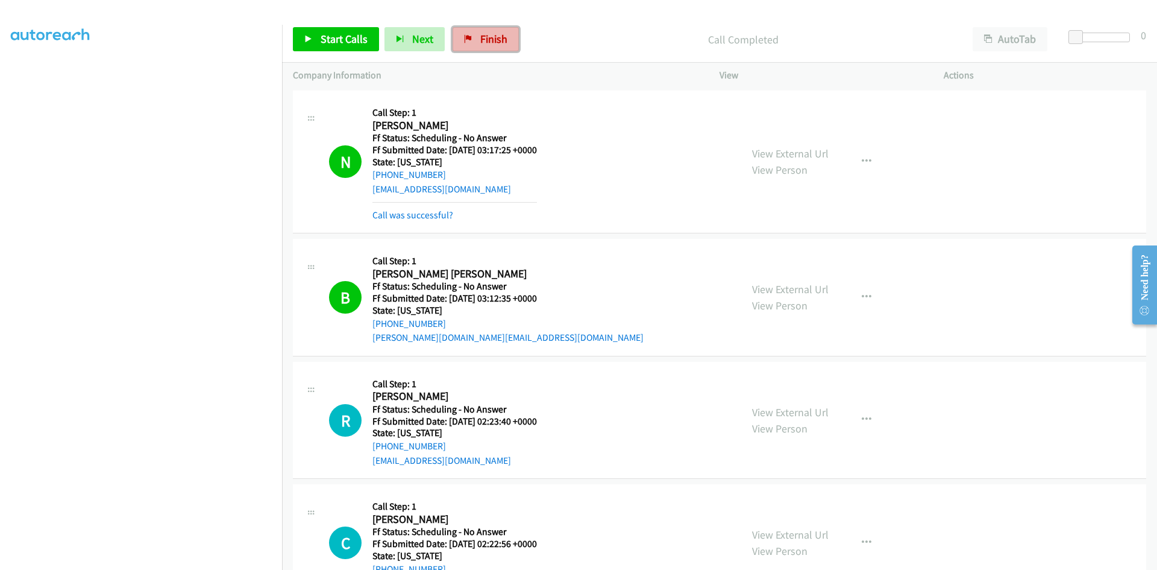
click at [471, 45] on link "Finish" at bounding box center [486, 39] width 66 height 24
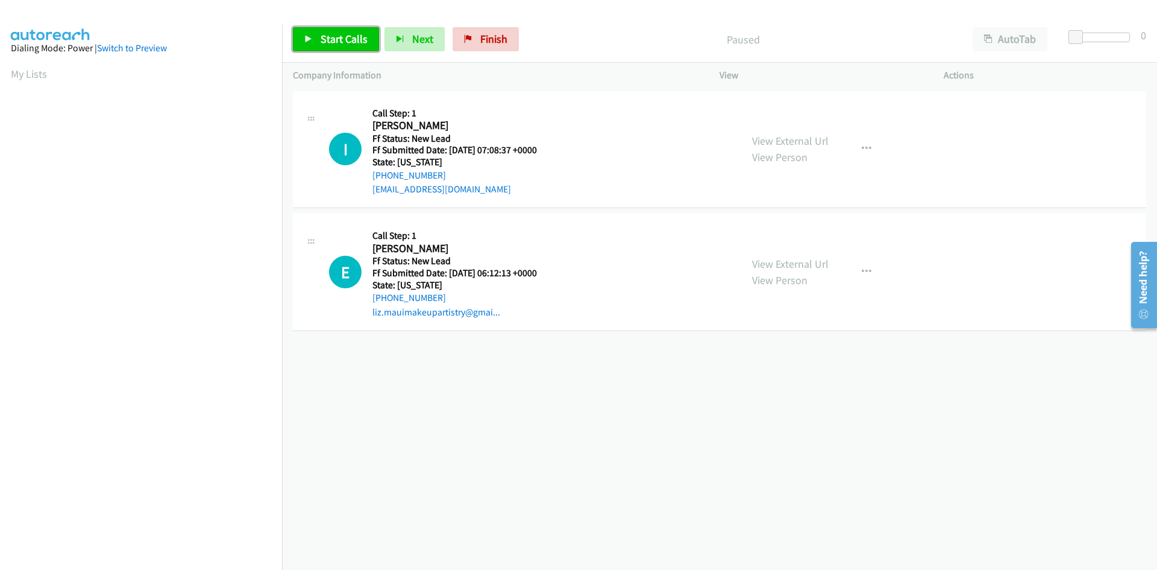
click at [347, 34] on span "Start Calls" at bounding box center [344, 39] width 47 height 14
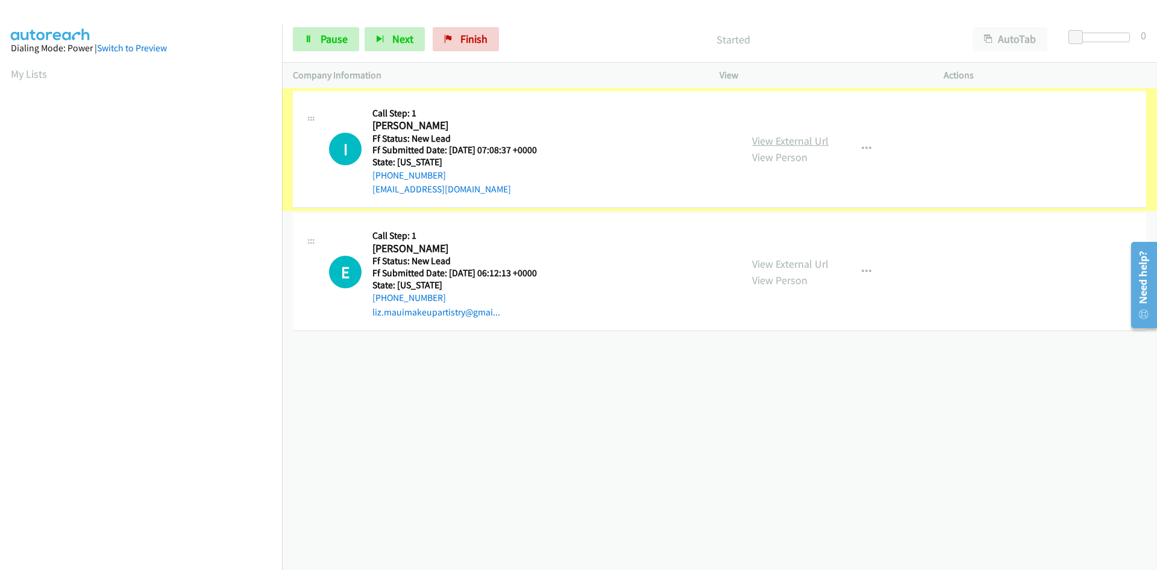
click link "View External Url"
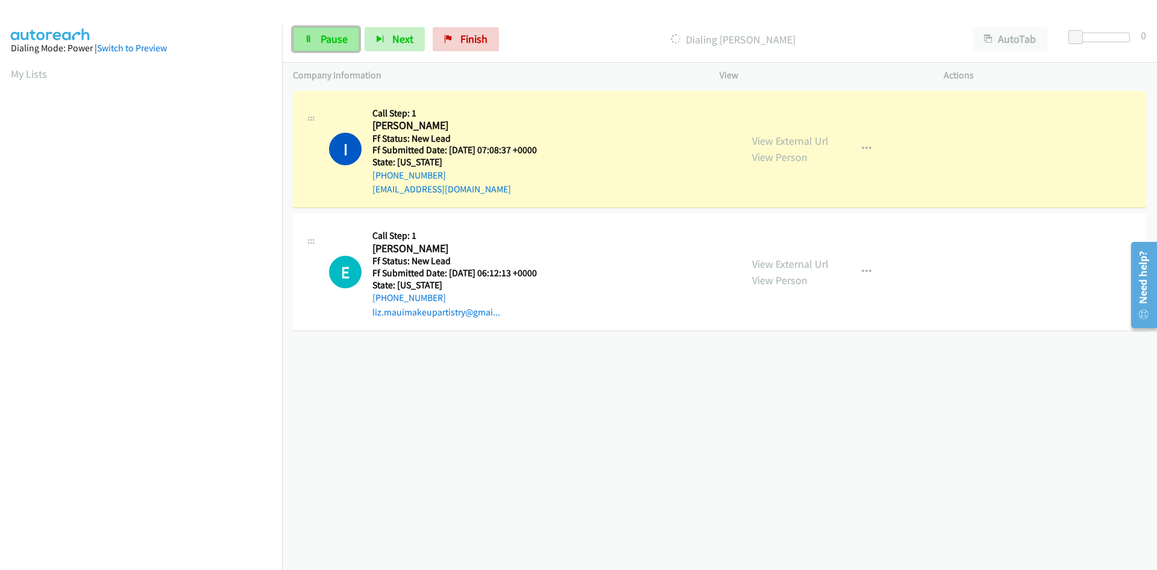
click icon
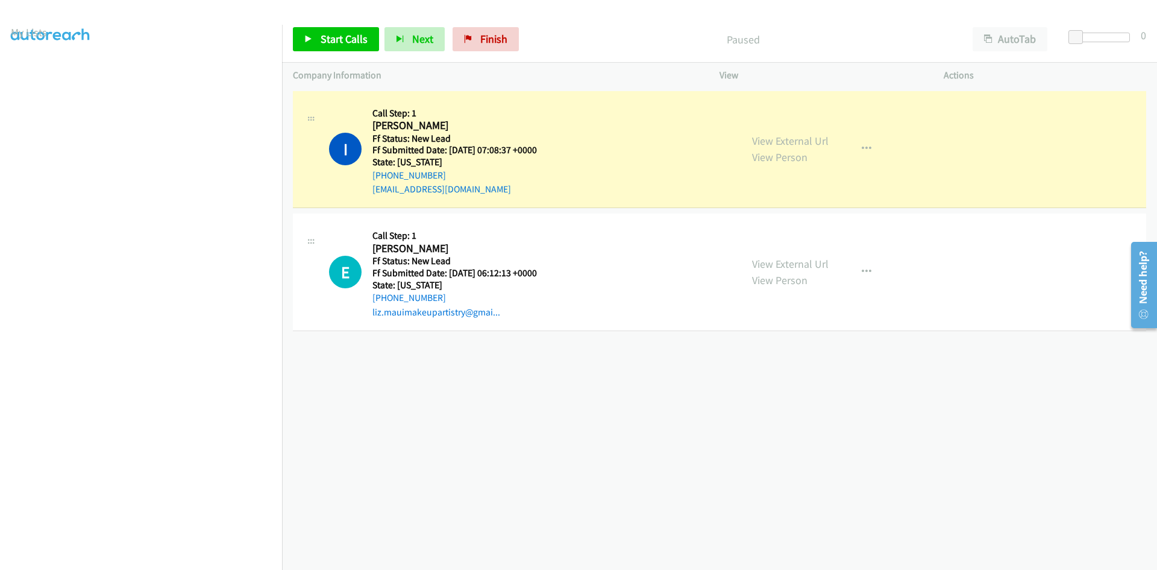
scroll to position [106, 0]
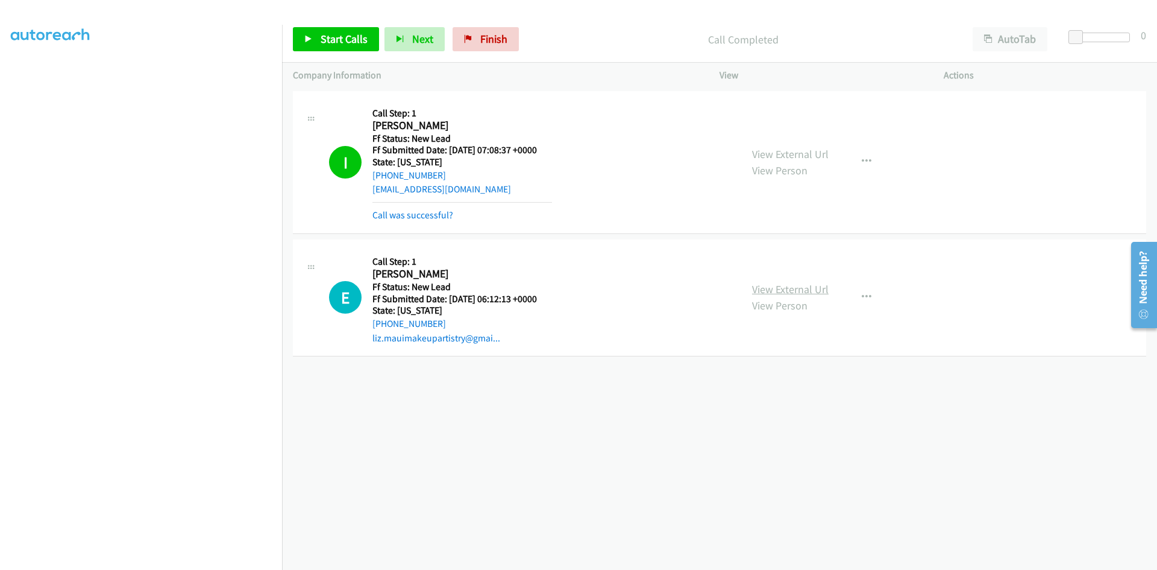
click link "View External Url"
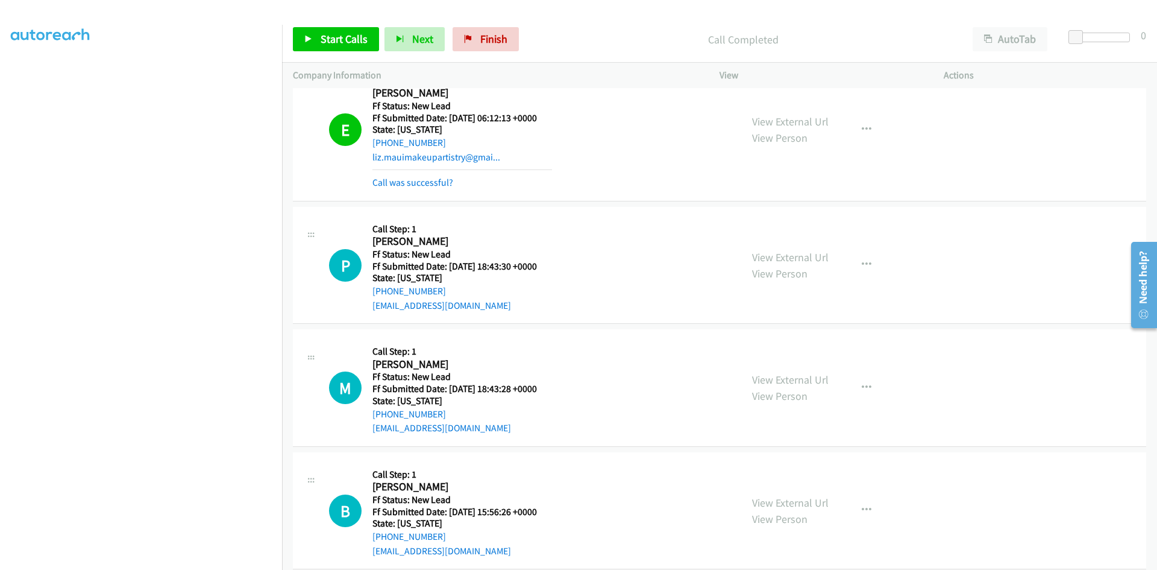
scroll to position [198, 0]
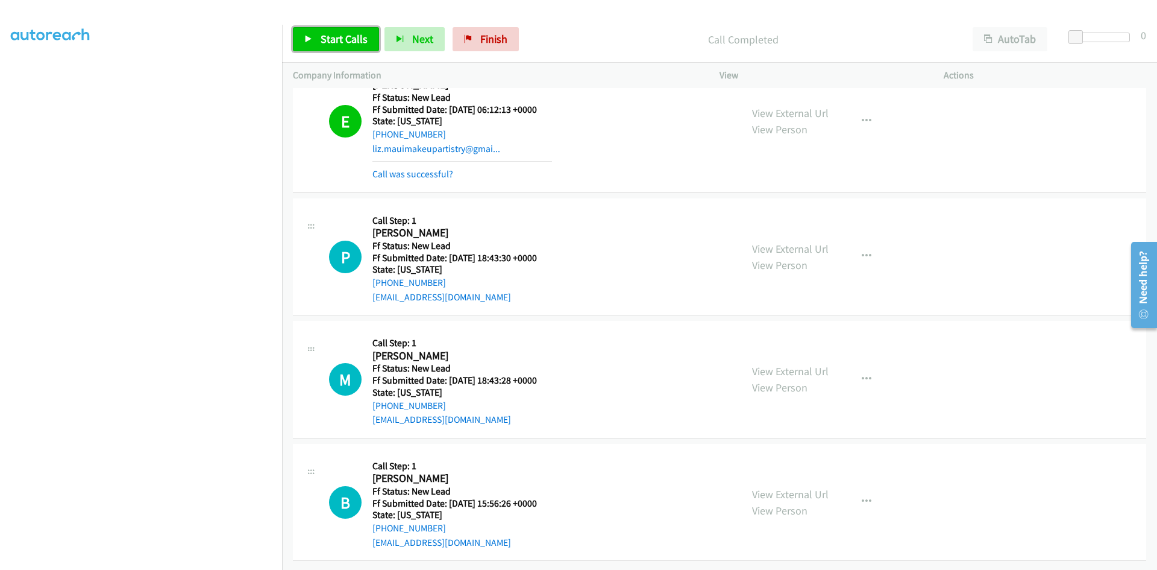
click span "Start Calls"
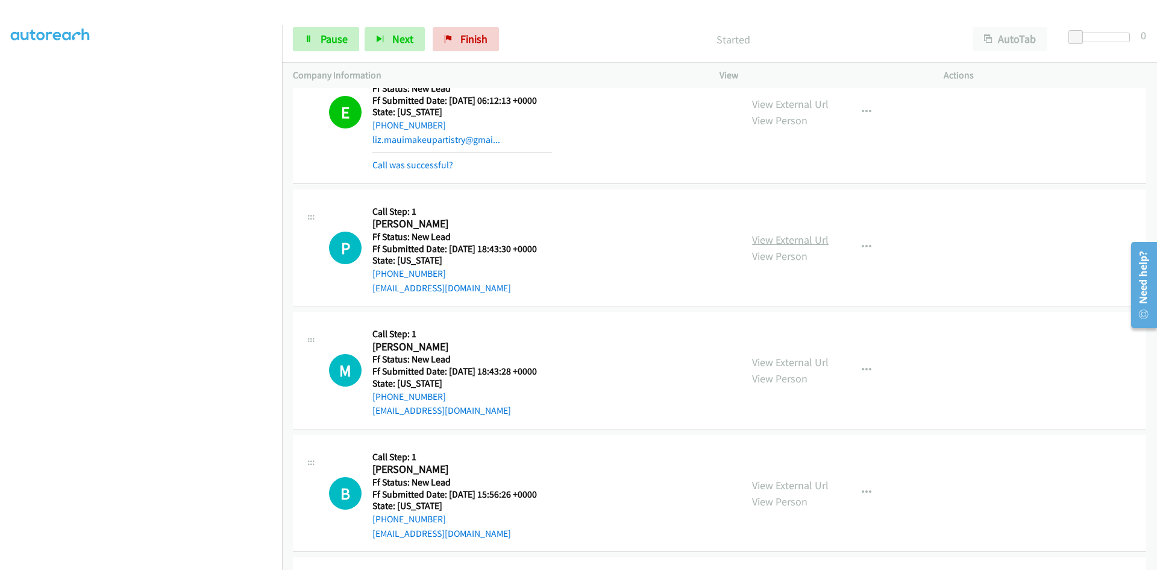
click link "View External Url"
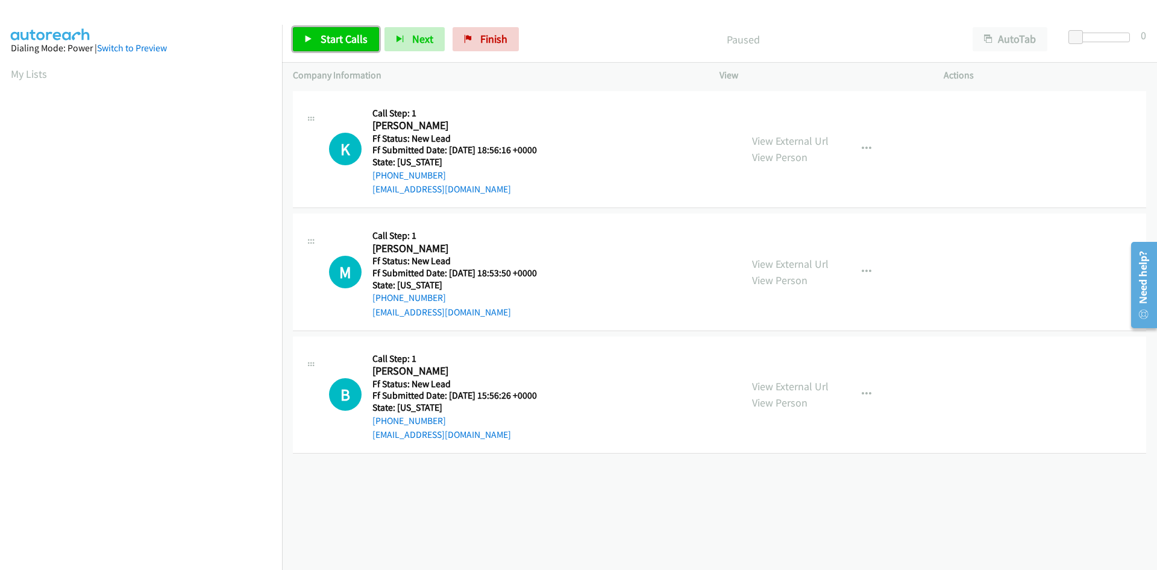
click at [351, 43] on span "Start Calls" at bounding box center [344, 39] width 47 height 14
click at [792, 140] on link "View External Url" at bounding box center [790, 141] width 77 height 14
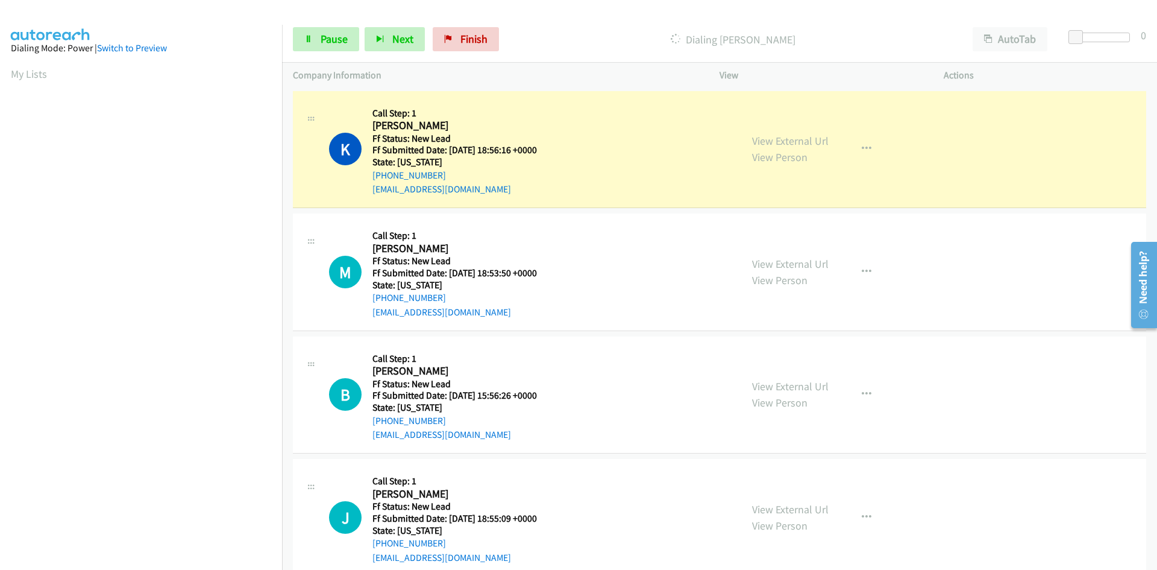
scroll to position [106, 0]
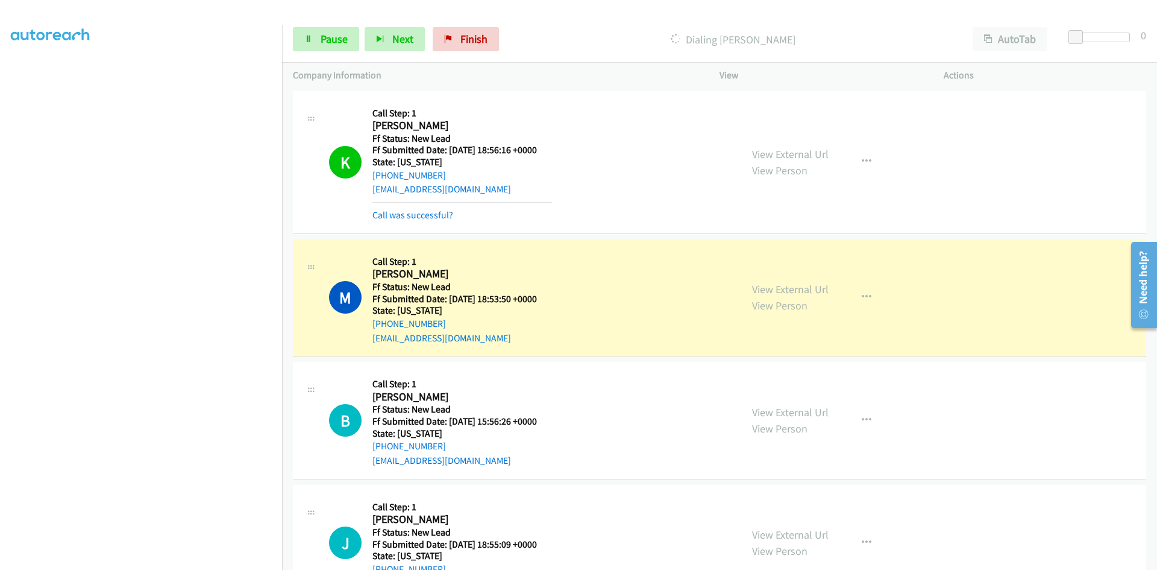
click at [824, 287] on div "View External Url View Person View External Url Email Schedule/Manage Callback …" at bounding box center [858, 297] width 235 height 95
click at [819, 294] on link "View External Url" at bounding box center [790, 289] width 77 height 14
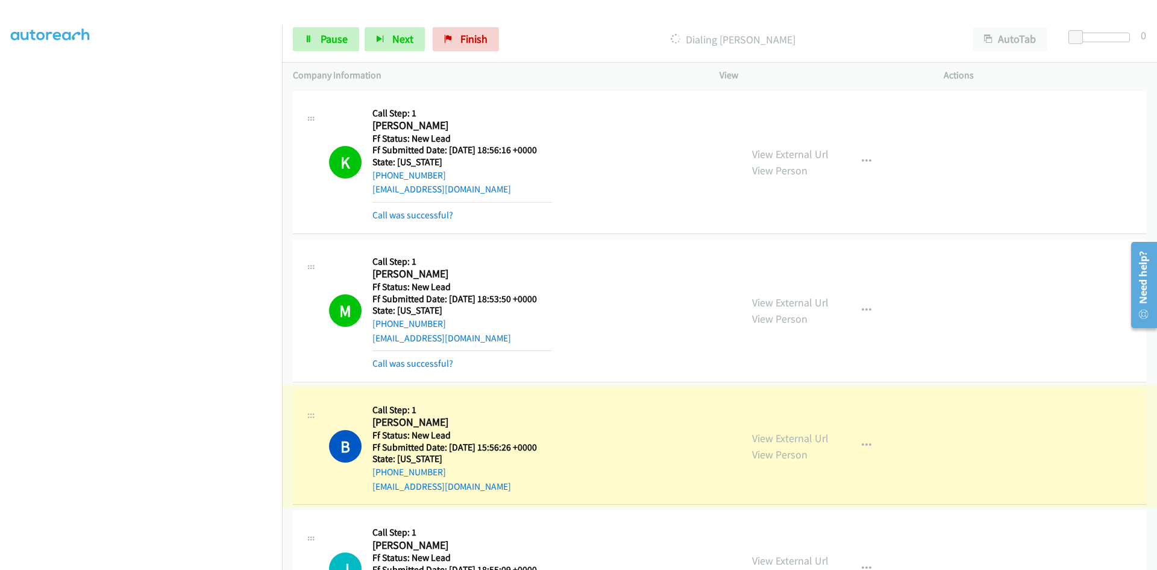
click at [804, 437] on link "View External Url" at bounding box center [790, 438] width 77 height 14
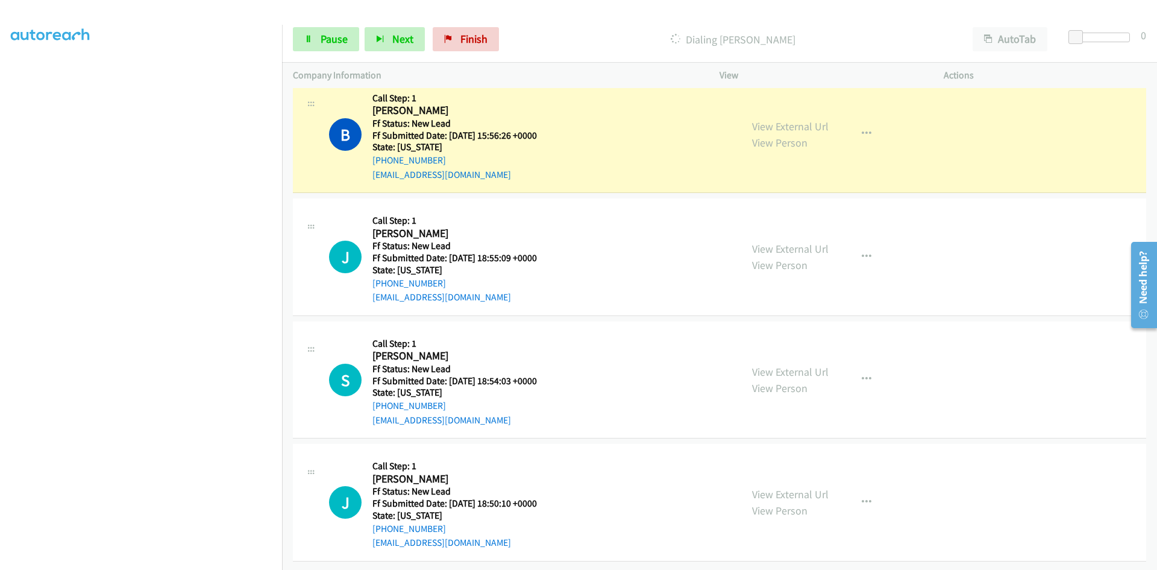
scroll to position [321, 0]
click at [771, 242] on link "View External Url" at bounding box center [790, 249] width 77 height 14
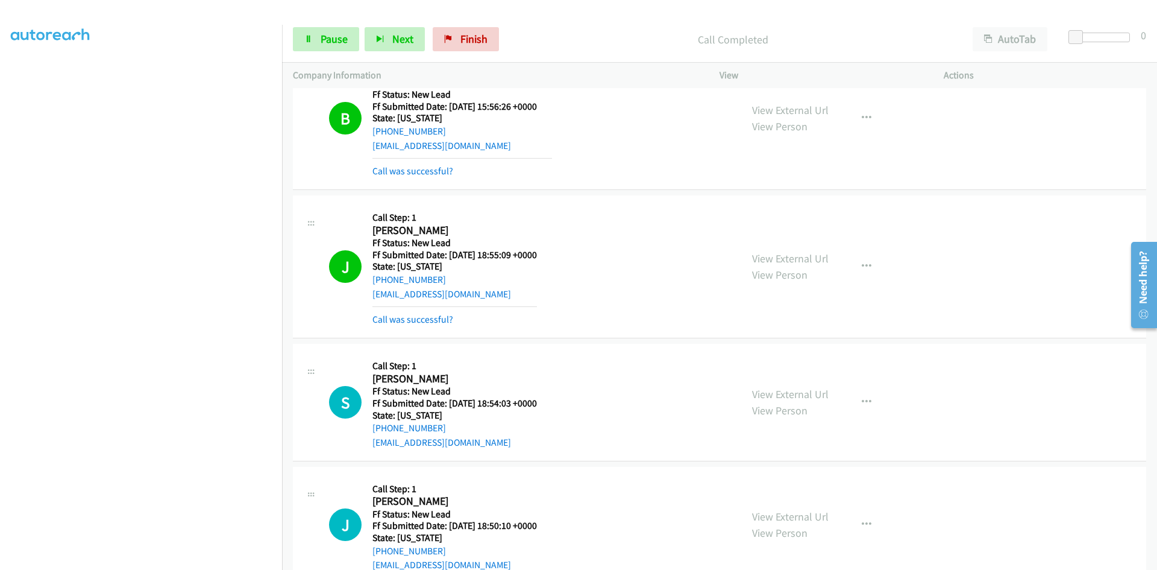
scroll to position [372, 0]
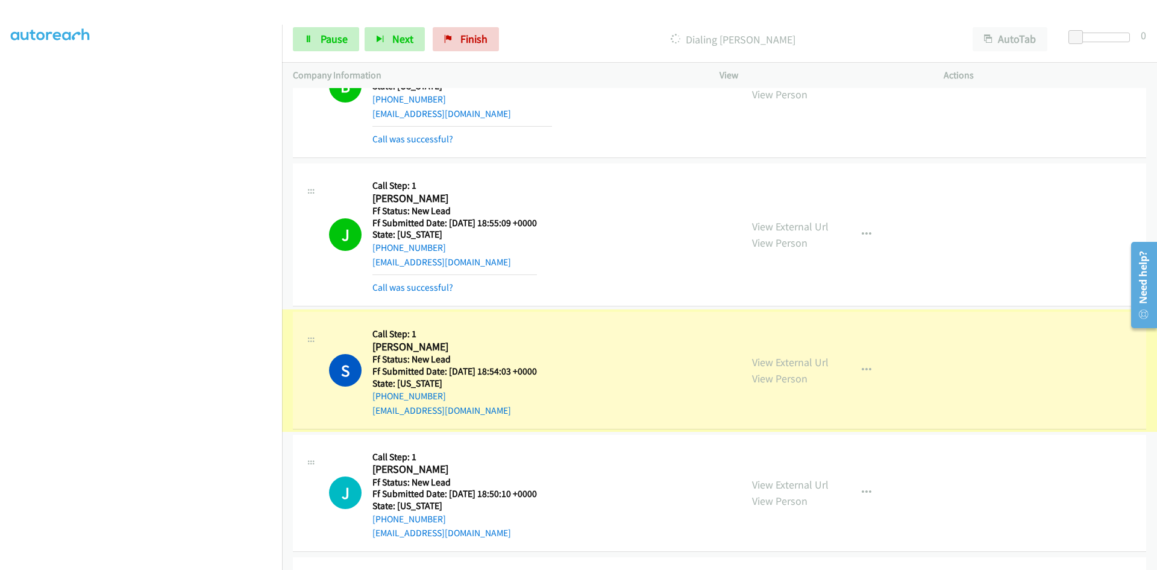
click at [765, 360] on link "View External Url" at bounding box center [790, 362] width 77 height 14
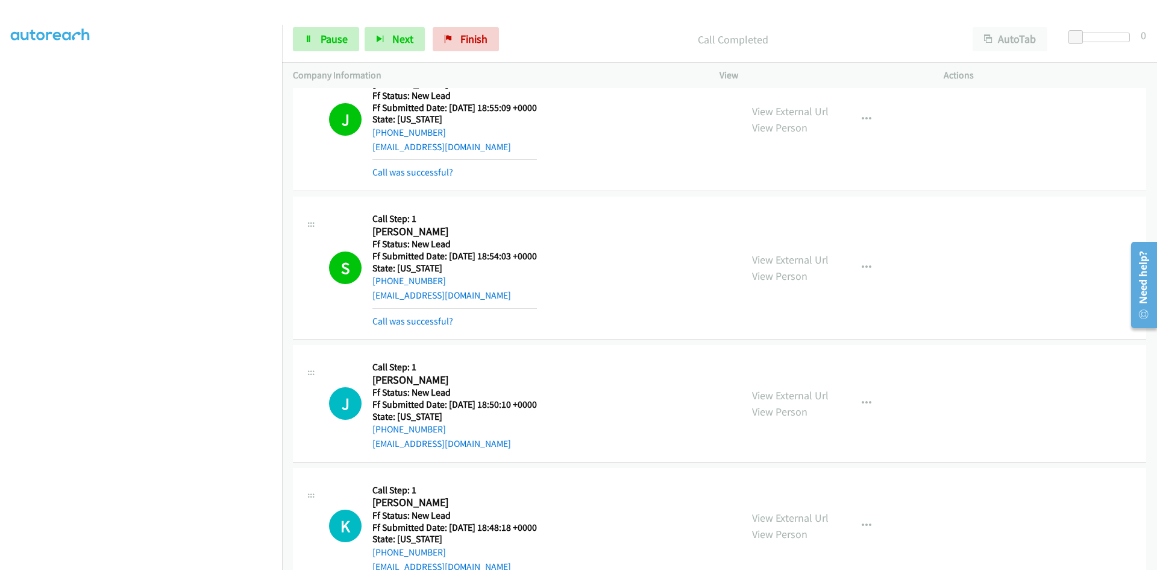
scroll to position [521, 0]
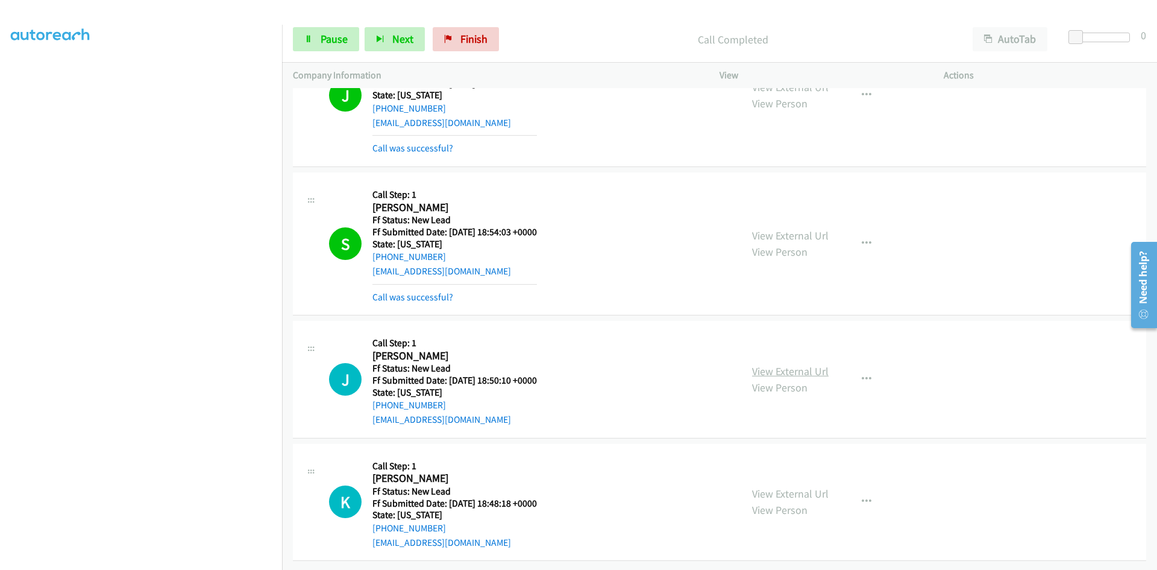
click at [797, 364] on link "View External Url" at bounding box center [790, 371] width 77 height 14
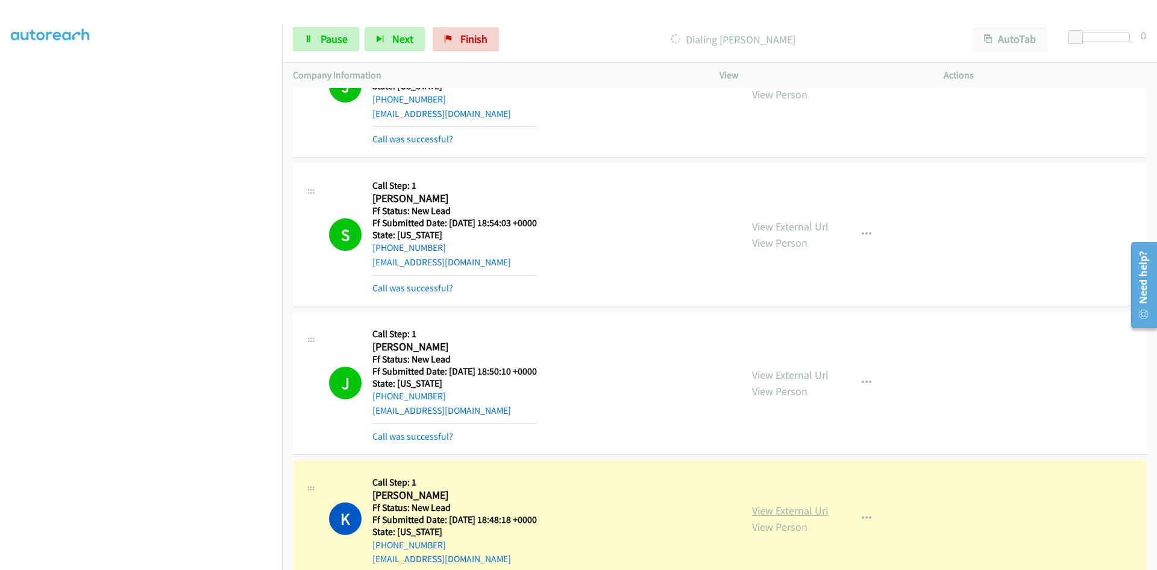
click at [814, 514] on link "View External Url" at bounding box center [790, 510] width 77 height 14
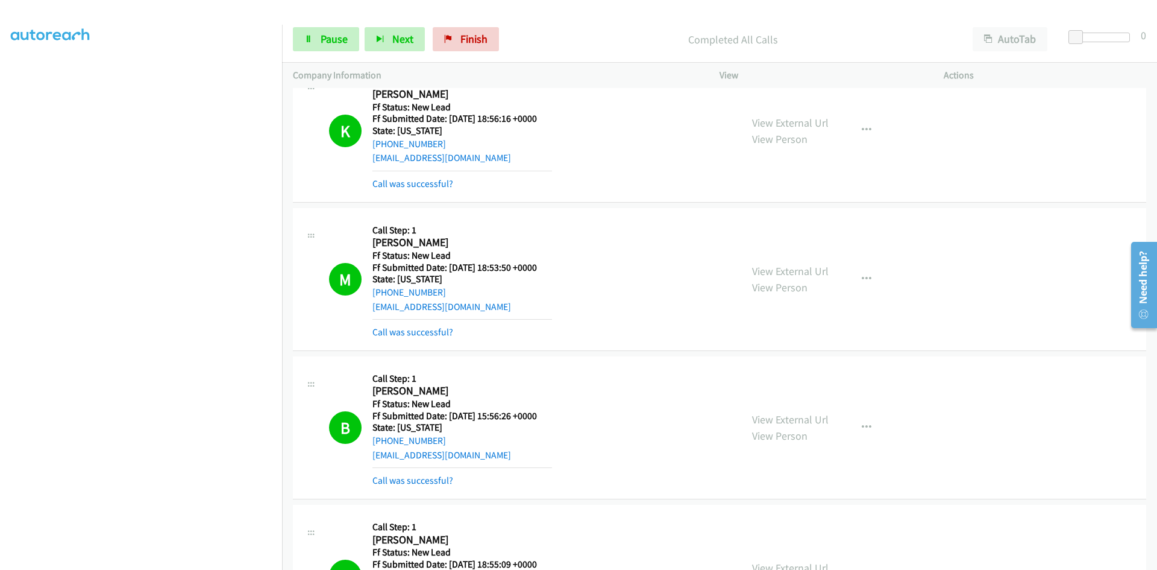
scroll to position [0, 0]
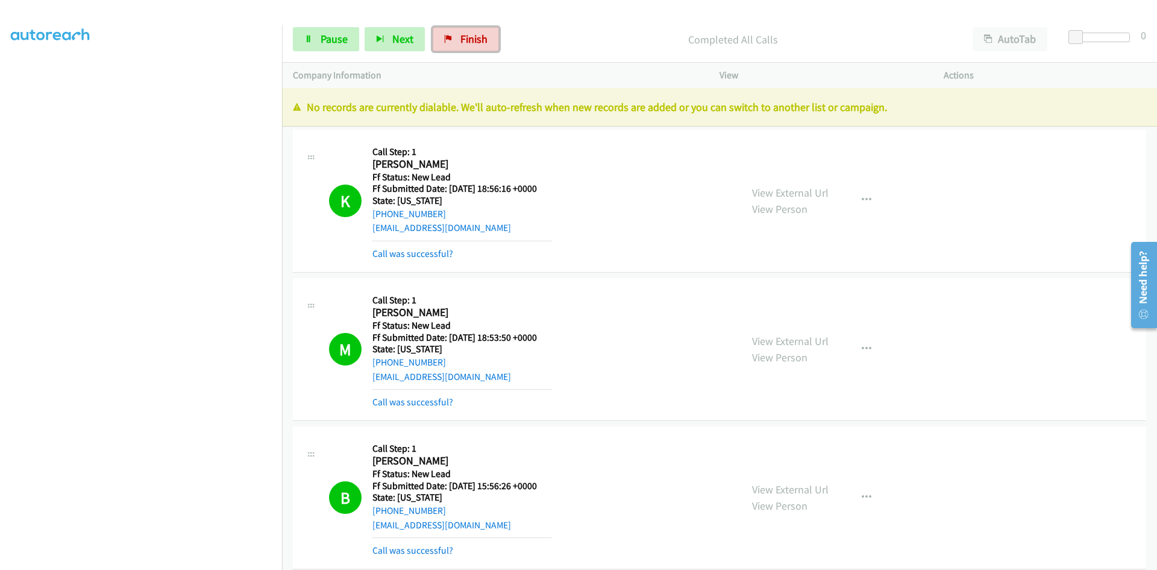
drag, startPoint x: 491, startPoint y: 40, endPoint x: 635, endPoint y: 63, distance: 145.9
click at [491, 40] on link "Finish" at bounding box center [466, 39] width 66 height 24
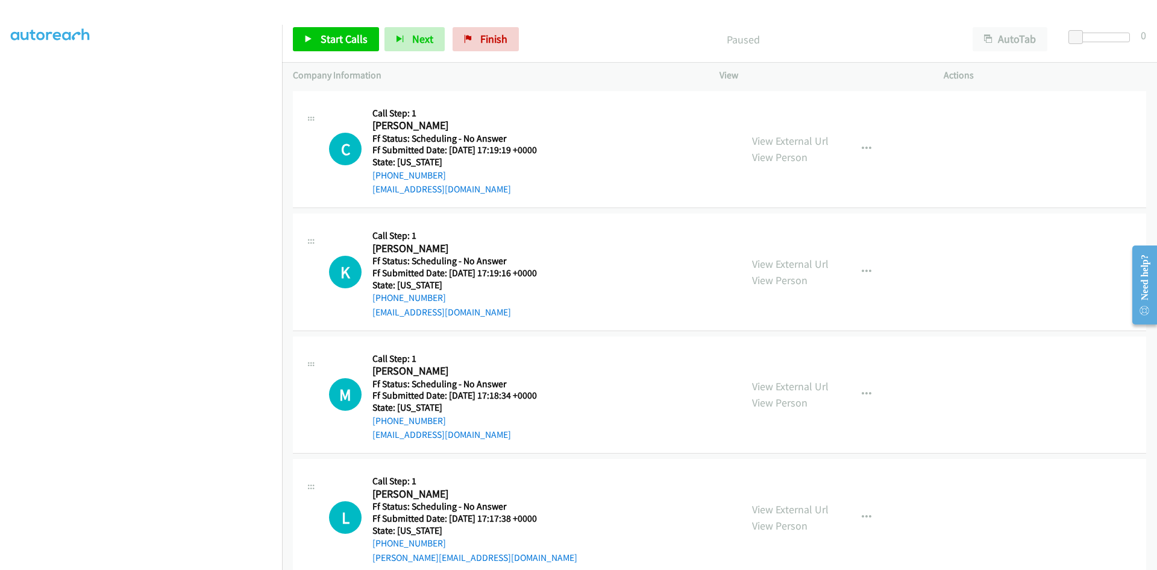
scroll to position [106, 0]
click at [310, 39] on icon at bounding box center [308, 40] width 8 height 8
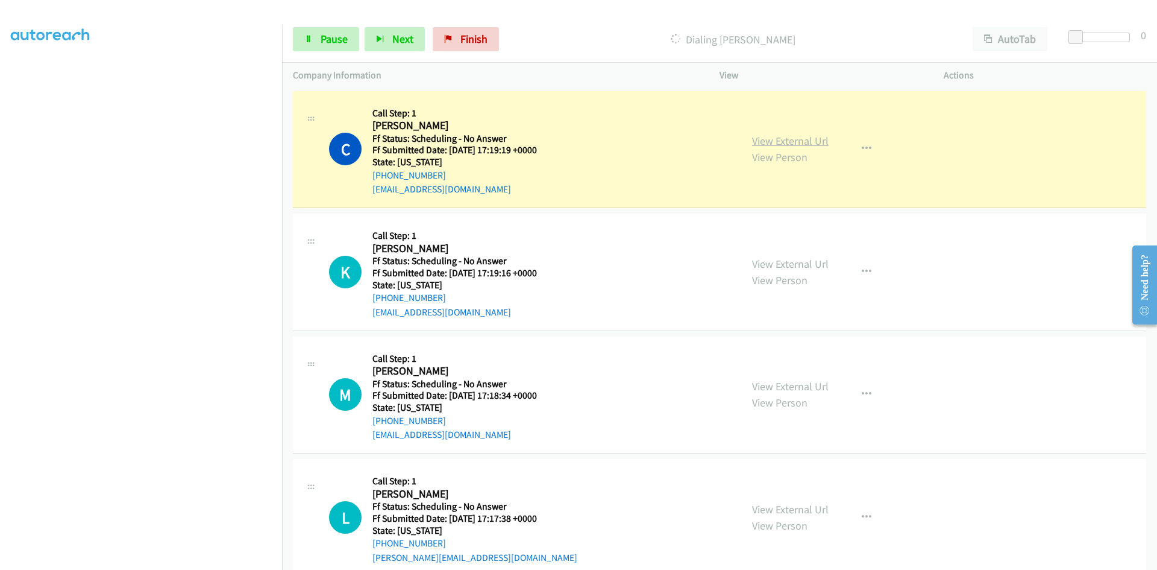
click at [813, 140] on link "View External Url" at bounding box center [790, 141] width 77 height 14
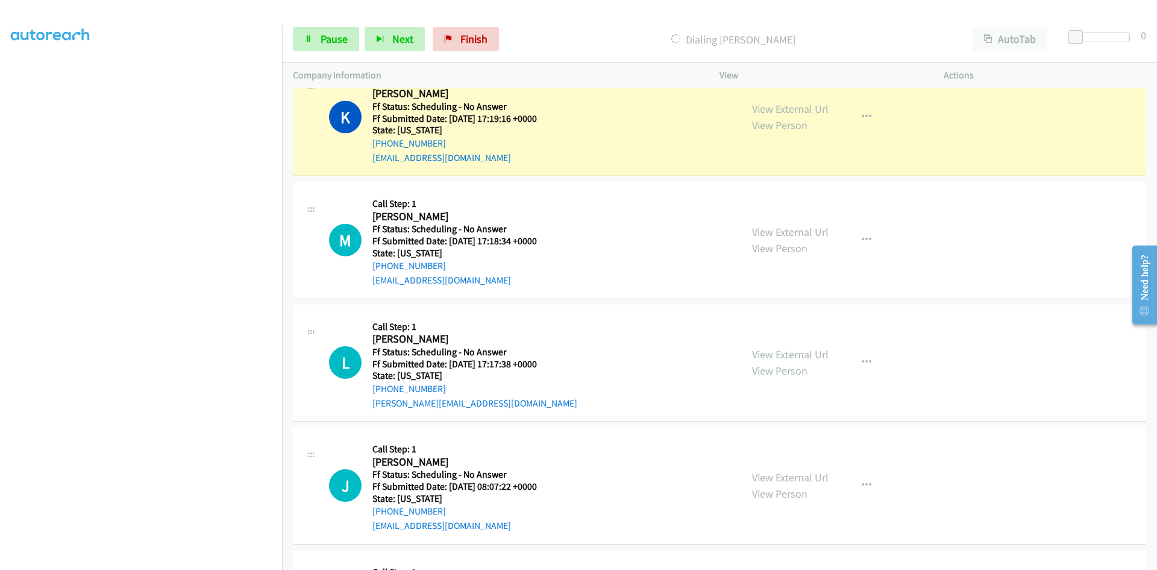
scroll to position [181, 0]
click at [776, 109] on link "View External Url" at bounding box center [790, 108] width 77 height 14
click at [333, 39] on span "Pause" at bounding box center [334, 39] width 27 height 14
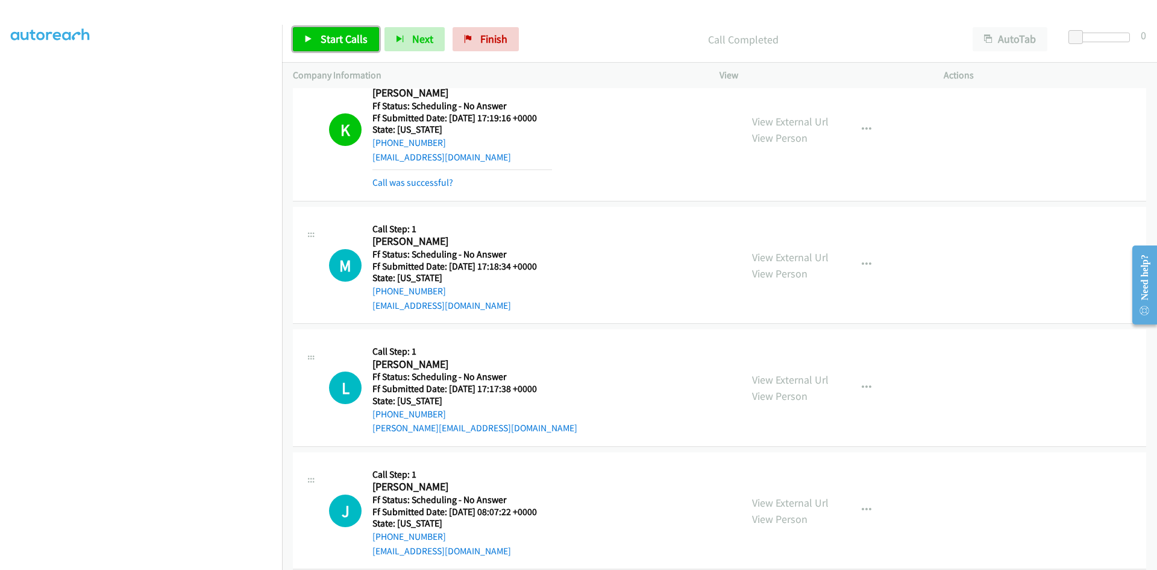
click at [311, 38] on icon at bounding box center [308, 40] width 8 height 8
click at [383, 181] on link "Call was successful?" at bounding box center [412, 182] width 81 height 11
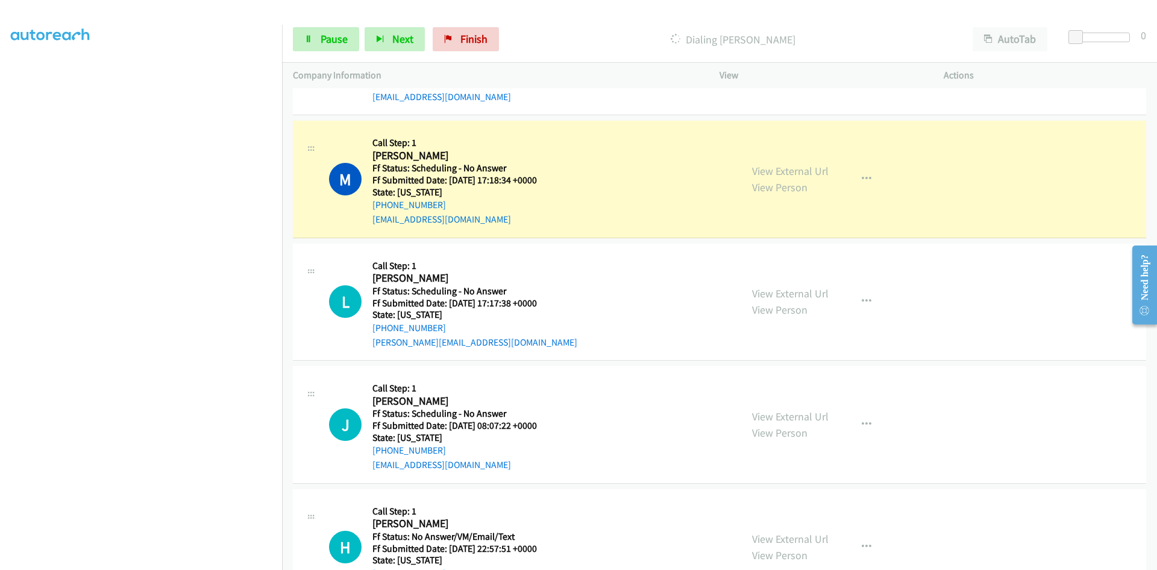
scroll to position [301, 0]
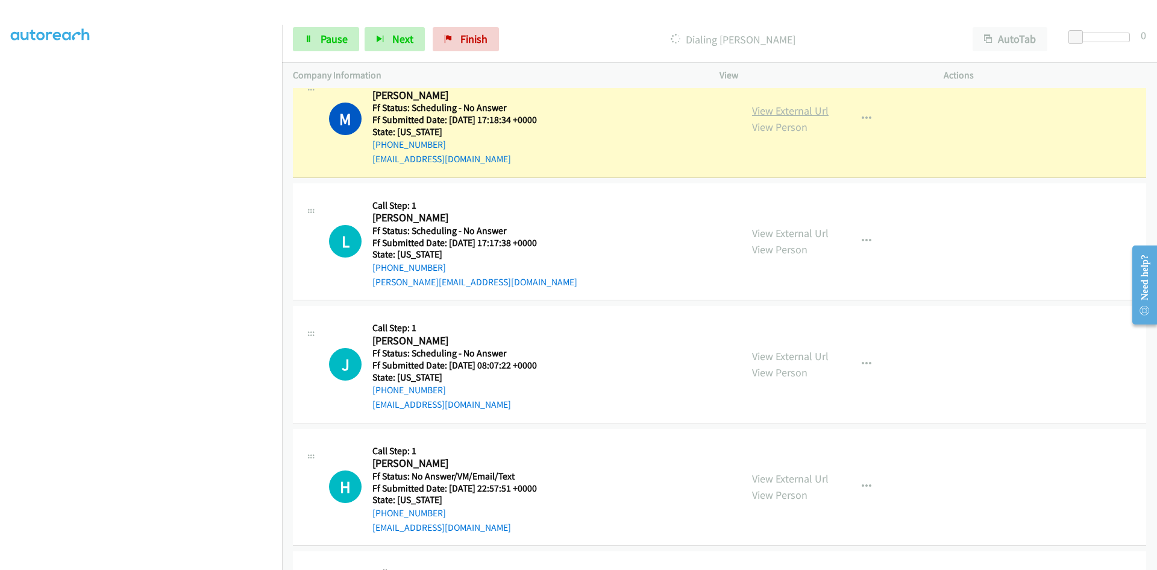
click at [775, 107] on link "View External Url" at bounding box center [790, 111] width 77 height 14
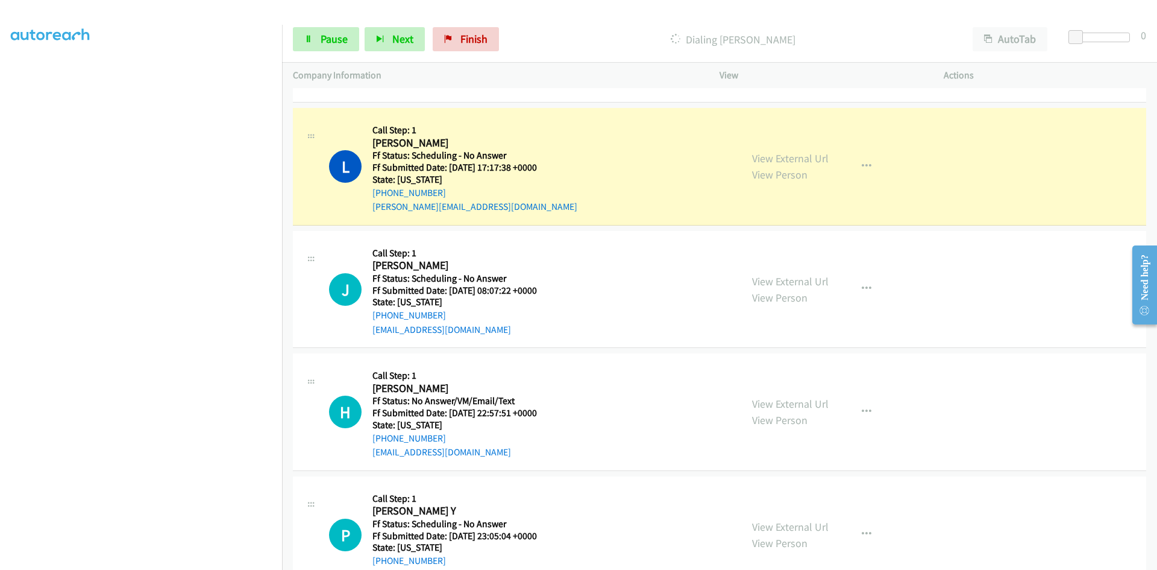
scroll to position [422, 0]
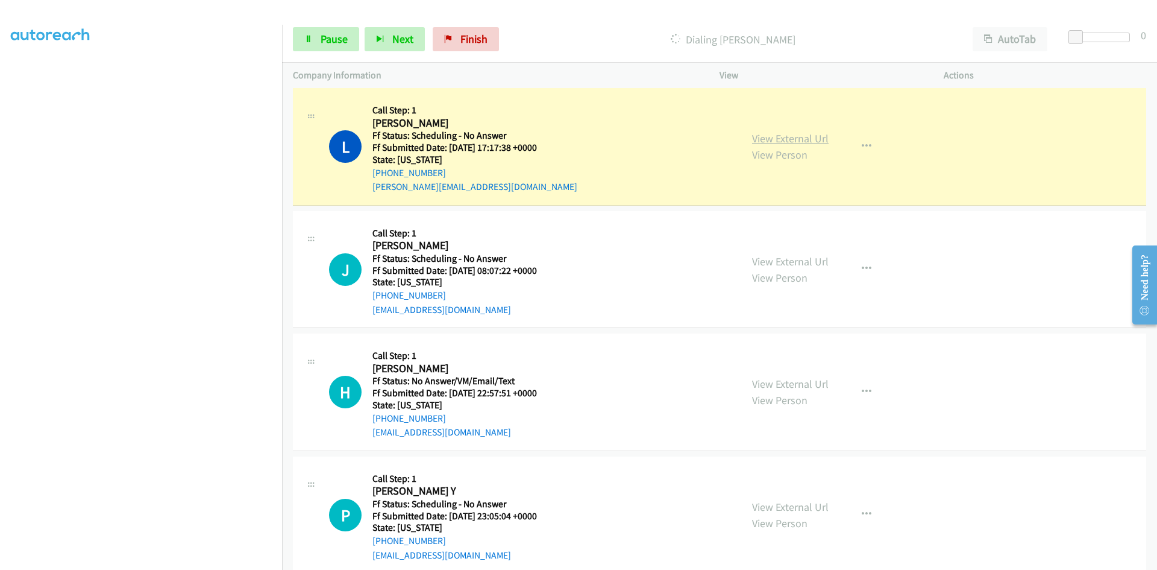
click at [808, 139] on link "View External Url" at bounding box center [790, 138] width 77 height 14
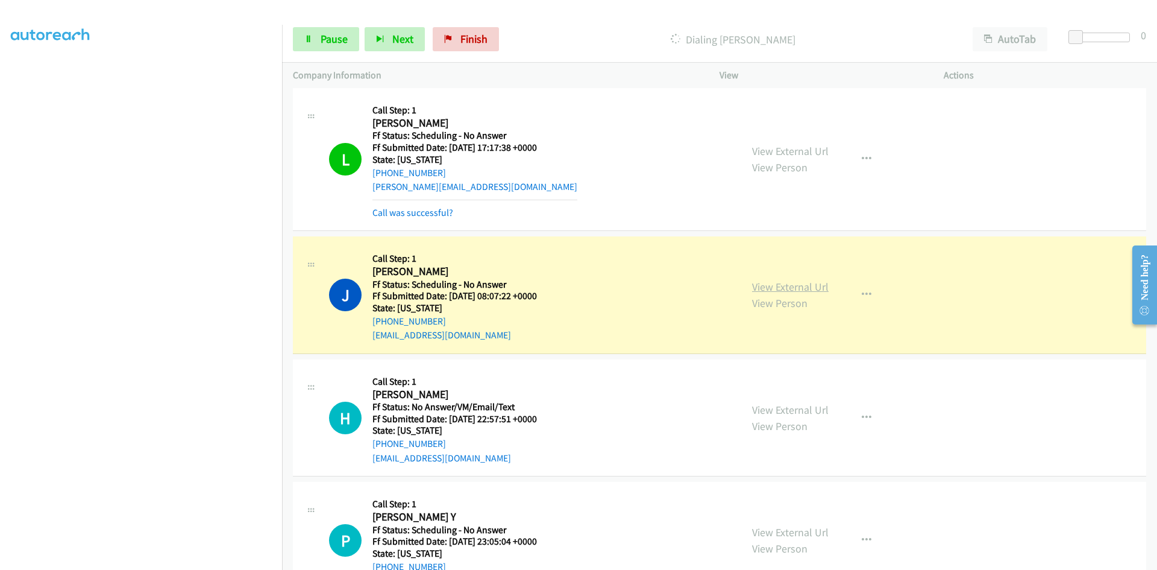
click at [807, 286] on link "View External Url" at bounding box center [790, 287] width 77 height 14
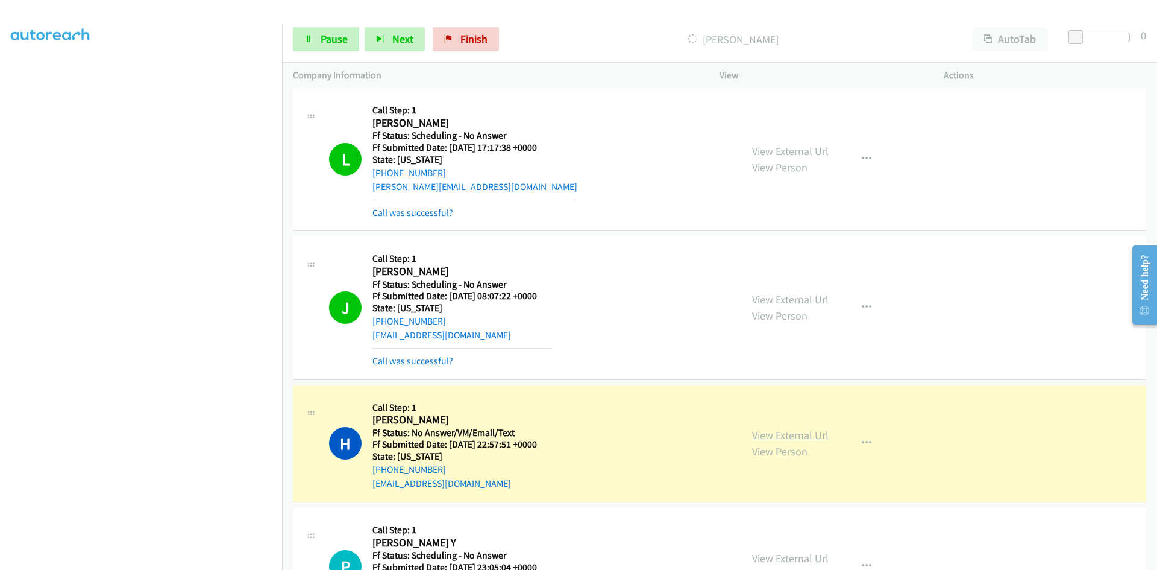
click at [801, 438] on link "View External Url" at bounding box center [790, 435] width 77 height 14
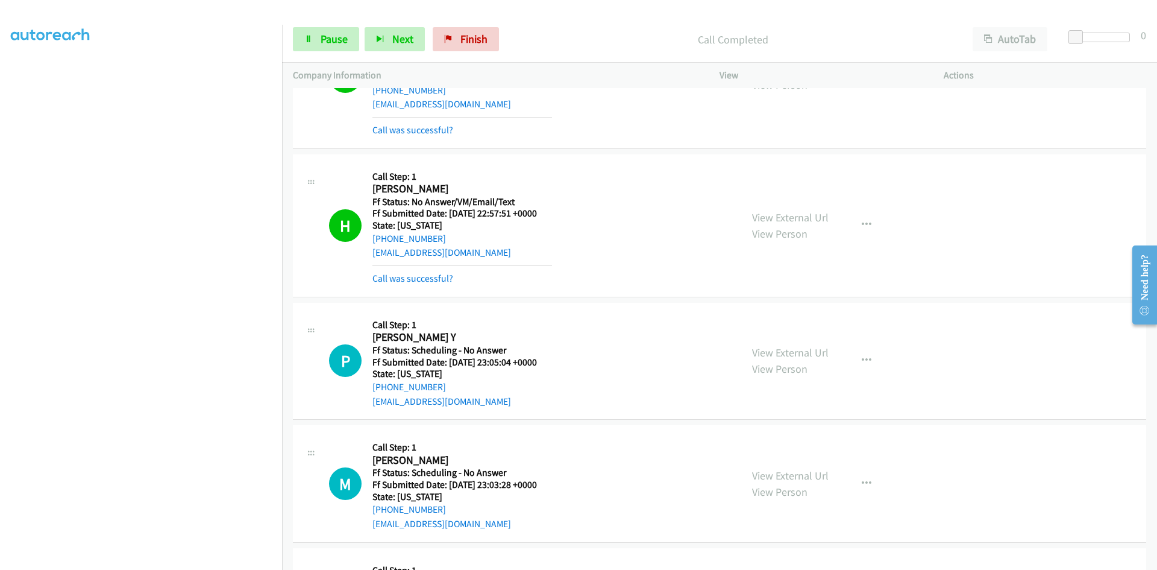
scroll to position [663, 0]
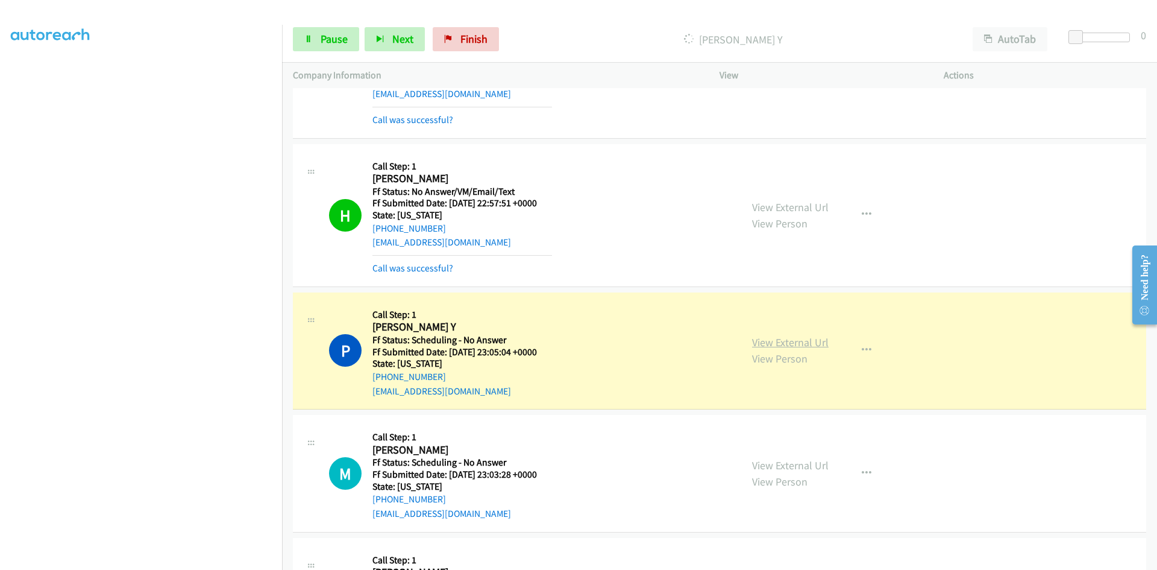
click at [796, 342] on link "View External Url" at bounding box center [790, 342] width 77 height 14
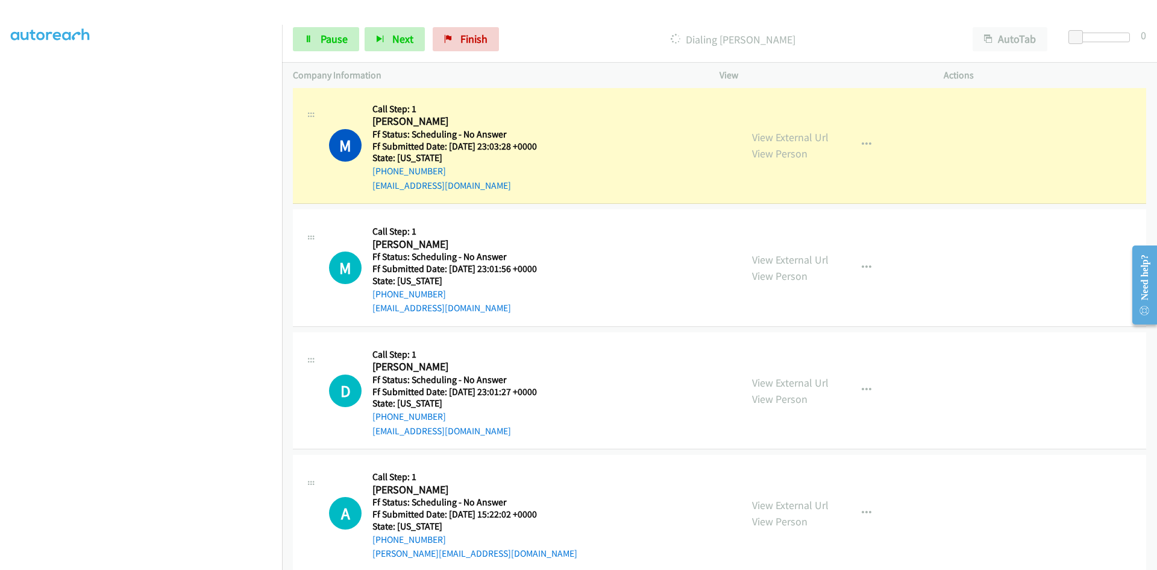
scroll to position [1025, 0]
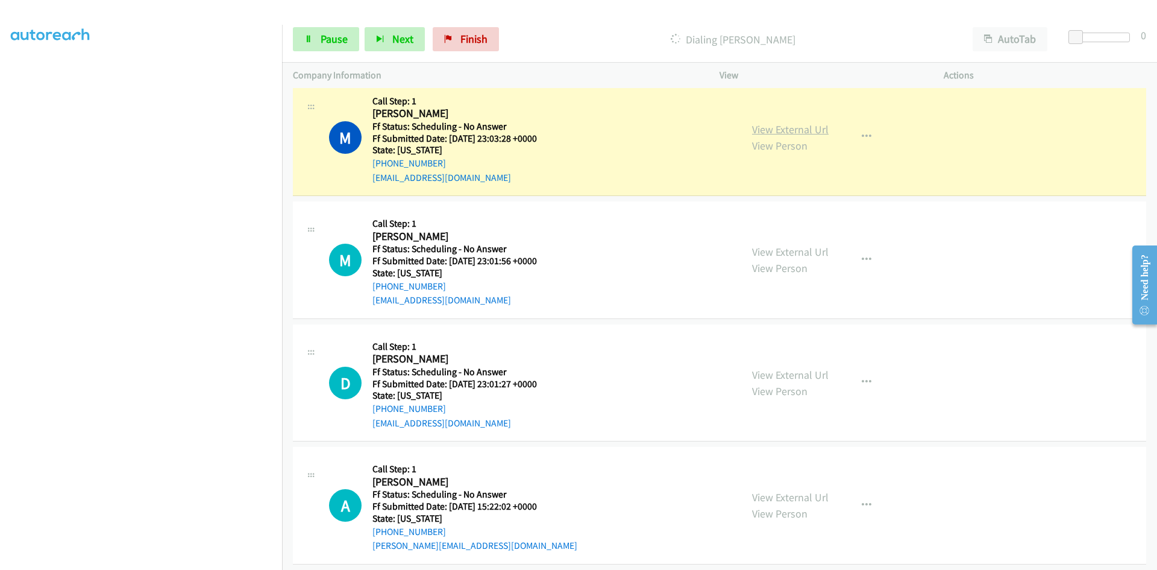
click at [776, 131] on link "View External Url" at bounding box center [790, 129] width 77 height 14
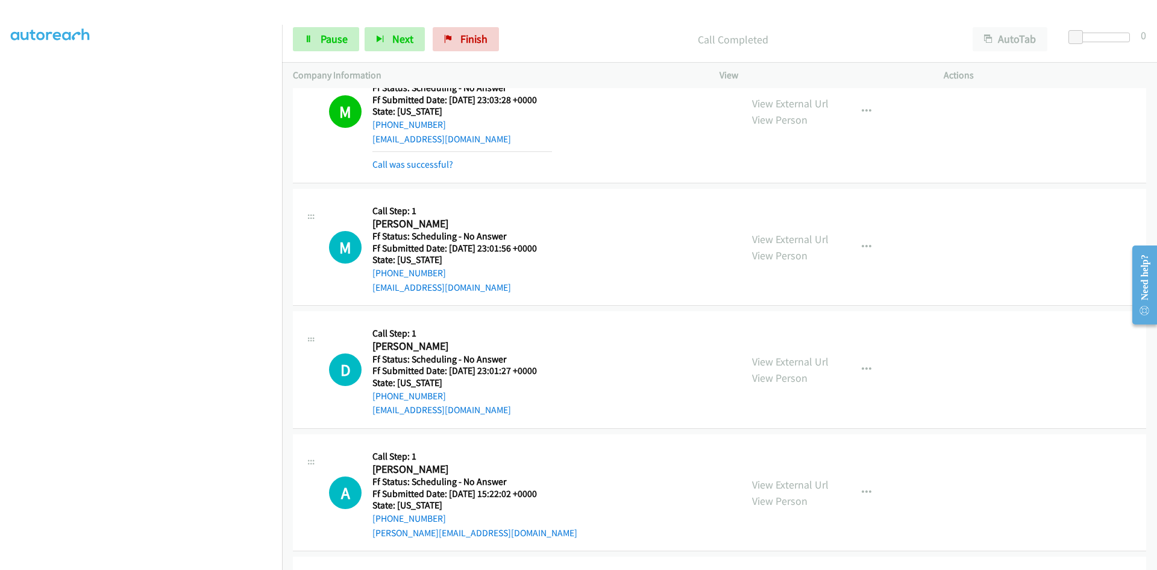
scroll to position [1085, 0]
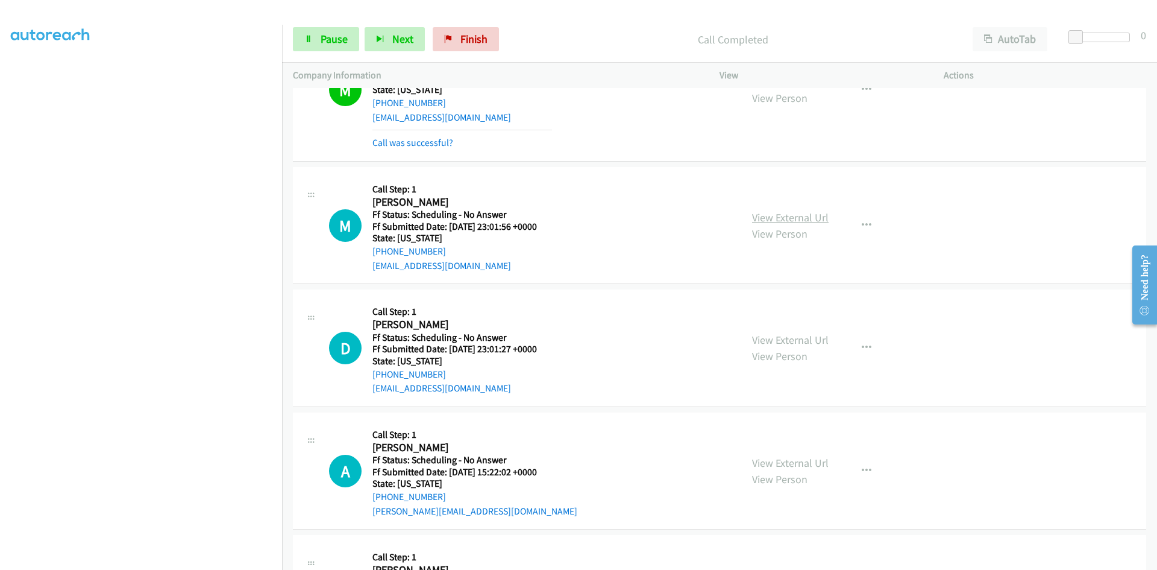
click at [773, 219] on link "View External Url" at bounding box center [790, 217] width 77 height 14
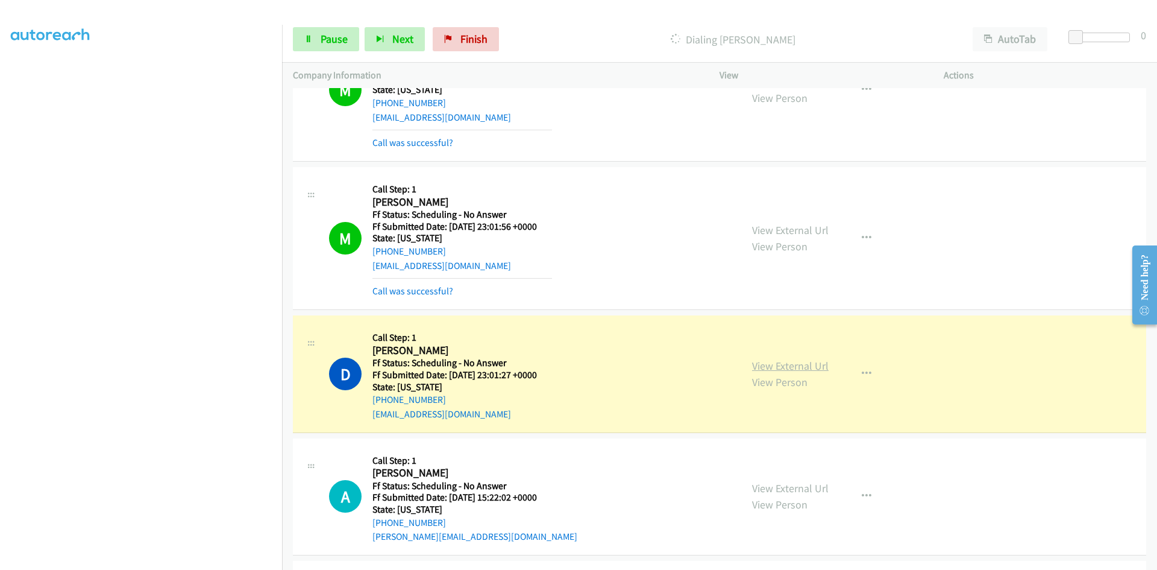
click at [810, 365] on link "View External Url" at bounding box center [790, 366] width 77 height 14
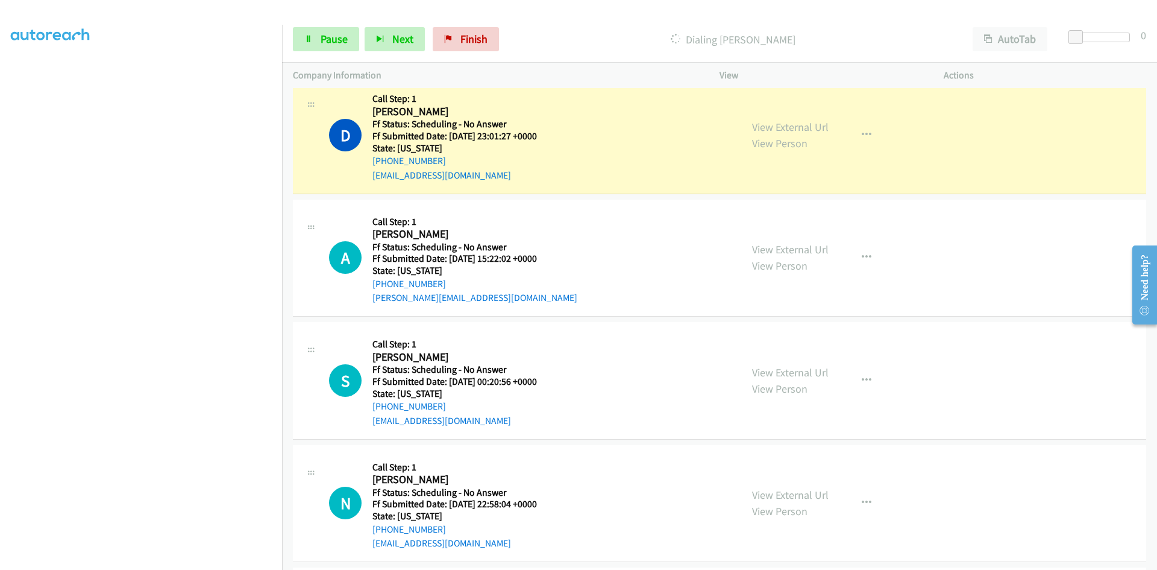
scroll to position [1326, 0]
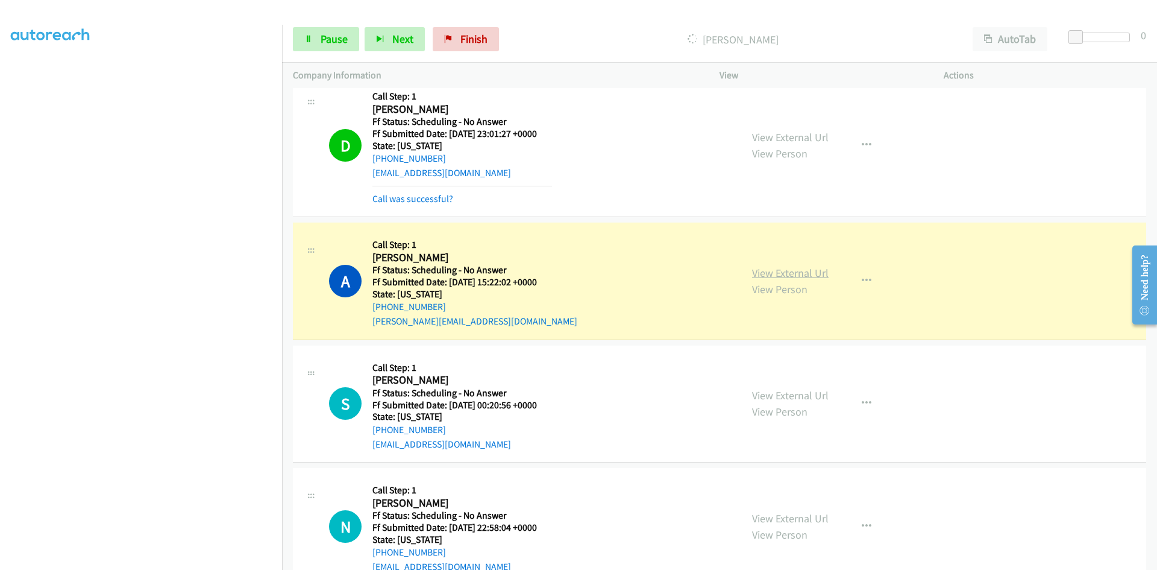
click at [789, 274] on link "View External Url" at bounding box center [790, 273] width 77 height 14
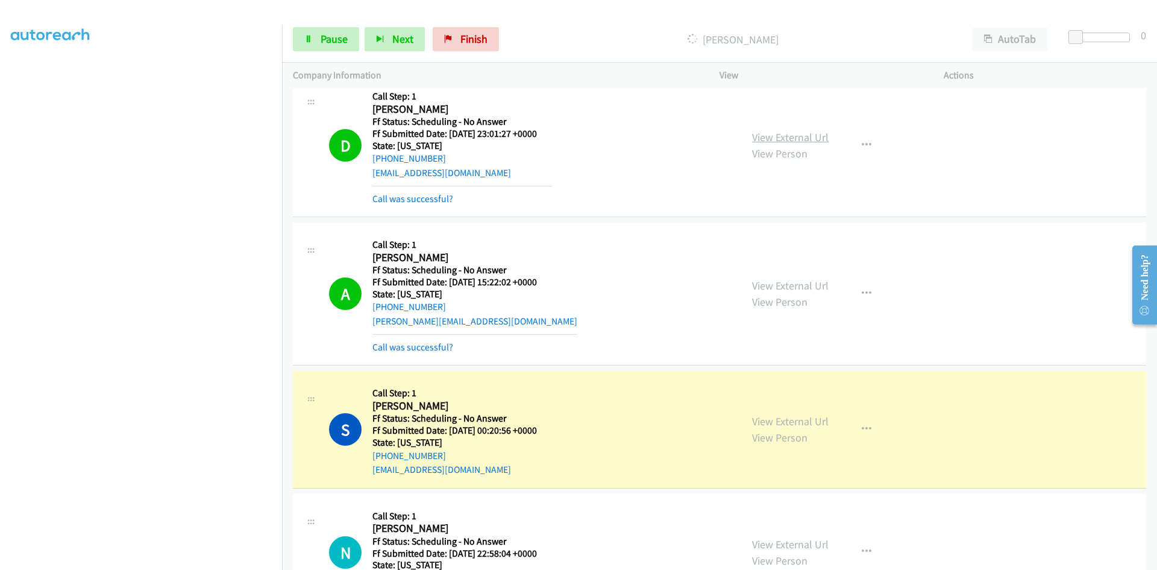
click at [761, 134] on link "View External Url" at bounding box center [790, 137] width 77 height 14
click at [802, 292] on link "View External Url" at bounding box center [790, 285] width 77 height 14
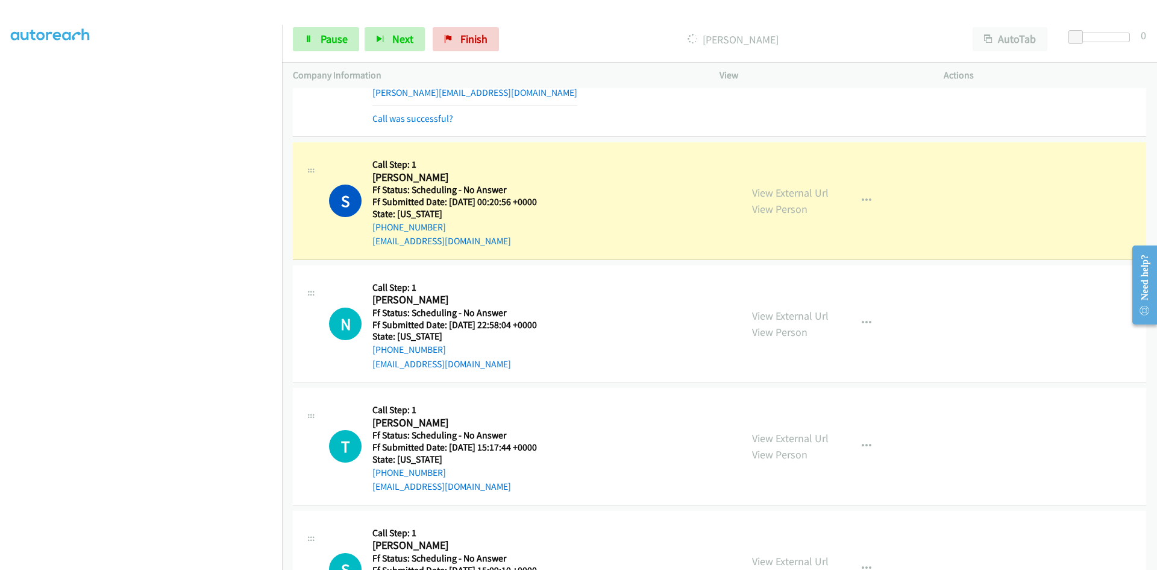
scroll to position [1567, 0]
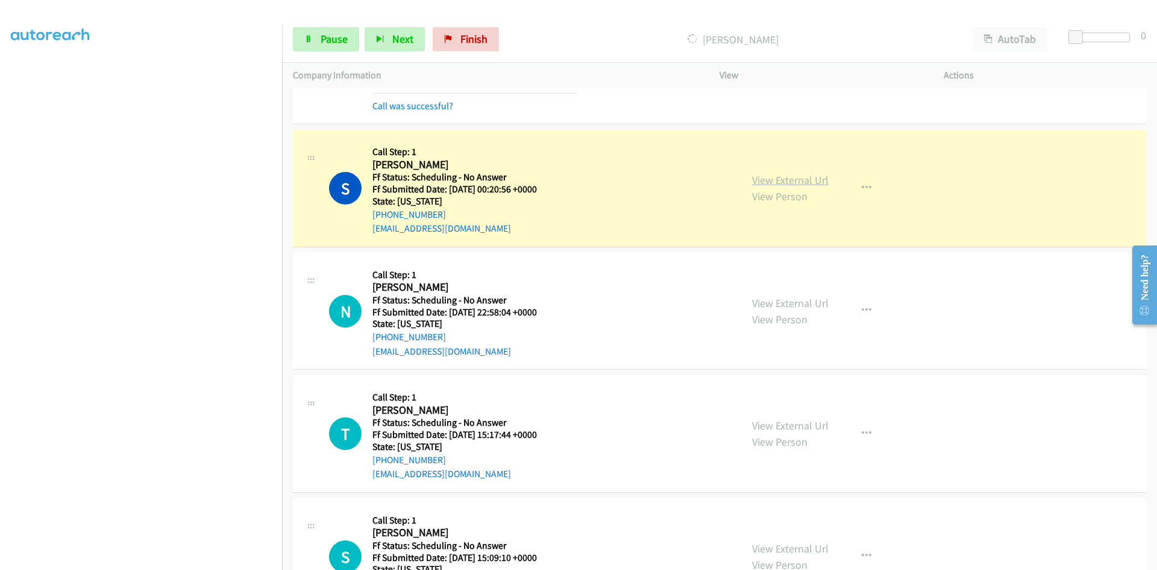
click at [804, 183] on link "View External Url" at bounding box center [790, 180] width 77 height 14
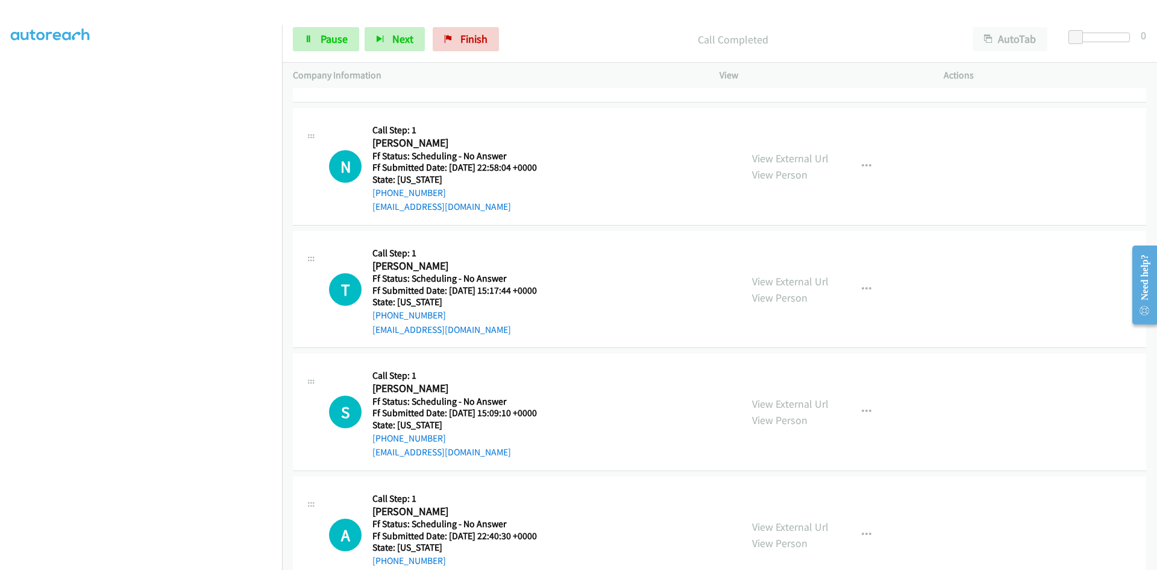
scroll to position [1748, 0]
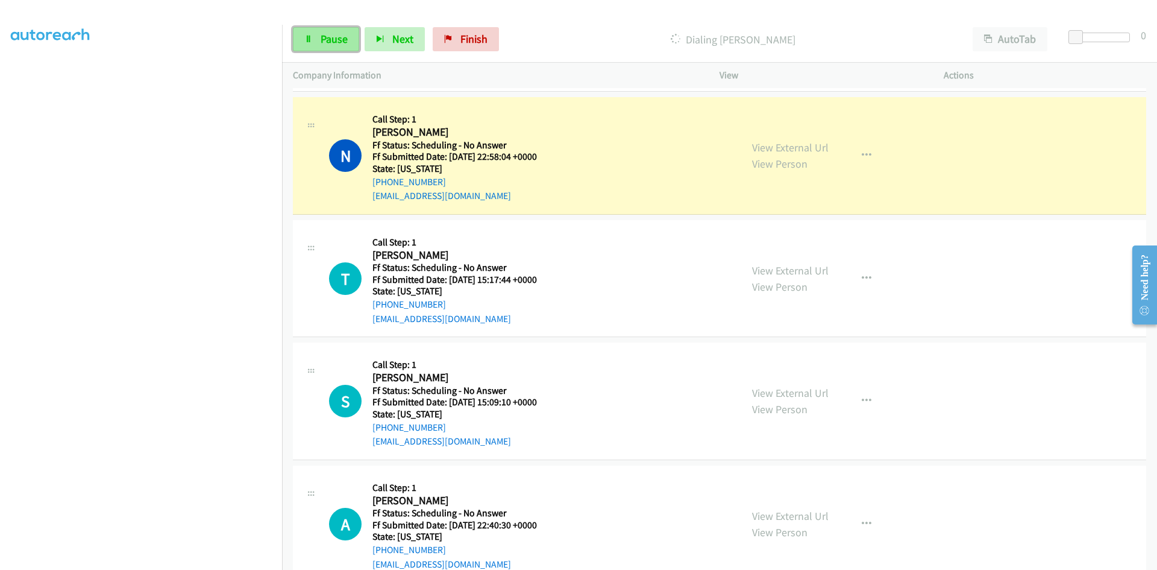
click at [325, 36] on span "Pause" at bounding box center [334, 39] width 27 height 14
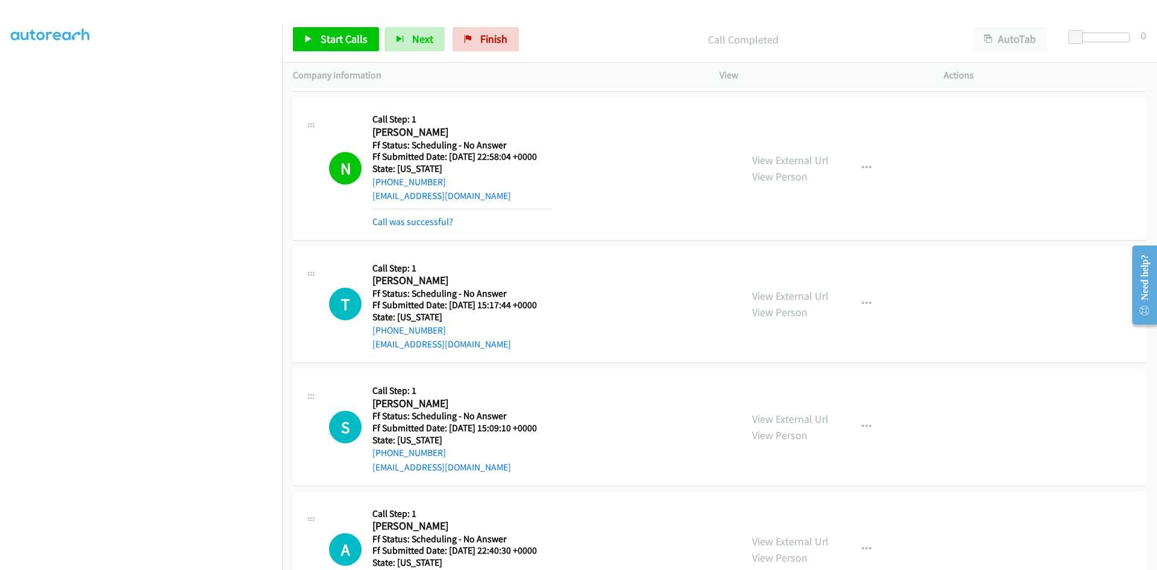
drag, startPoint x: 655, startPoint y: 51, endPoint x: 655, endPoint y: 65, distance: 14.5
click at [656, 49] on div "Call Completed" at bounding box center [743, 39] width 438 height 24
click at [784, 161] on link "View External Url" at bounding box center [790, 160] width 77 height 14
click at [483, 40] on span "Finish" at bounding box center [493, 39] width 27 height 14
